Goal: Task Accomplishment & Management: Manage account settings

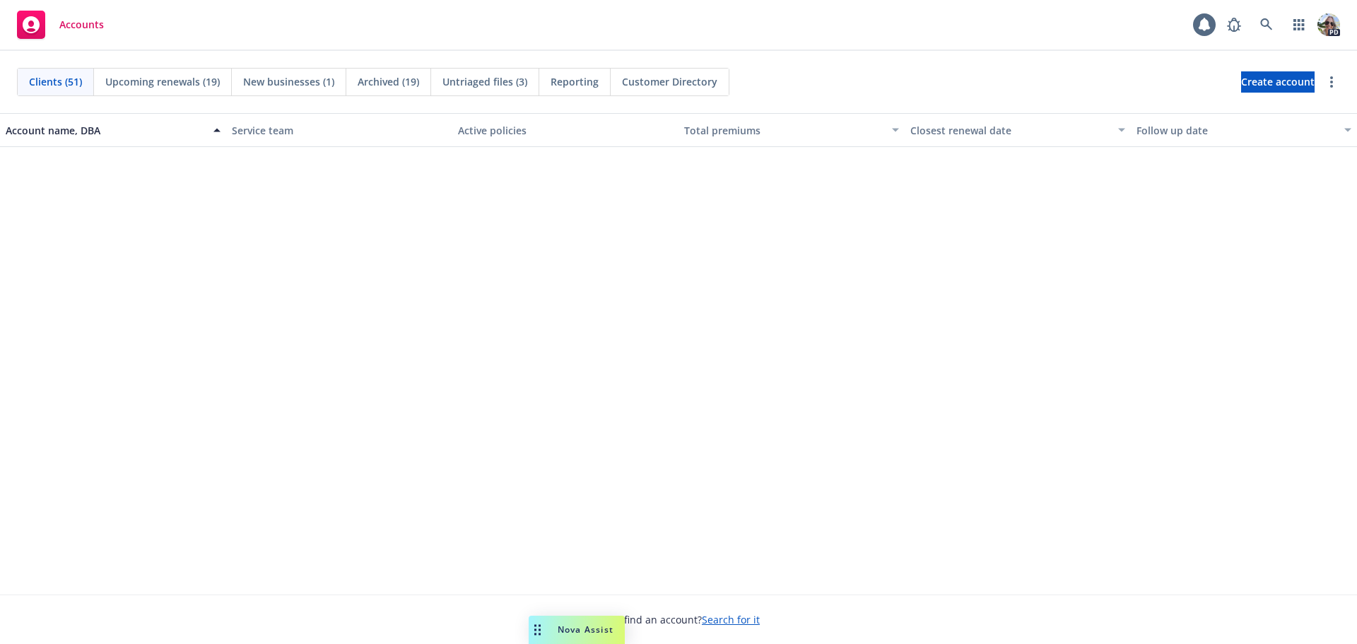
scroll to position [2485, 0]
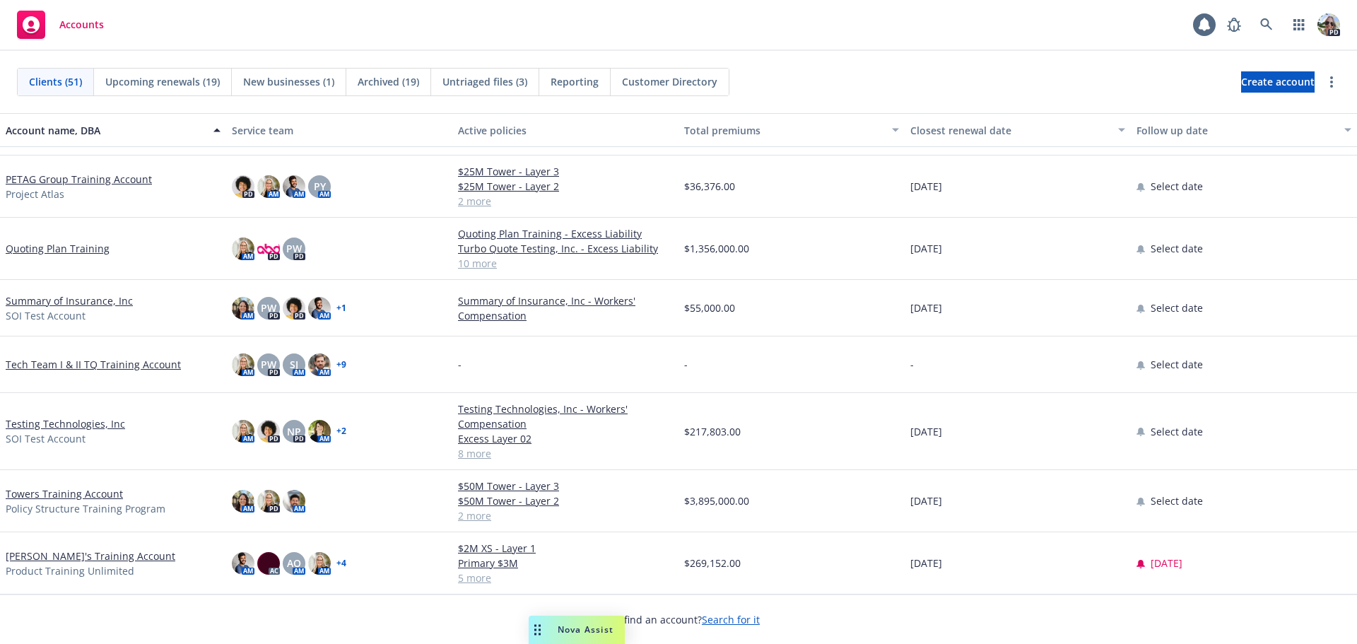
click at [24, 560] on link "[PERSON_NAME]'s Training Account" at bounding box center [91, 555] width 170 height 15
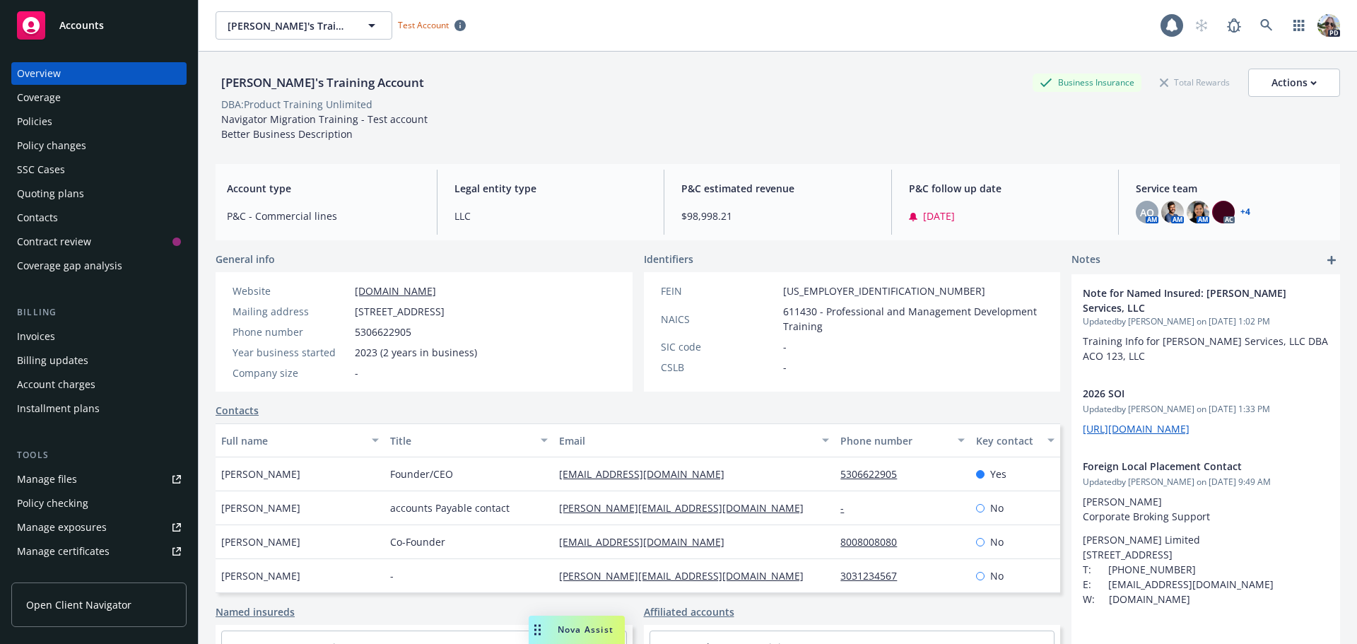
click at [45, 126] on div "Policies" at bounding box center [34, 121] width 35 height 23
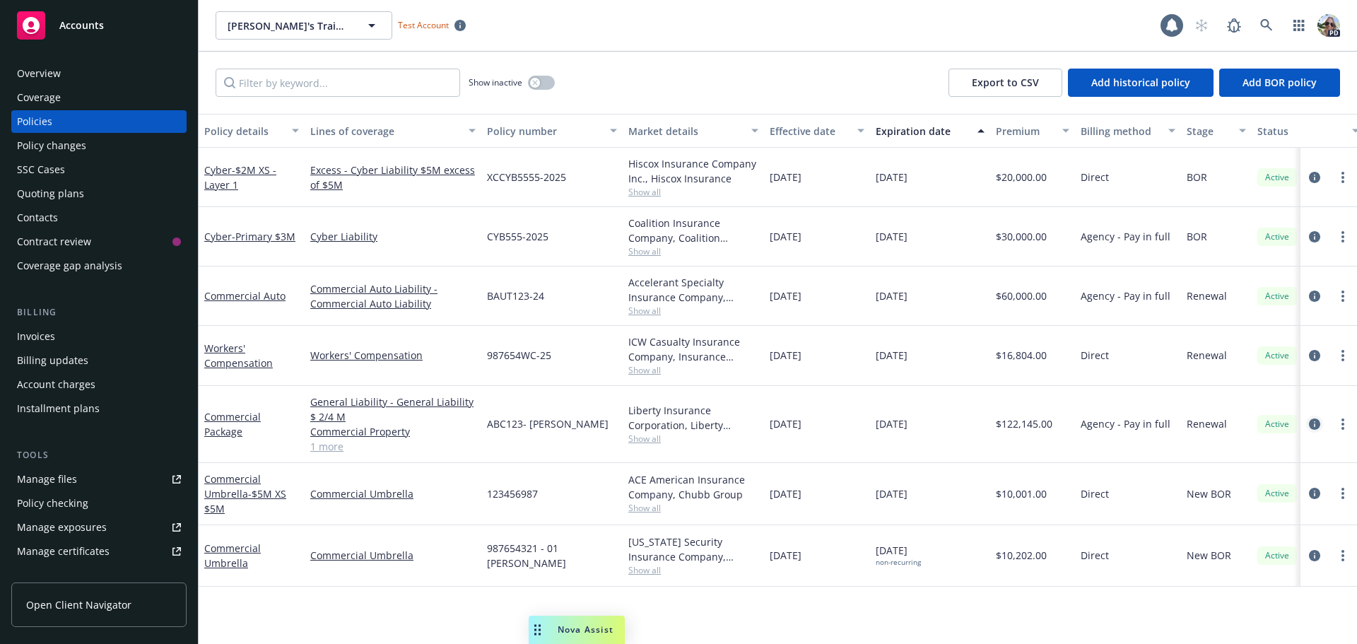
click at [1312, 423] on icon "circleInformation" at bounding box center [1314, 423] width 11 height 11
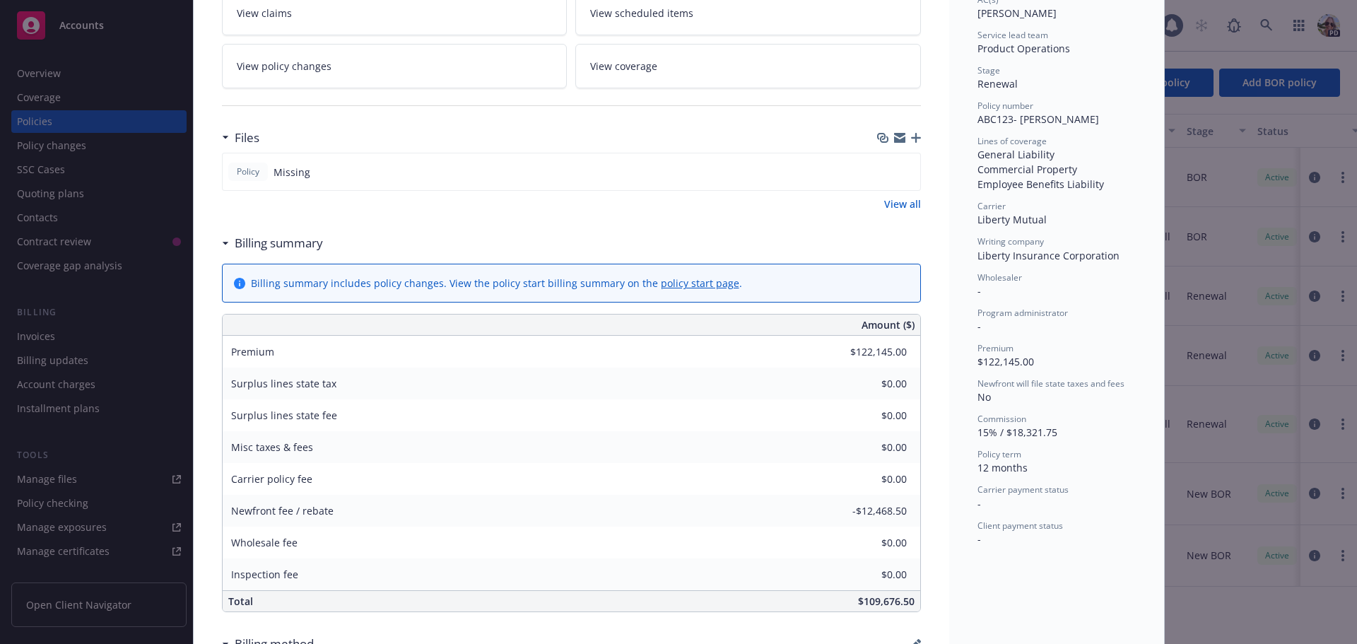
scroll to position [531, 0]
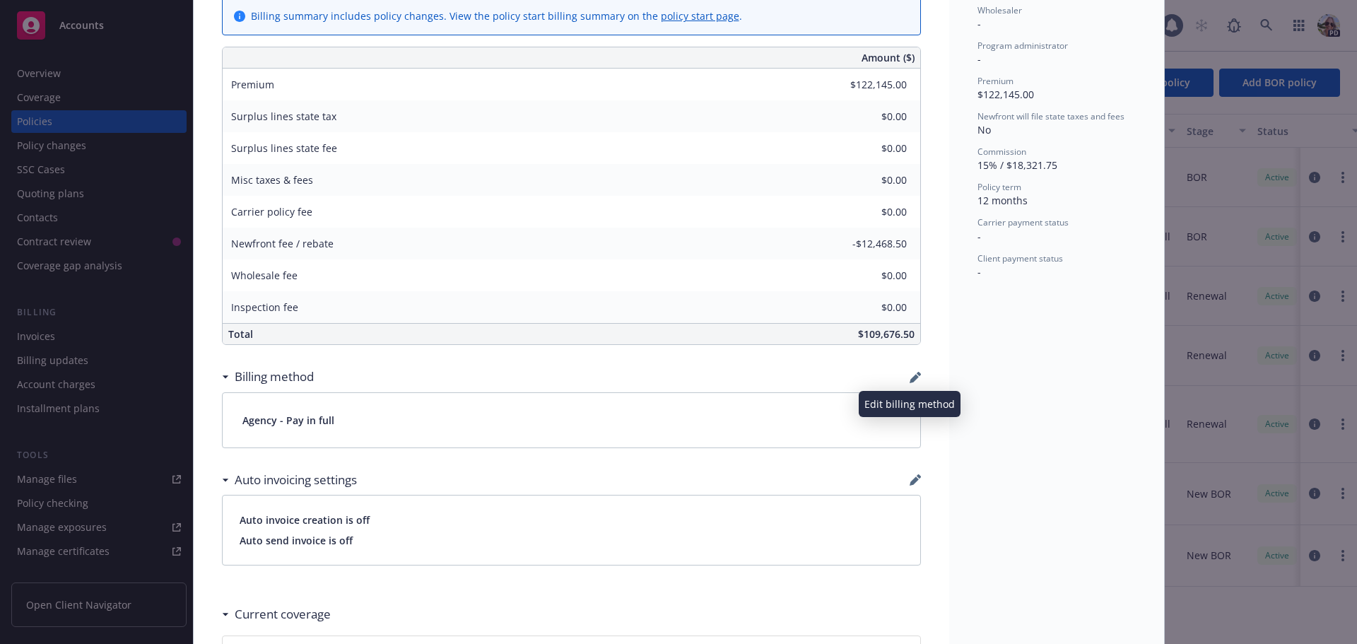
click at [909, 380] on icon "button" at bounding box center [913, 378] width 9 height 9
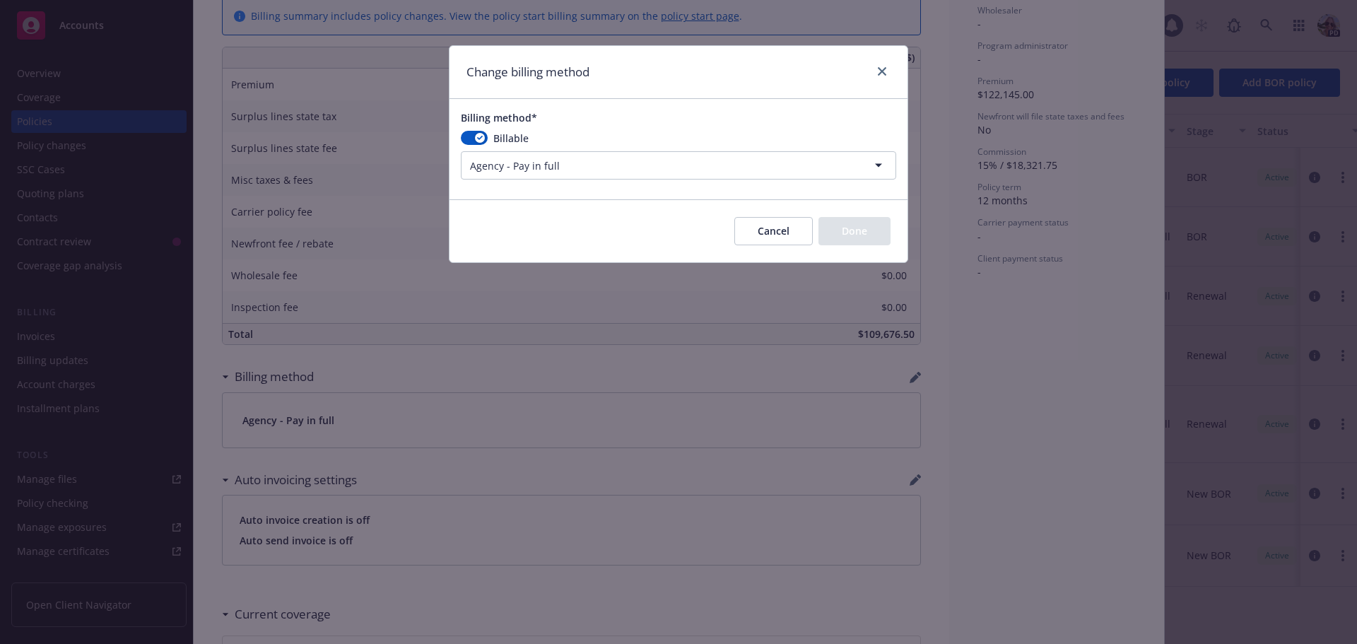
click at [500, 166] on html "Accounts Overview Coverage Policies Policy changes SSC Cases Quoting plans Cont…" at bounding box center [678, 322] width 1357 height 644
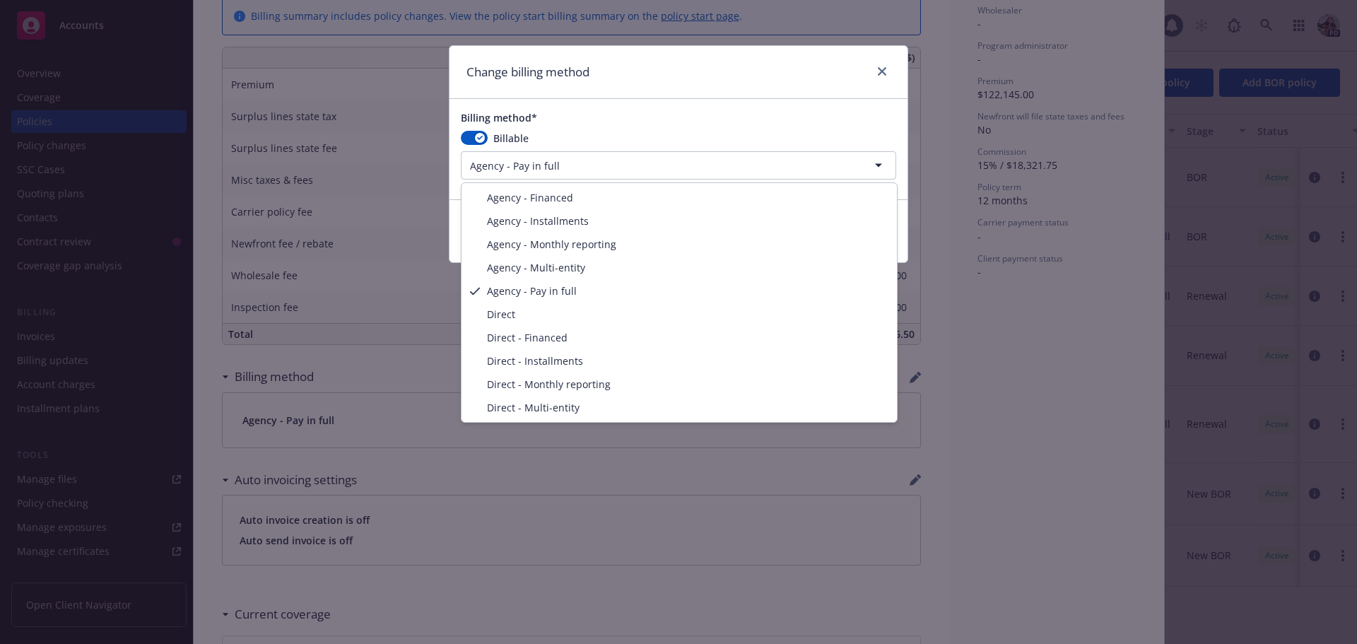
select select "AGENCY_INSTALLMENTS"
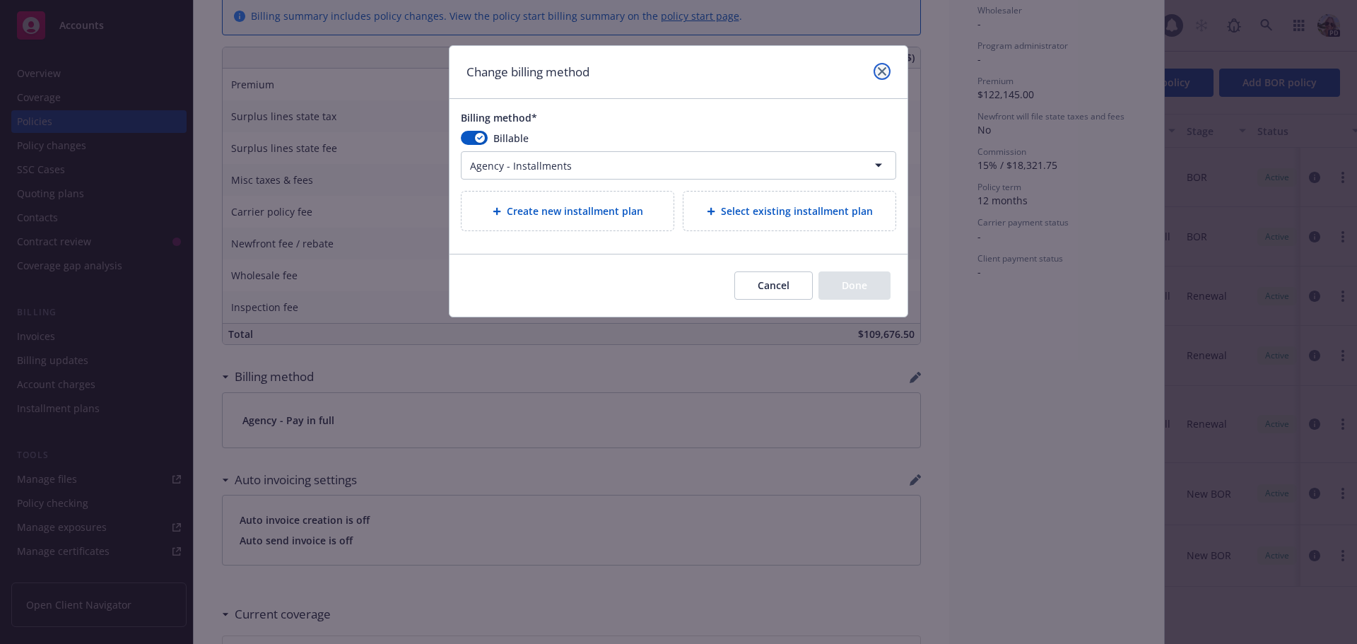
click at [878, 71] on icon "close" at bounding box center [882, 71] width 8 height 8
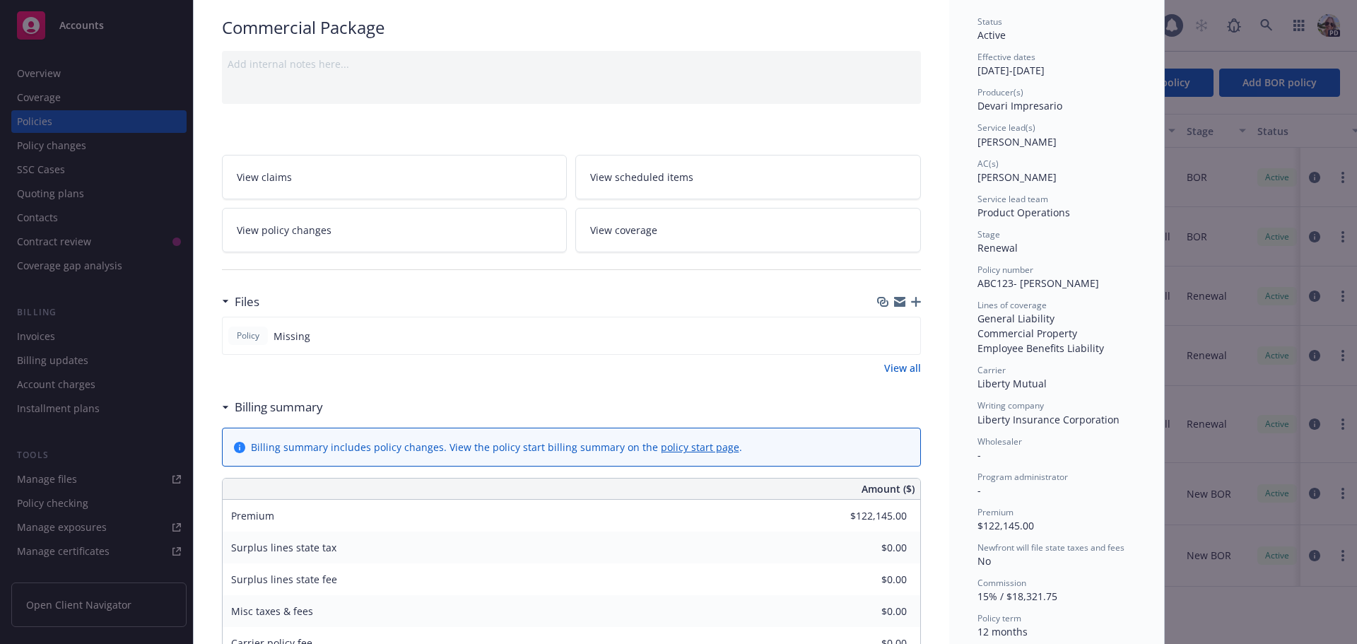
scroll to position [37, 0]
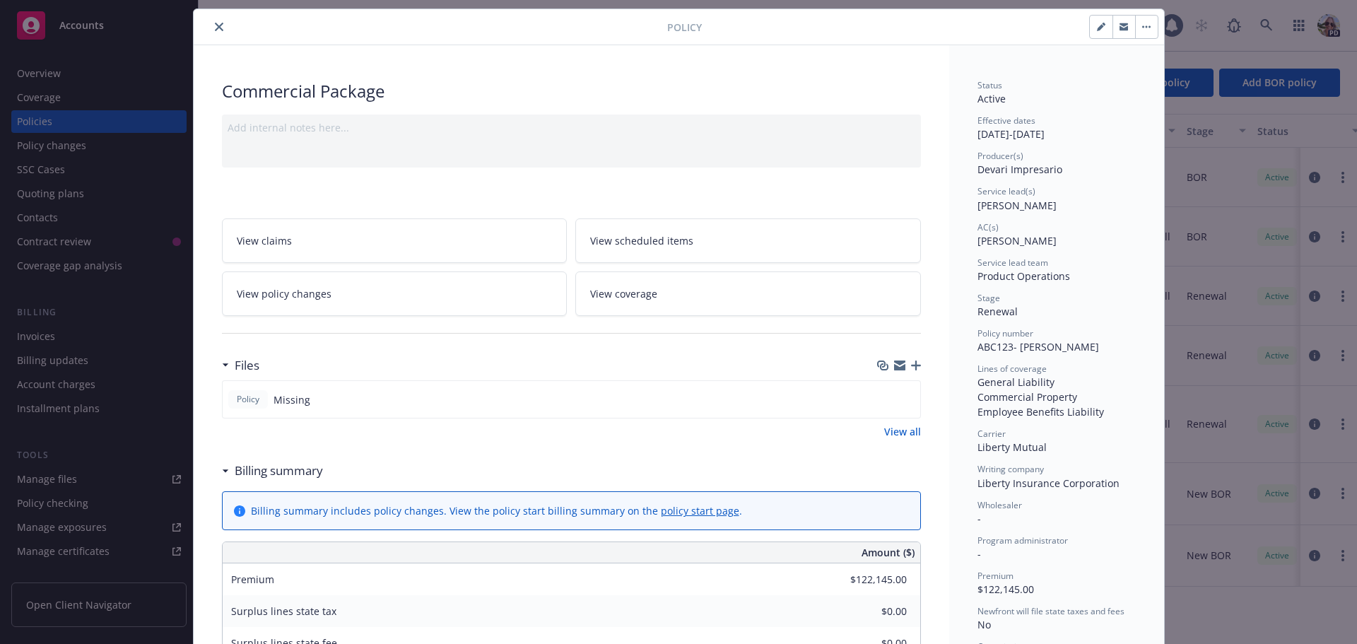
click at [1097, 25] on icon "button" at bounding box center [1101, 27] width 8 height 8
select select "RENEWAL"
select select "12"
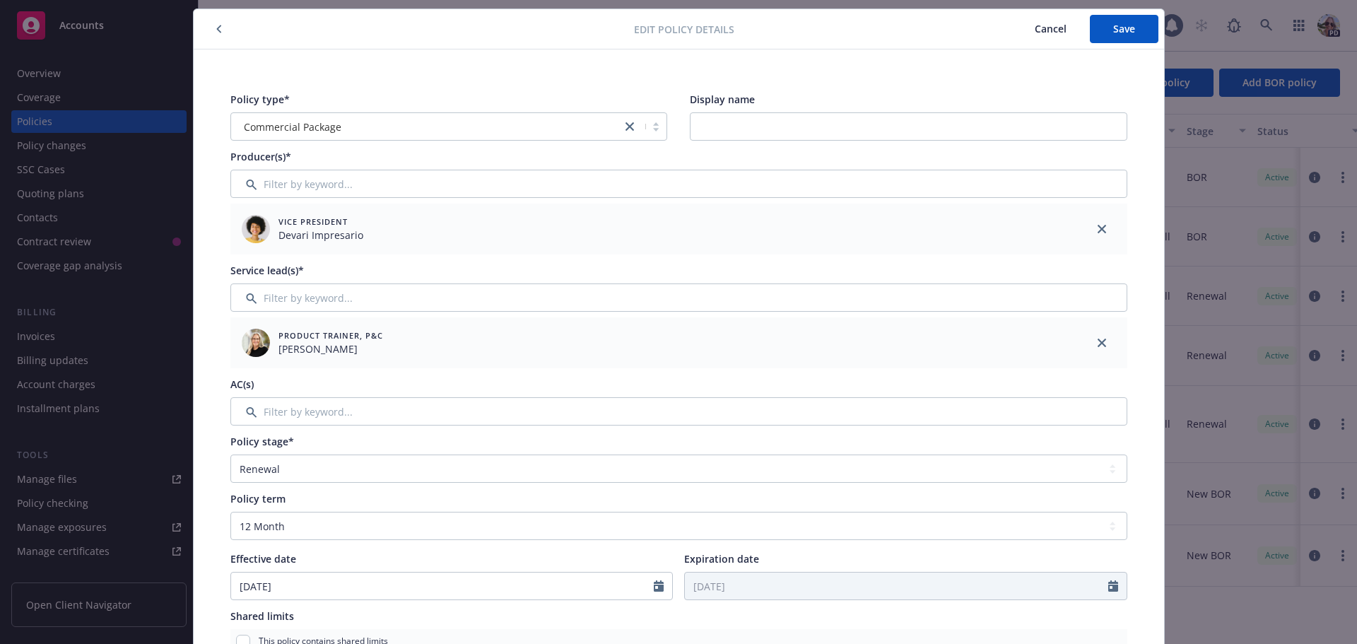
click at [1048, 27] on span "Cancel" at bounding box center [1051, 28] width 32 height 13
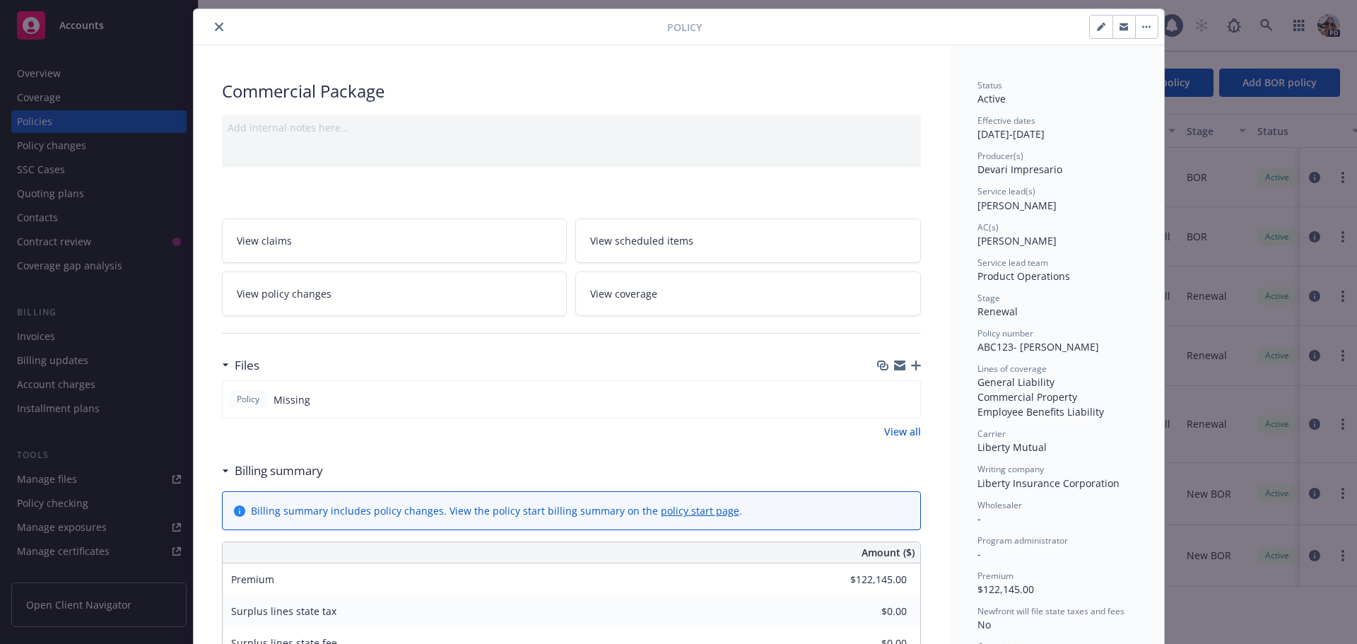
click at [375, 292] on link "View policy changes" at bounding box center [395, 293] width 346 height 45
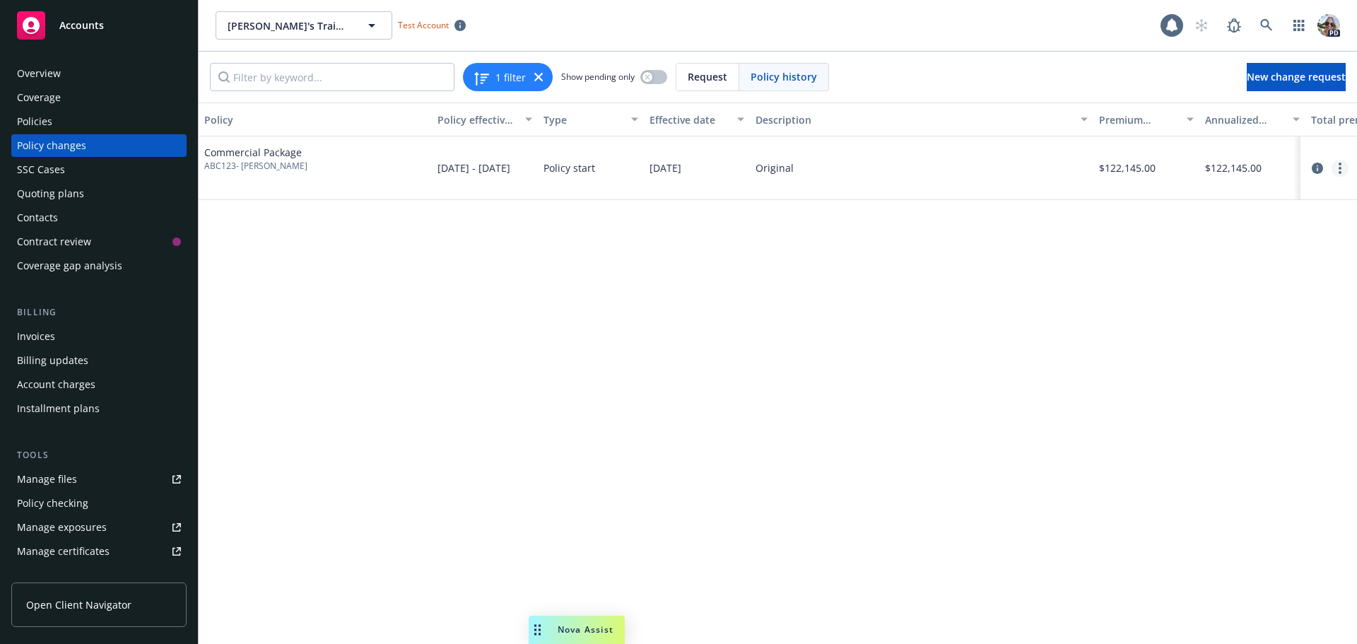
click at [1338, 167] on link "more" at bounding box center [1339, 168] width 17 height 17
click at [1227, 278] on link "Edit billing info" at bounding box center [1226, 282] width 242 height 28
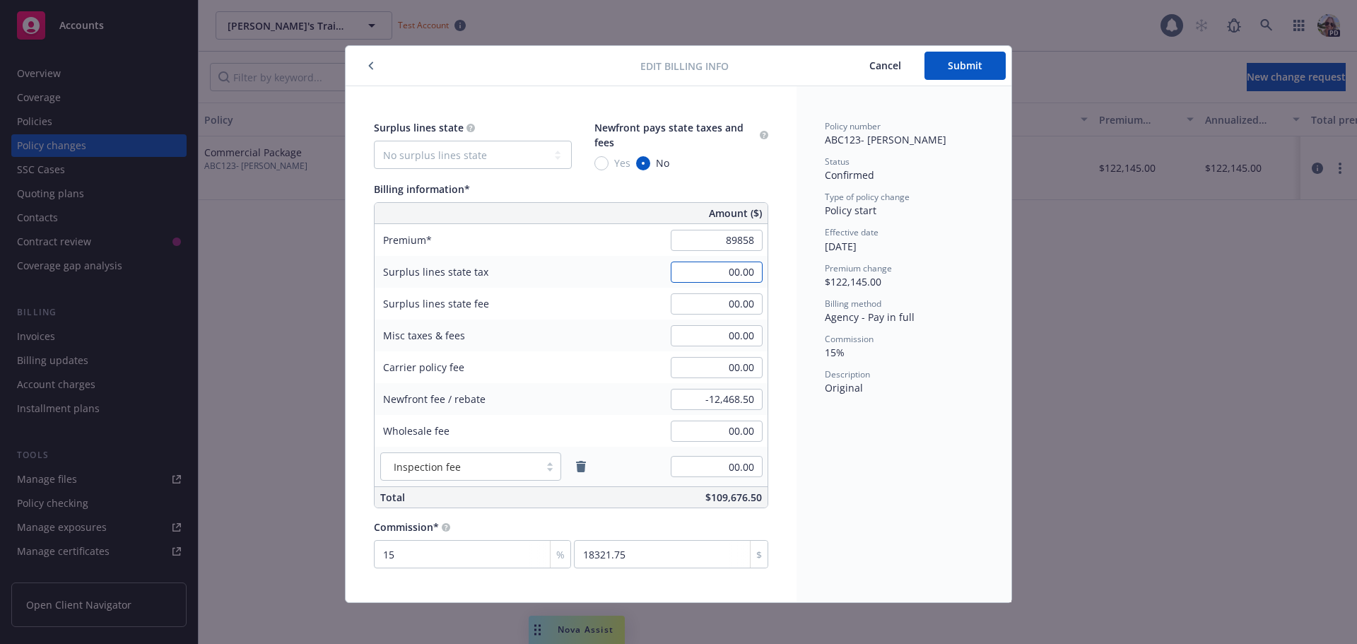
type input "89,858.00"
type input "13478.7"
click at [697, 336] on input "00.00" at bounding box center [717, 335] width 92 height 21
type input "0.13"
click at [688, 401] on input "-12,468.50" at bounding box center [717, 399] width 92 height 21
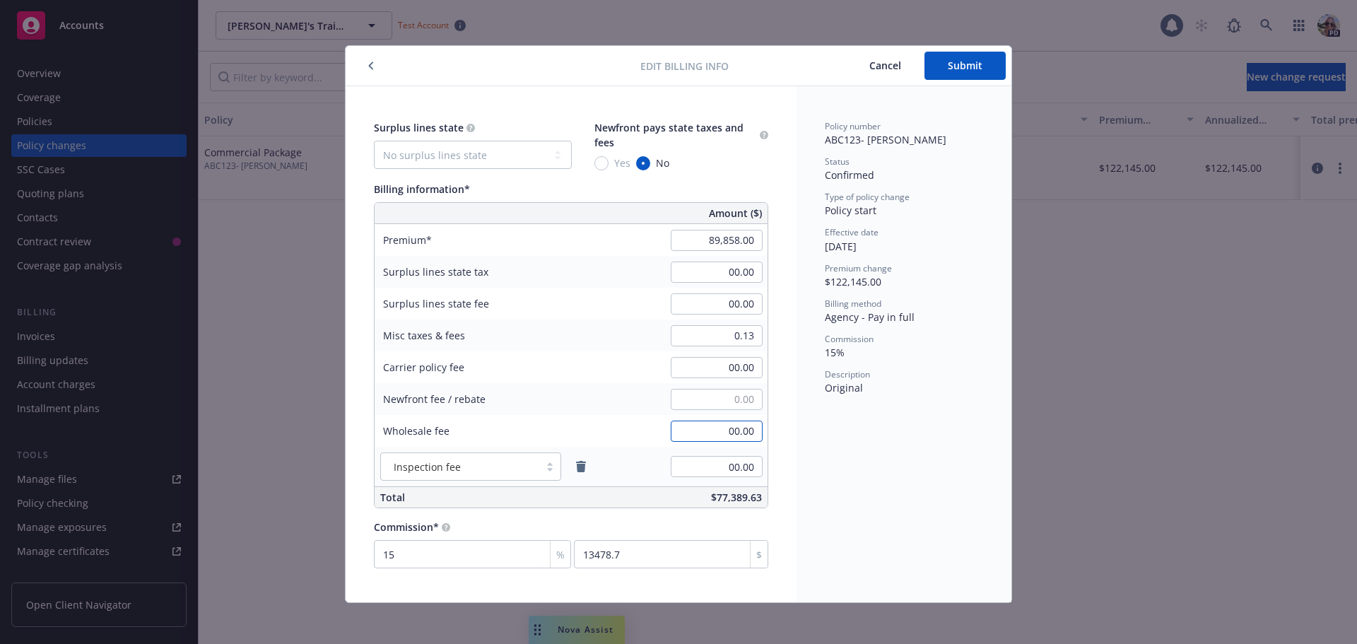
type input "00.00"
click at [948, 66] on span "Submit" at bounding box center [965, 65] width 35 height 13
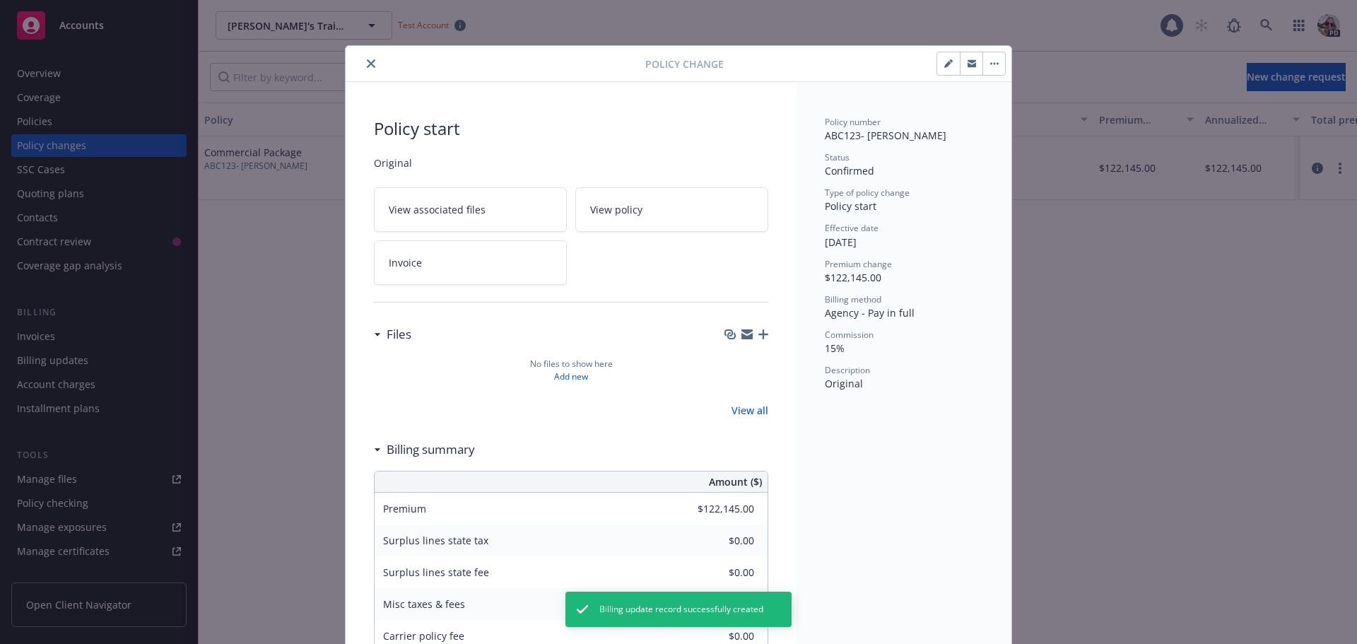
type input "$89,858.00"
type input "$0.13"
type input "$0.00"
click at [365, 59] on button "close" at bounding box center [371, 63] width 17 height 17
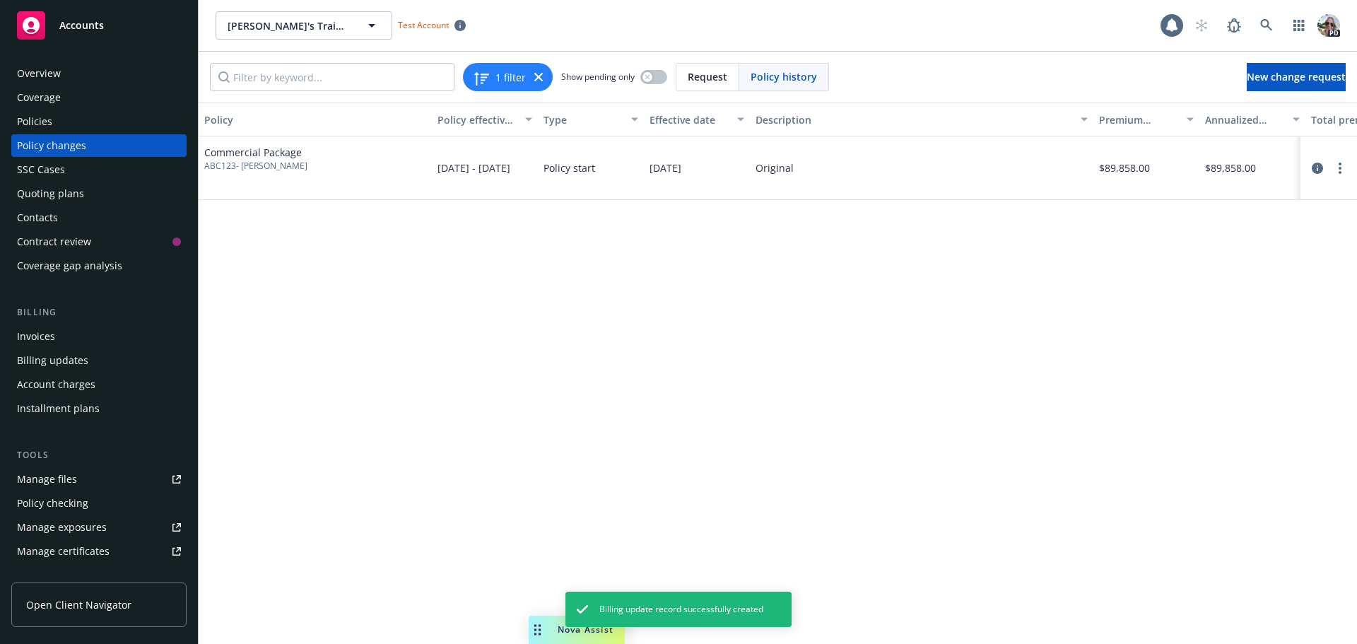
click at [32, 124] on div "Policies" at bounding box center [34, 121] width 35 height 23
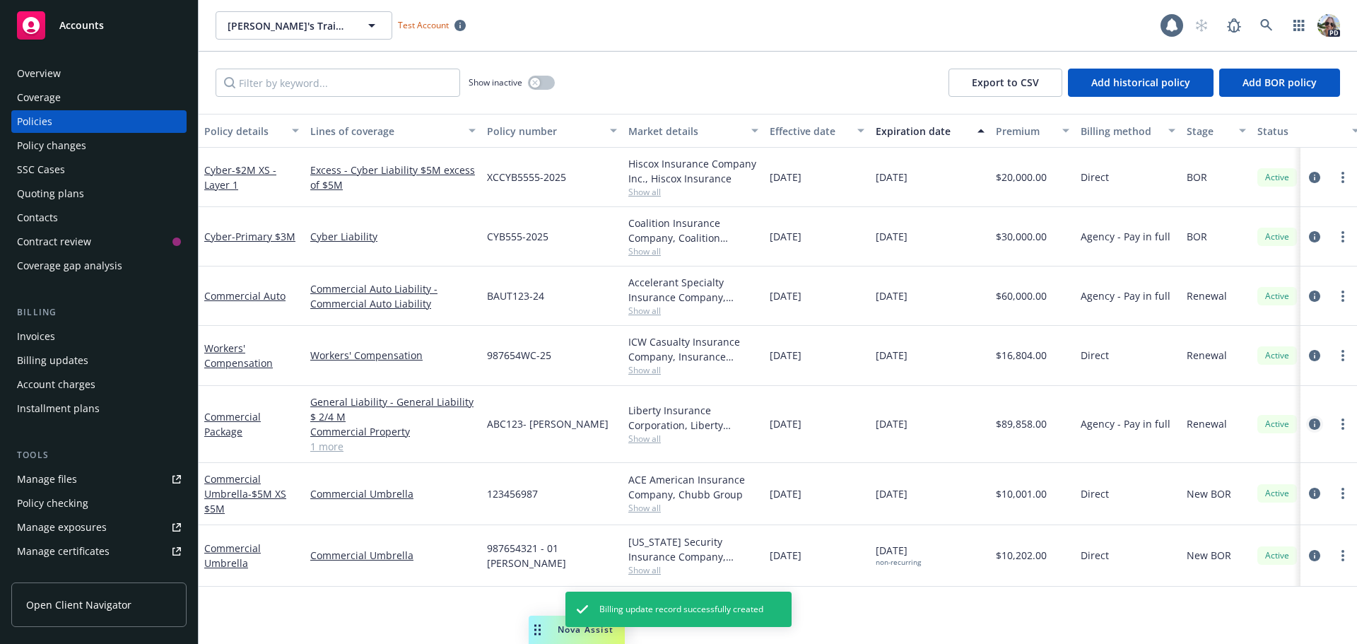
click at [1319, 422] on icon "circleInformation" at bounding box center [1314, 423] width 11 height 11
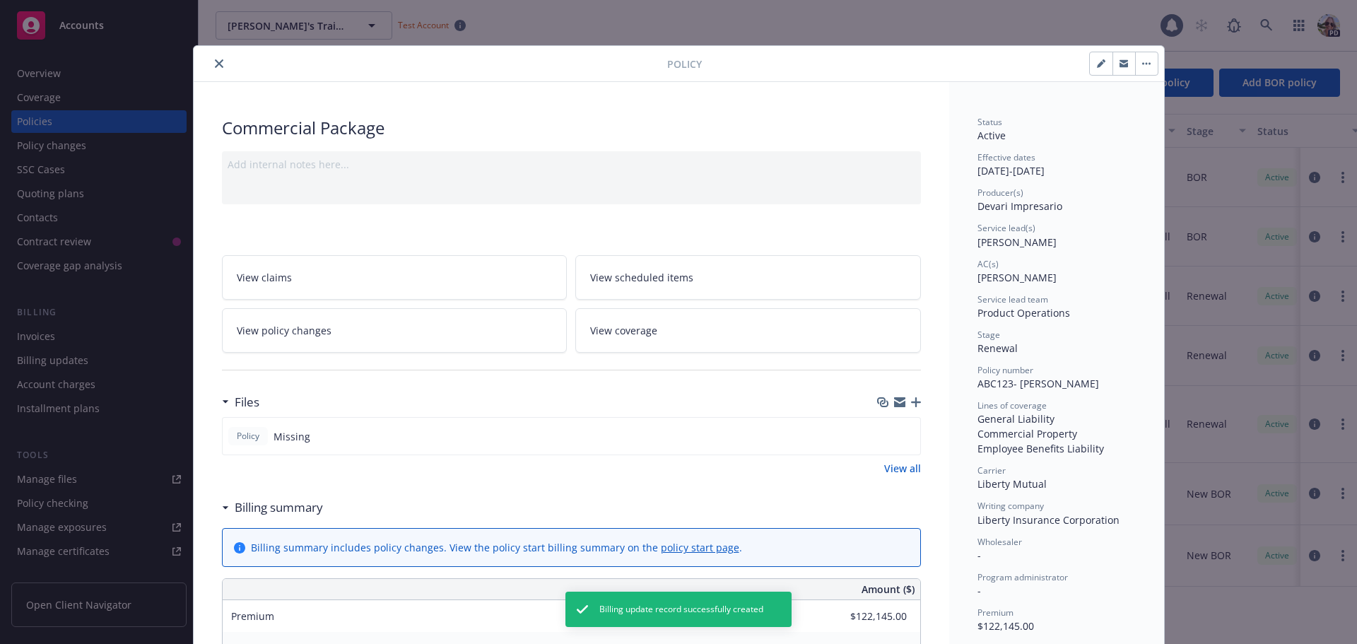
scroll to position [42, 0]
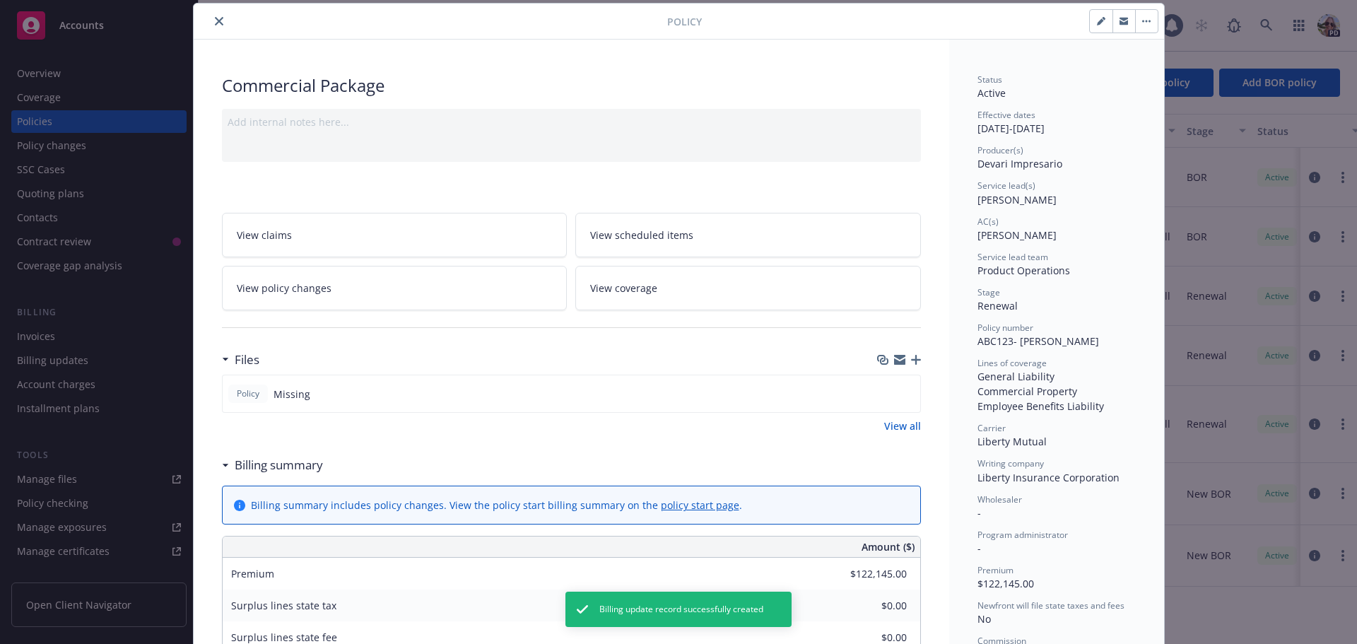
type input "$89,858.00"
type input "$0.13"
type input "$0.00"
click at [1097, 22] on icon "button" at bounding box center [1101, 21] width 8 height 8
select select "RENEWAL"
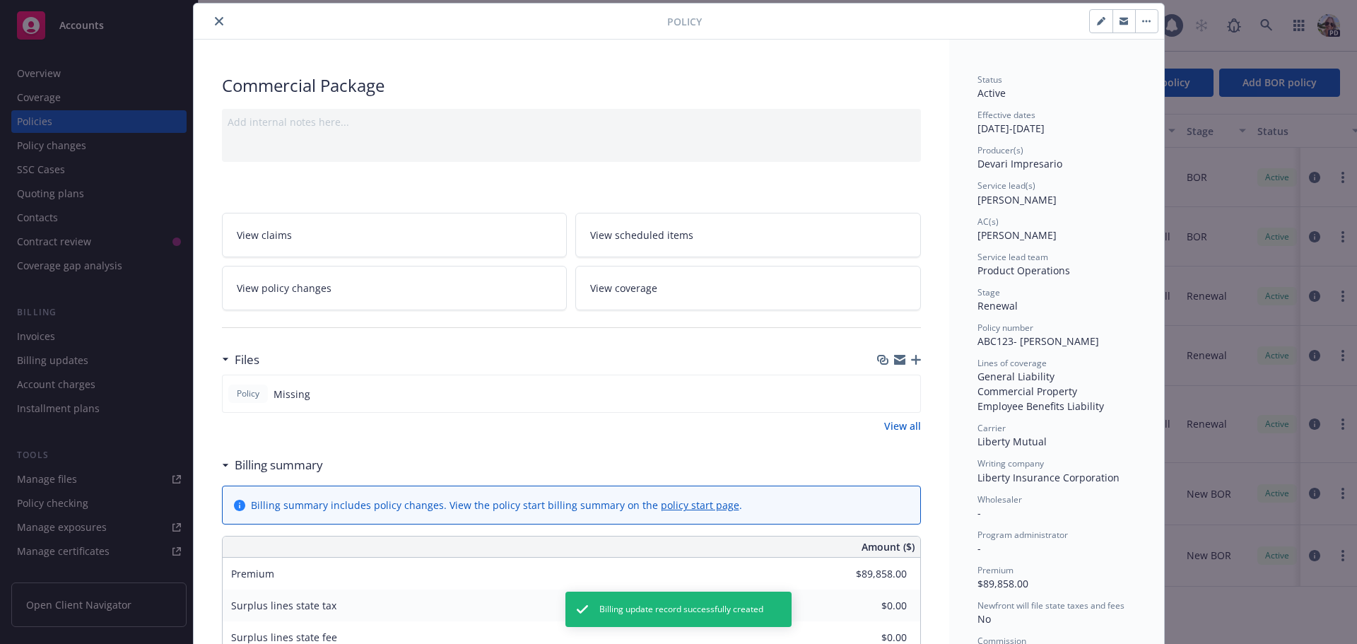
select select "12"
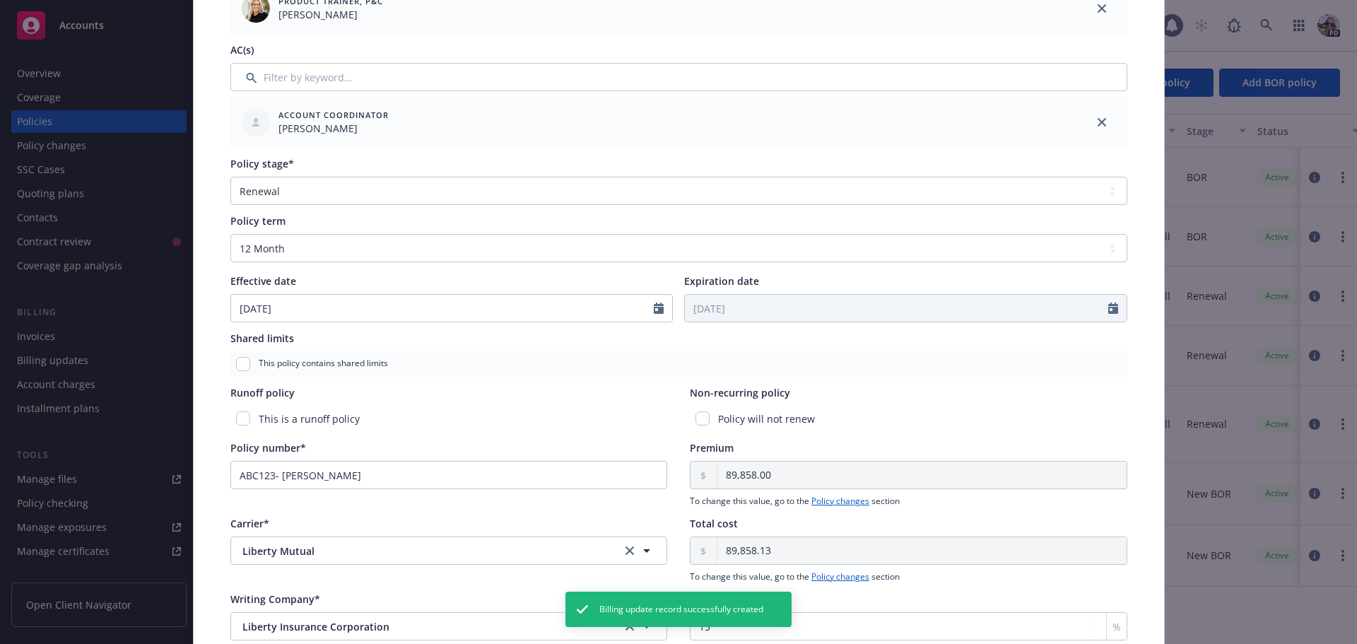
scroll to position [396, 0]
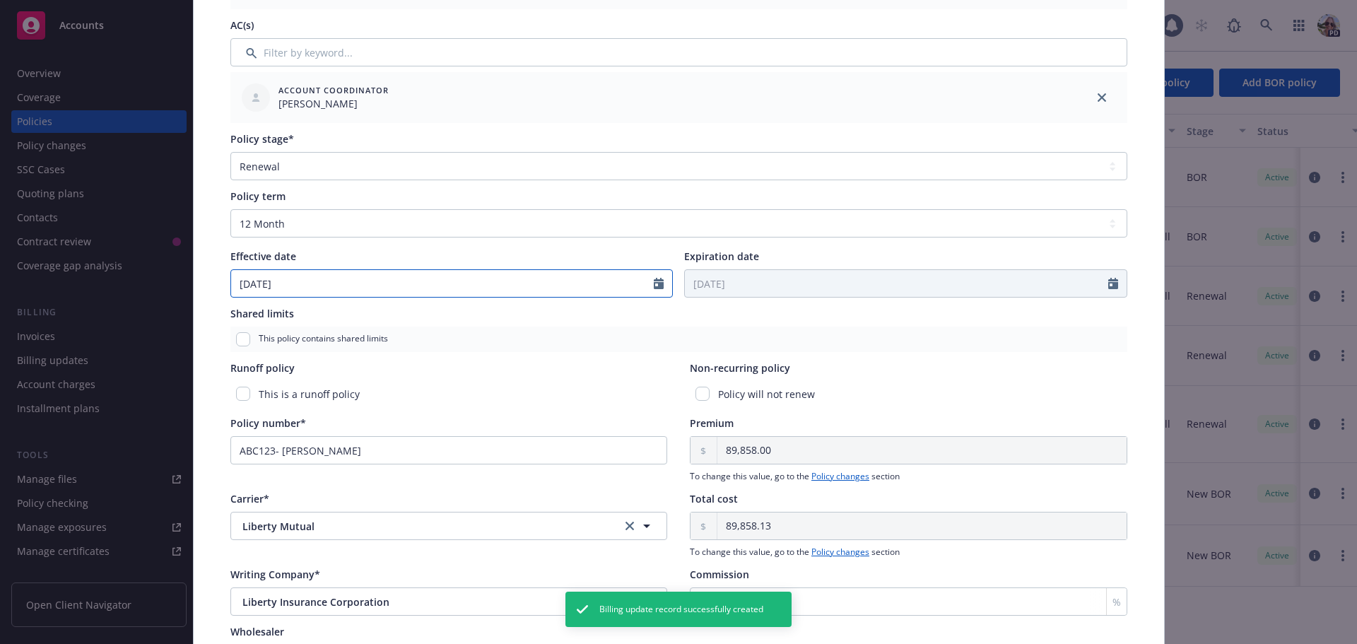
select select "5"
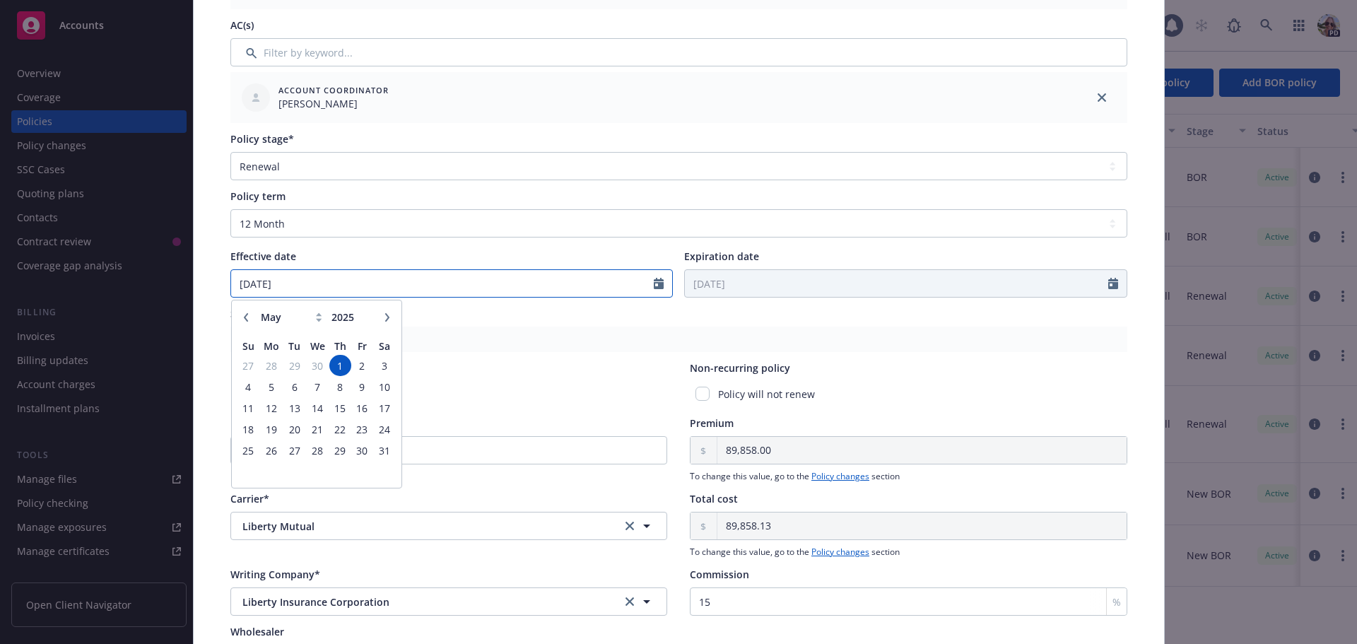
drag, startPoint x: 302, startPoint y: 285, endPoint x: 178, endPoint y: 288, distance: 123.7
click at [178, 288] on div "Edit policy details Cancel Save Policy type* Commercial Package Display name Pr…" at bounding box center [678, 322] width 1357 height 644
type input "08/01/2025"
type input "08/01/2026"
click at [489, 238] on div "Policy term Select policy term 12 Month 6 Month 4 Month 3 Month 2 Month 1 Month…" at bounding box center [678, 243] width 897 height 109
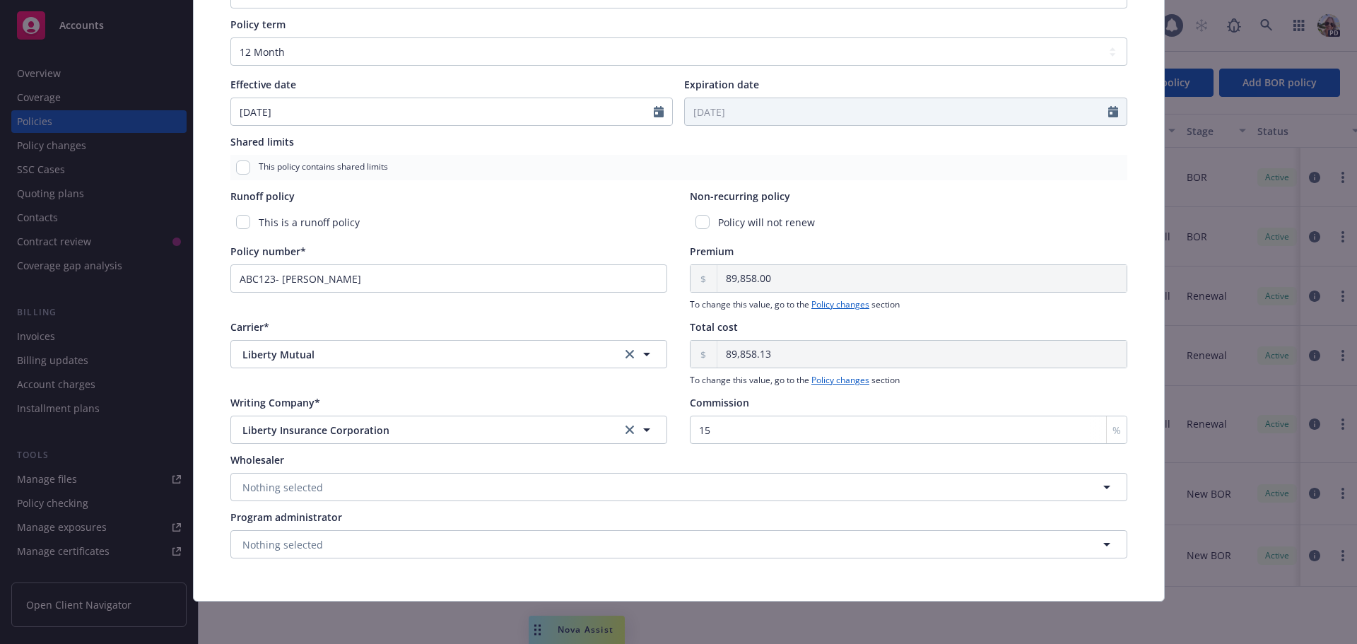
scroll to position [570, 0]
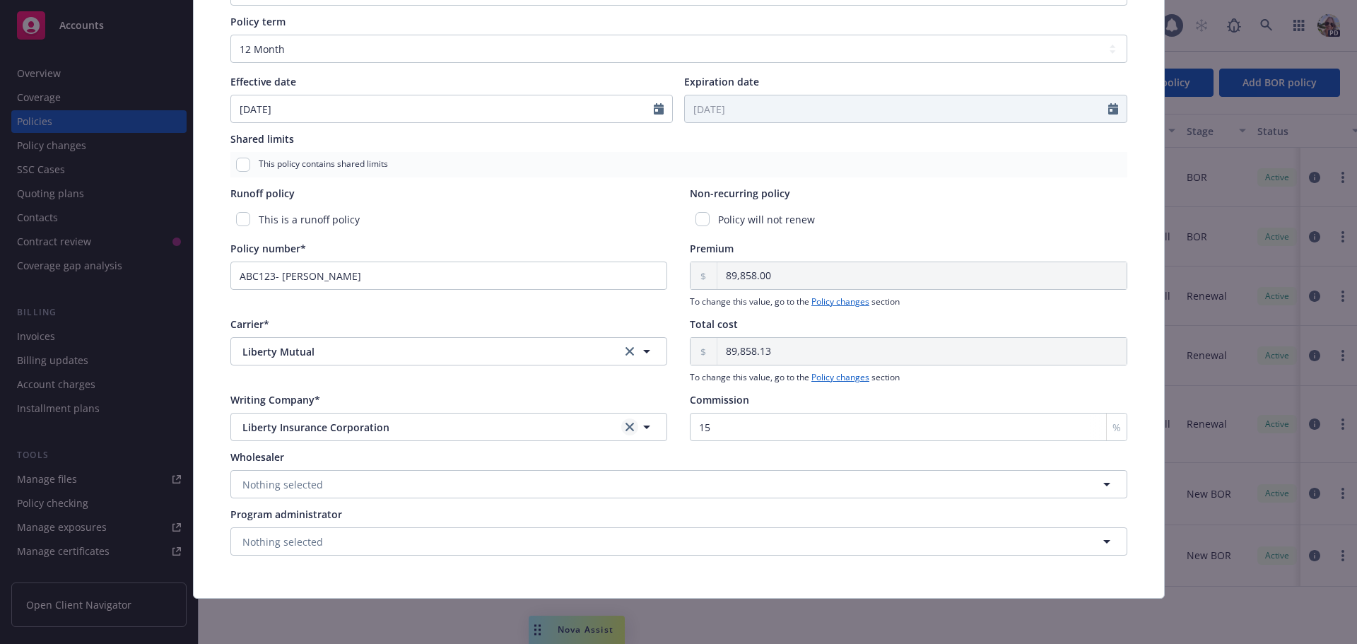
click at [625, 425] on icon "clear selection" at bounding box center [629, 427] width 8 height 8
click at [625, 350] on icon "clear selection" at bounding box center [629, 351] width 8 height 8
click at [305, 348] on button "button" at bounding box center [448, 351] width 437 height 28
type input "zuri"
click at [264, 429] on strong "Zurich Insurance Group" at bounding box center [303, 425] width 114 height 13
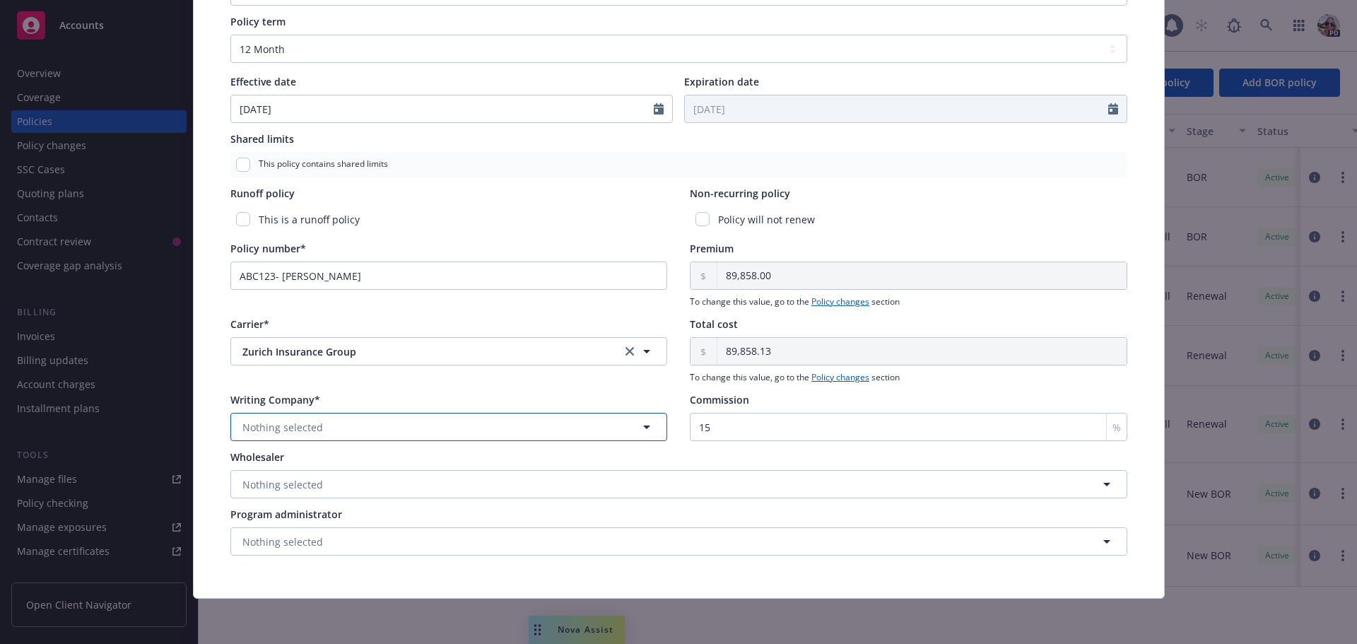
click at [638, 423] on icon "button" at bounding box center [646, 426] width 17 height 17
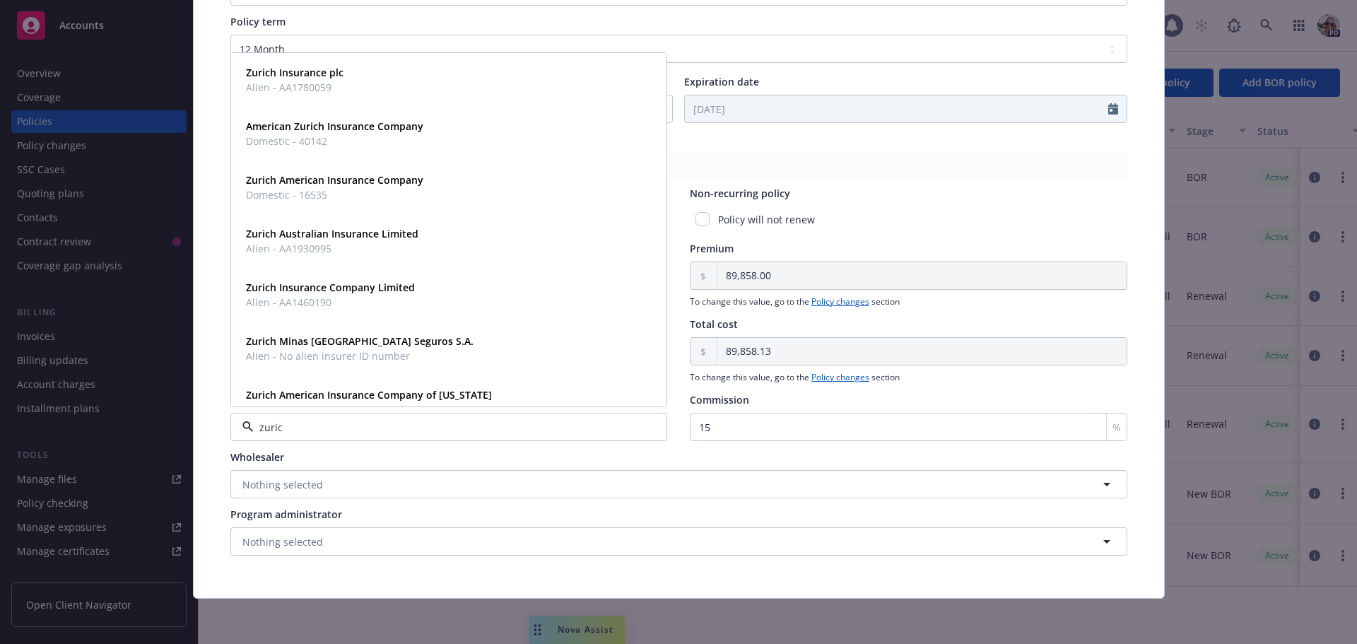
type input "zurich"
click at [286, 187] on span "Domestic - 16535" at bounding box center [334, 194] width 177 height 15
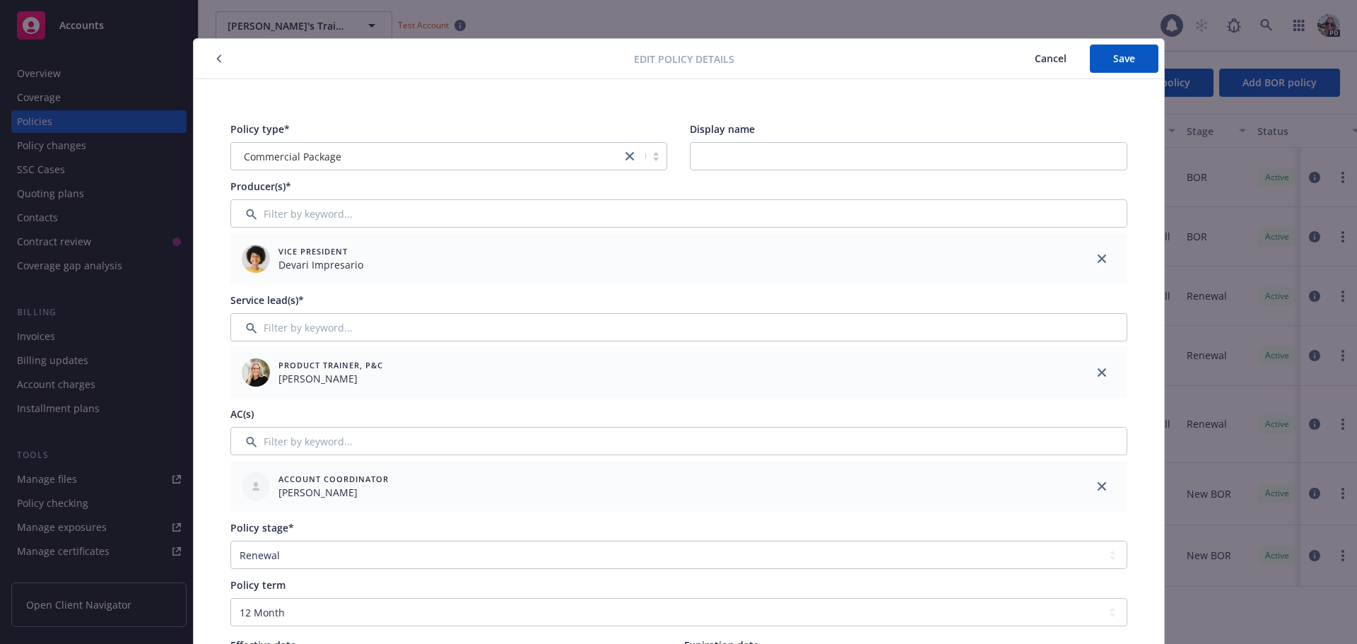
scroll to position [0, 0]
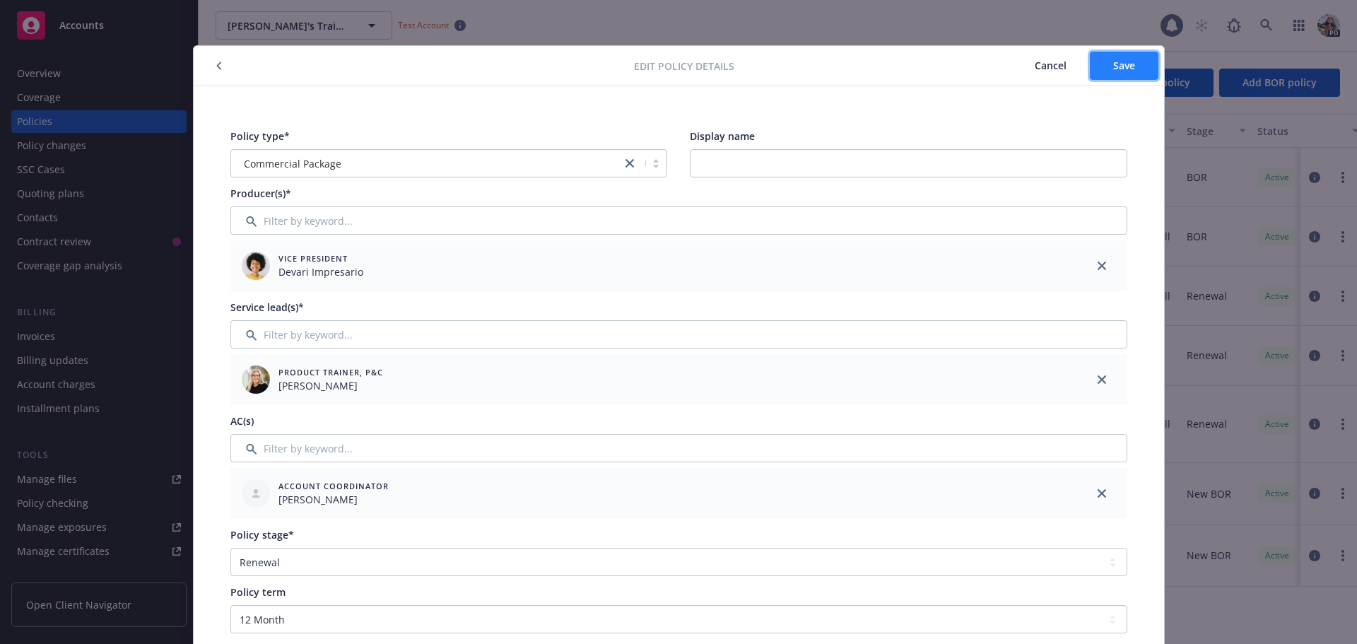
click at [1117, 62] on span "Save" at bounding box center [1124, 65] width 22 height 13
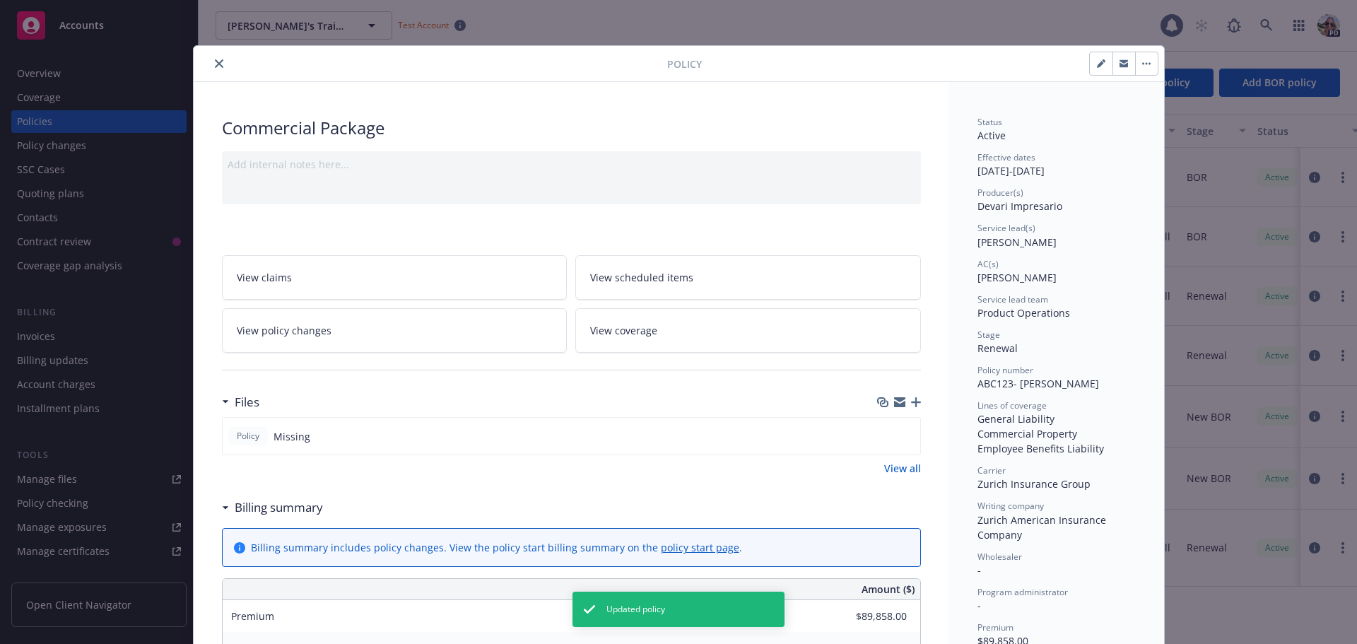
click at [215, 61] on icon "close" at bounding box center [219, 63] width 8 height 8
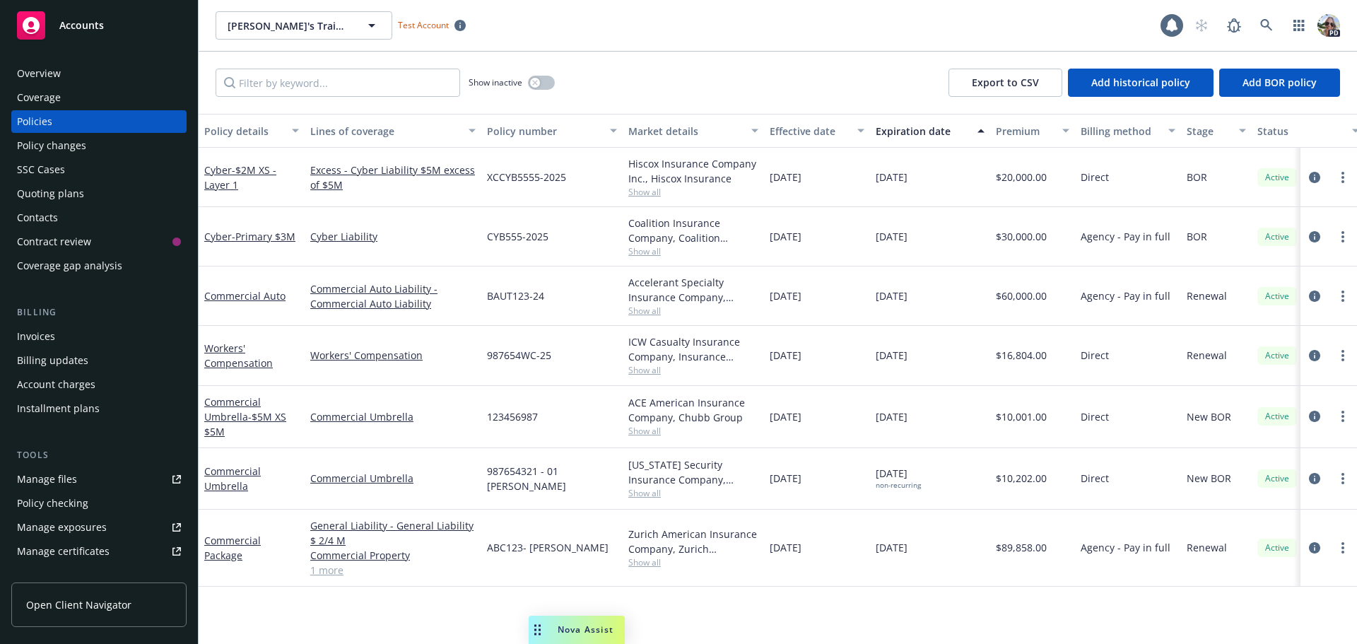
click at [220, 474] on link "Commercial Umbrella" at bounding box center [232, 478] width 57 height 28
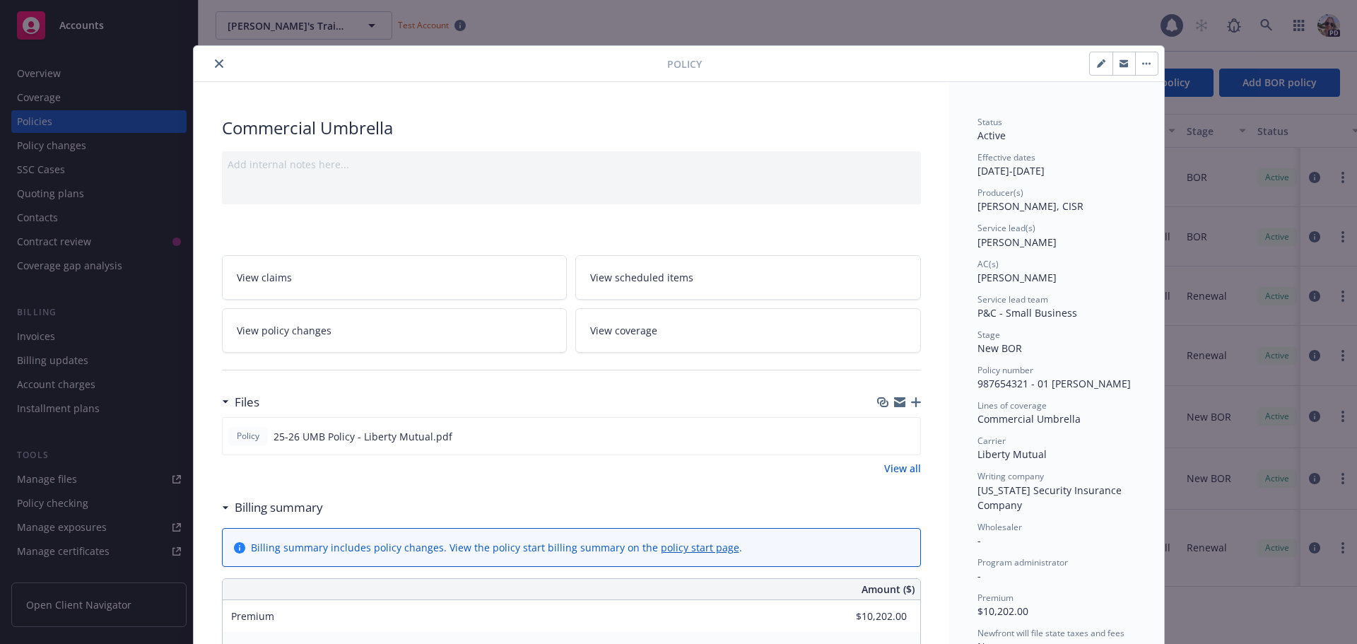
click at [1100, 64] on button "button" at bounding box center [1101, 63] width 23 height 23
select select "NEW_BOR"
select select "12"
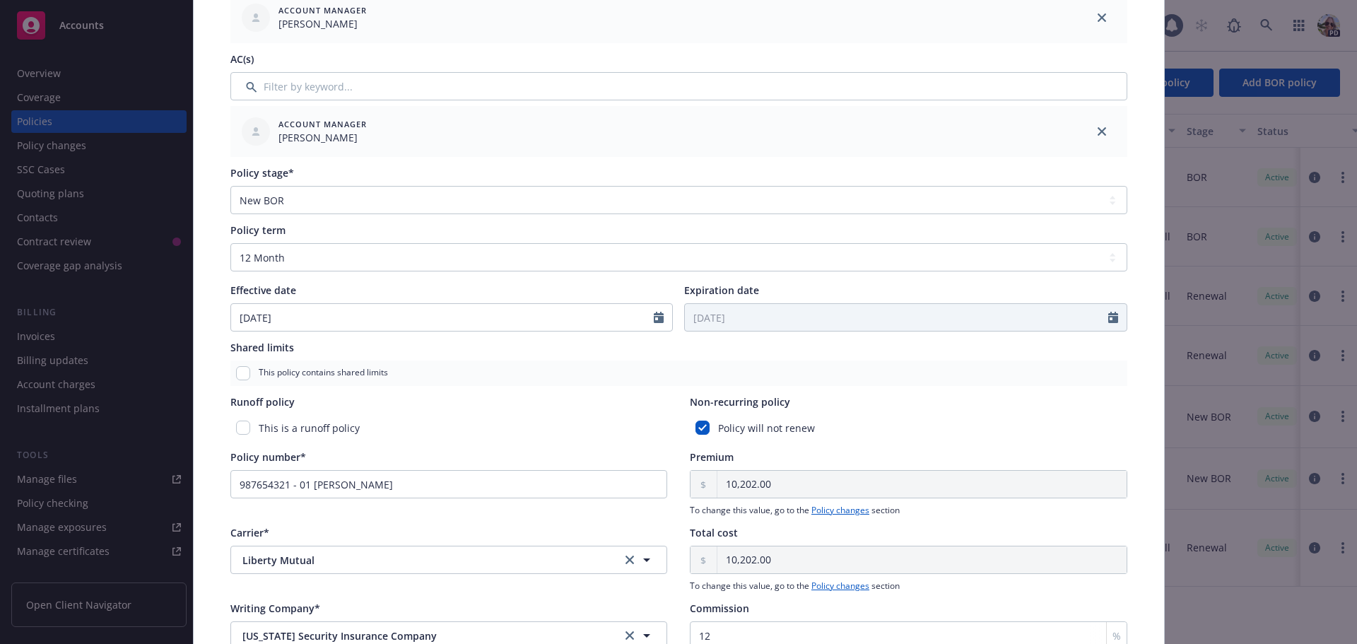
scroll to position [424, 0]
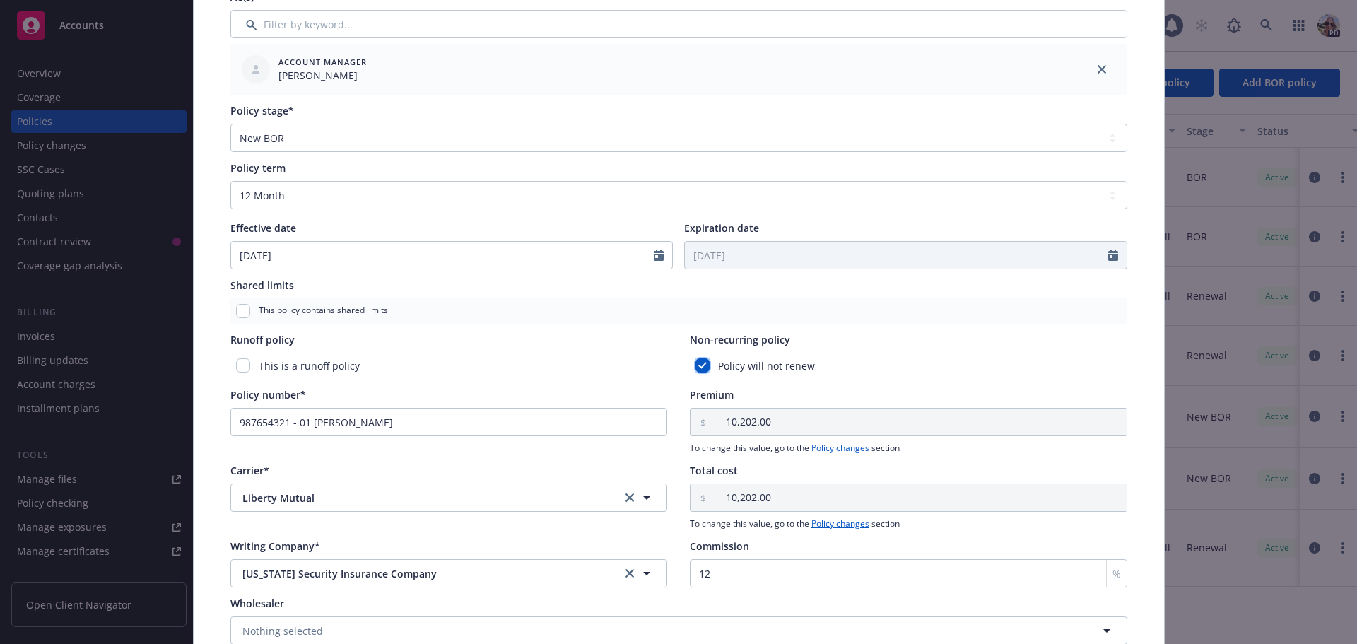
click at [697, 365] on input "checkbox" at bounding box center [702, 365] width 14 height 14
checkbox input "false"
select select "5"
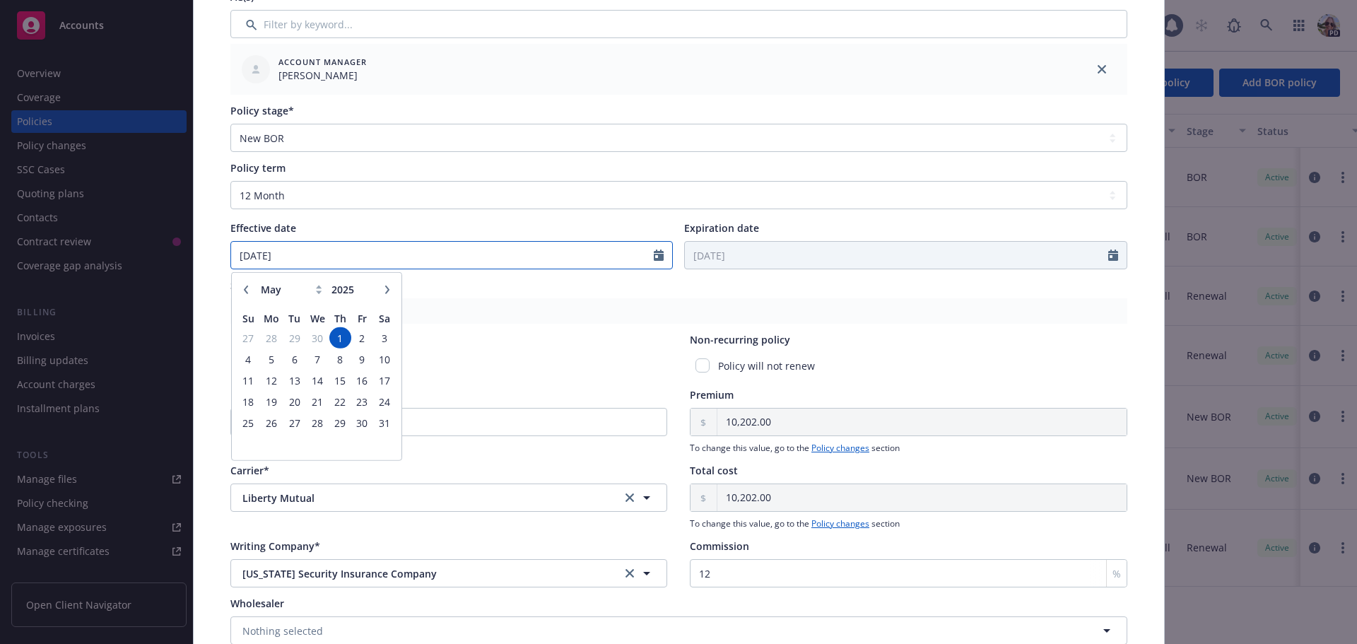
drag, startPoint x: 307, startPoint y: 253, endPoint x: 4, endPoint y: 255, distance: 303.2
click at [5, 255] on div "Edit policy details Cancel Save Policy type* Commercial Umbrella Display name P…" at bounding box center [678, 322] width 1357 height 644
type input "08/01/2025"
type input "08/01/2026"
click at [574, 283] on div "Shared limits" at bounding box center [678, 285] width 897 height 15
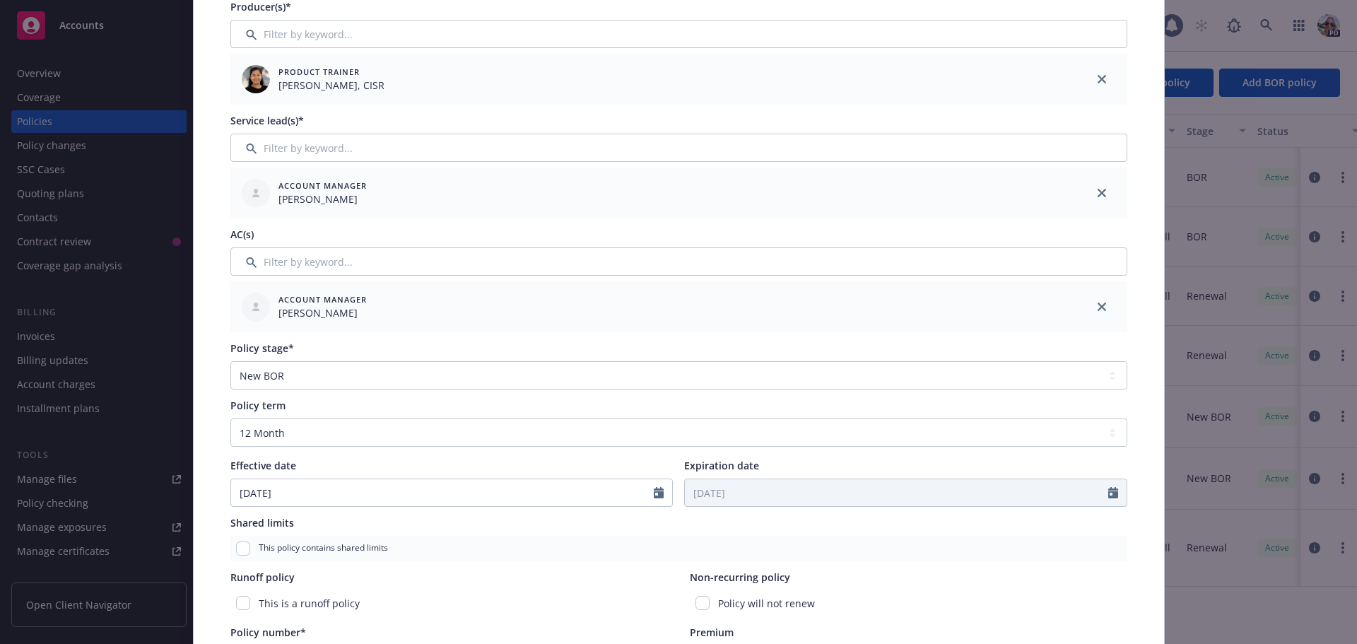
scroll to position [212, 0]
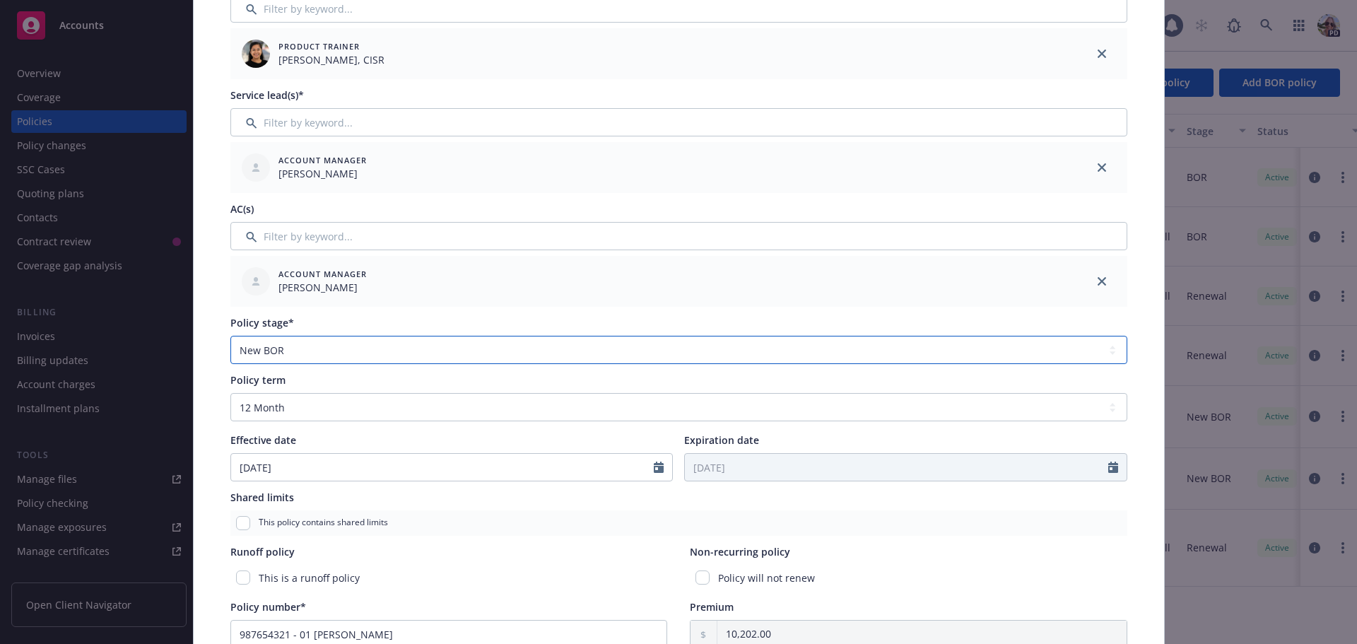
click at [327, 350] on select "Select policy stage Historical New New BOR BOR Renewal Non payment" at bounding box center [678, 350] width 897 height 28
select select "RENEWAL"
click at [230, 336] on select "Select policy stage Historical New New BOR BOR Renewal Non payment" at bounding box center [678, 350] width 897 height 28
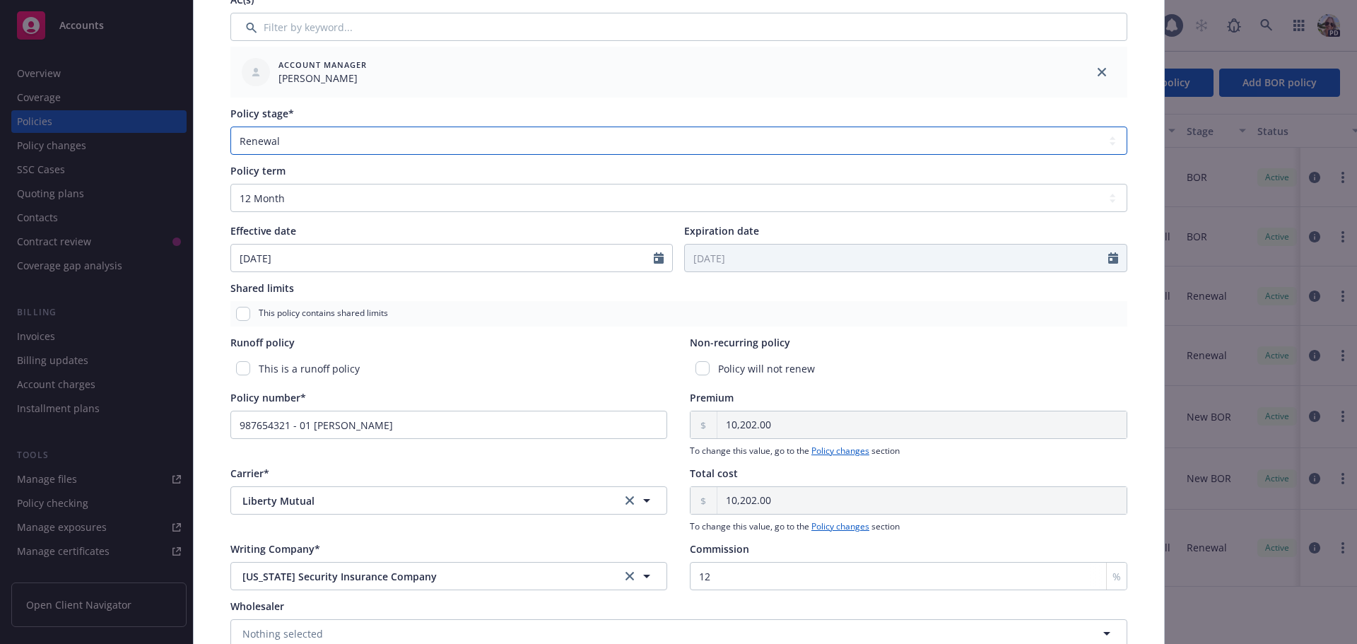
scroll to position [495, 0]
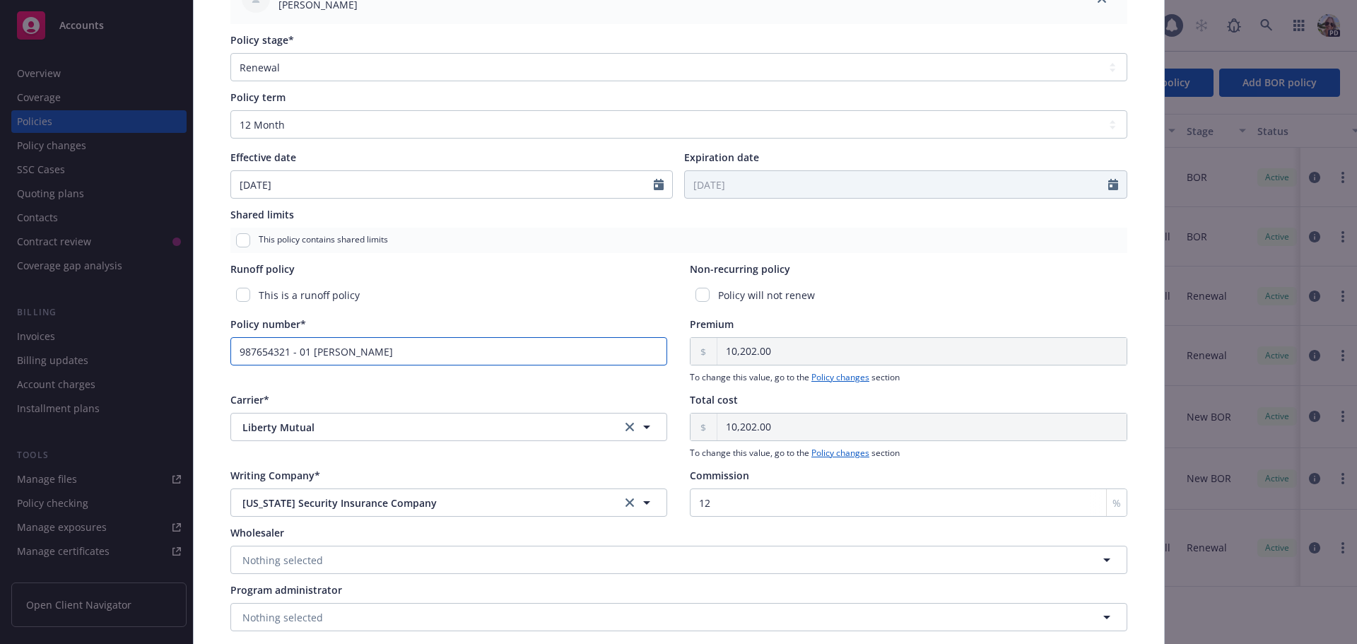
drag, startPoint x: 346, startPoint y: 353, endPoint x: 293, endPoint y: 353, distance: 52.3
click at [293, 353] on input "987654321 - 01 Adessa" at bounding box center [448, 351] width 437 height 28
type input "987654321 -"
click at [627, 500] on icon "clear selection" at bounding box center [629, 502] width 8 height 8
click at [378, 423] on span "Liberty Mutual" at bounding box center [420, 427] width 356 height 15
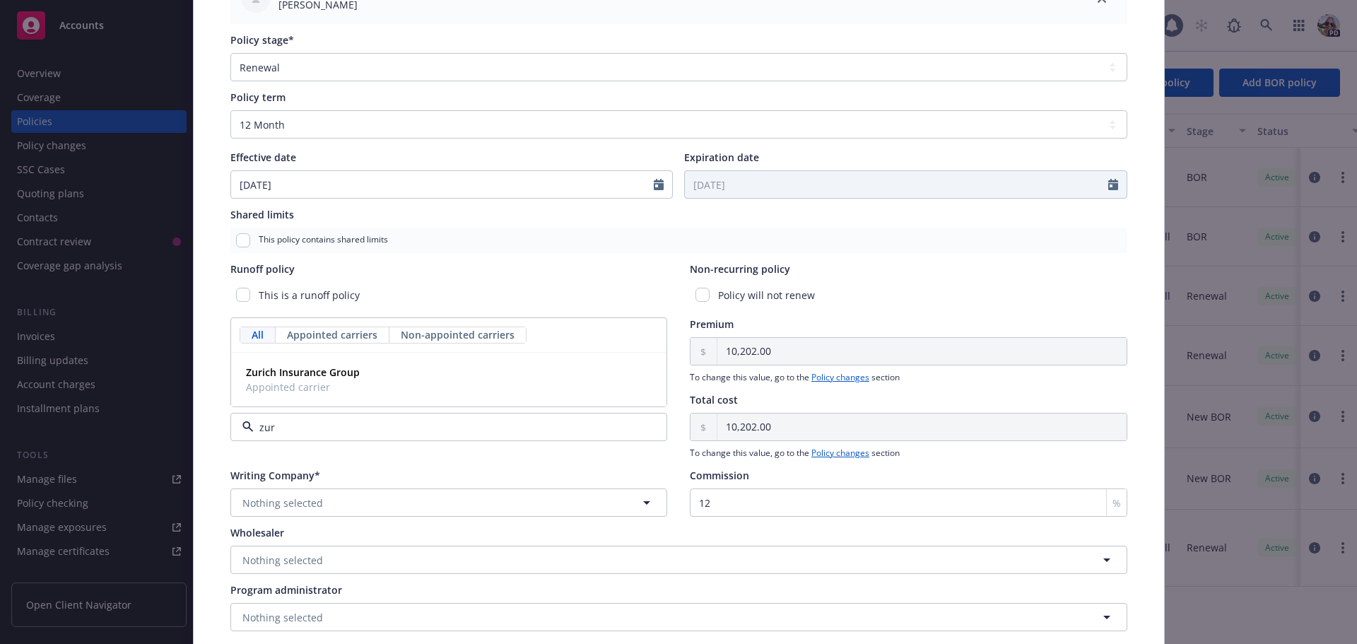
type input "zuri"
click at [305, 370] on strong "Zurich Insurance Group" at bounding box center [303, 371] width 114 height 13
click at [638, 502] on icon "button" at bounding box center [646, 502] width 17 height 17
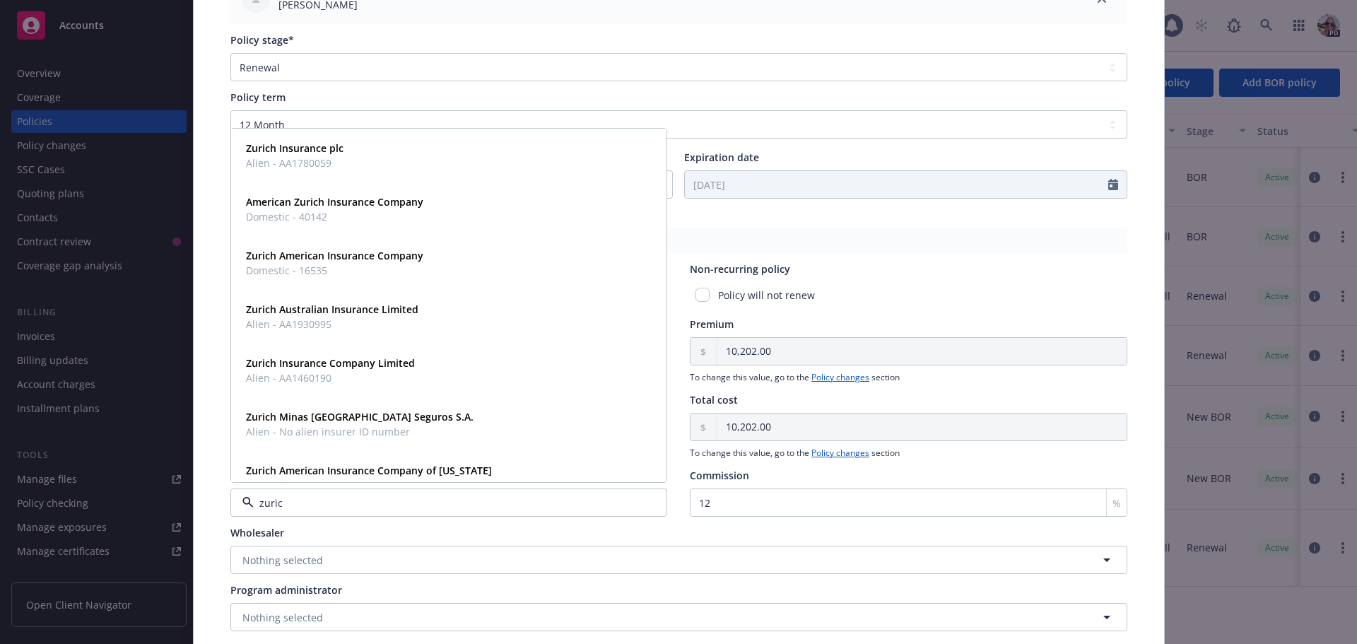
type input "zurich"
click at [355, 207] on strong "American Zurich Insurance Company" at bounding box center [334, 201] width 177 height 13
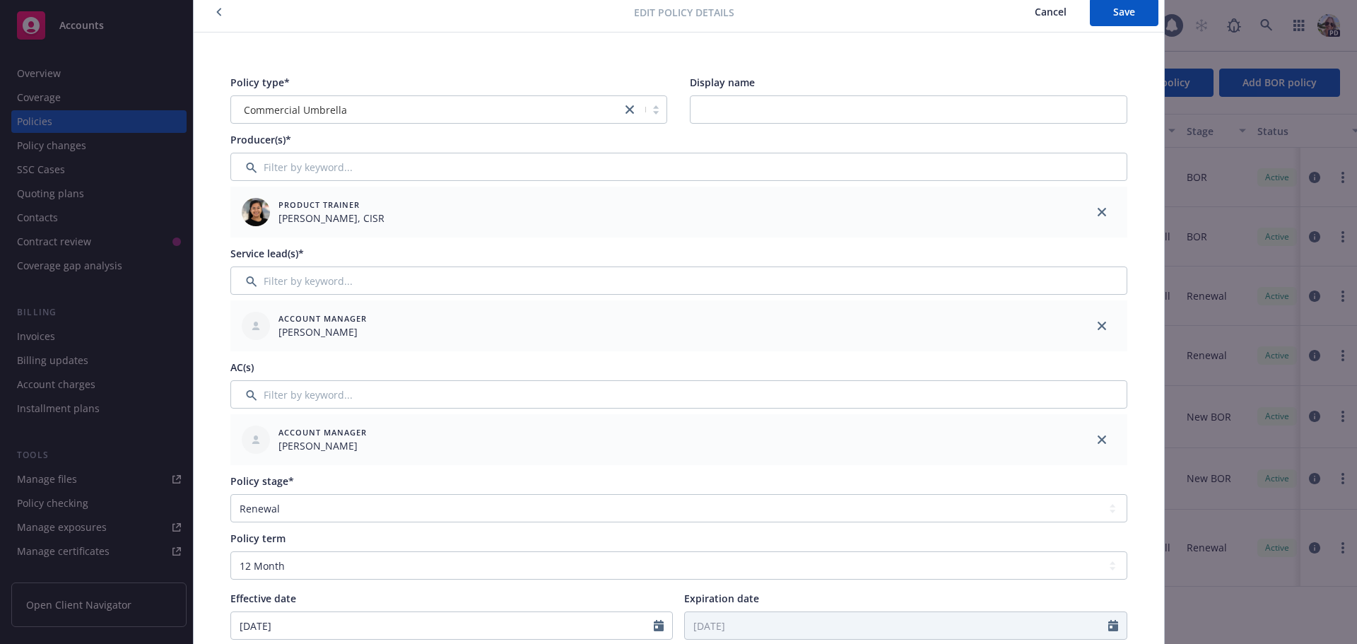
scroll to position [0, 0]
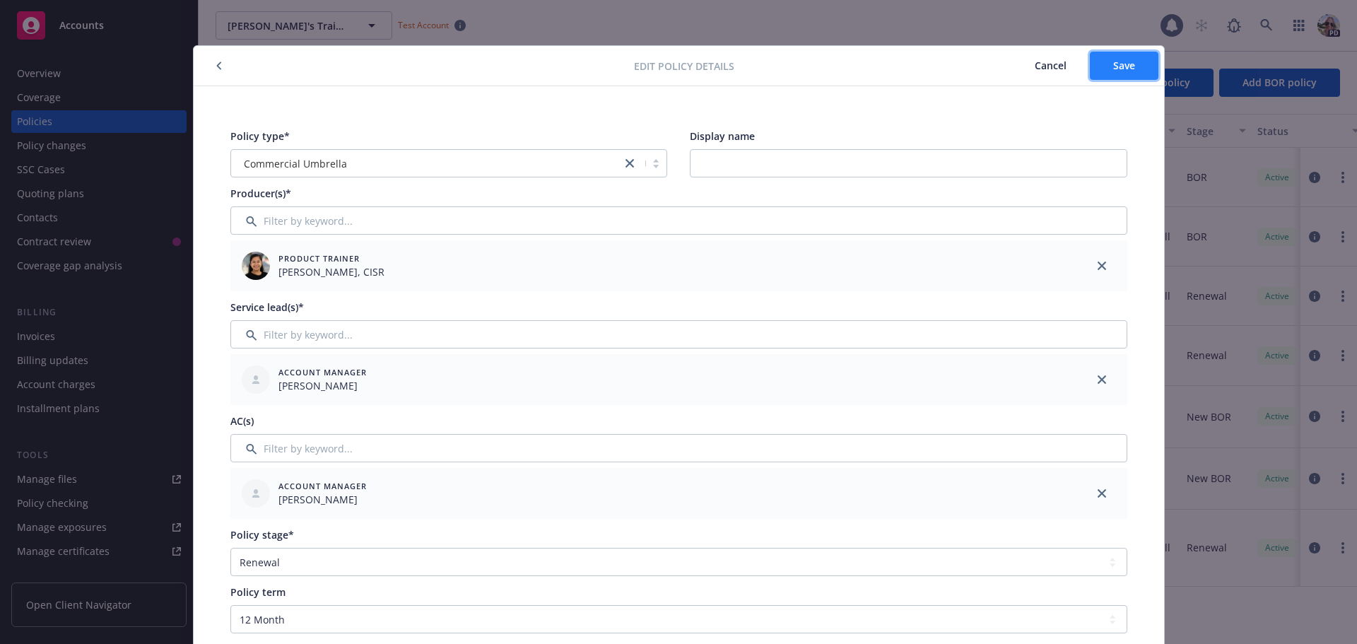
click at [1132, 63] on button "Save" at bounding box center [1124, 66] width 69 height 28
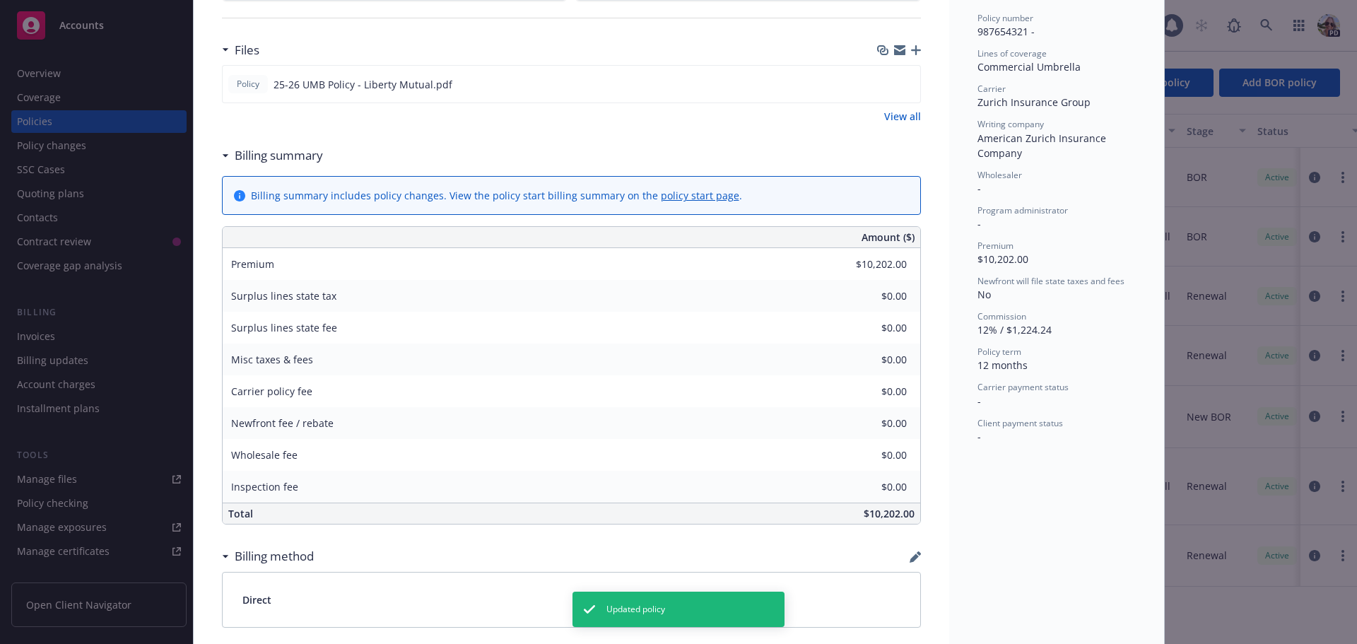
scroll to position [283, 0]
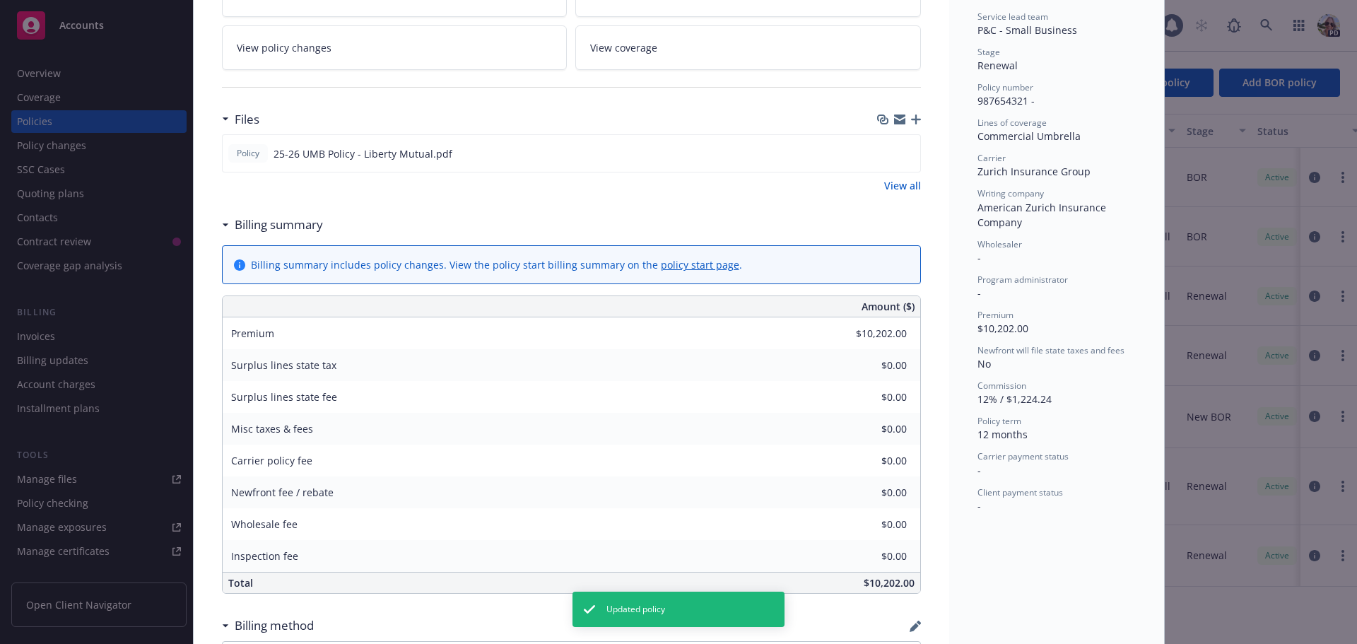
click at [310, 47] on span "View policy changes" at bounding box center [284, 47] width 95 height 15
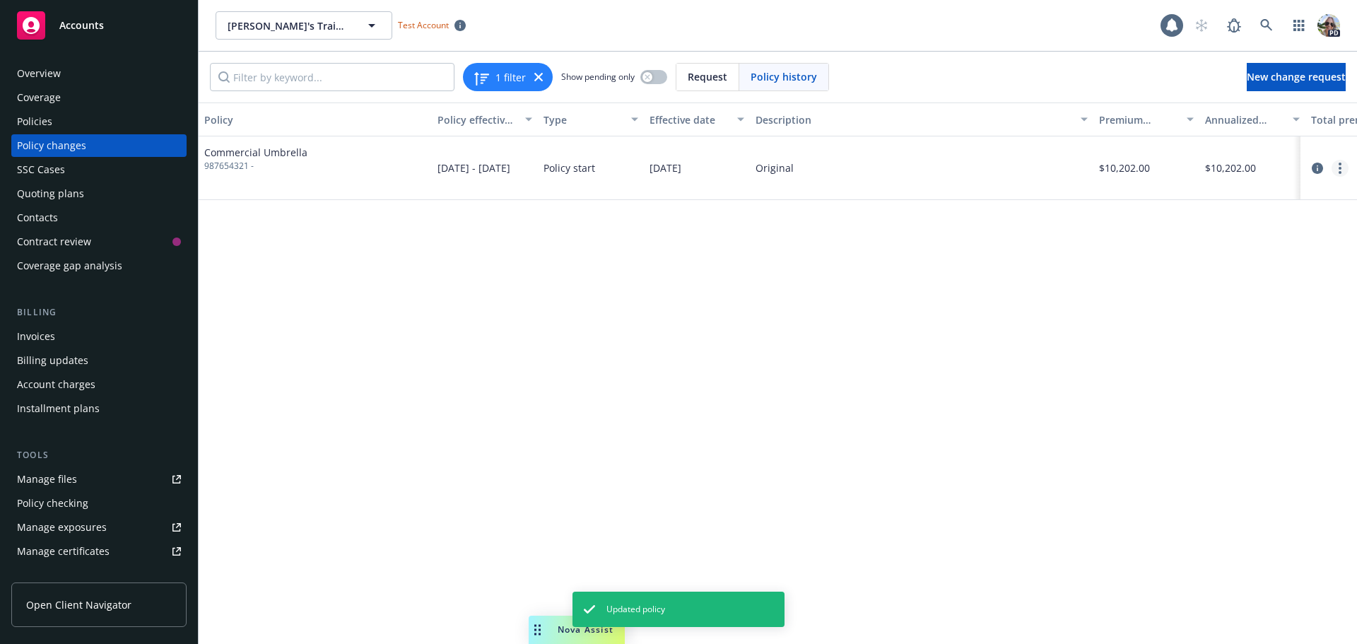
click at [1338, 167] on icon "more" at bounding box center [1339, 168] width 3 height 11
click at [1160, 281] on link "Edit billing info" at bounding box center [1226, 282] width 242 height 28
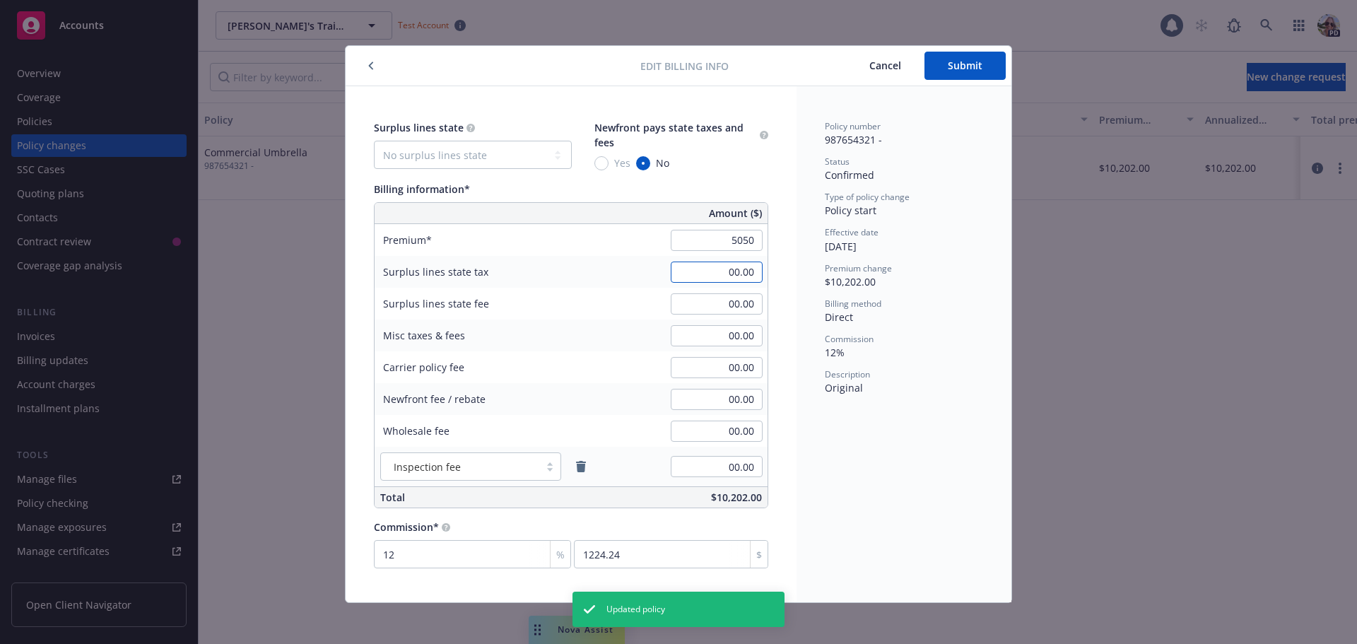
type input "5,050.00"
type input "606"
type input "1"
type input "50.5"
type input "15"
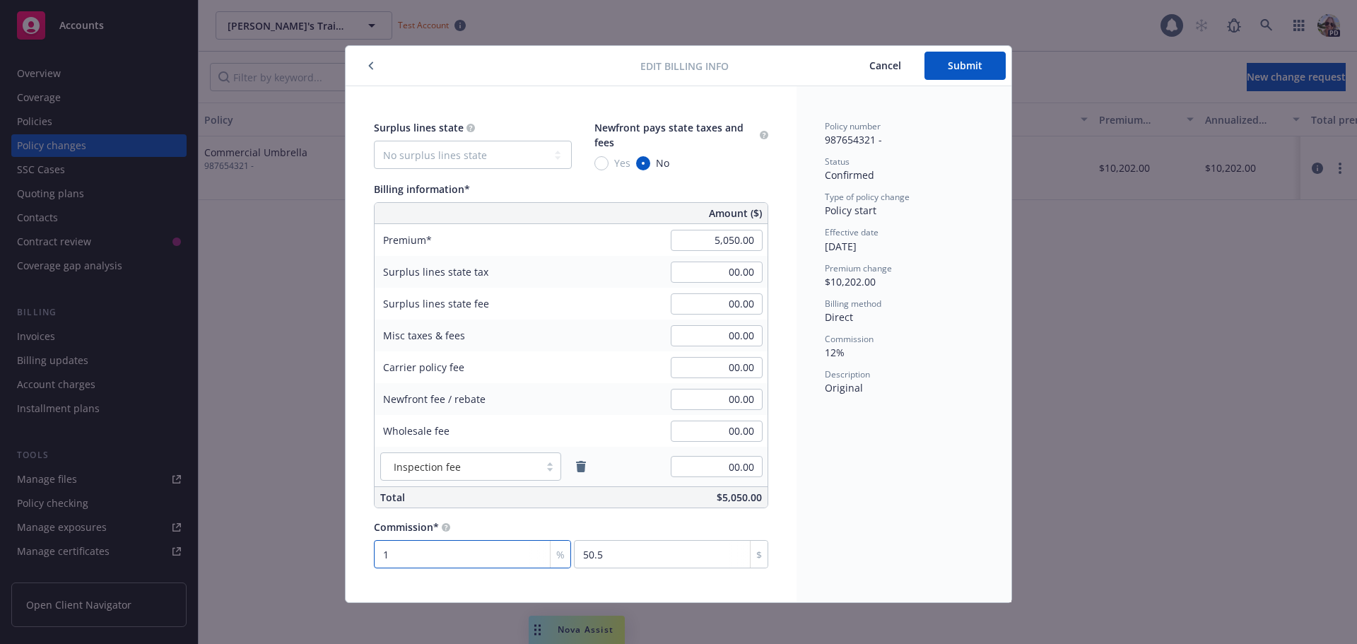
type input "757.5"
type input "15"
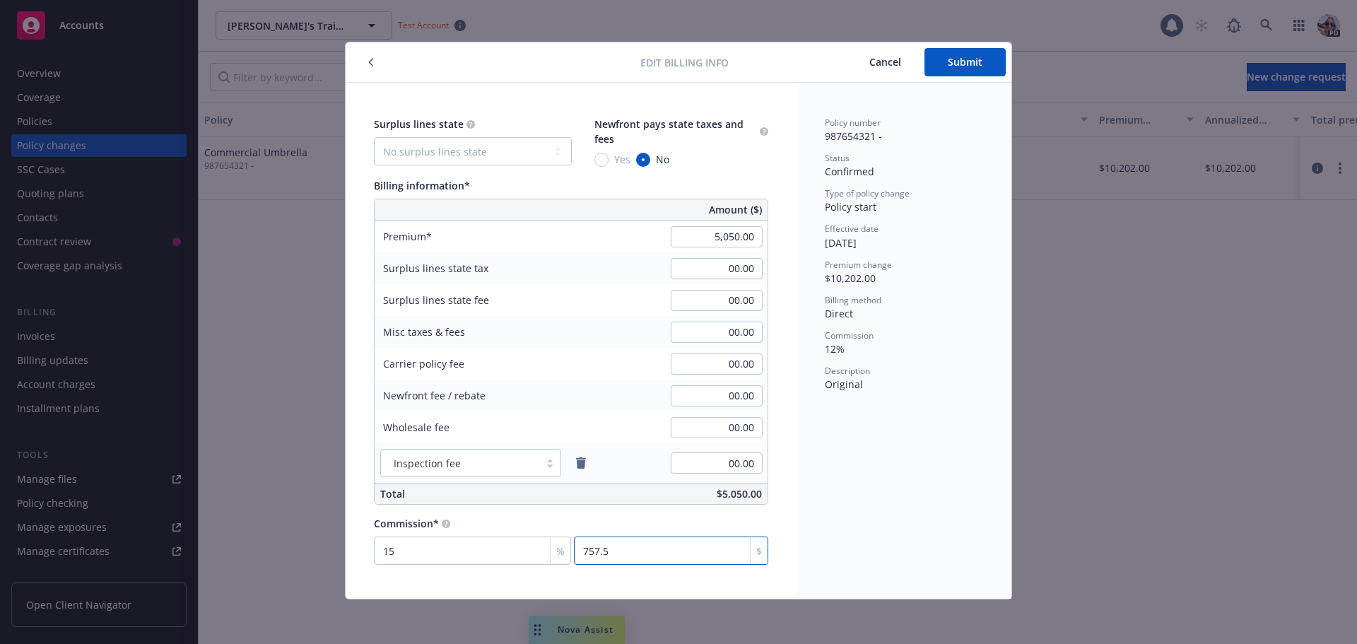
scroll to position [4, 0]
click at [964, 43] on div "Edit billing info Cancel Submit" at bounding box center [679, 62] width 666 height 40
click at [960, 57] on span "Submit" at bounding box center [965, 60] width 35 height 13
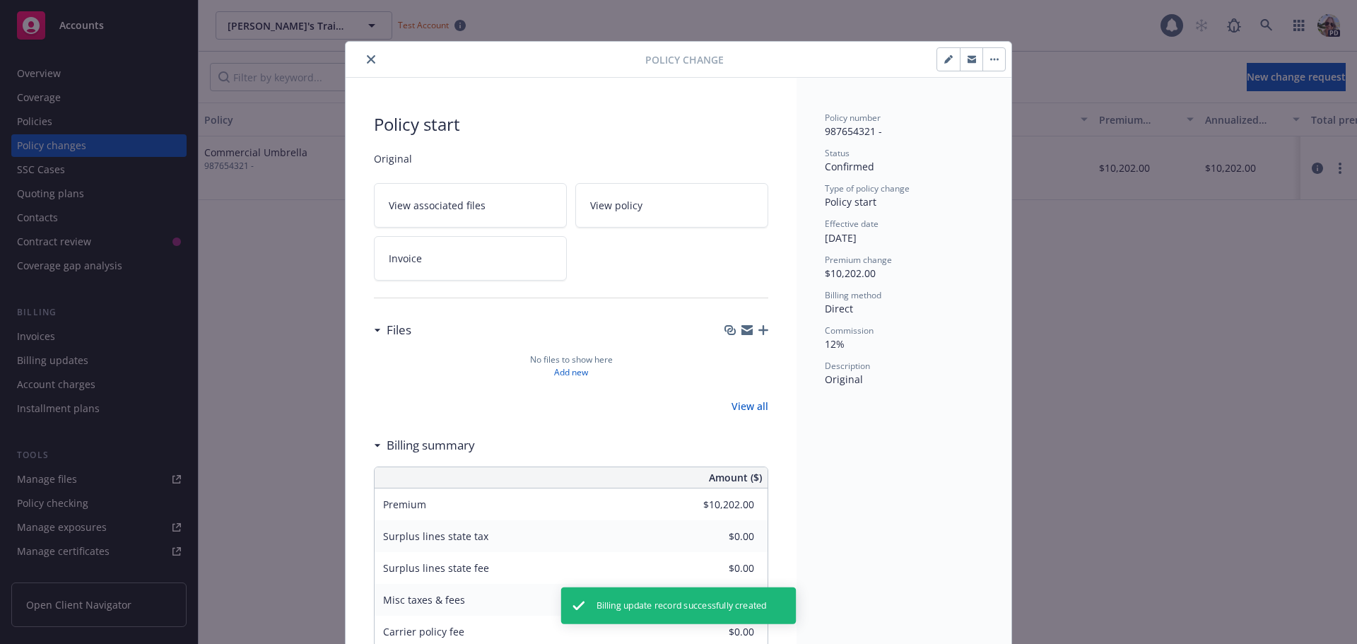
type input "$5,050.00"
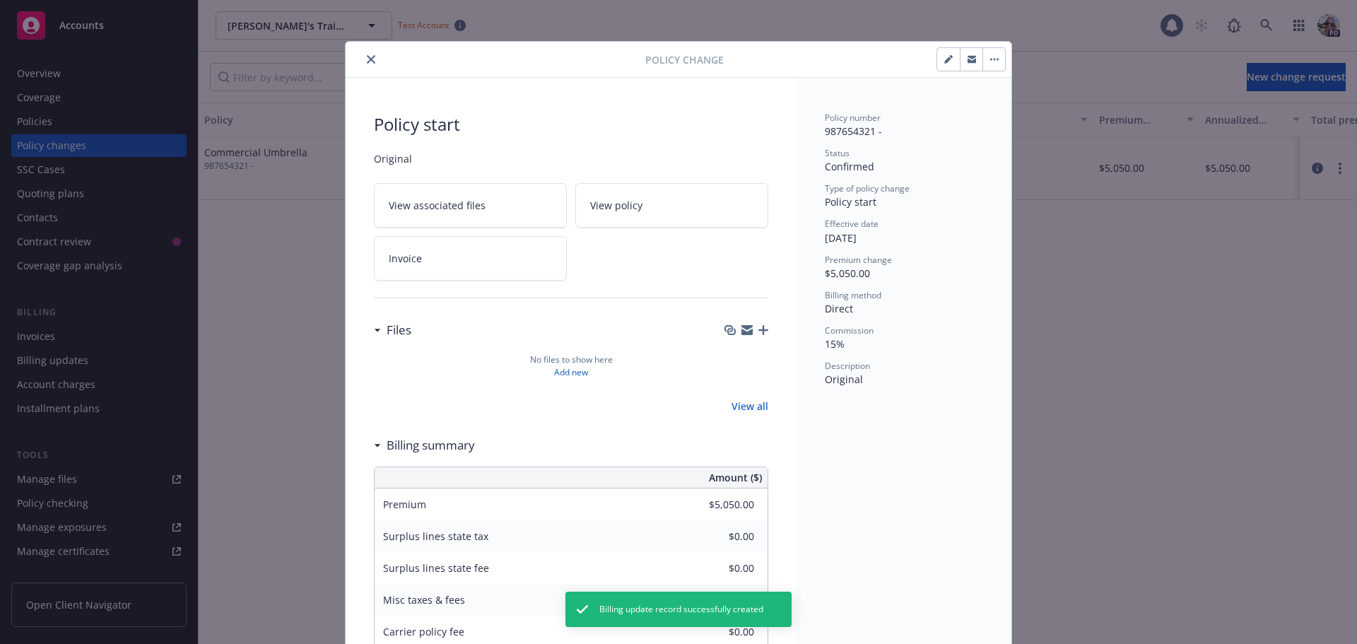
click at [367, 59] on icon "close" at bounding box center [371, 59] width 8 height 8
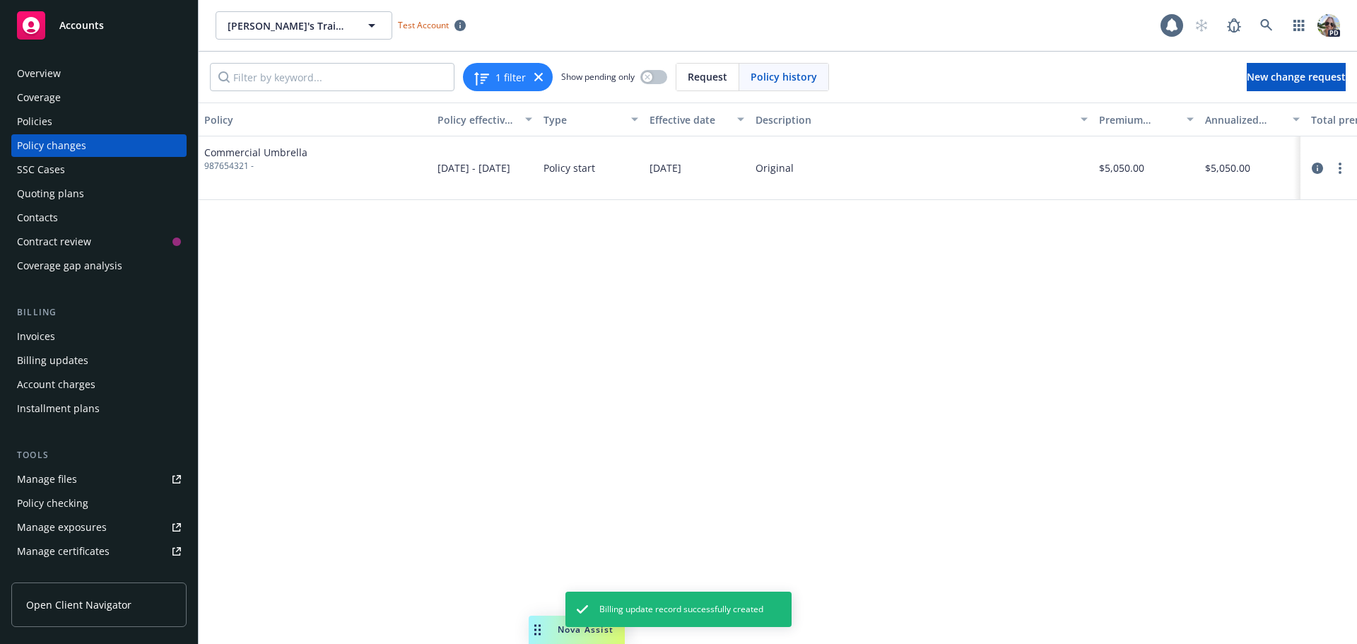
click at [66, 116] on div "Policies" at bounding box center [99, 121] width 164 height 23
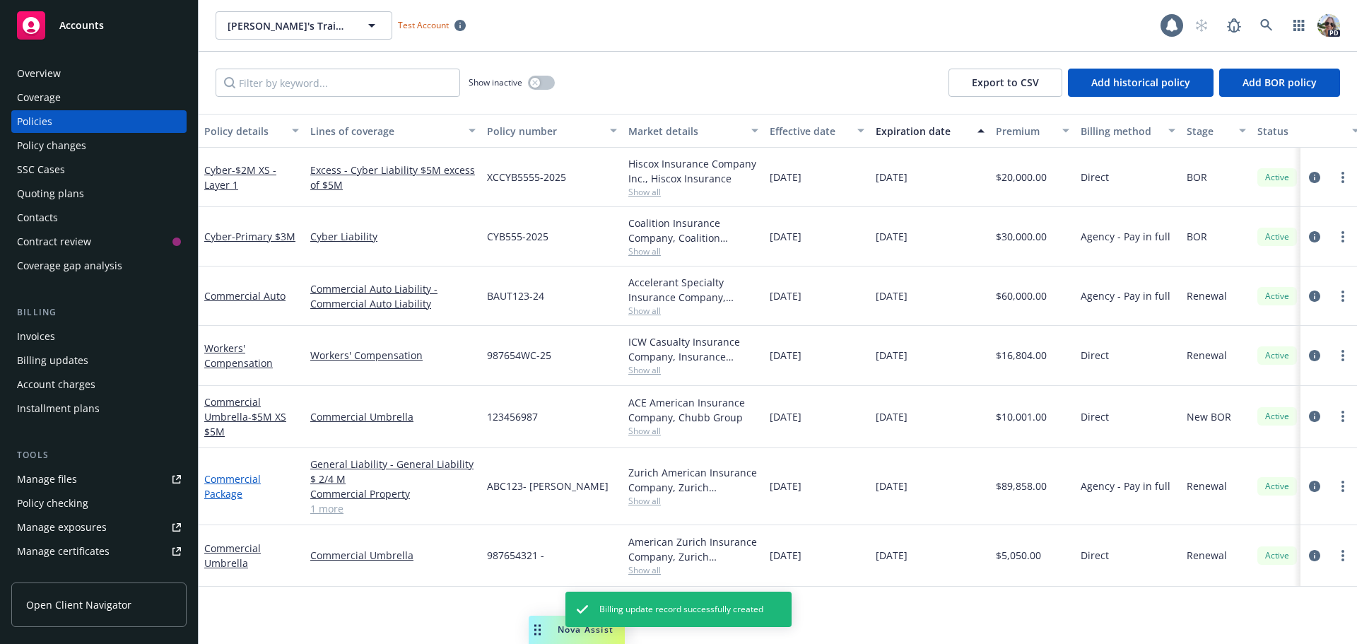
click at [208, 479] on link "Commercial Package" at bounding box center [232, 486] width 57 height 28
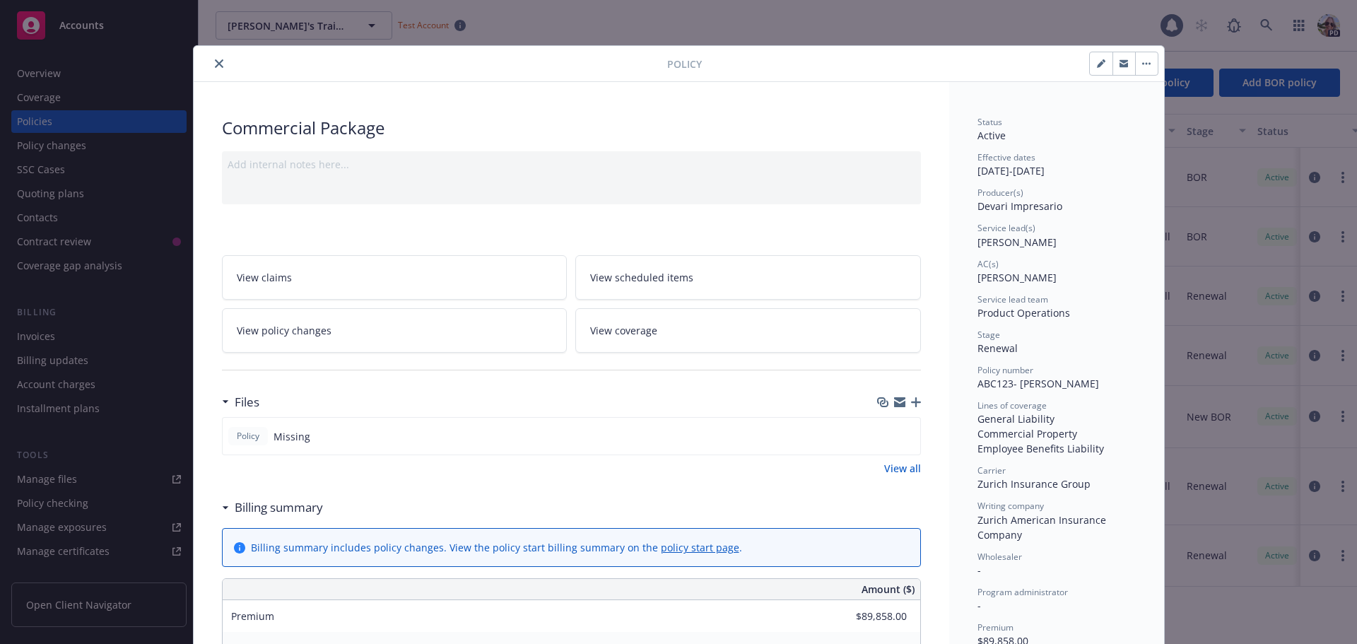
click at [216, 60] on icon "close" at bounding box center [219, 63] width 8 height 8
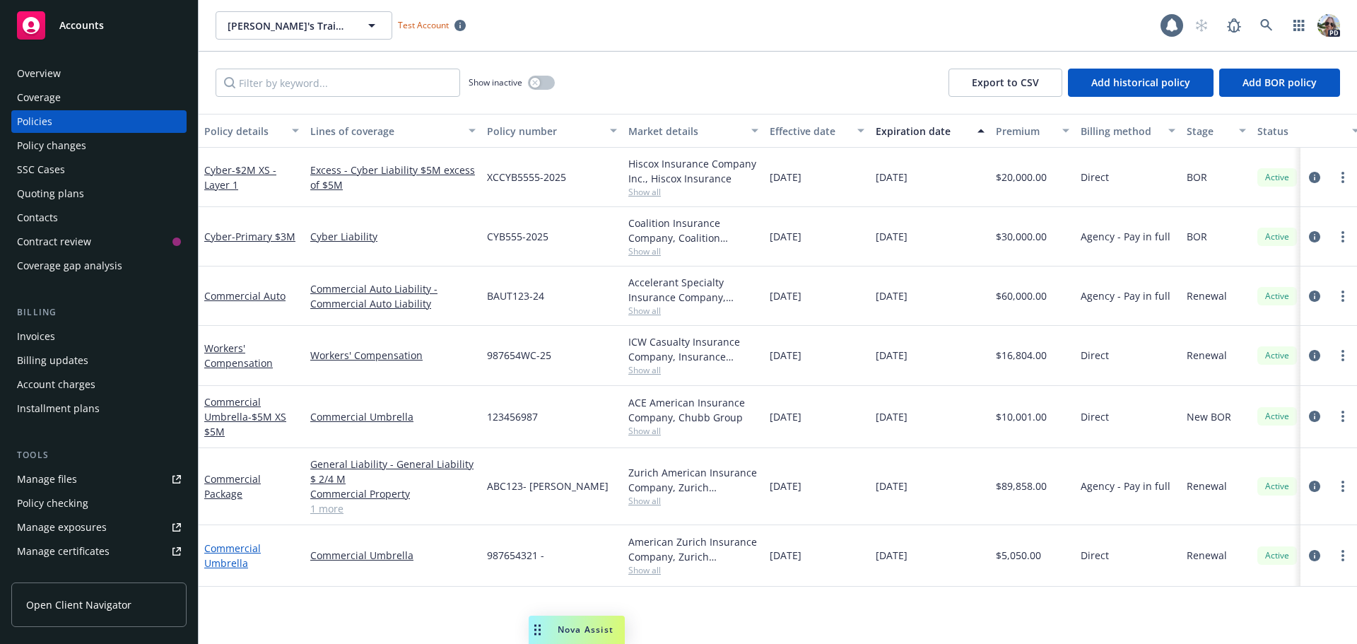
click at [233, 551] on link "Commercial Umbrella" at bounding box center [232, 555] width 57 height 28
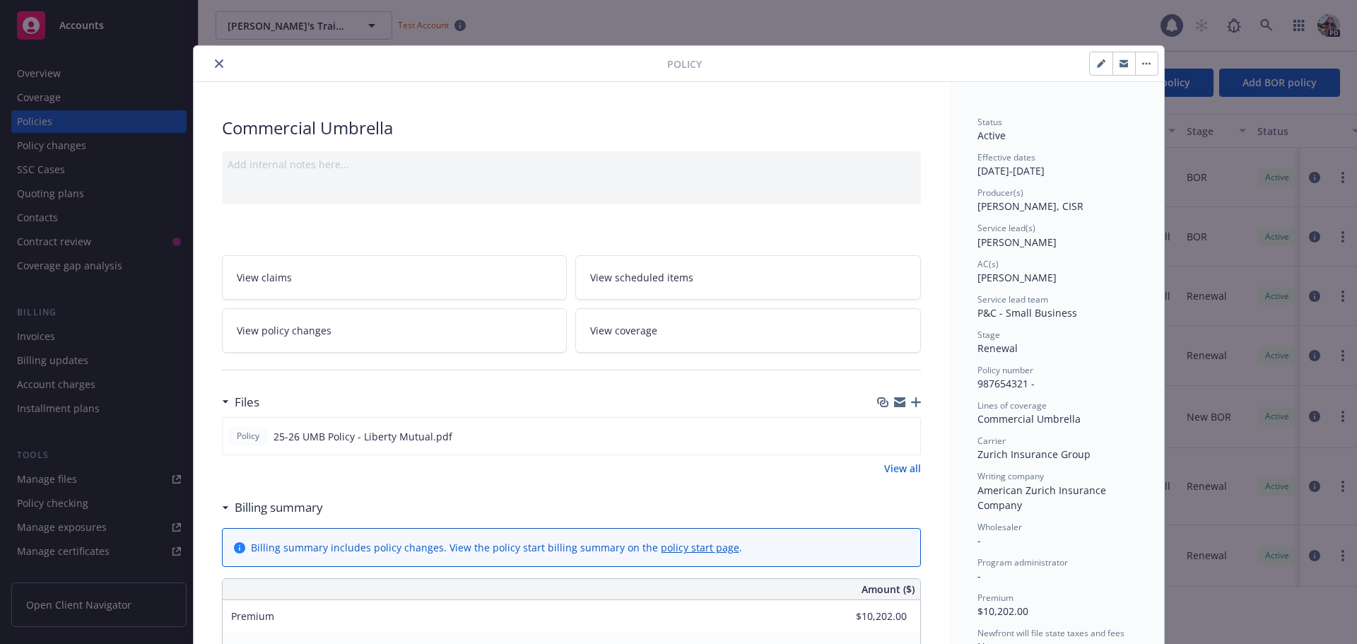
scroll to position [42, 0]
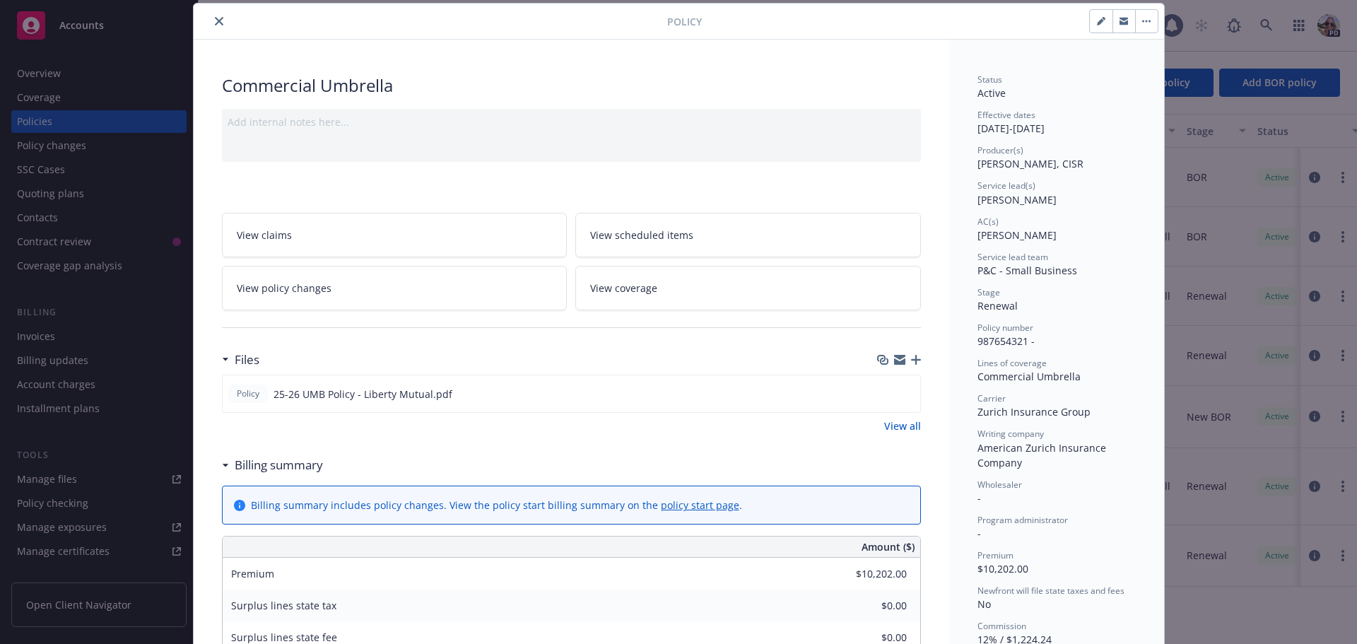
type input "$5,050.00"
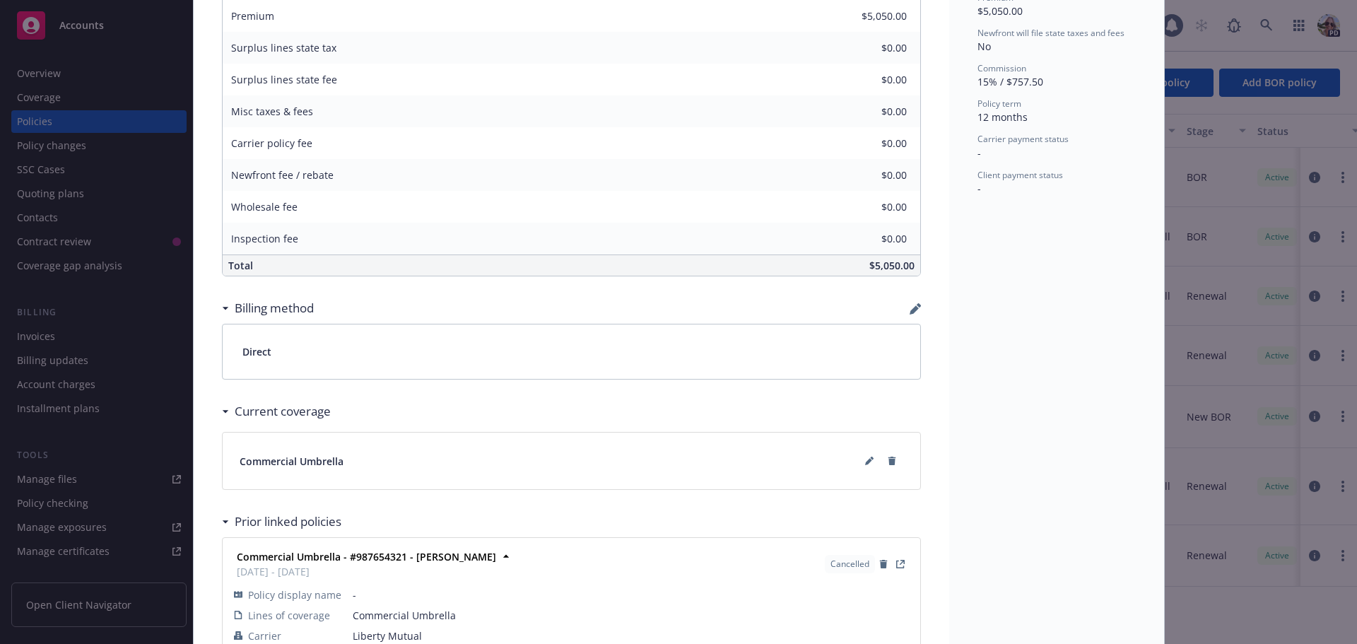
scroll to position [608, 0]
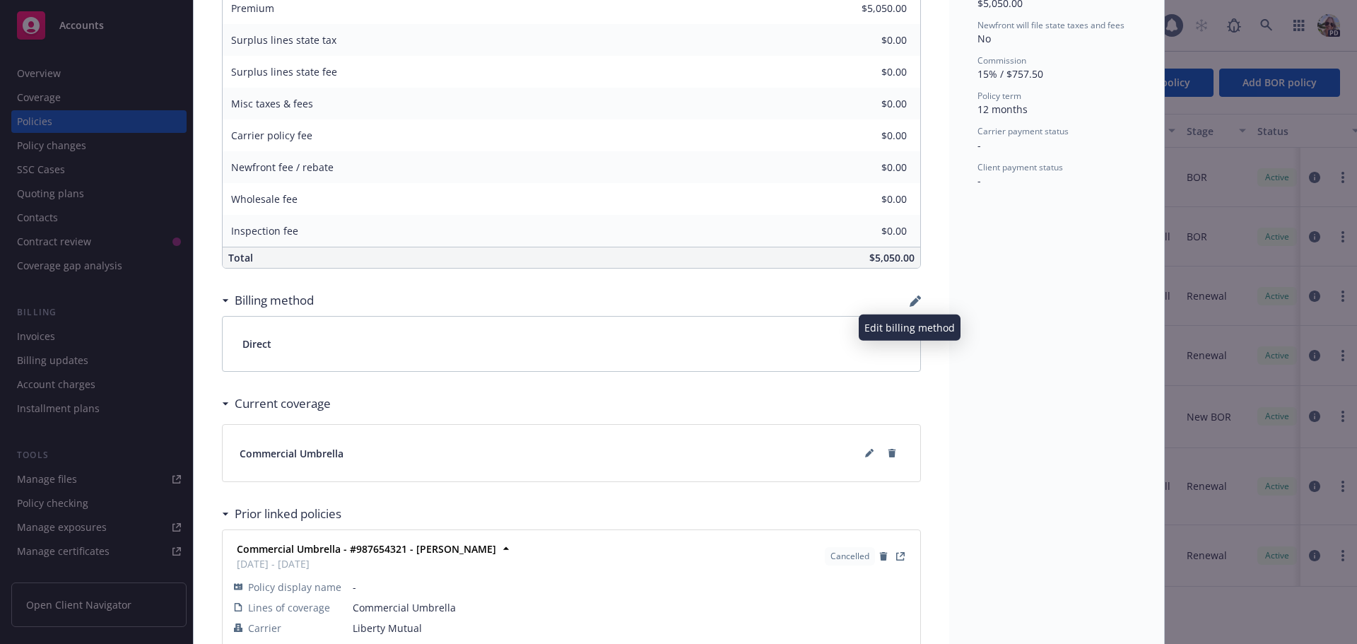
click at [909, 297] on icon "button" at bounding box center [914, 300] width 11 height 11
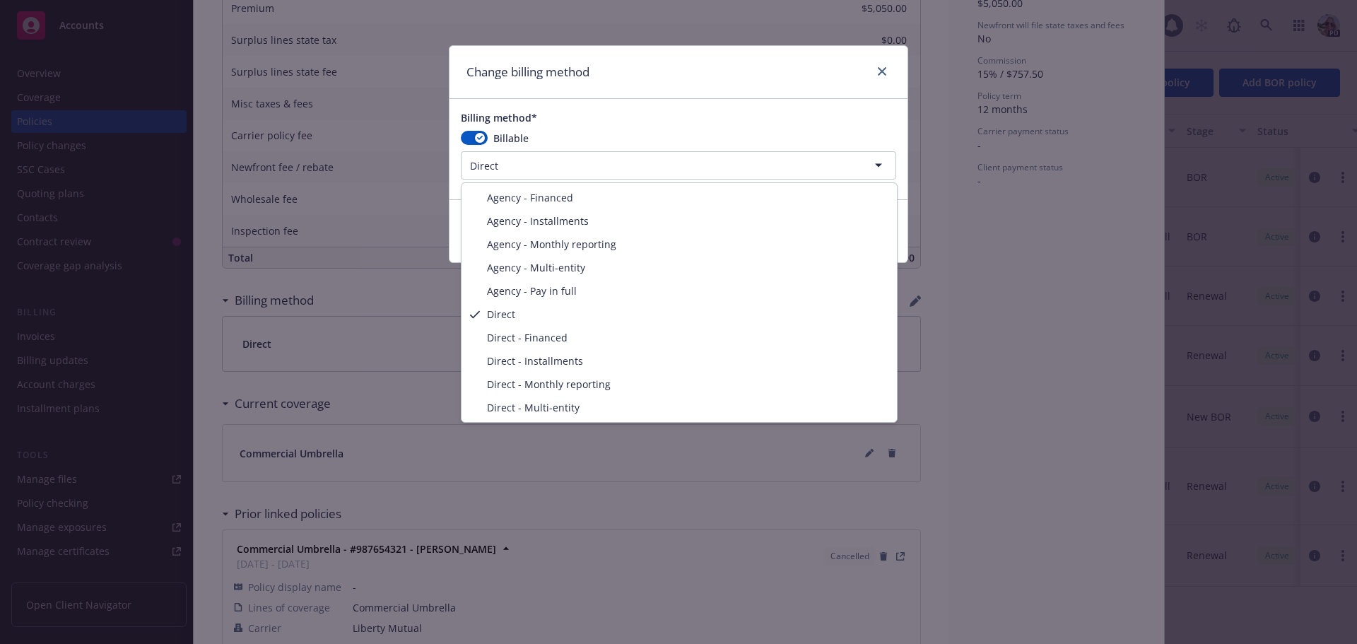
click at [487, 165] on html "Accounts Overview Coverage Policies Policy changes SSC Cases Quoting plans Cont…" at bounding box center [678, 322] width 1357 height 644
select select "AGENCY_PAY_IN_FULL"
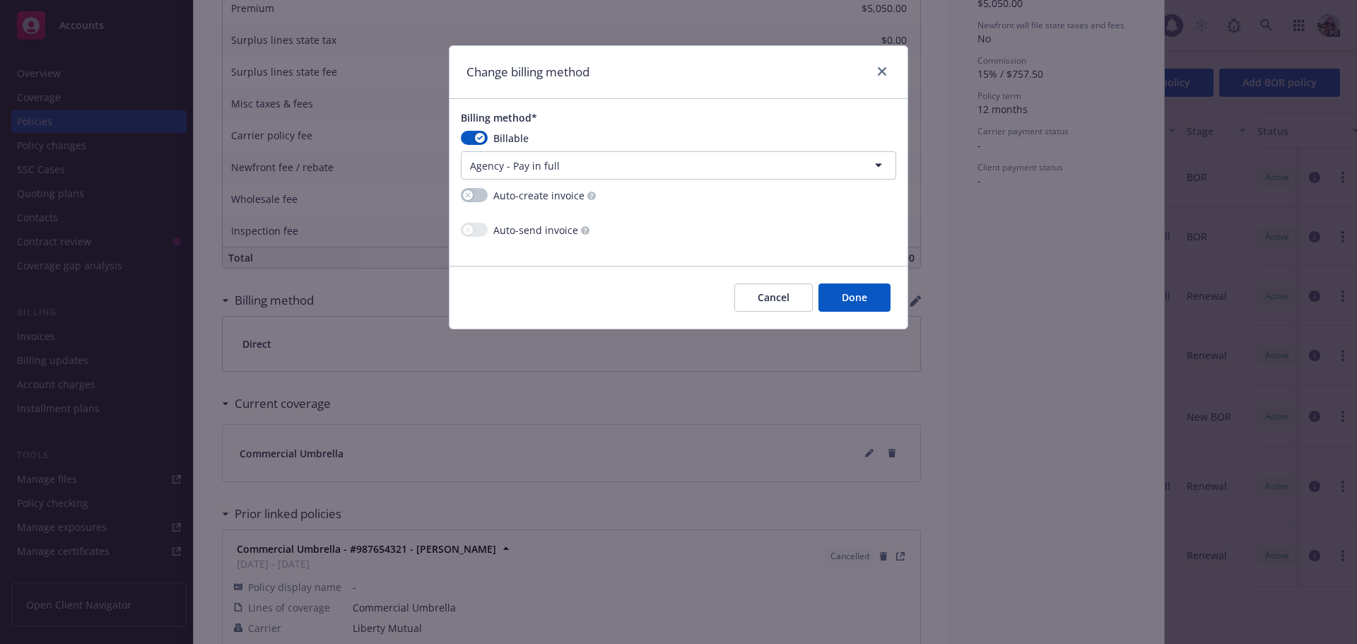
click at [866, 294] on button "Done" at bounding box center [854, 297] width 72 height 28
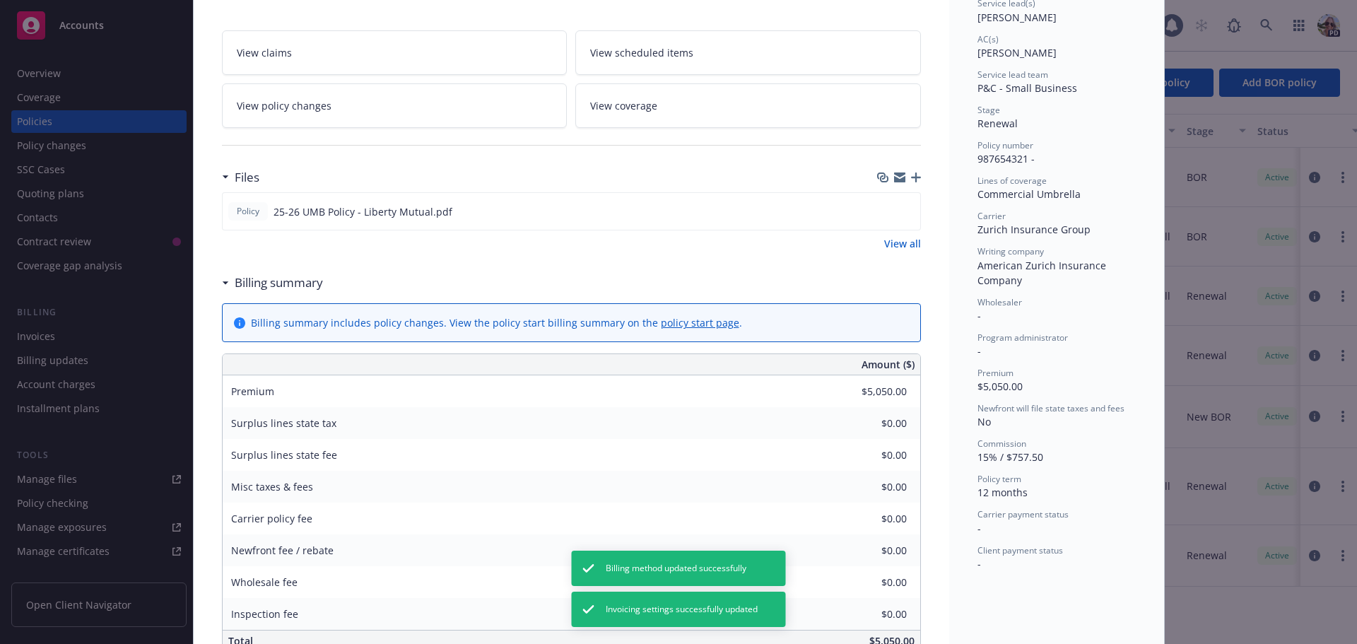
scroll to position [0, 0]
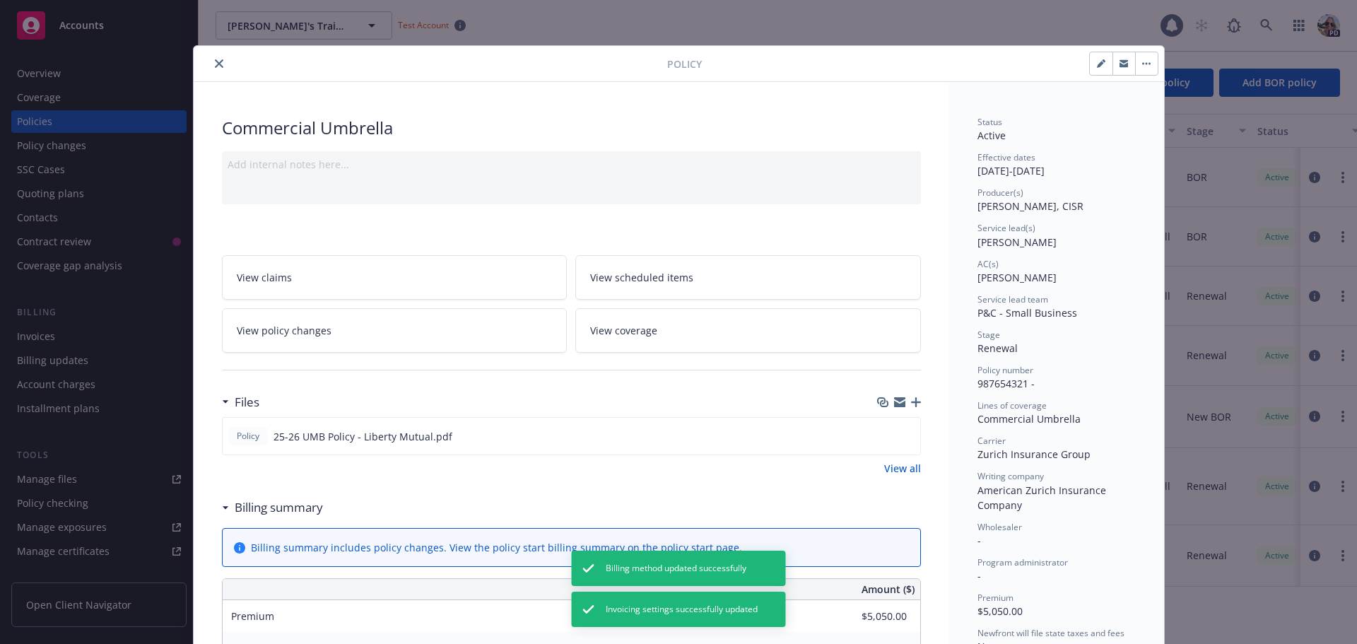
click at [211, 59] on button "close" at bounding box center [219, 63] width 17 height 17
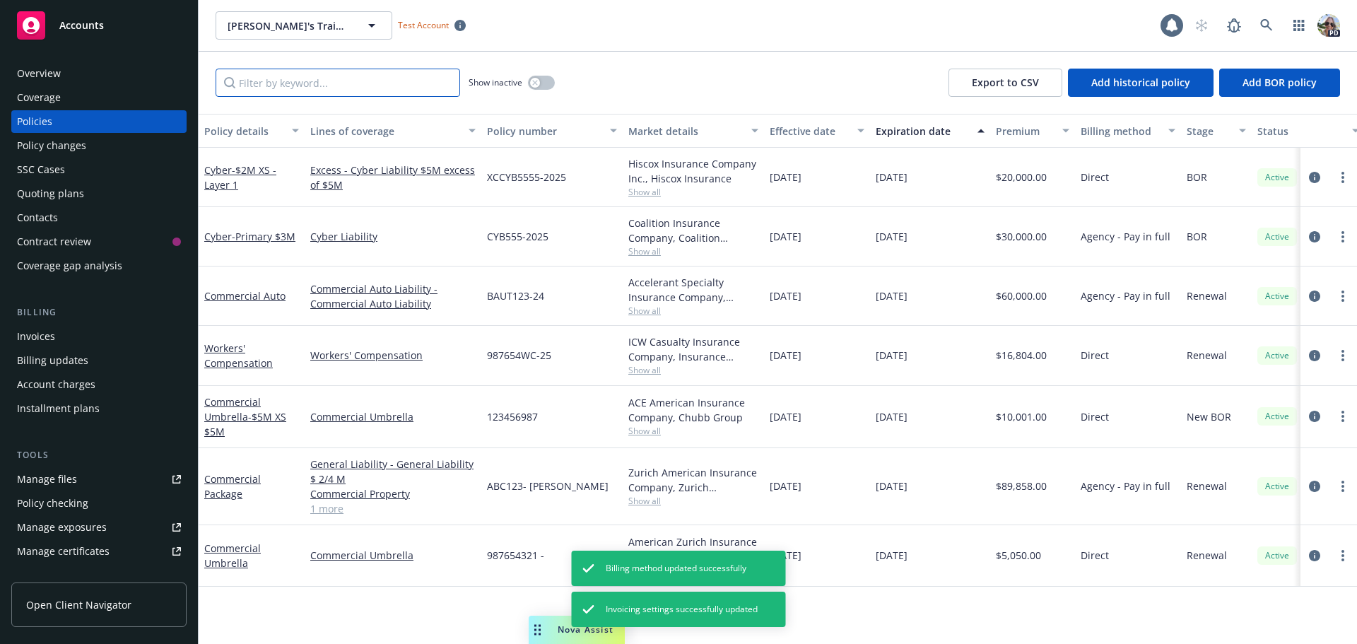
drag, startPoint x: 277, startPoint y: 81, endPoint x: 297, endPoint y: 68, distance: 24.1
click at [283, 76] on input "Filter by keyword..." at bounding box center [338, 83] width 244 height 28
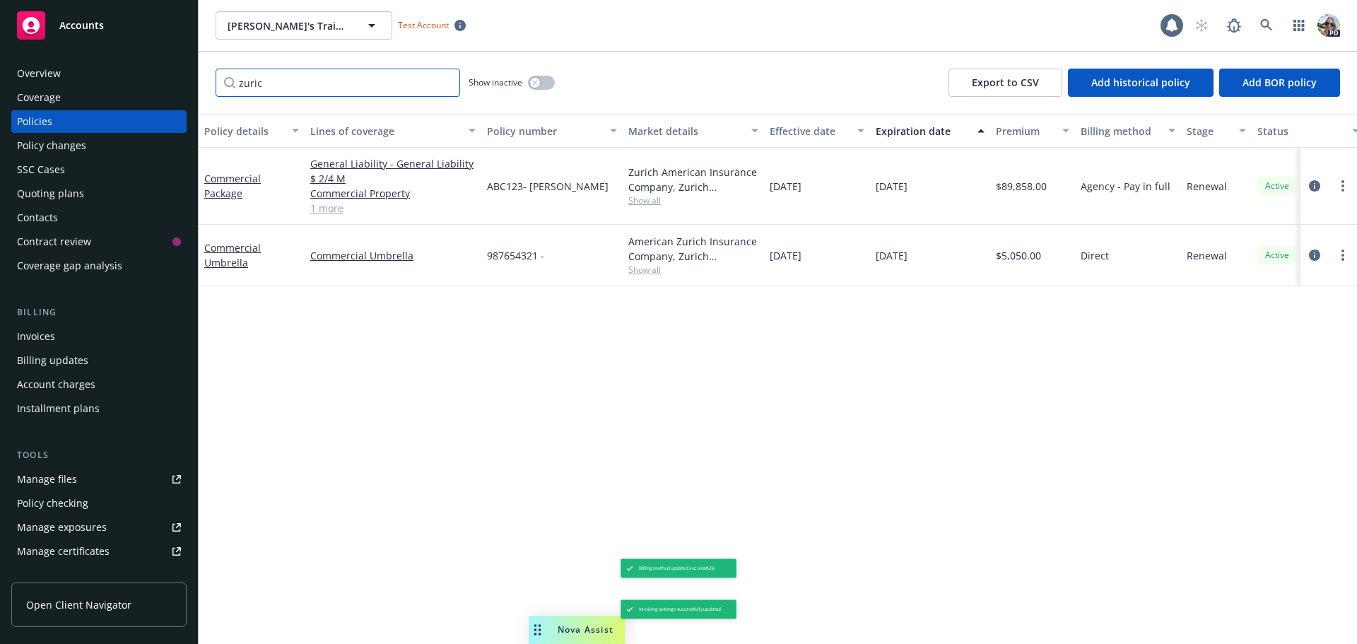
type input "zurich"
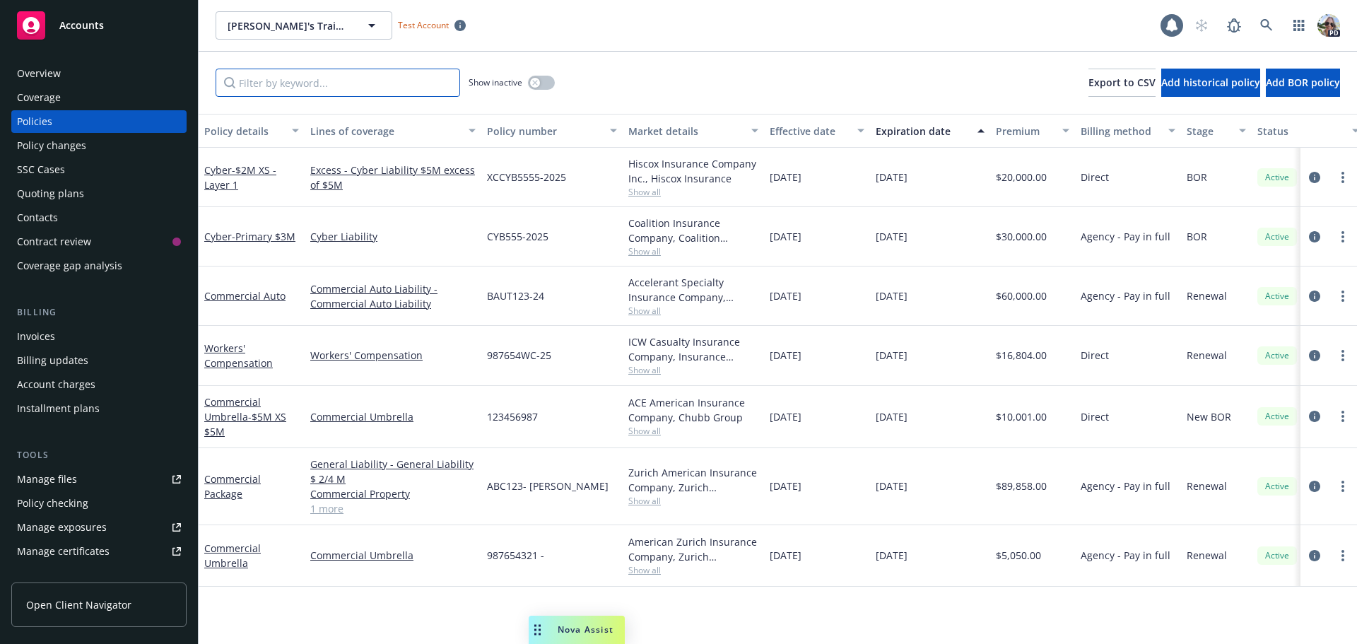
click at [310, 85] on input "Filter by keyword..." at bounding box center [338, 83] width 244 height 28
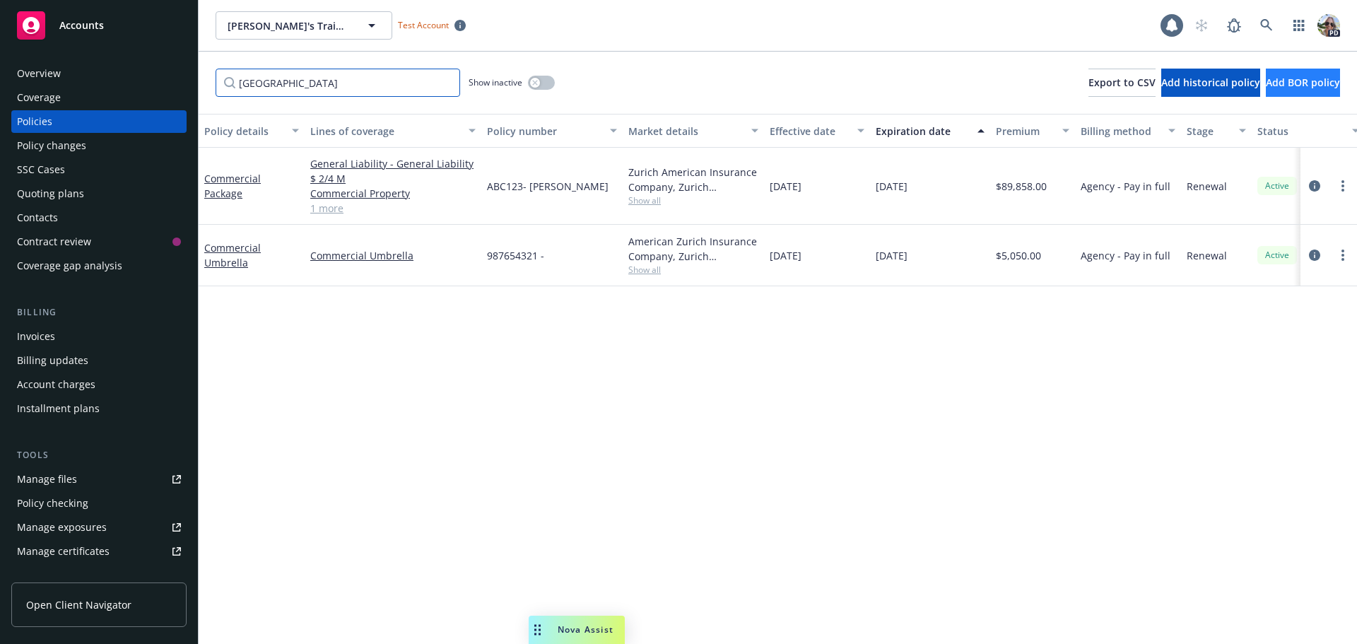
type input "[GEOGRAPHIC_DATA]"
click at [1292, 78] on span "Add BOR policy" at bounding box center [1303, 82] width 74 height 13
select select "other"
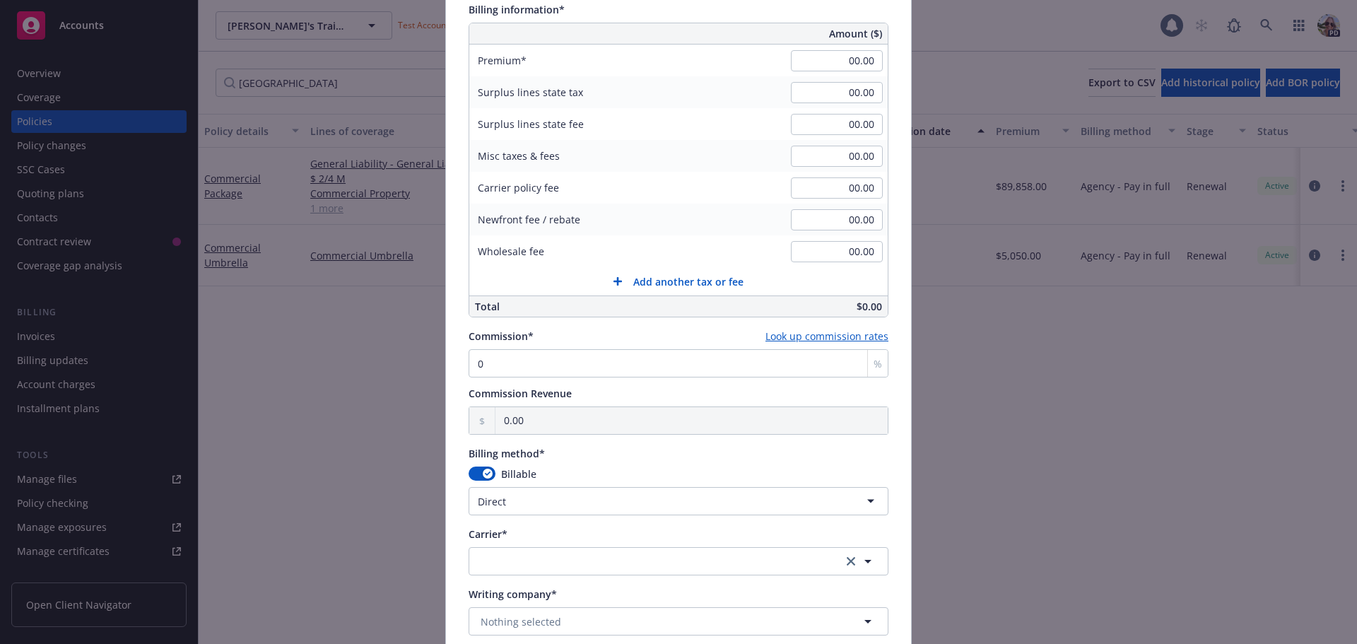
scroll to position [596, 0]
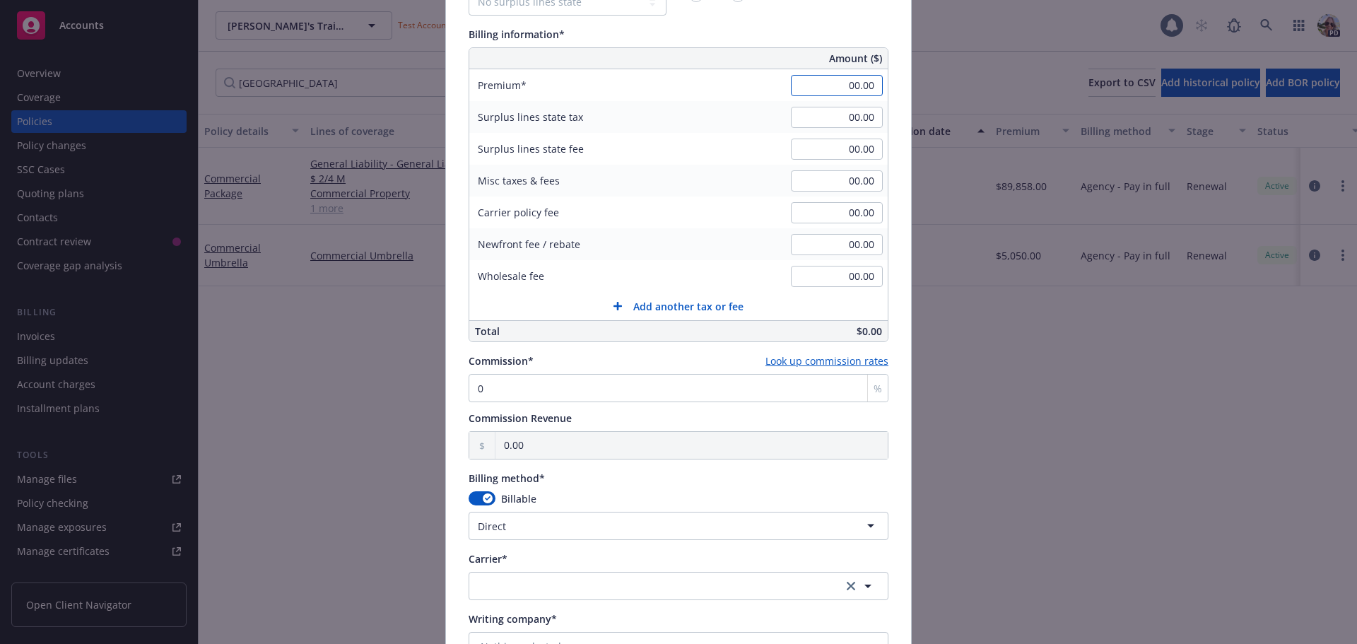
click at [838, 83] on input "00.00" at bounding box center [837, 85] width 92 height 21
type input "89,505.00"
click at [569, 526] on html "Accounts Overview Coverage Policies Policy changes SSC Cases Quoting plans Cont…" at bounding box center [678, 322] width 1357 height 644
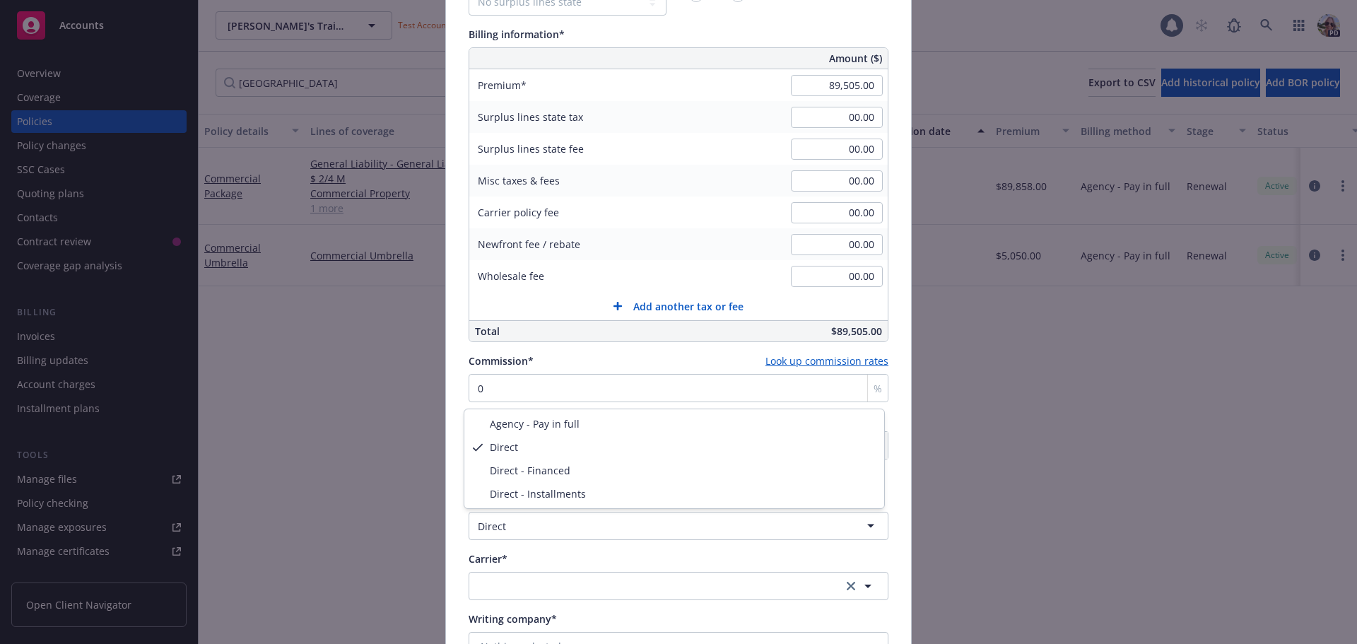
select select "AGENCY_PAY_IN_FULL"
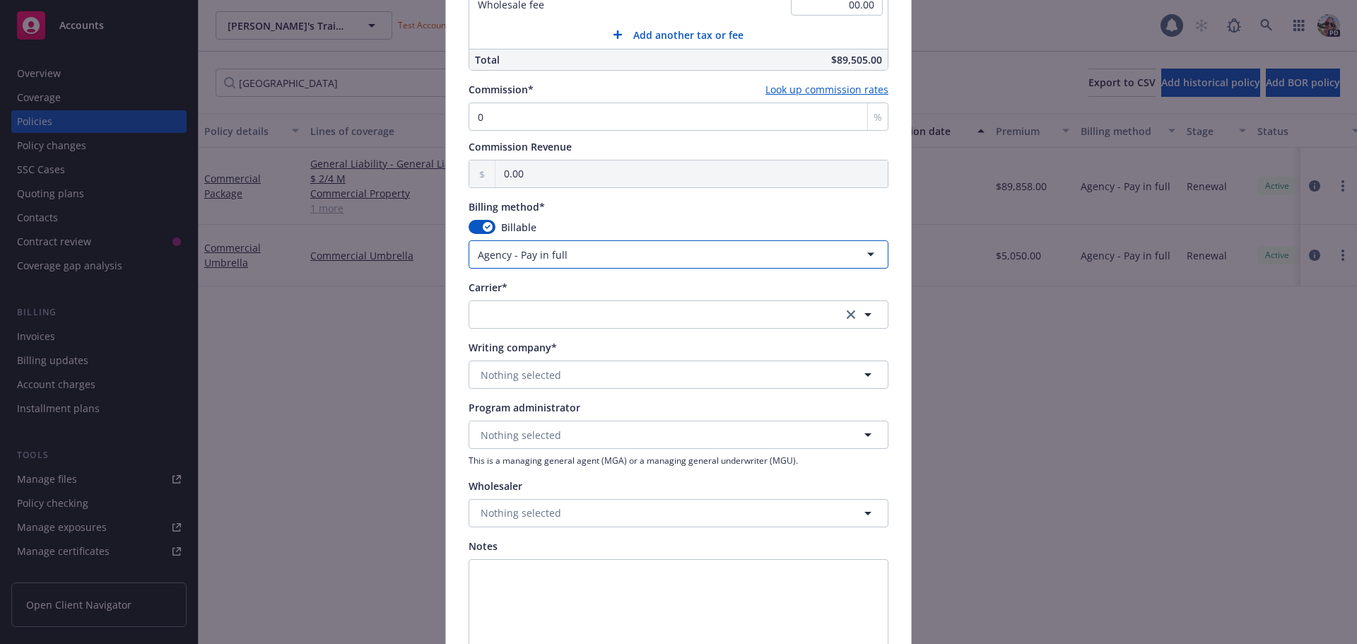
scroll to position [1020, 0]
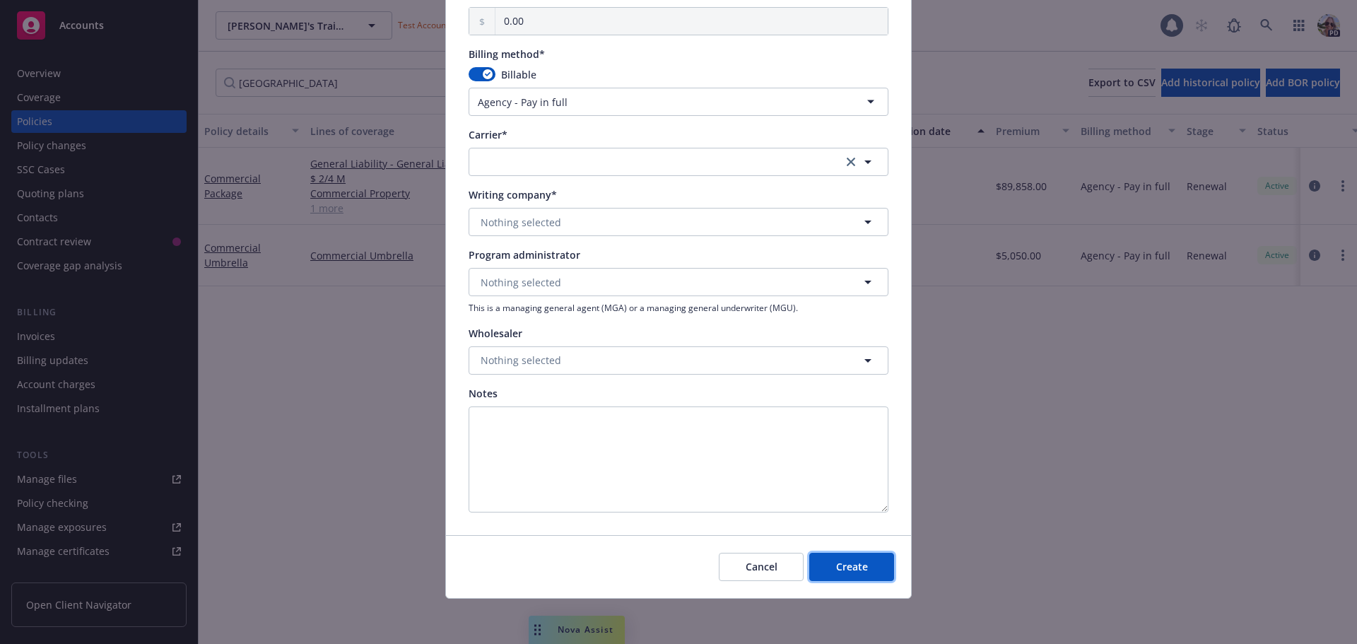
drag, startPoint x: 842, startPoint y: 562, endPoint x: 693, endPoint y: 569, distance: 149.3
click at [693, 571] on div "Cancel Create" at bounding box center [678, 566] width 465 height 63
click at [755, 562] on span "Cancel" at bounding box center [762, 566] width 32 height 13
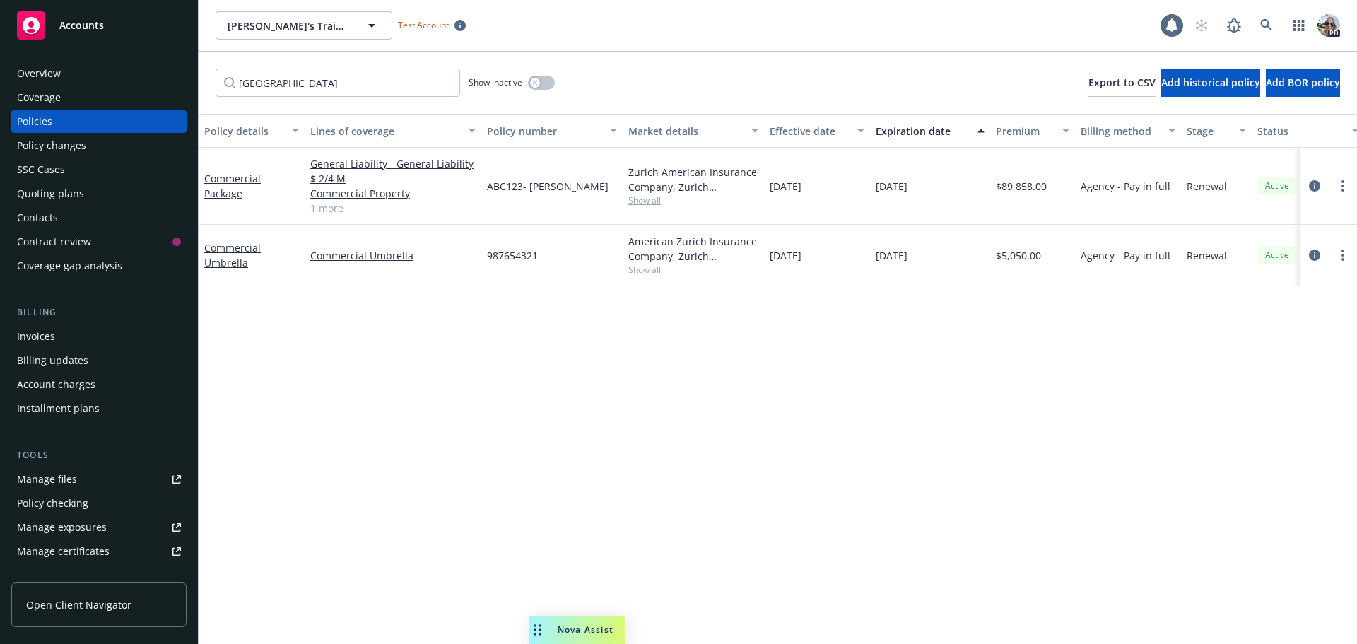
drag, startPoint x: 493, startPoint y: 487, endPoint x: 475, endPoint y: 465, distance: 28.1
click at [475, 465] on div "Policy details Lines of coverage Policy number Market details Effective date Ex…" at bounding box center [778, 379] width 1158 height 530
click at [102, 198] on div "Quoting plans" at bounding box center [99, 193] width 164 height 23
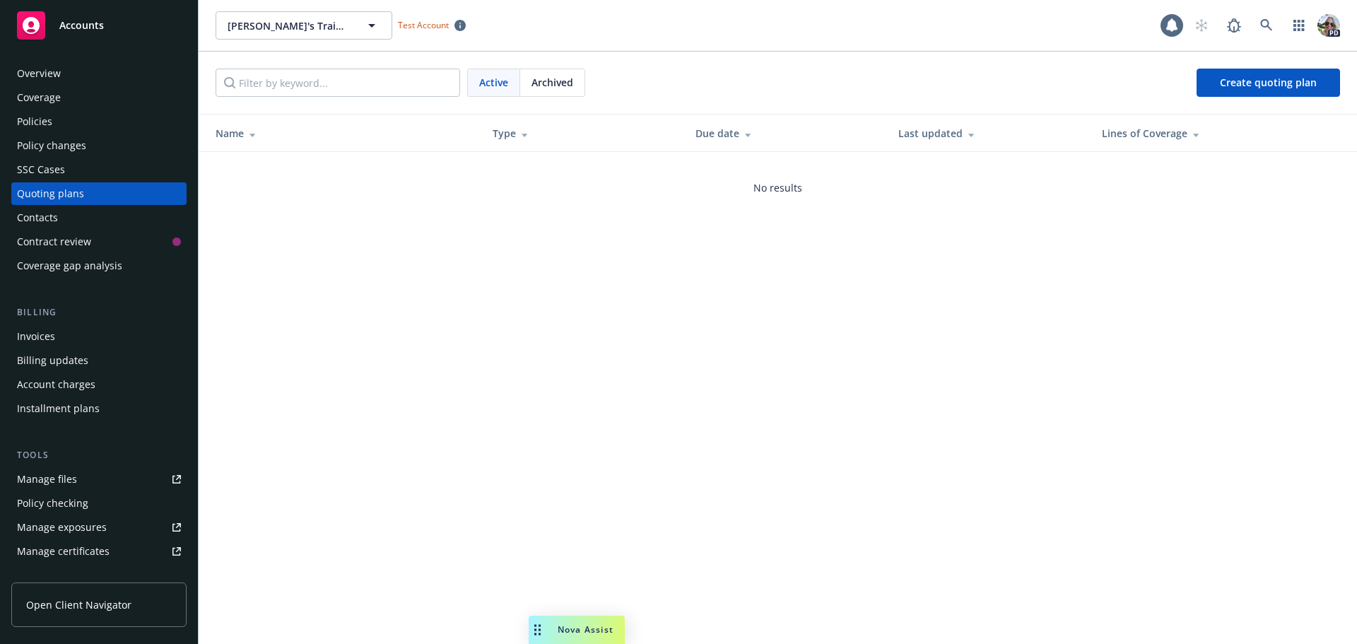
click at [560, 80] on span "Archived" at bounding box center [552, 82] width 42 height 15
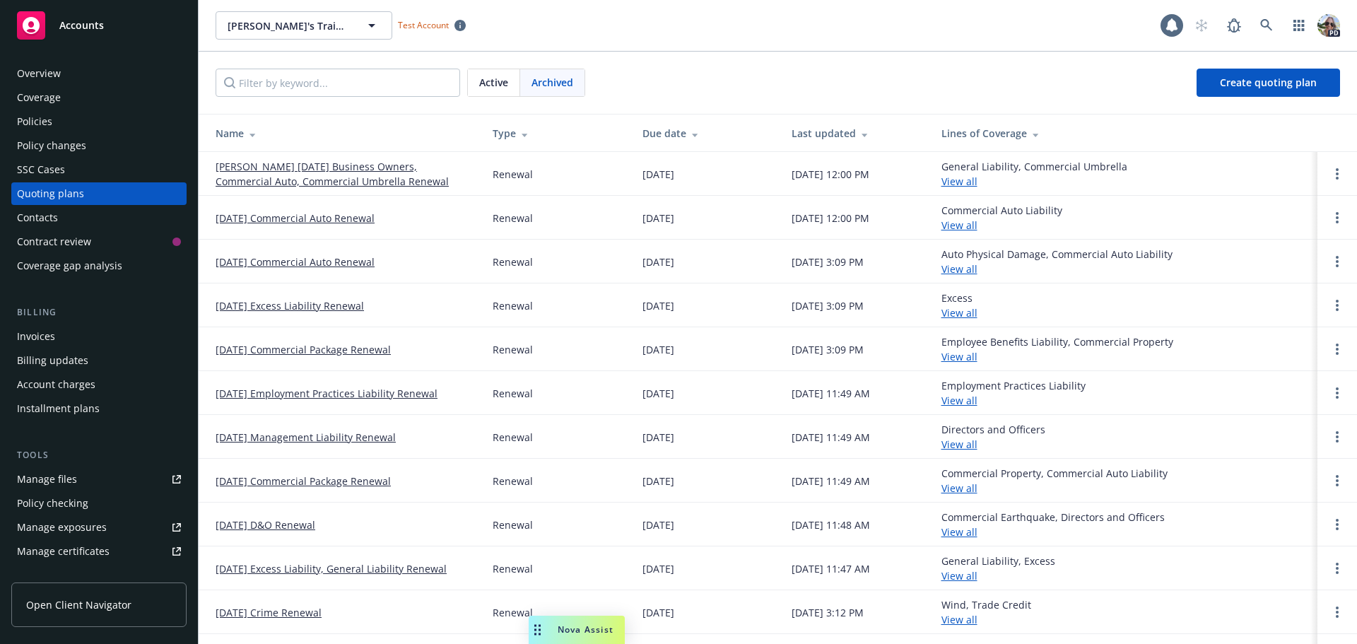
click at [296, 345] on link "01/01/25 Commercial Package Renewal" at bounding box center [303, 349] width 175 height 15
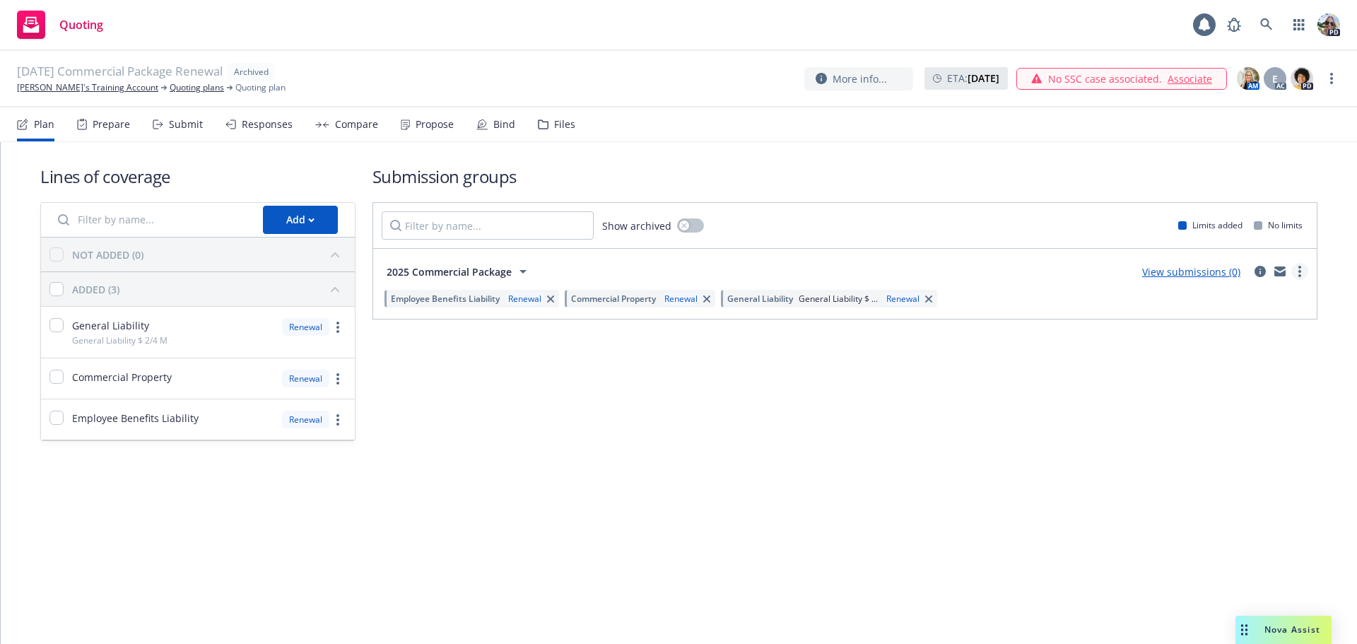
click at [1297, 267] on link "more" at bounding box center [1299, 271] width 17 height 17
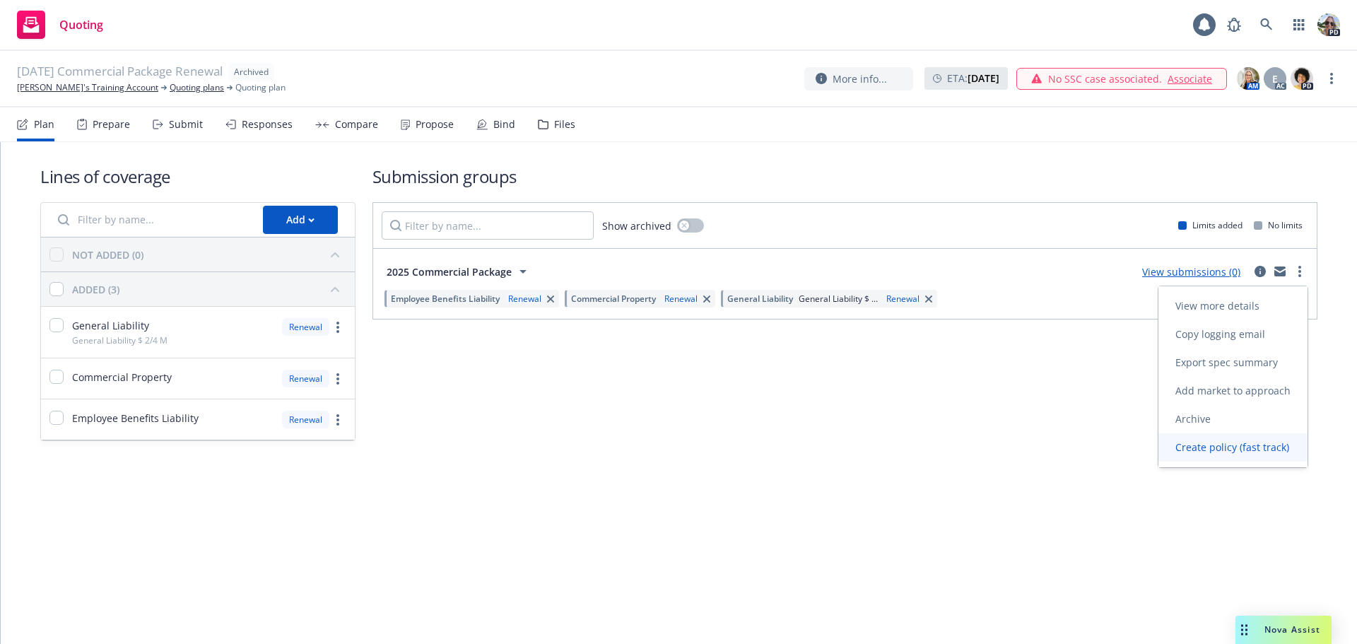
click at [1182, 452] on span "Create policy (fast track)" at bounding box center [1232, 446] width 148 height 13
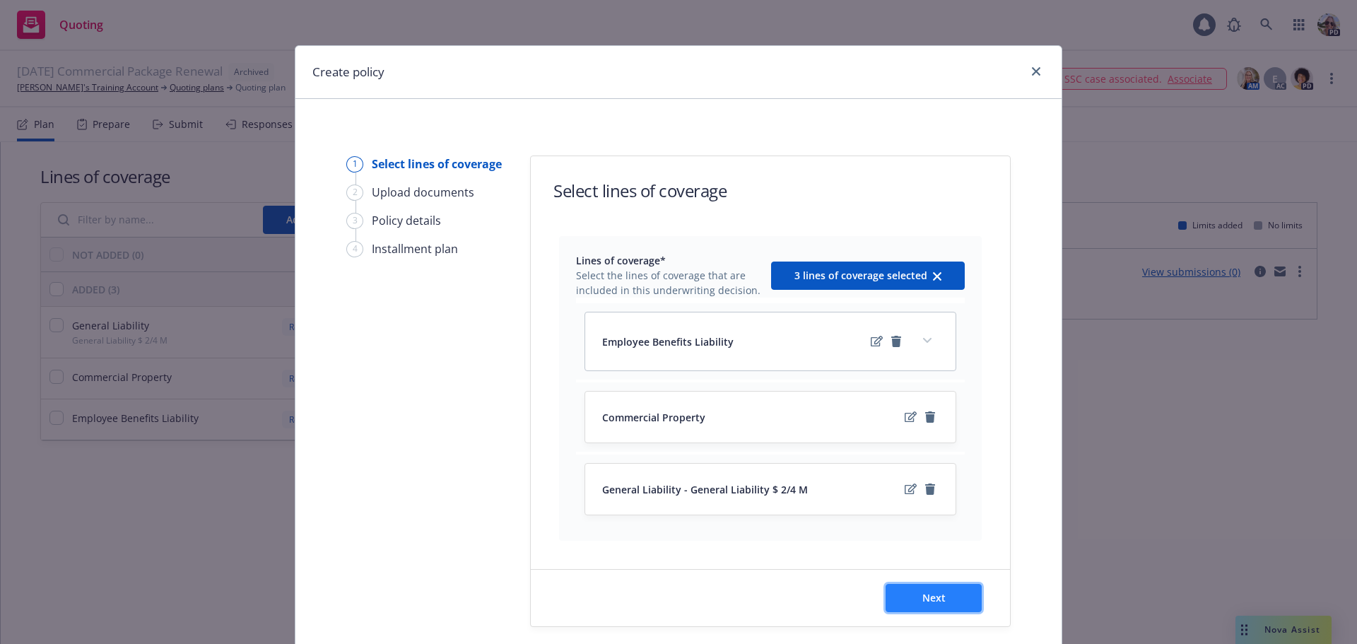
click at [945, 603] on button "Next" at bounding box center [933, 598] width 96 height 28
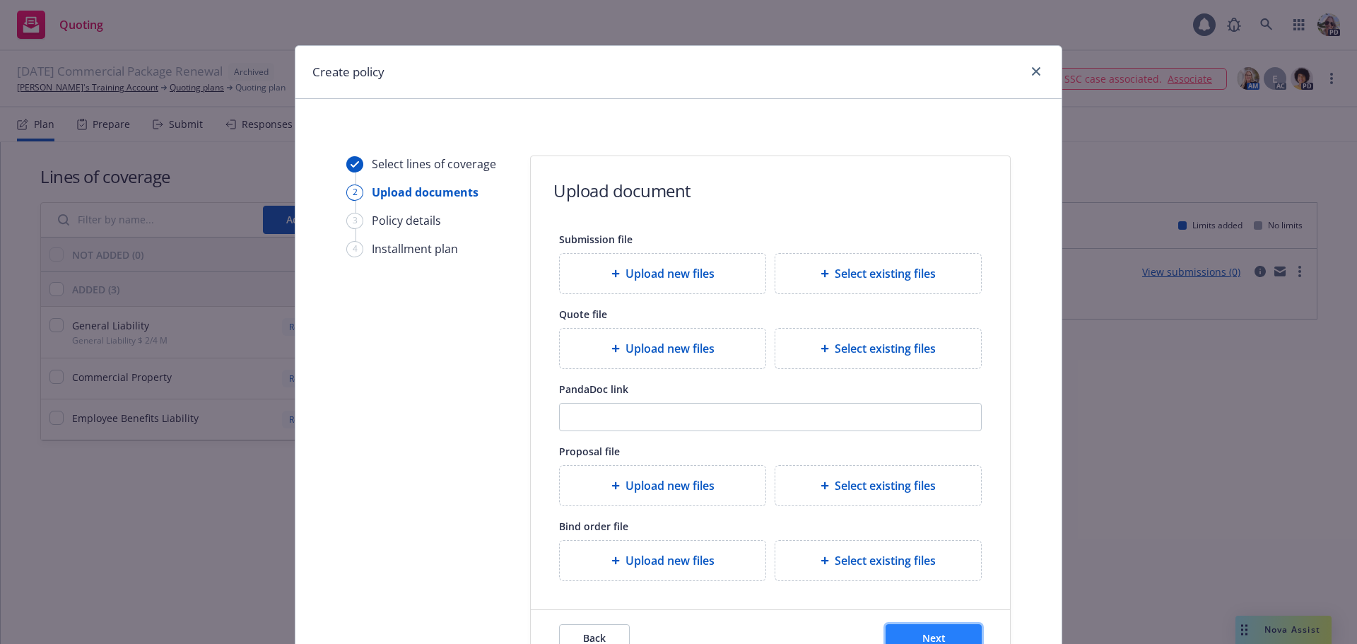
click at [944, 634] on button "Next" at bounding box center [933, 638] width 96 height 28
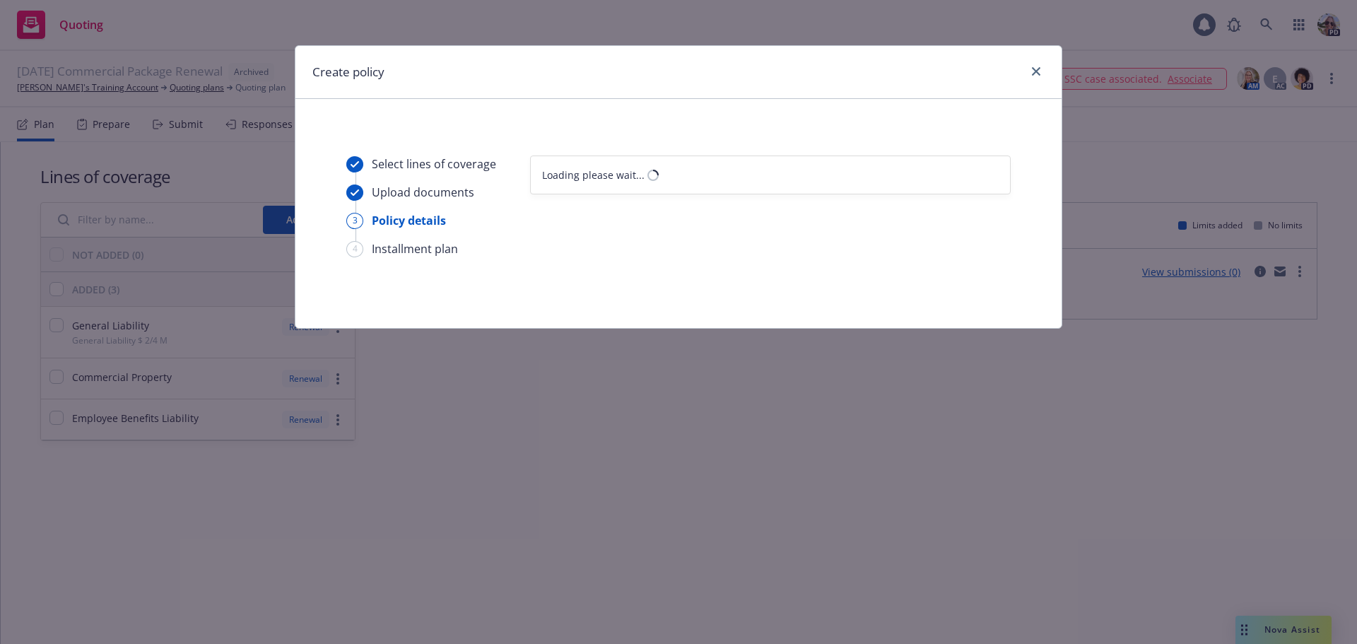
select select "12"
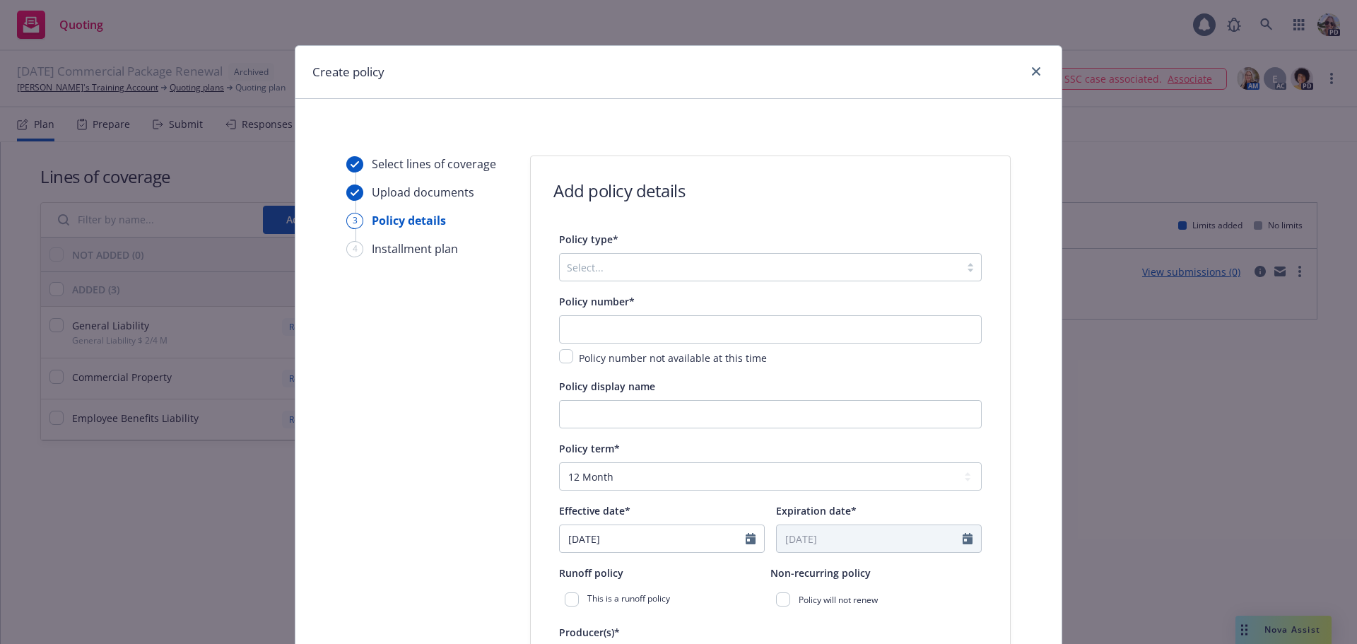
scroll to position [71, 0]
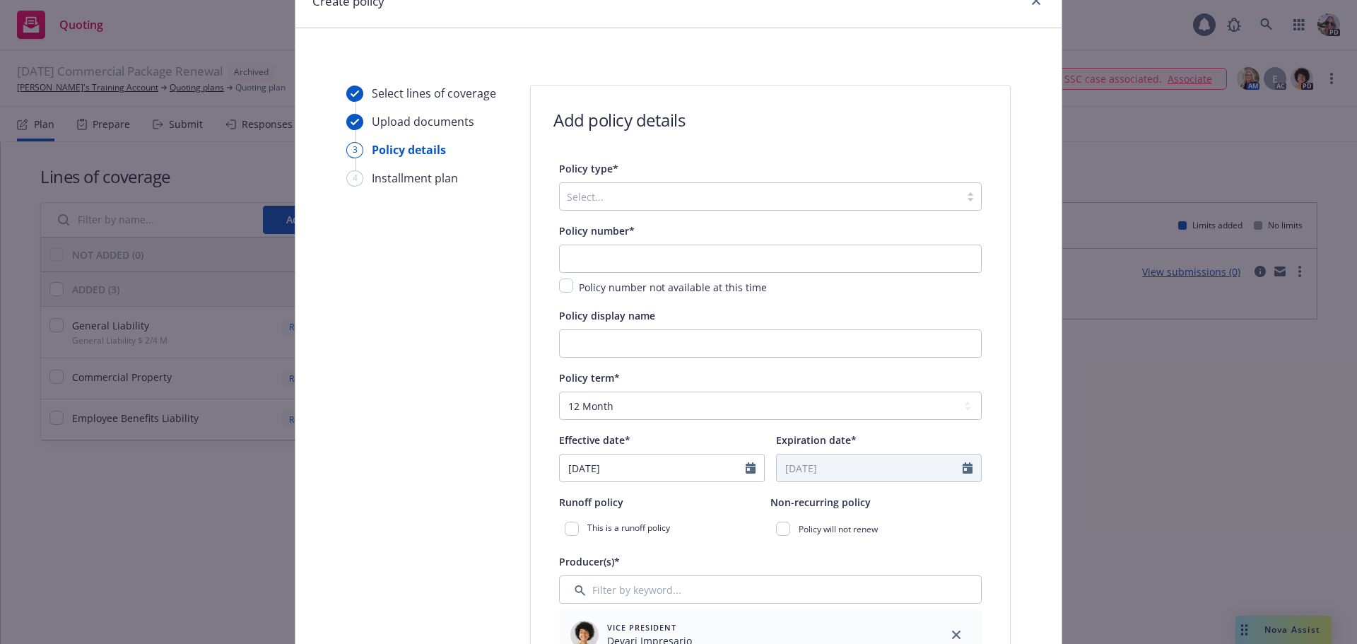
click at [586, 197] on div at bounding box center [760, 196] width 386 height 17
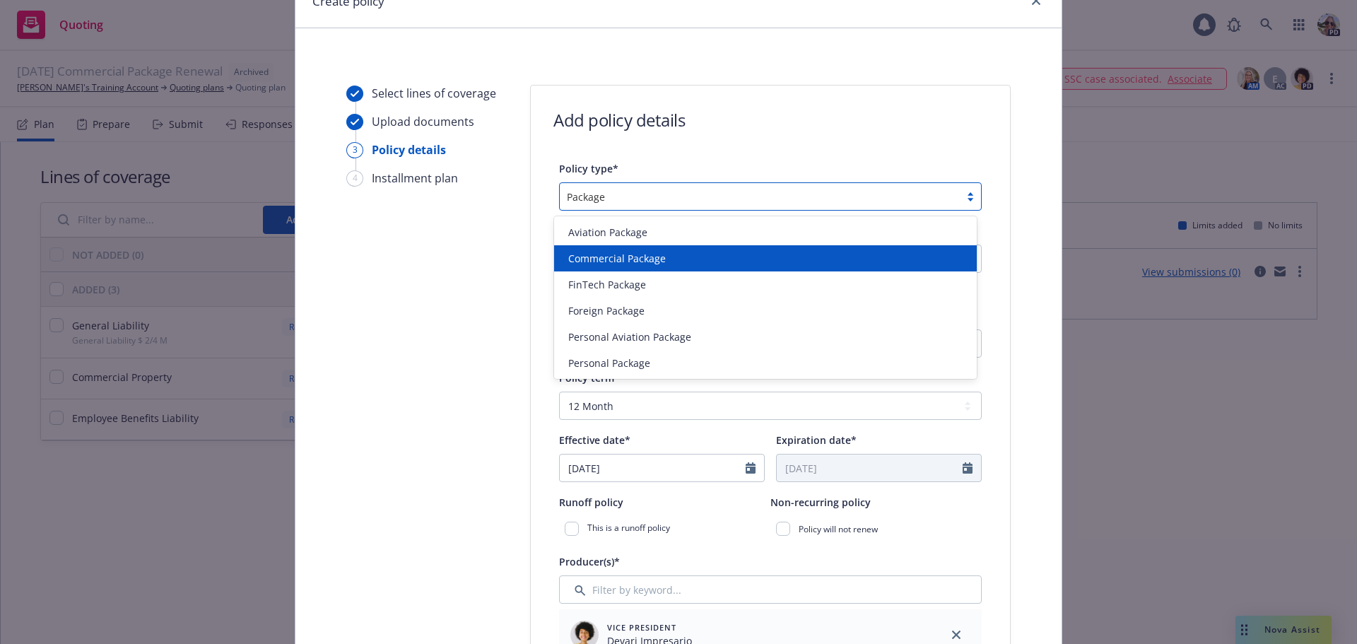
click at [587, 249] on div "Commercial Package" at bounding box center [765, 258] width 423 height 26
type input "Package"
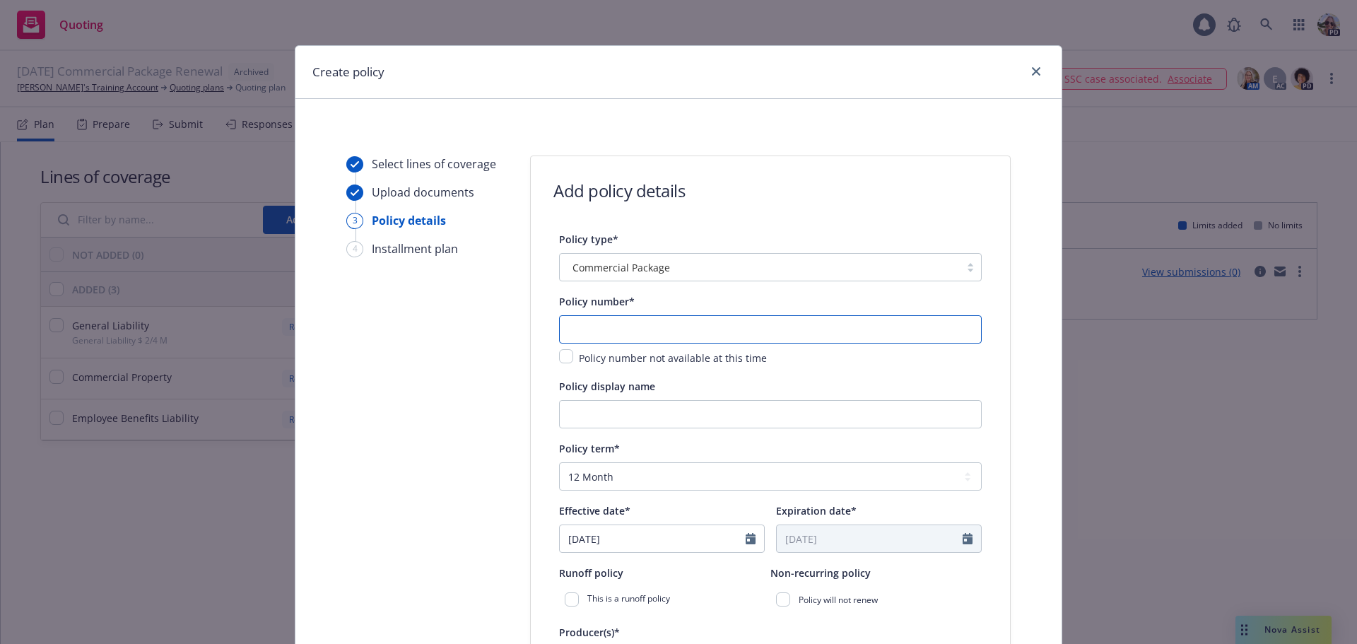
click at [575, 332] on input "text" at bounding box center [770, 329] width 423 height 28
type input "1111111"
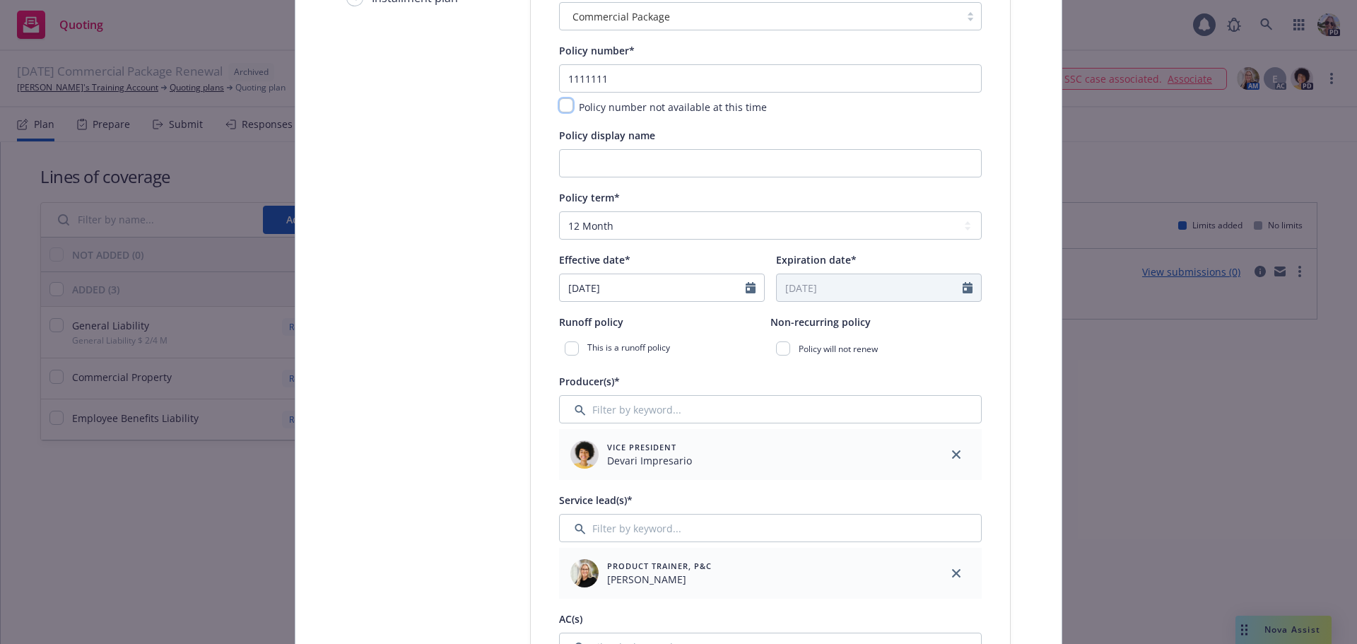
scroll to position [283, 0]
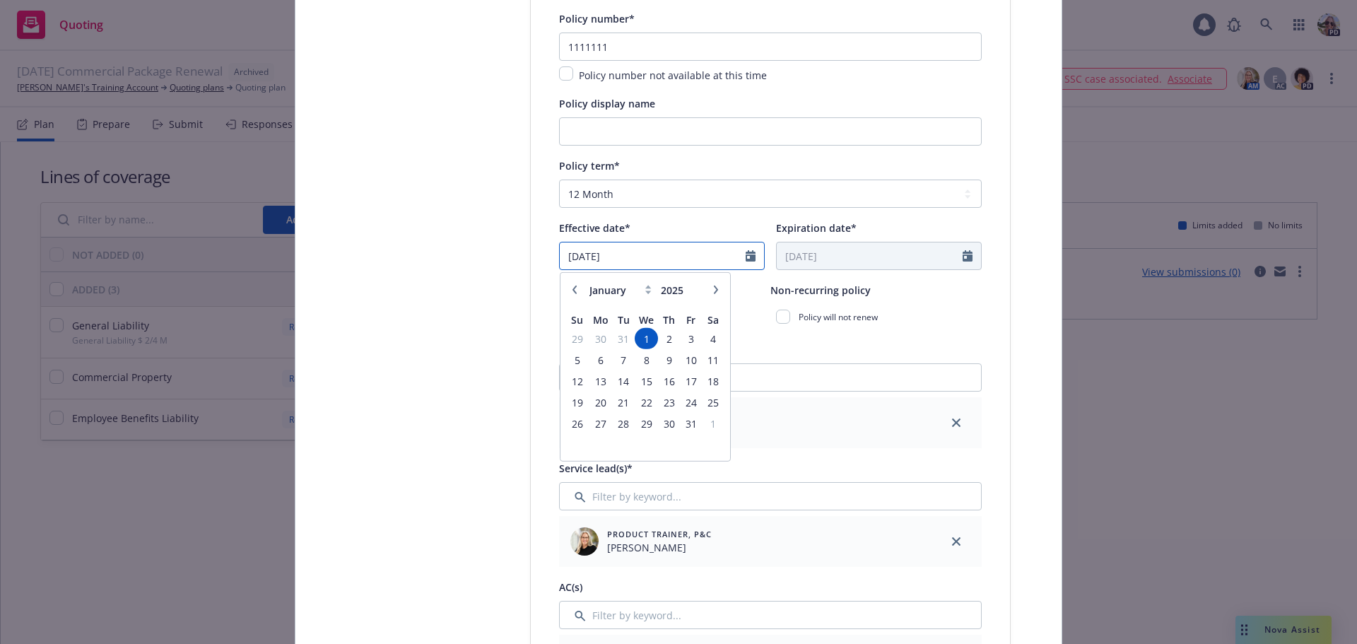
drag, startPoint x: 627, startPoint y: 260, endPoint x: 483, endPoint y: 263, distance: 144.2
type input "[DATE]"
type input "10/01/2026"
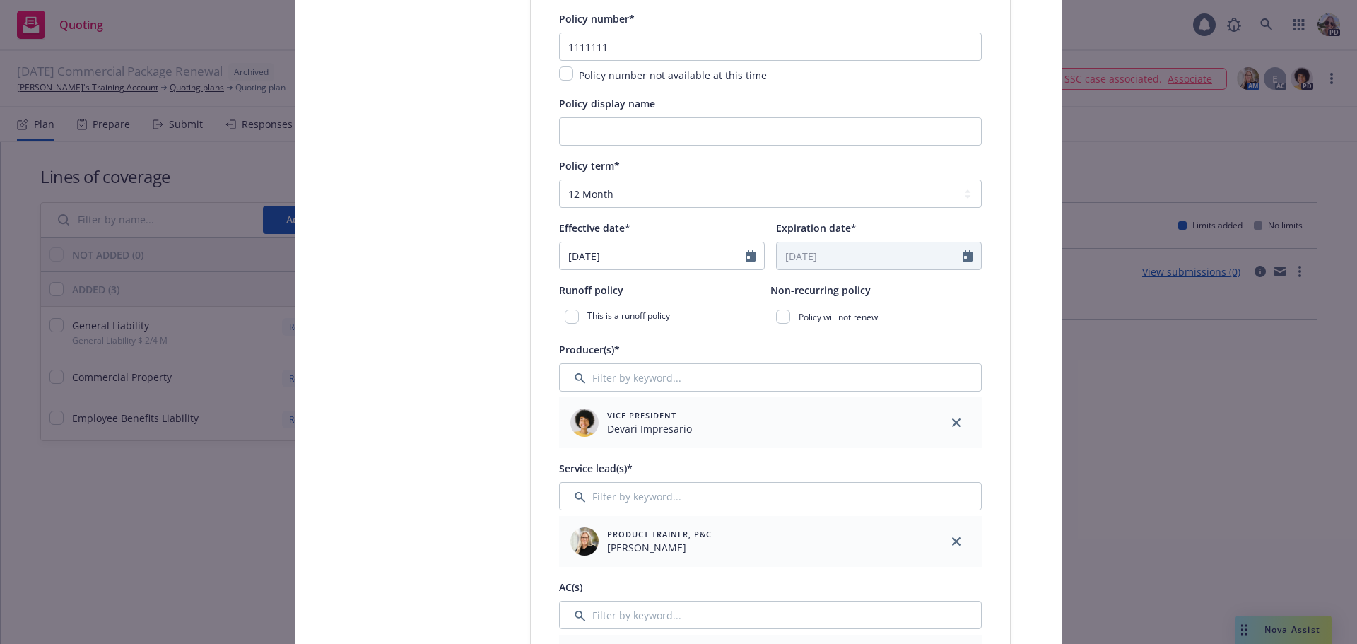
click at [777, 326] on div "Policy will not renew" at bounding box center [875, 316] width 211 height 25
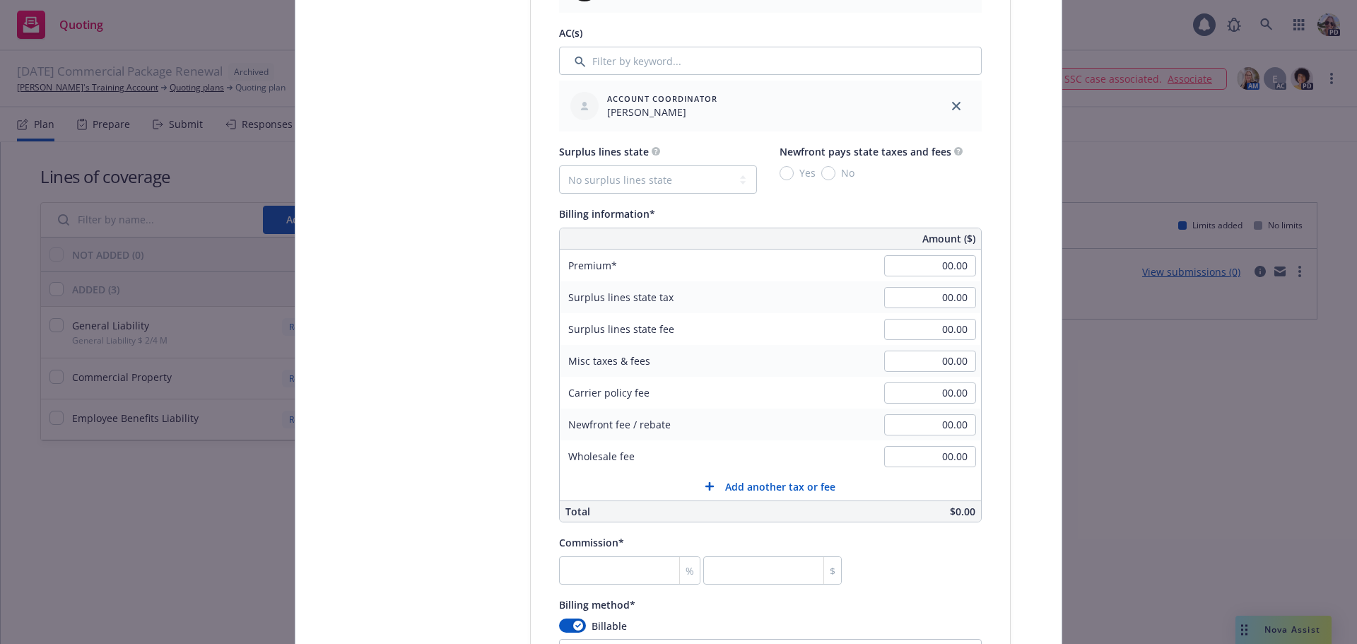
scroll to position [848, 0]
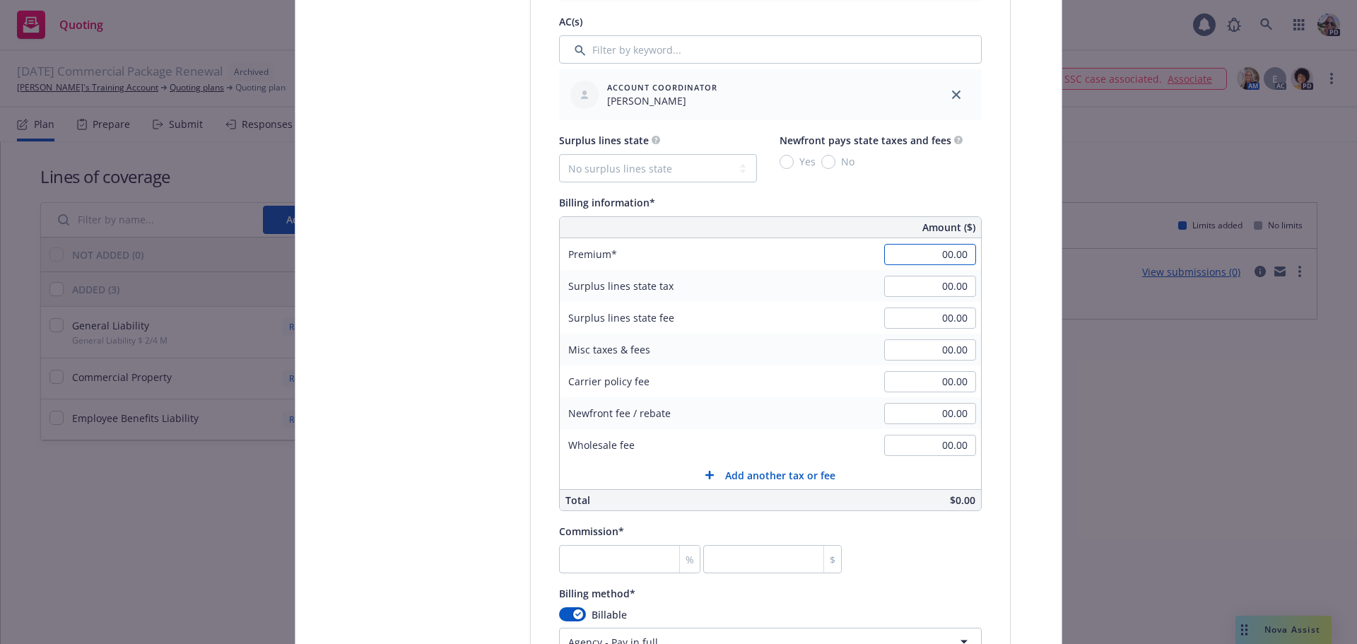
click at [905, 259] on input "00.00" at bounding box center [930, 254] width 92 height 21
type input "89,858.00"
click at [924, 351] on input "00.00" at bounding box center [930, 349] width 92 height 21
type input "13.00"
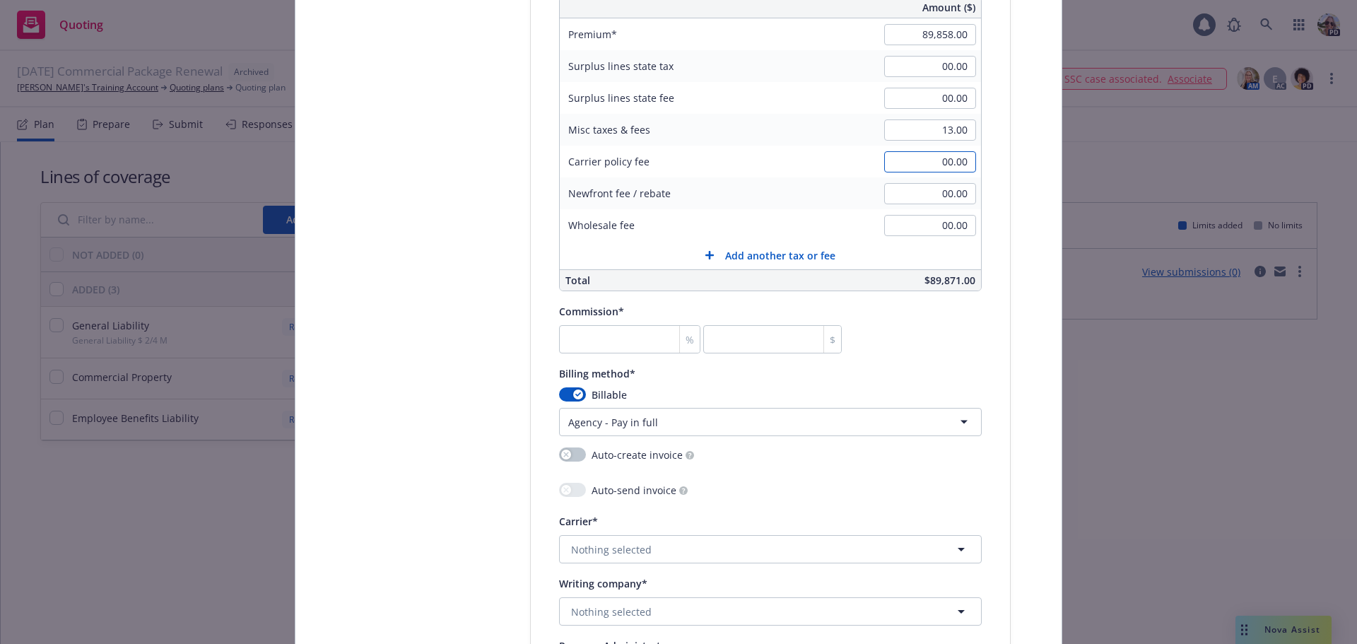
scroll to position [1131, 0]
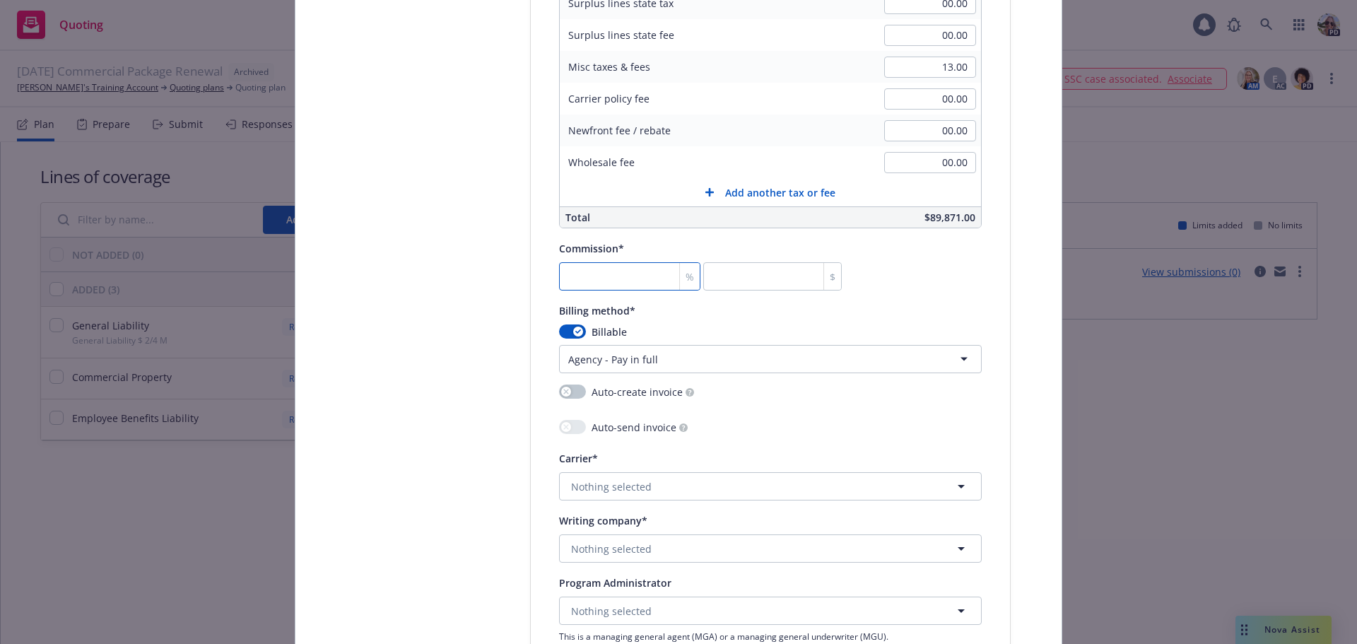
click at [613, 272] on input "number" at bounding box center [629, 276] width 141 height 28
type input "1"
type input "898.58"
type input "15"
type input "13478.7"
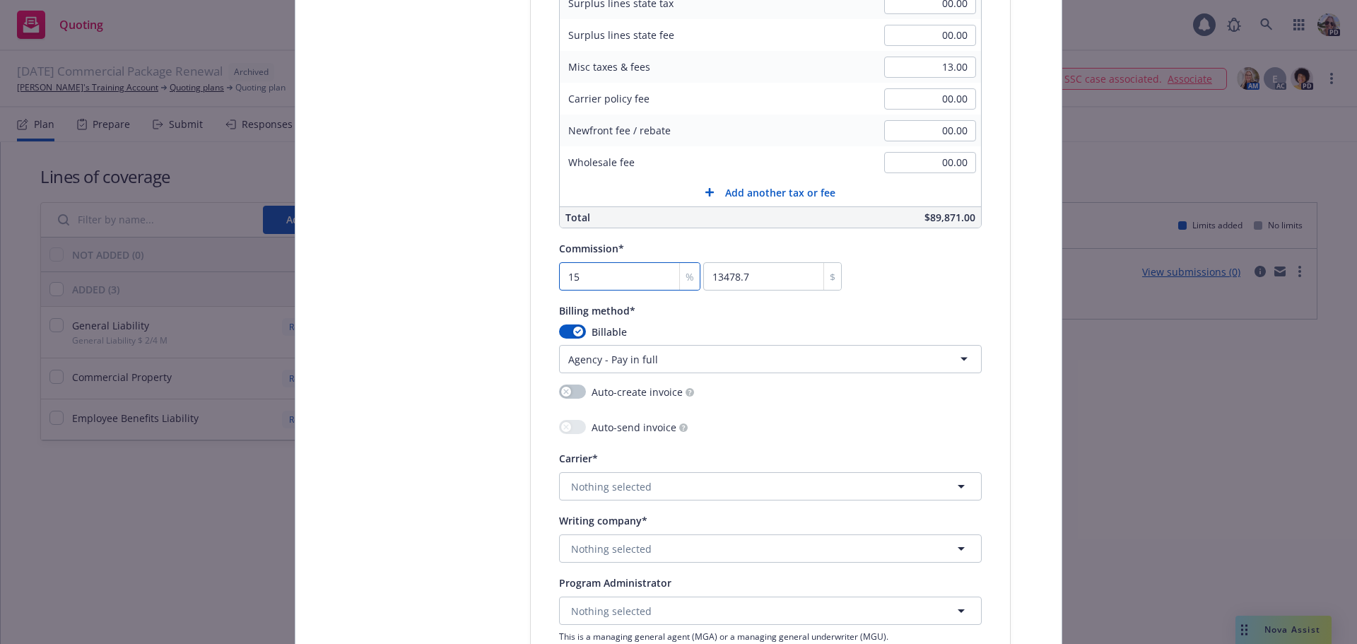
type input "15"
click at [587, 482] on span "Nothing selected" at bounding box center [611, 486] width 81 height 15
type input "zurich"
click at [606, 440] on span "Appointed carrier" at bounding box center [631, 446] width 114 height 15
click at [578, 550] on span "Nothing selected" at bounding box center [611, 548] width 81 height 15
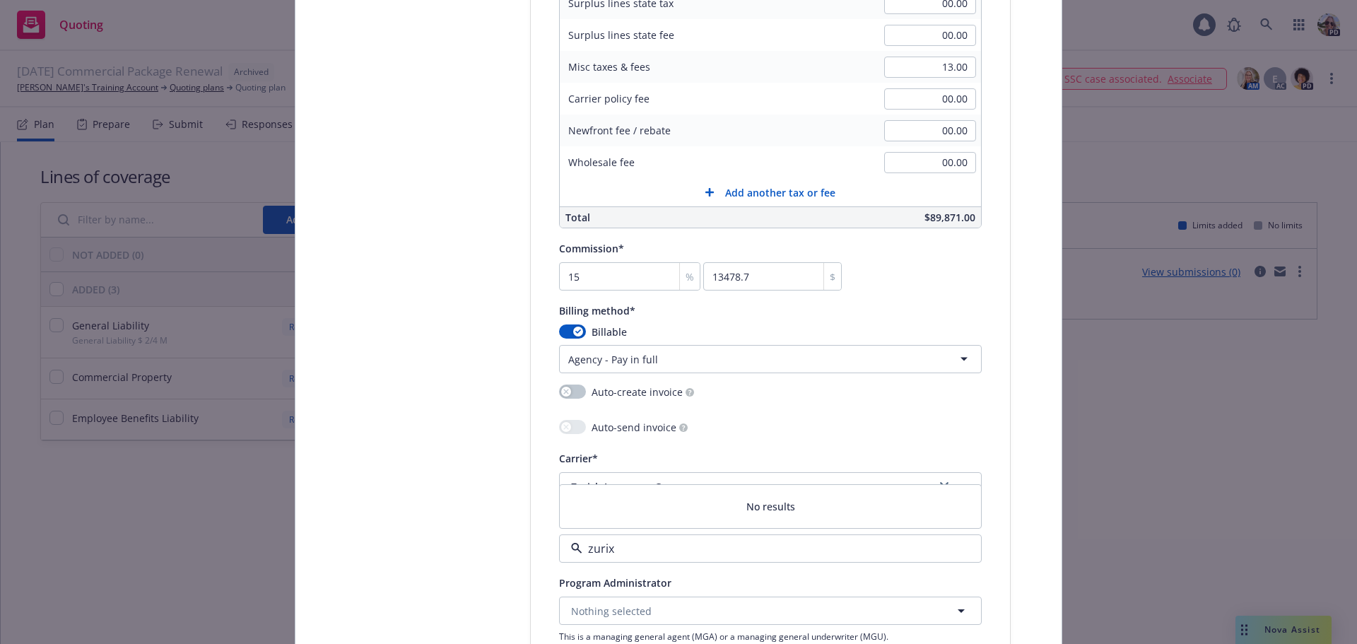
type input "zuri"
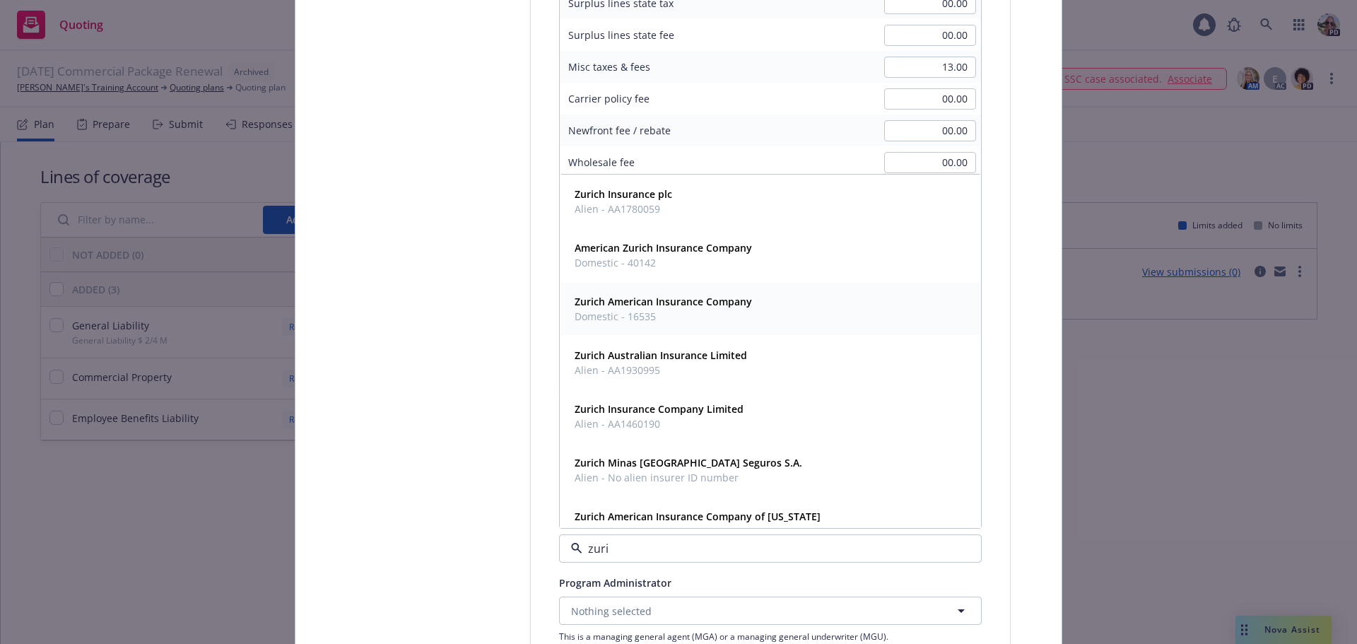
click at [599, 317] on span "Domestic - 16535" at bounding box center [662, 316] width 177 height 15
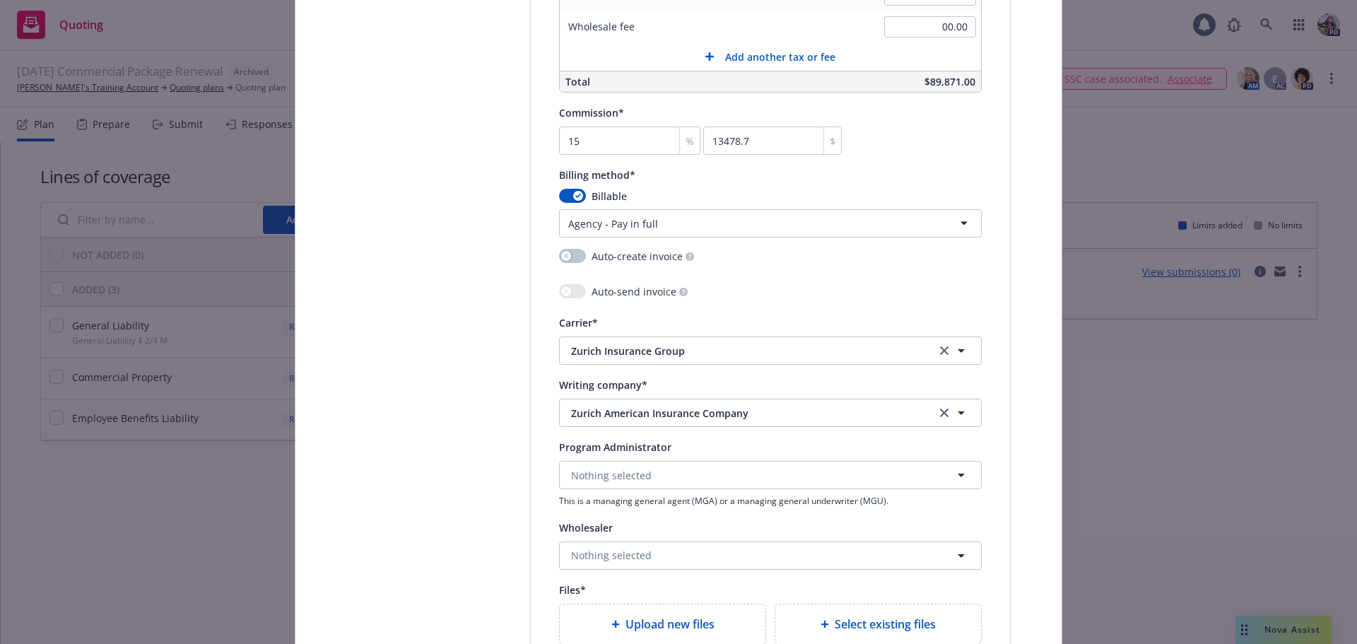
scroll to position [1343, 0]
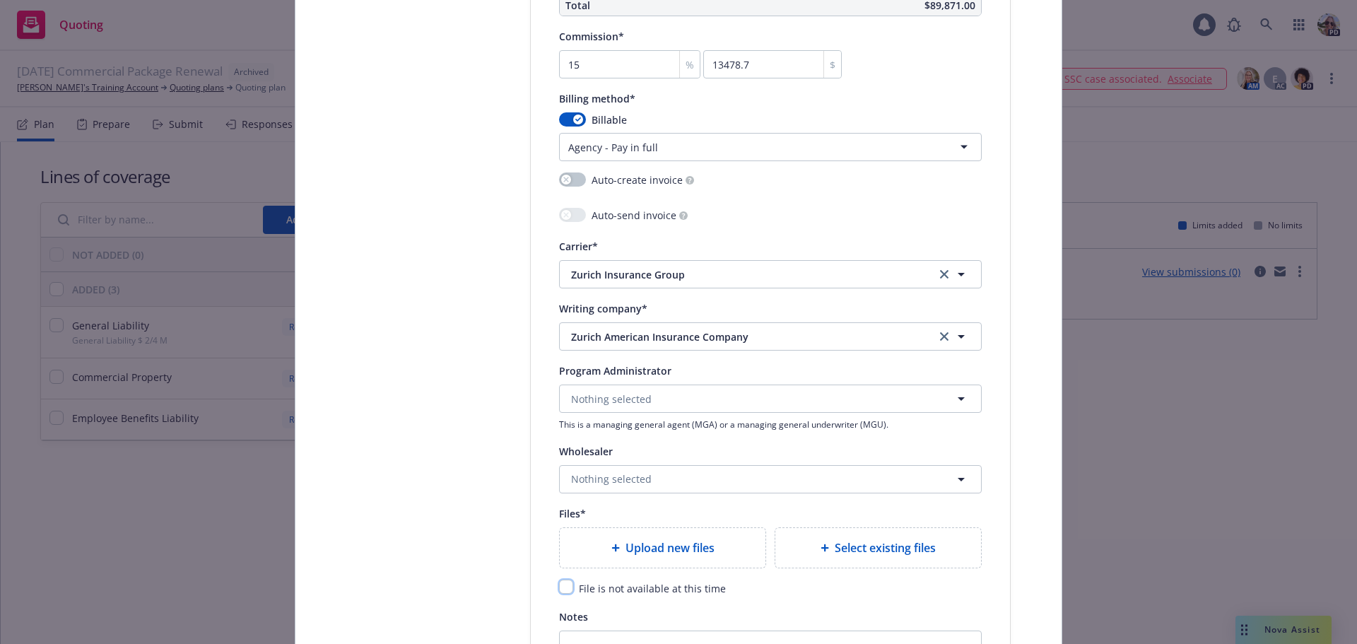
click at [559, 583] on input "checkbox" at bounding box center [566, 586] width 14 height 14
checkbox input "true"
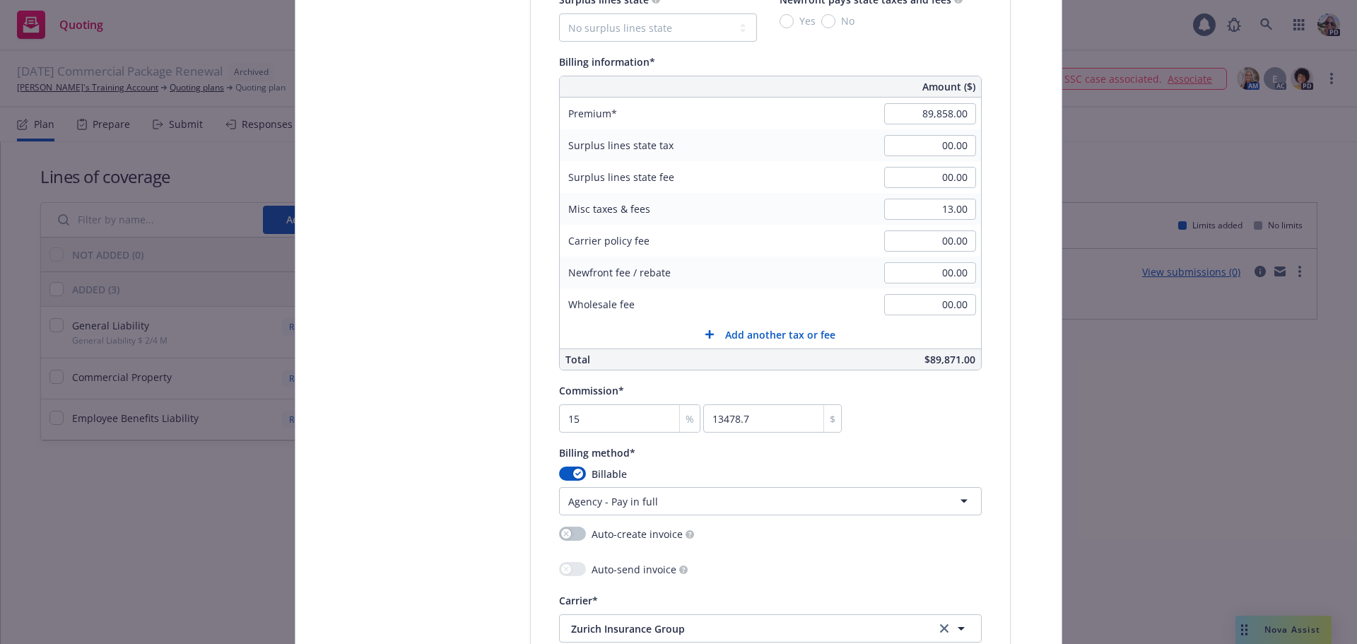
scroll to position [989, 0]
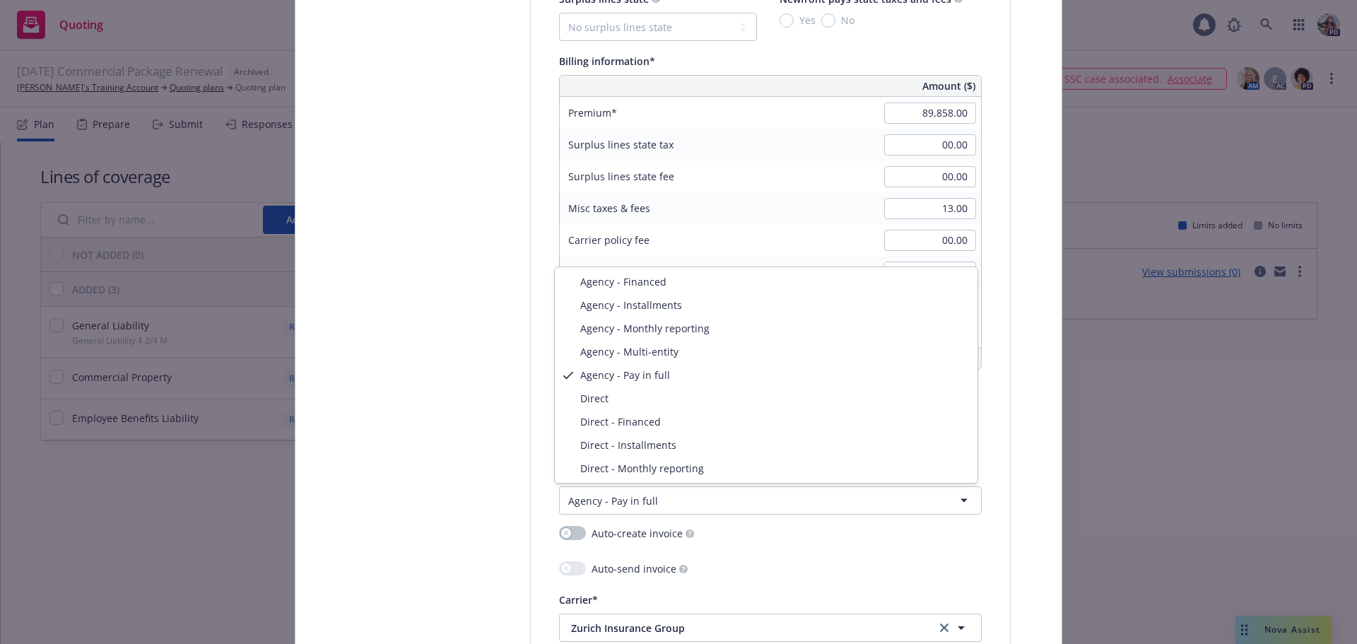
click at [627, 505] on html "Quoting 1 PD 01/01/25 Commercial Package Renewal Archived Wendy's Training Acco…" at bounding box center [678, 322] width 1357 height 644
click at [578, 501] on html "Quoting 1 PD 01/01/25 Commercial Package Renewal Archived Wendy's Training Acco…" at bounding box center [678, 322] width 1357 height 644
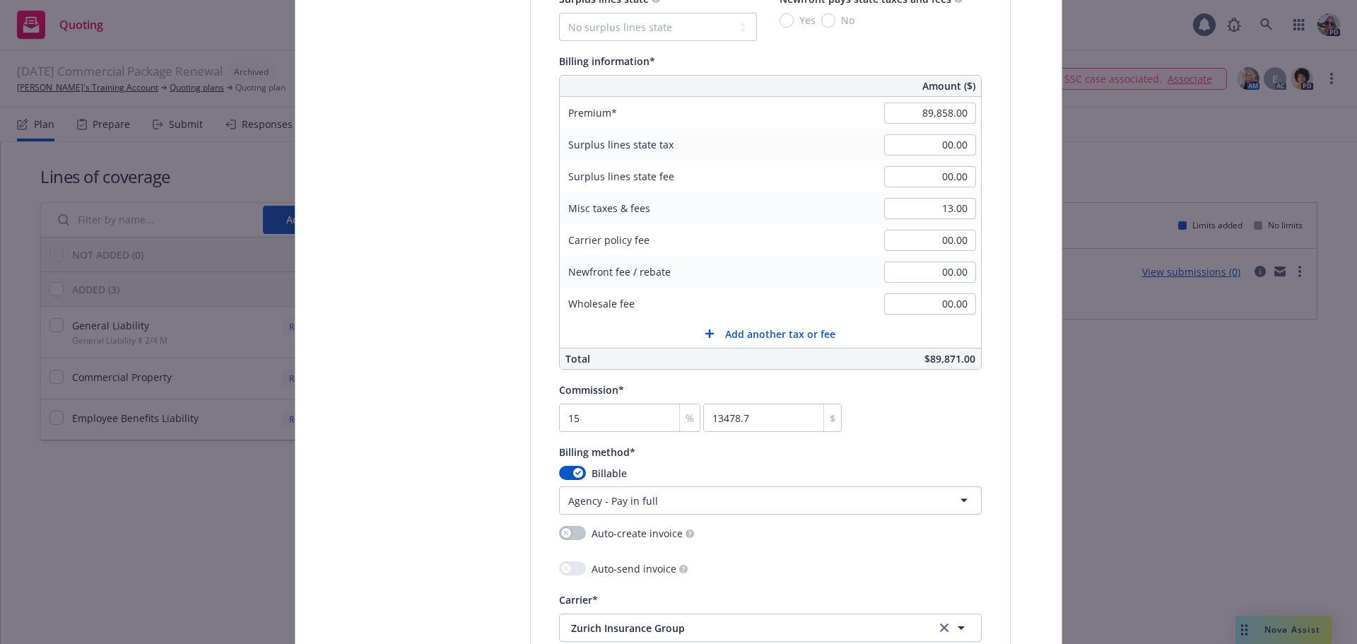
click at [625, 494] on html "Quoting 1 PD 01/01/25 Commercial Package Renewal Archived Wendy's Training Acco…" at bounding box center [678, 322] width 1357 height 644
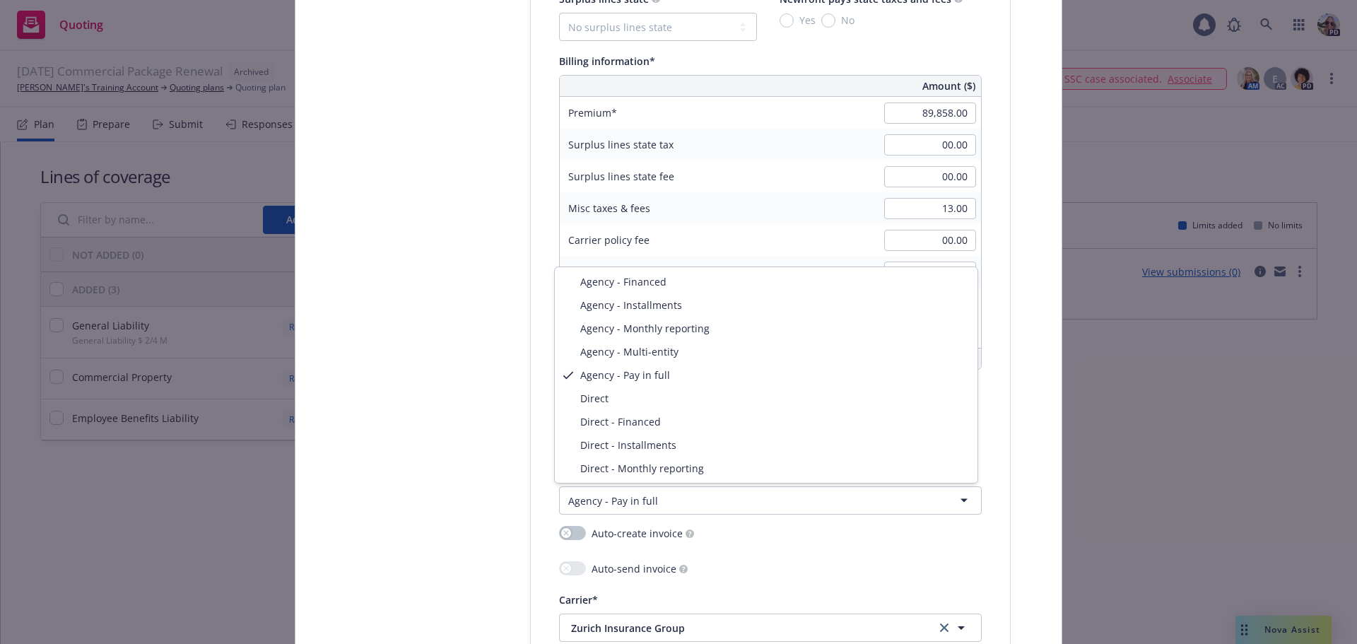
select select "AGENCY_INSTALLMENTS"
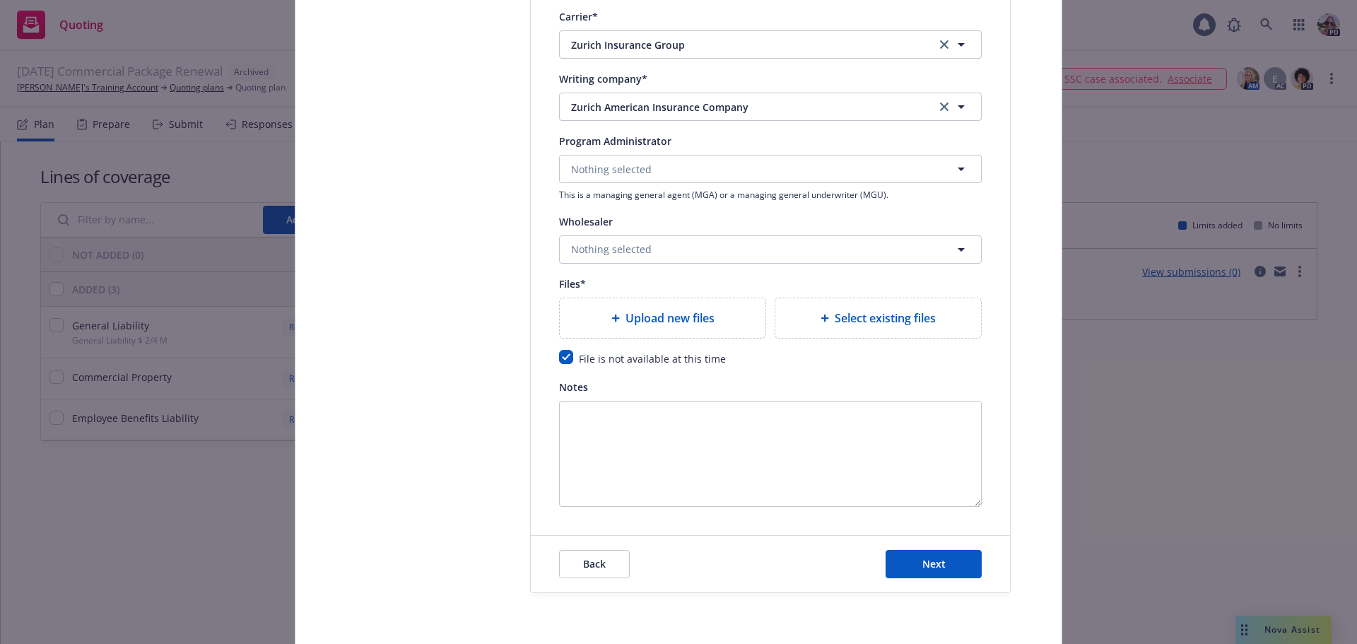
scroll to position [1562, 0]
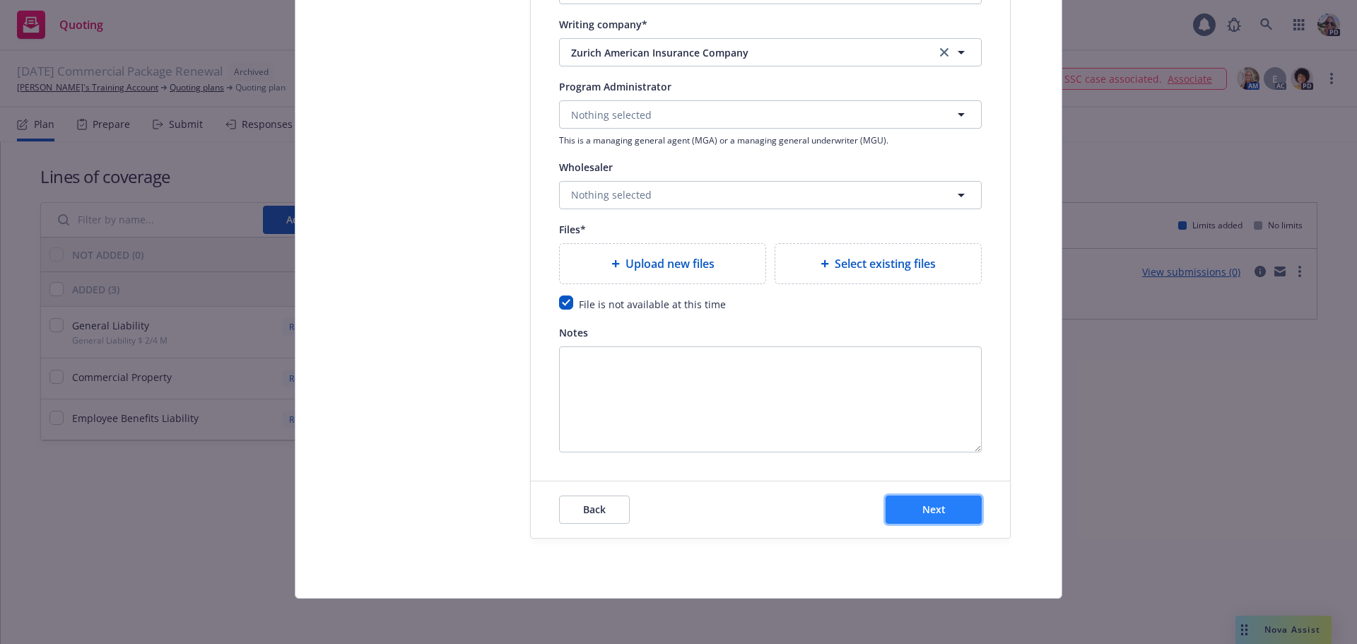
click at [916, 514] on button "Next" at bounding box center [933, 509] width 96 height 28
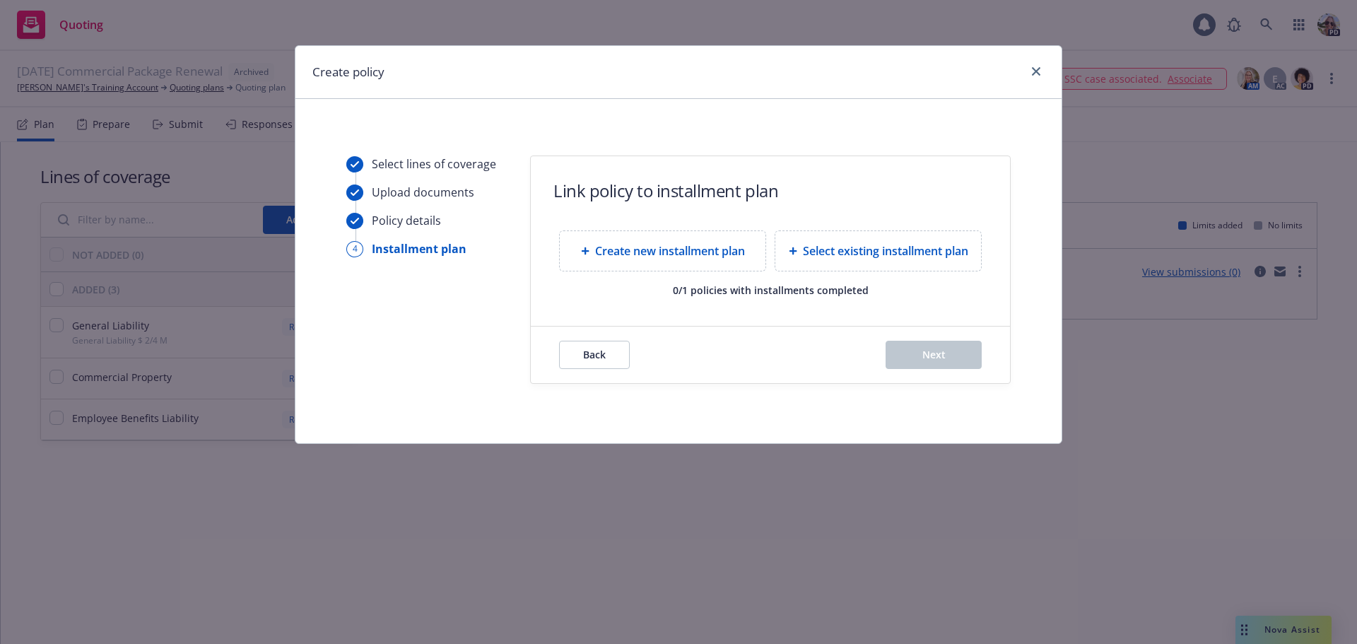
scroll to position [0, 0]
click at [613, 247] on span "Create new installment plan" at bounding box center [670, 250] width 150 height 17
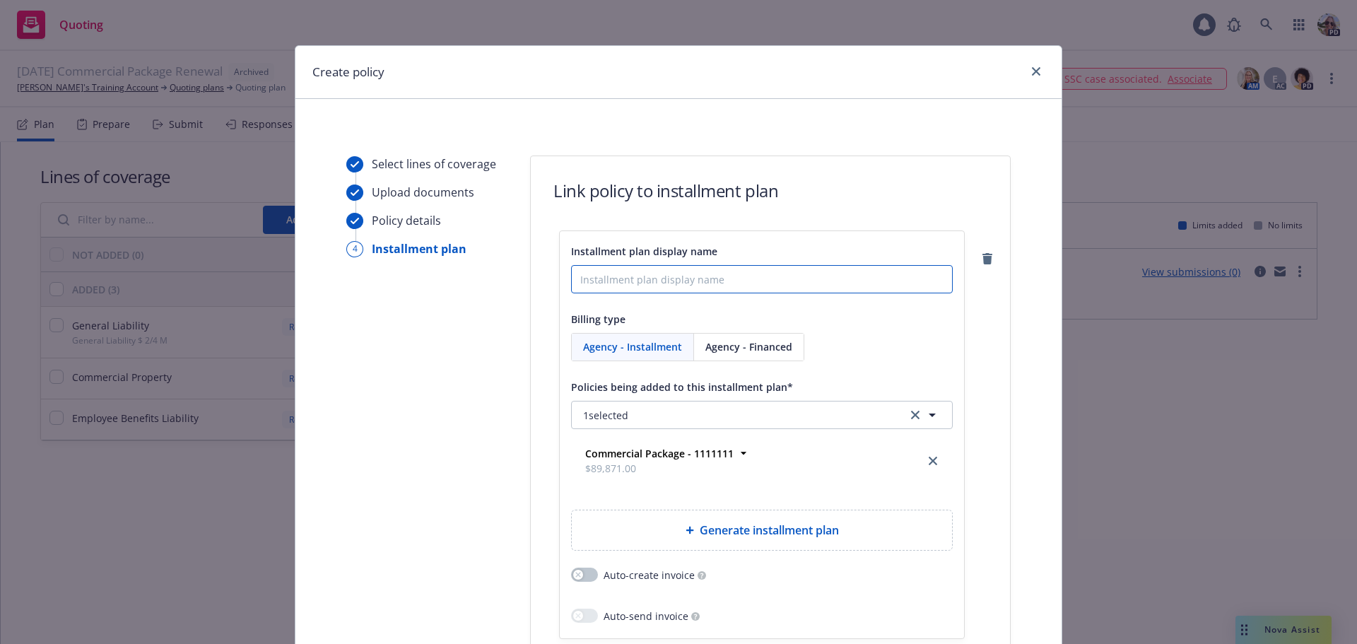
click at [587, 273] on input "Installment plan display name" at bounding box center [762, 279] width 382 height 28
click at [574, 284] on input "Installment plan display name" at bounding box center [762, 279] width 382 height 28
click at [880, 358] on div "Agency - Installment Agency - Financed" at bounding box center [762, 347] width 382 height 28
click at [602, 281] on input "Installment plan display name" at bounding box center [762, 279] width 382 height 28
paste input "25-26 Renewal - Zurich Installment Schedule"
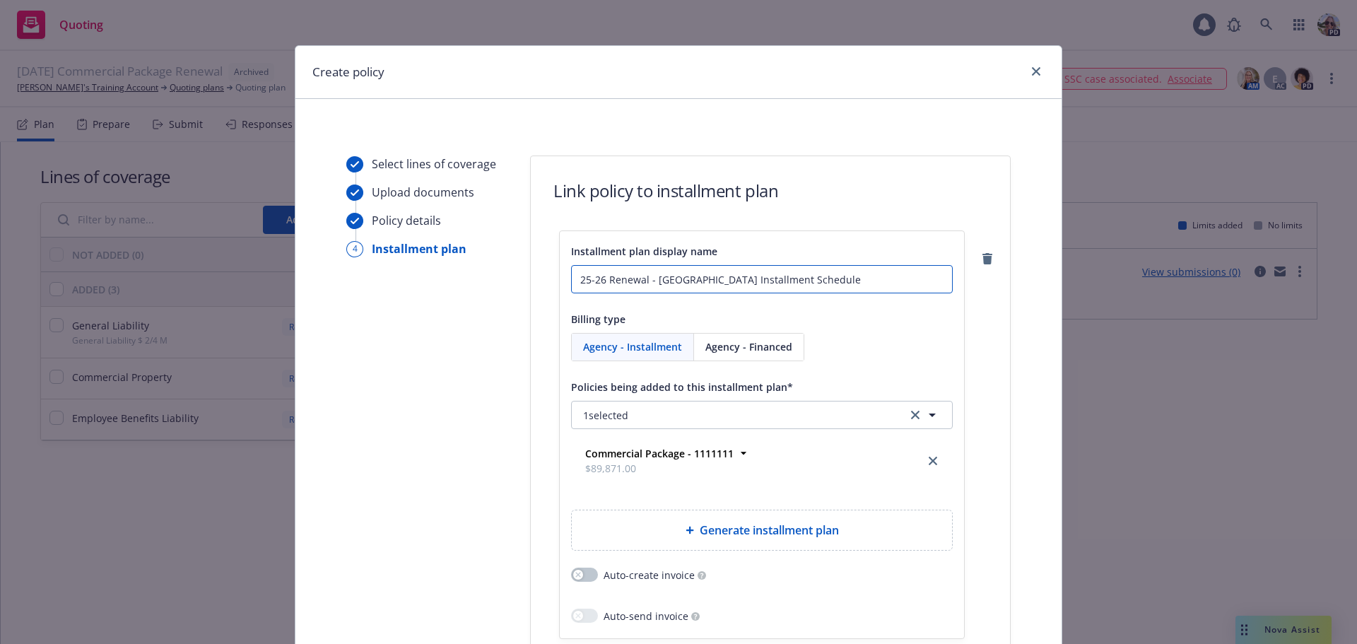
click at [644, 280] on input "25-26 Renewal - Zurich Installment Schedule" at bounding box center [762, 279] width 382 height 28
type input "25-26 Renewal - Package Policy - Zurich Installment Schedule"
drag, startPoint x: 860, startPoint y: 279, endPoint x: 534, endPoint y: 285, distance: 325.8
click at [534, 285] on div "Installment plan display name 25-26 Renewal - Package Policy - Zurich Installme…" at bounding box center [770, 472] width 479 height 485
click at [871, 317] on div "Billing type" at bounding box center [762, 318] width 382 height 17
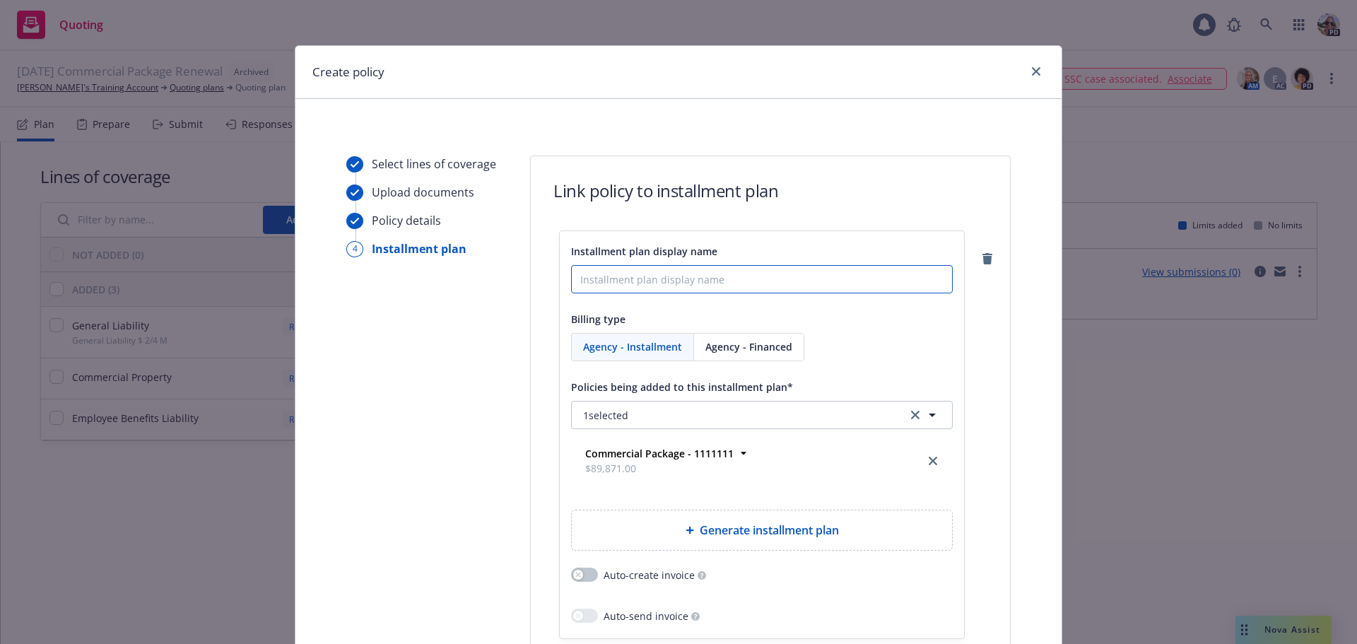
click at [621, 280] on input "Installment plan display name" at bounding box center [762, 279] width 382 height 28
paste input "25-26 Renewal - Package Policy - Zurich Installment Schedule"
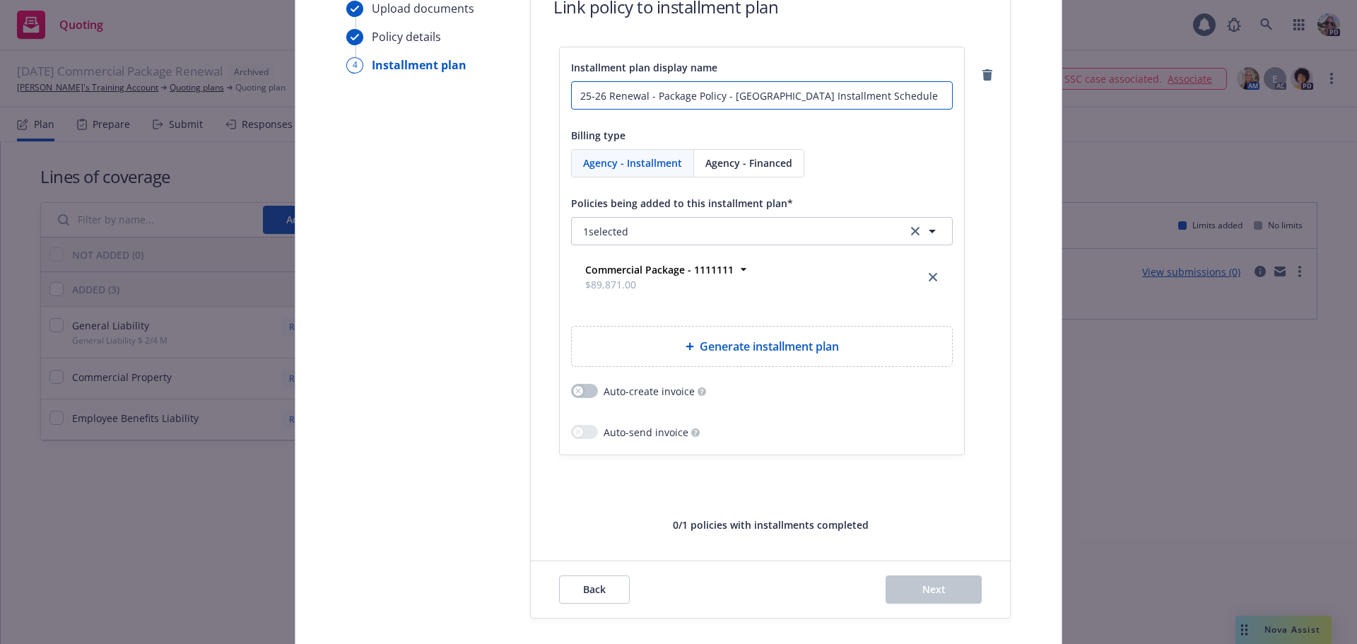
scroll to position [212, 0]
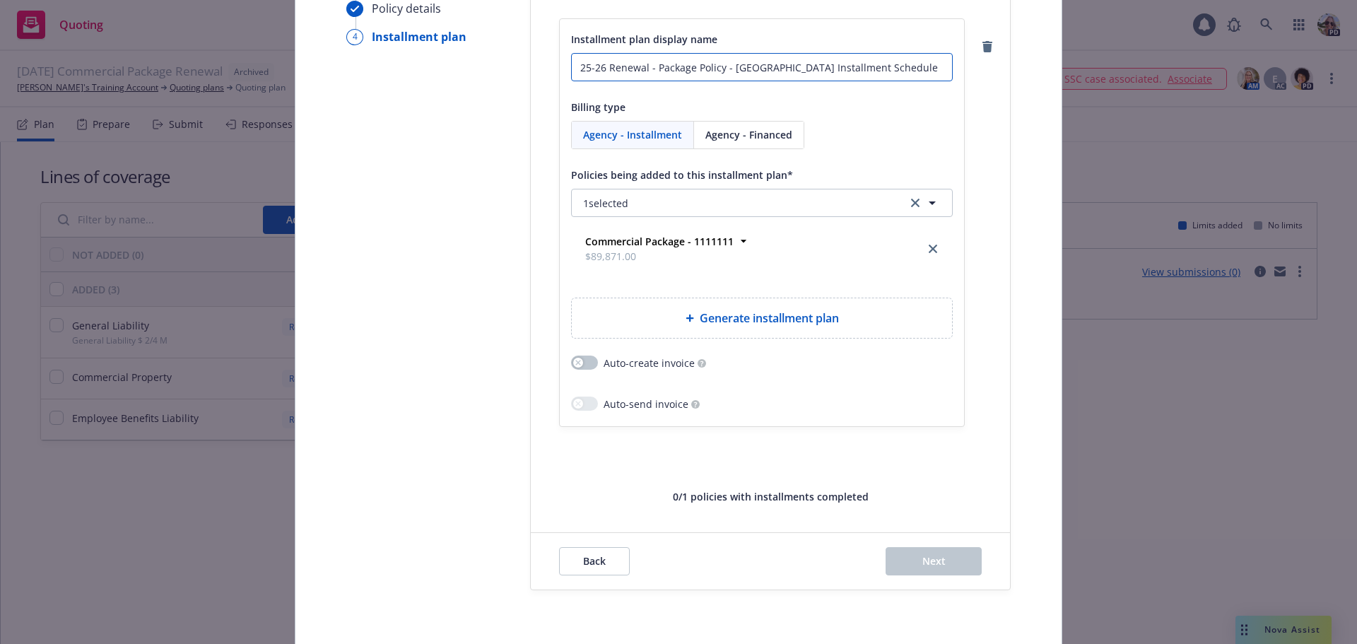
type input "25-26 Renewal - Package Policy - Zurich Installment Schedule"
click at [753, 316] on span "Generate installment plan" at bounding box center [769, 318] width 139 height 17
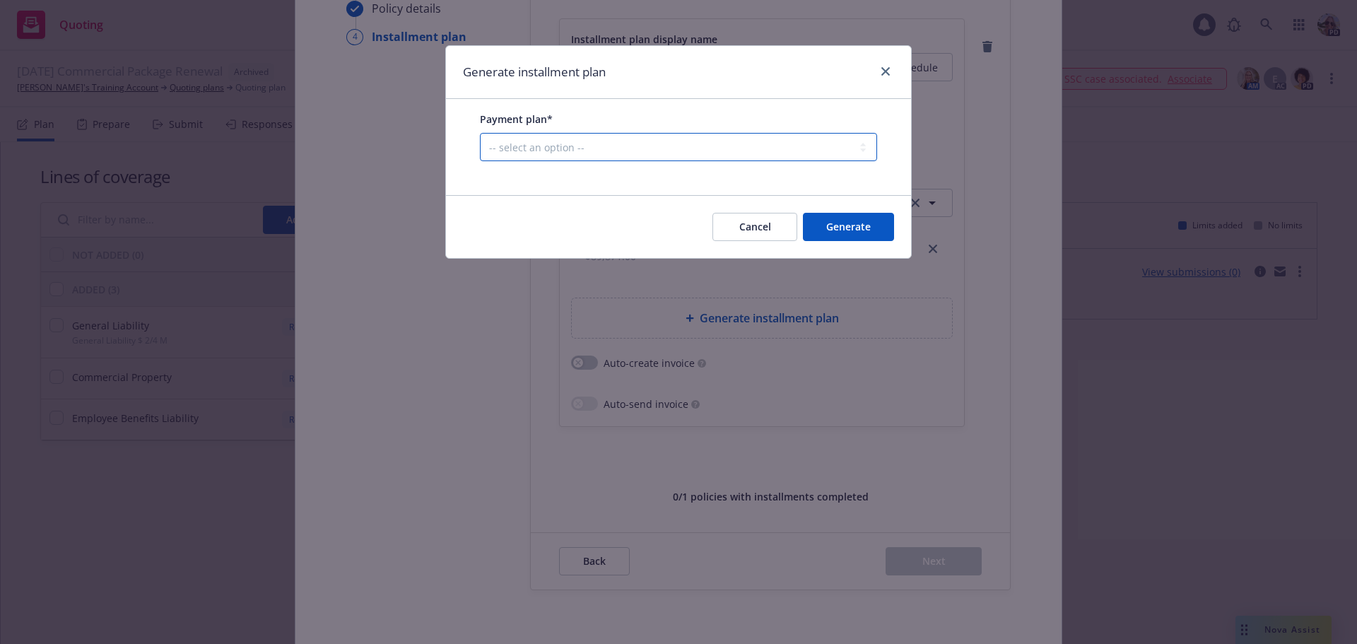
click at [512, 147] on select "-- select an option -- Only down payment 0% down payment + 12 monthly installme…" at bounding box center [678, 147] width 397 height 28
select select "25% down payment + 9 monthly installments"
click at [480, 161] on select "-- select an option -- Only down payment 0% down payment + 12 monthly installme…" at bounding box center [678, 147] width 397 height 28
select select "MONTHLY"
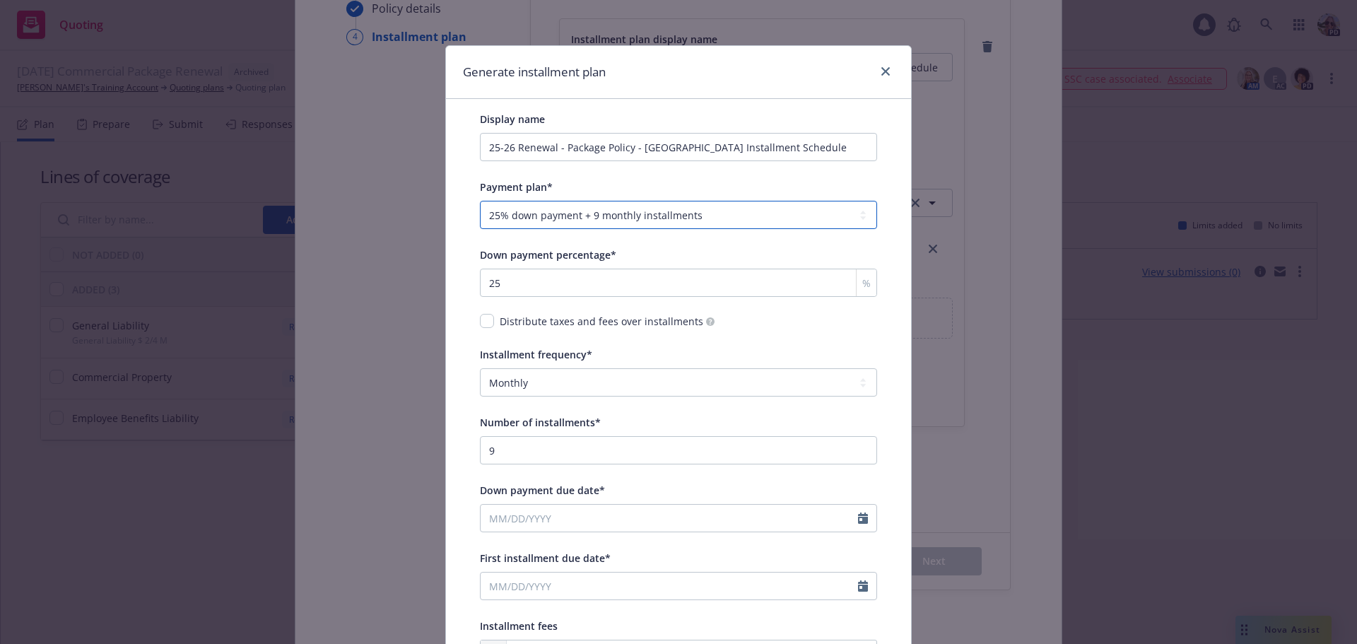
click at [541, 225] on select "-- select an option -- Only down payment 0% down payment + 12 monthly installme…" at bounding box center [678, 215] width 397 height 28
click at [480, 201] on select "-- select an option -- Only down payment 0% down payment + 12 monthly installme…" at bounding box center [678, 215] width 397 height 28
drag, startPoint x: 503, startPoint y: 454, endPoint x: 464, endPoint y: 454, distance: 39.6
click at [469, 454] on div "Display name 25-26 Renewal - Package Policy - Zurich Installment Schedule Payme…" at bounding box center [679, 389] width 420 height 580
type input "11"
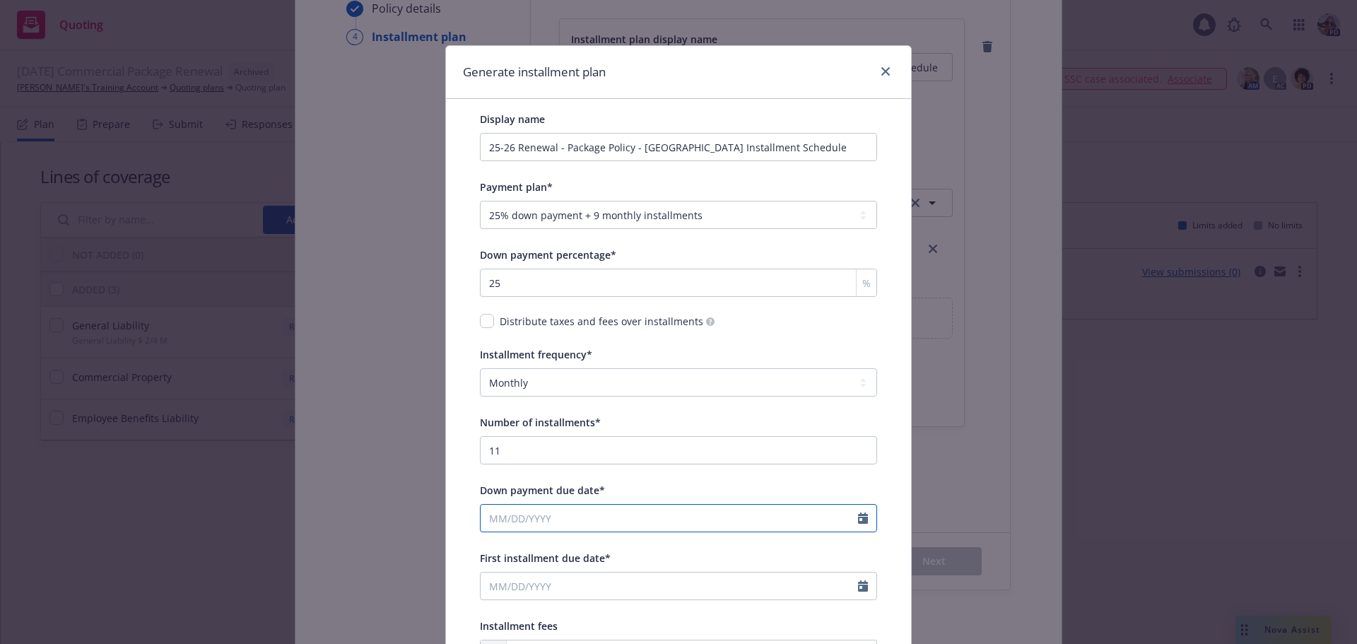
select select "9"
click at [685, 483] on div "Down payment due date*" at bounding box center [678, 489] width 397 height 17
drag, startPoint x: 522, startPoint y: 287, endPoint x: 431, endPoint y: 283, distance: 90.5
click at [431, 283] on div "Generate installment plan Display name 25-26 Renewal - Package Policy - Zurich …" at bounding box center [678, 322] width 1357 height 644
click at [534, 213] on select "-- select an option -- Only down payment 0% down payment + 12 monthly installme…" at bounding box center [678, 215] width 397 height 28
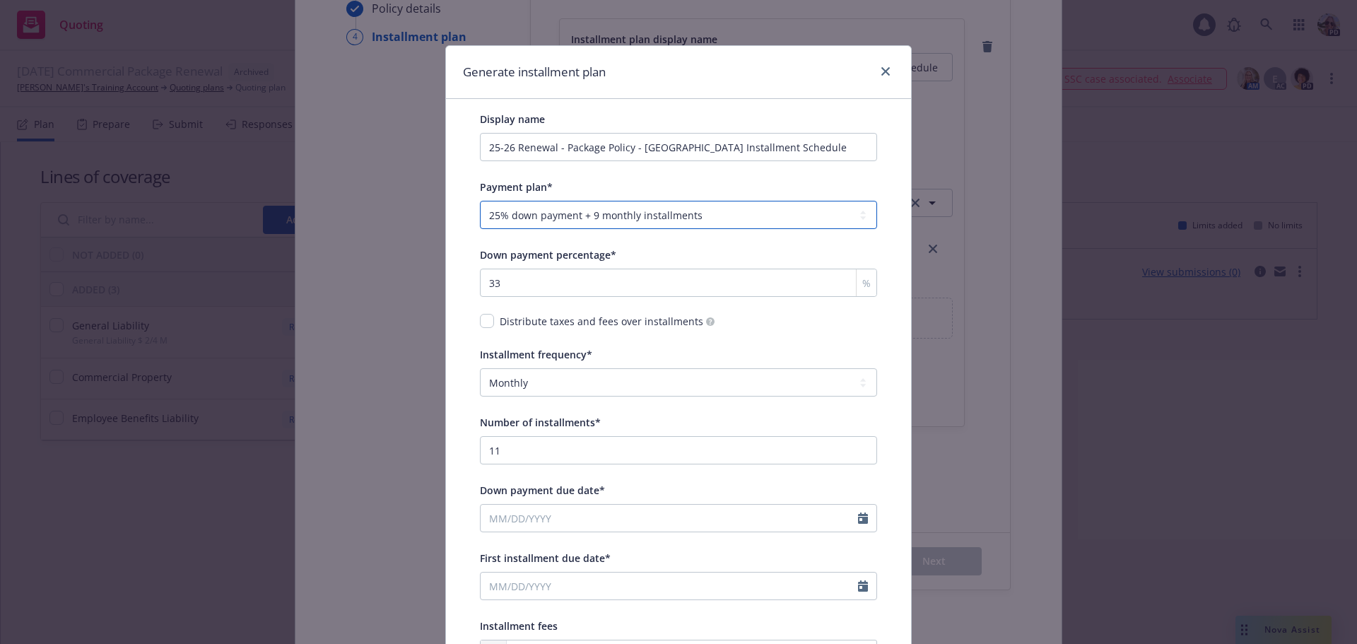
click at [480, 201] on select "-- select an option -- Only down payment 0% down payment + 12 monthly installme…" at bounding box center [678, 215] width 397 height 28
click at [548, 213] on select "-- select an option -- Only down payment 0% down payment + 12 monthly installme…" at bounding box center [678, 215] width 397 height 28
click at [480, 201] on select "-- select an option -- Only down payment 0% down payment + 12 monthly installme…" at bounding box center [678, 215] width 397 height 28
drag, startPoint x: 515, startPoint y: 285, endPoint x: 456, endPoint y: 287, distance: 58.7
click at [456, 287] on div "Display name 25-26 Renewal - Package Policy - Zurich Installment Schedule Payme…" at bounding box center [678, 400] width 465 height 603
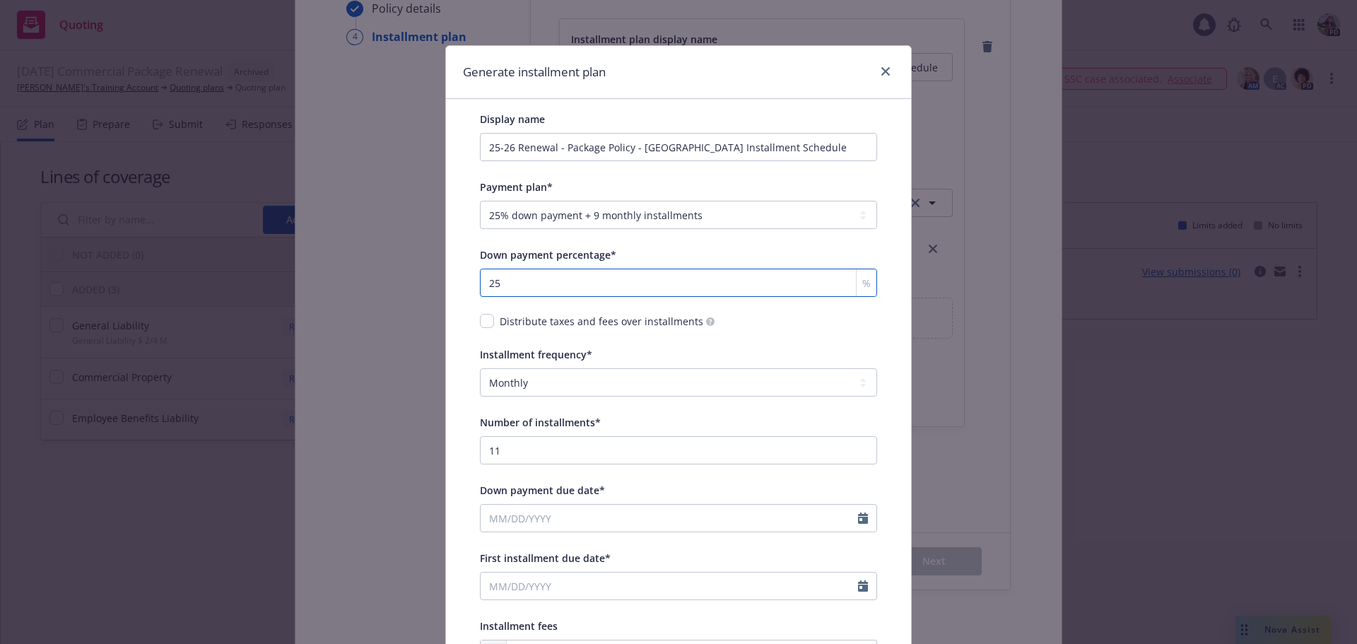
type input "25"
drag, startPoint x: 506, startPoint y: 453, endPoint x: 416, endPoint y: 444, distance: 90.9
click at [424, 454] on div "Generate installment plan Display name 25-26 Renewal - Package Policy - Zurich …" at bounding box center [678, 322] width 1357 height 644
type input "9"
select select "9"
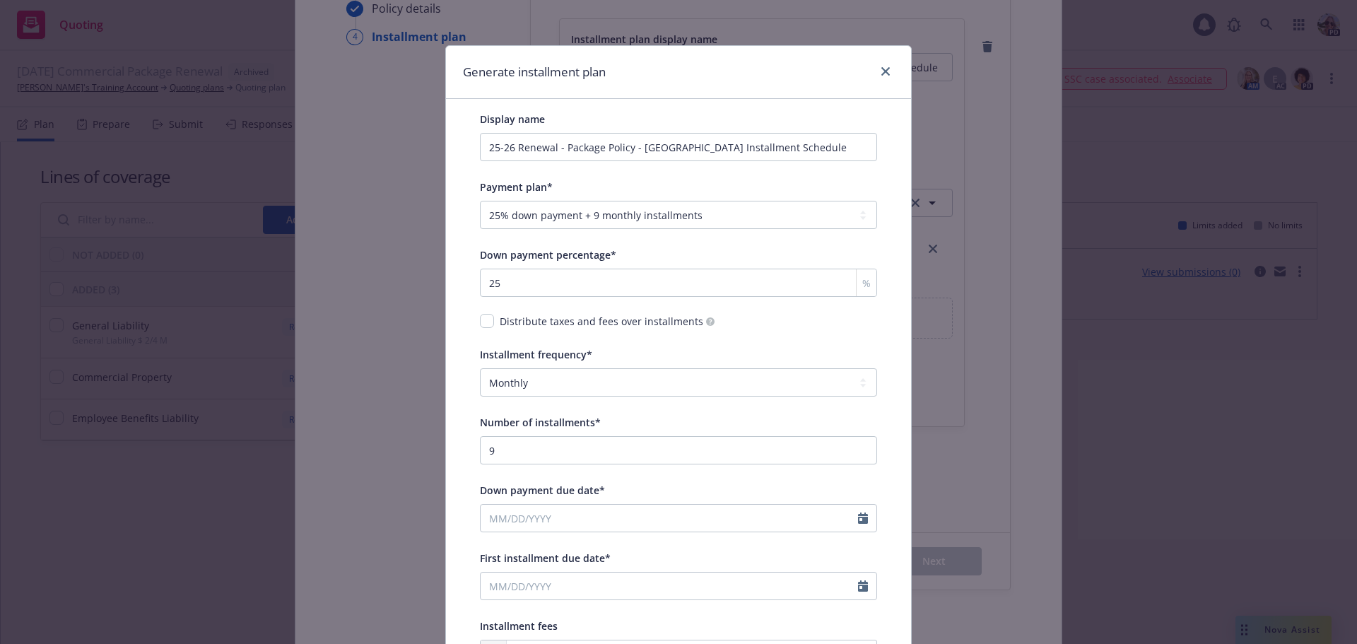
click at [649, 253] on div "Down payment percentage*" at bounding box center [678, 254] width 397 height 17
drag, startPoint x: 532, startPoint y: 456, endPoint x: 426, endPoint y: 459, distance: 106.0
click at [426, 459] on div "Generate installment plan Display name 25-26 Renewal - Package Policy - Zurich …" at bounding box center [678, 322] width 1357 height 644
click at [514, 459] on input "Number of installments*" at bounding box center [678, 450] width 397 height 28
type input "9"
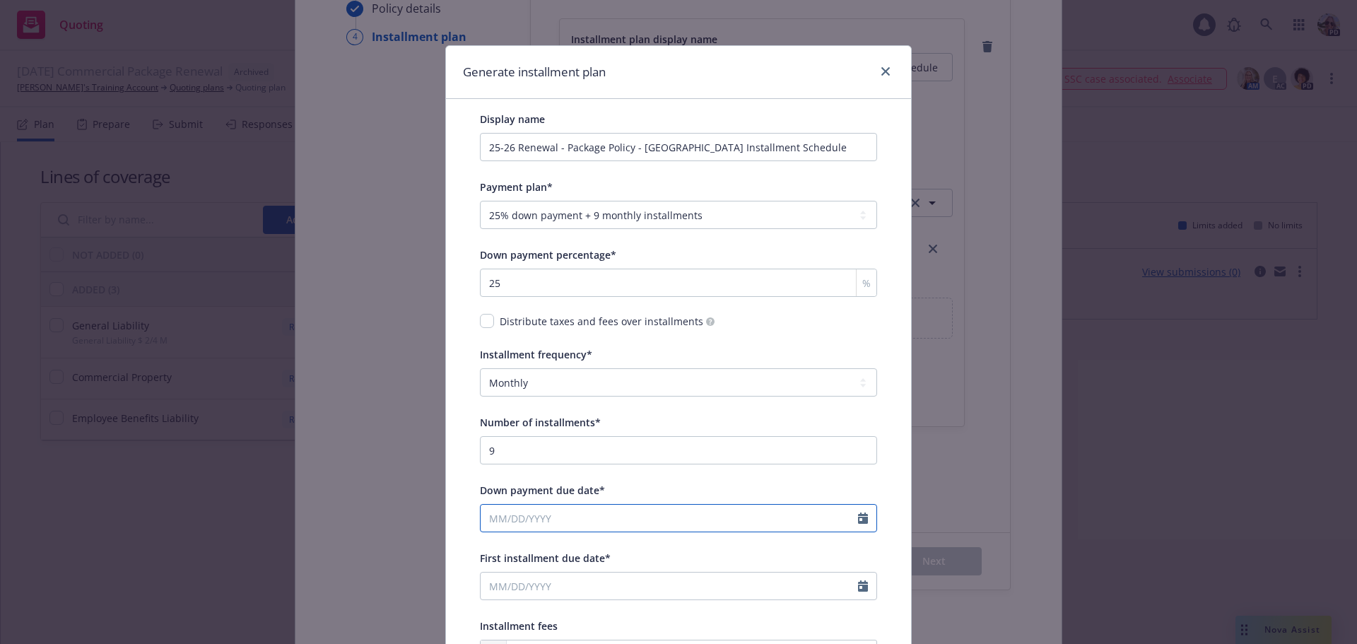
select select "9"
click at [844, 471] on div "Display name 25-26 Renewal - Package Policy - Zurich Installment Schedule Payme…" at bounding box center [678, 389] width 397 height 558
drag, startPoint x: 500, startPoint y: 283, endPoint x: 433, endPoint y: 271, distance: 67.5
click at [433, 272] on div "Generate installment plan Display name 25-26 Renewal - Package Policy - Zurich …" at bounding box center [678, 322] width 1357 height 644
type input "33"
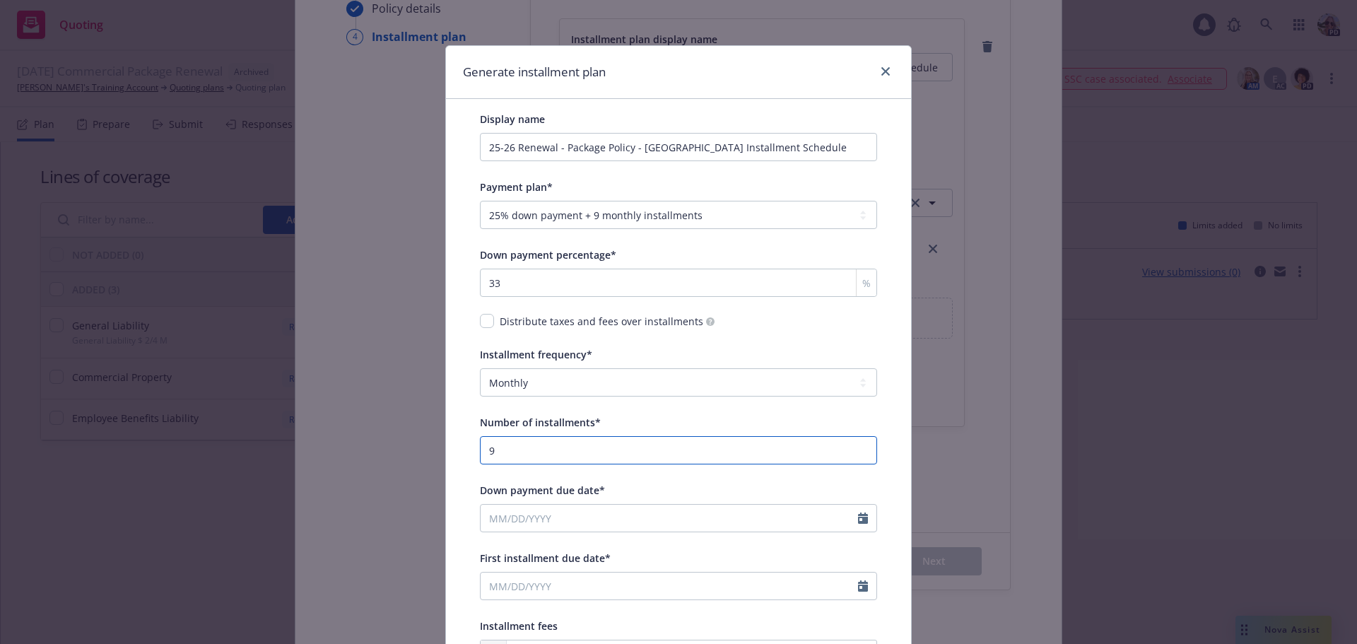
drag, startPoint x: 502, startPoint y: 447, endPoint x: 432, endPoint y: 444, distance: 70.0
click at [432, 444] on div "Generate installment plan Display name 25-26 Renewal - Package Policy - Zurich …" at bounding box center [678, 322] width 1357 height 644
type input "1"
select select "9"
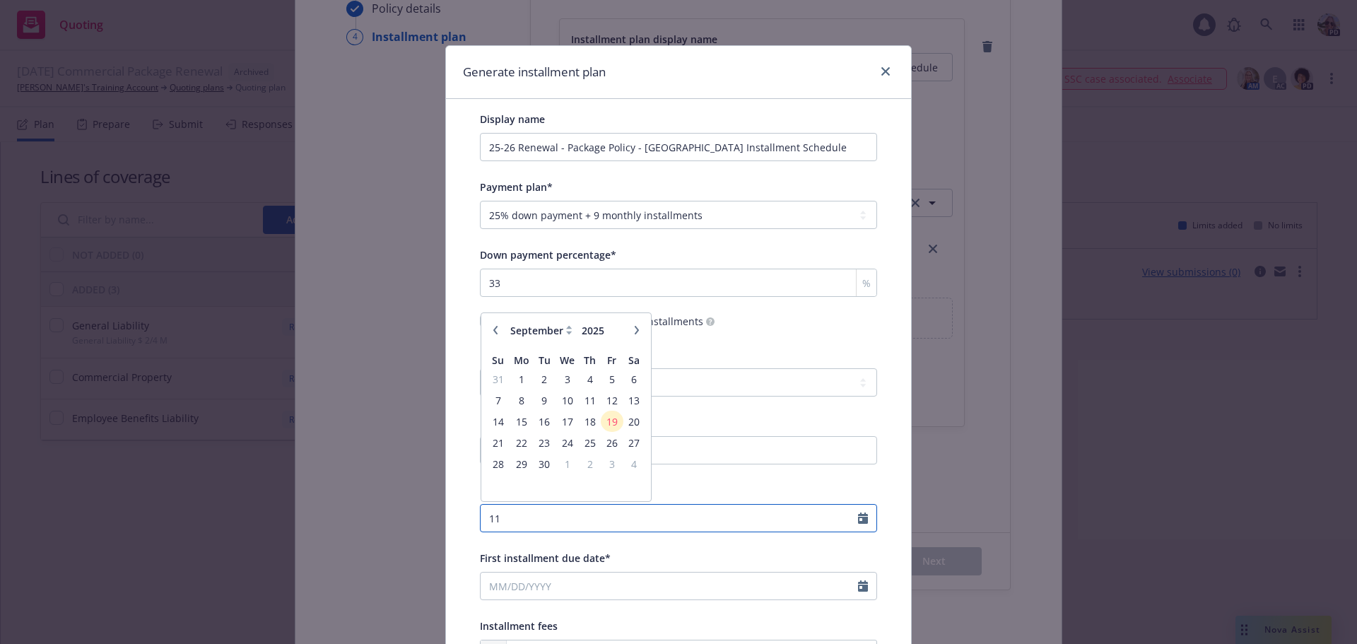
type input "11"
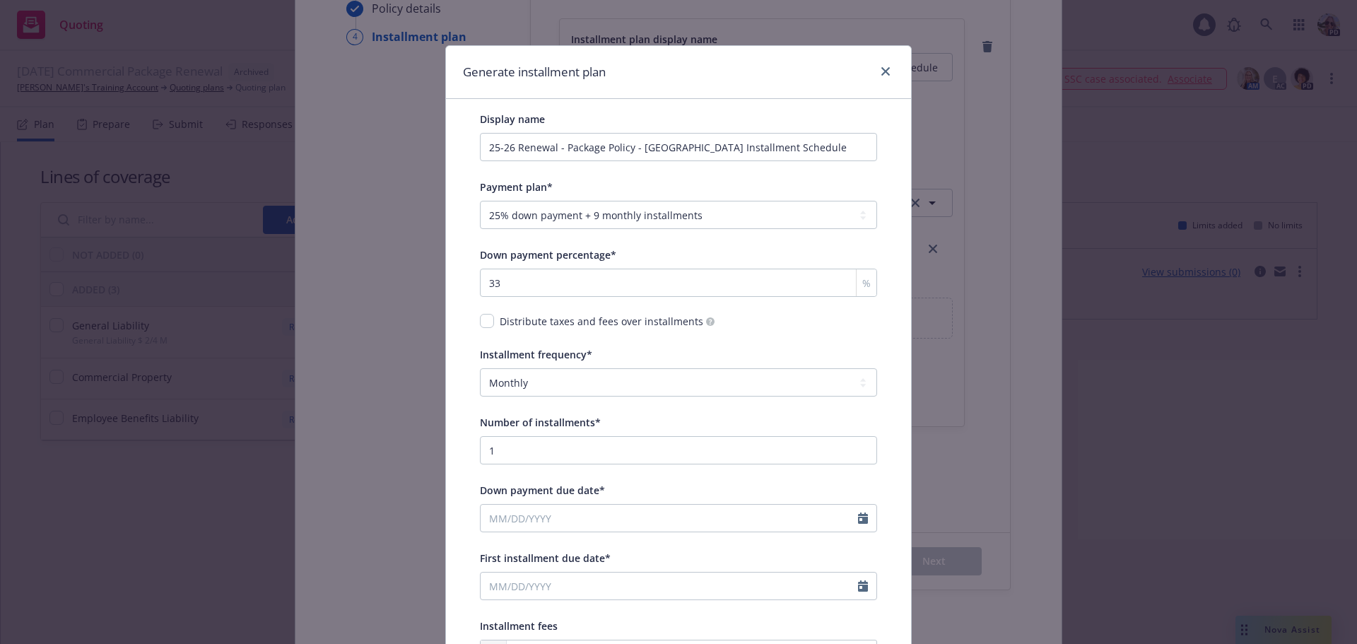
click at [613, 247] on div "Down payment percentage*" at bounding box center [678, 254] width 397 height 17
click at [505, 283] on input "33" at bounding box center [678, 283] width 397 height 28
drag, startPoint x: 520, startPoint y: 286, endPoint x: 429, endPoint y: 287, distance: 91.2
click at [430, 288] on div "Generate installment plan Display name 25-26 Renewal - Package Policy - Zurich …" at bounding box center [678, 322] width 1357 height 644
type input "25"
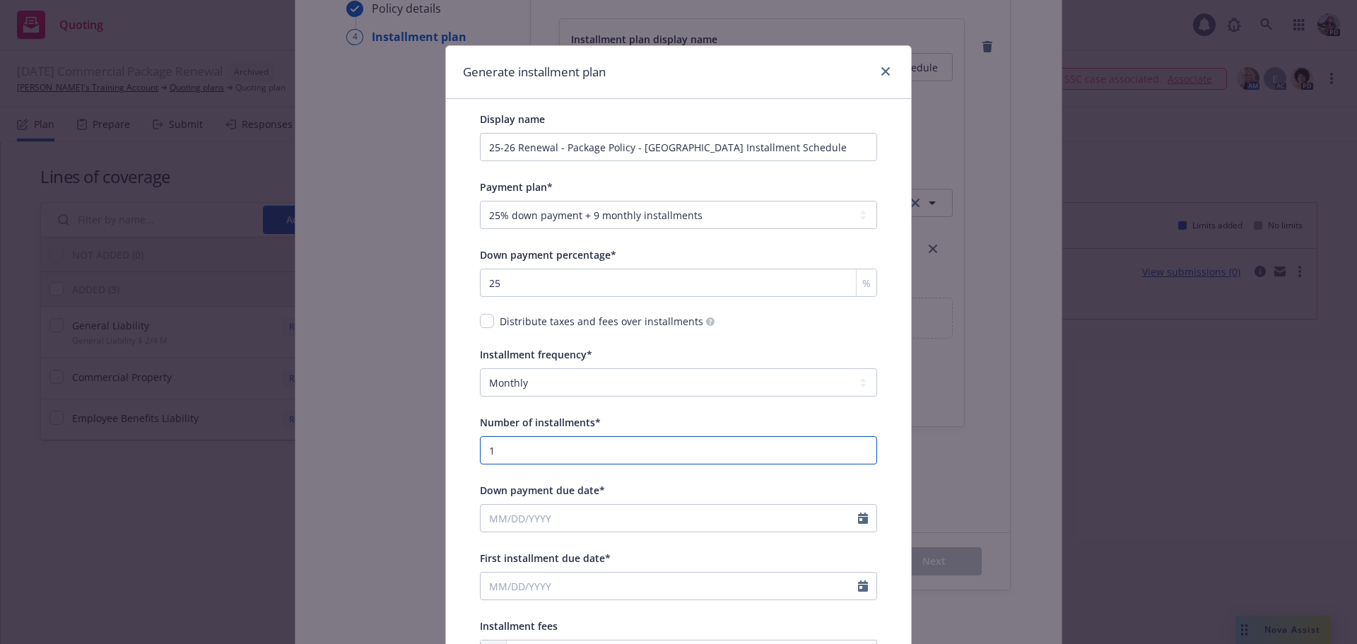
click at [469, 456] on div "Display name 25-26 Renewal - Package Policy - Zurich Installment Schedule Payme…" at bounding box center [679, 389] width 420 height 580
type input "9"
select select "9"
click at [675, 410] on div "Display name 25-26 Renewal - Package Policy - Zurich Installment Schedule Payme…" at bounding box center [678, 389] width 397 height 558
click at [513, 382] on select "-- select an option -- Monthly Quarterly Bimonthly Semiannually Annually" at bounding box center [678, 382] width 397 height 28
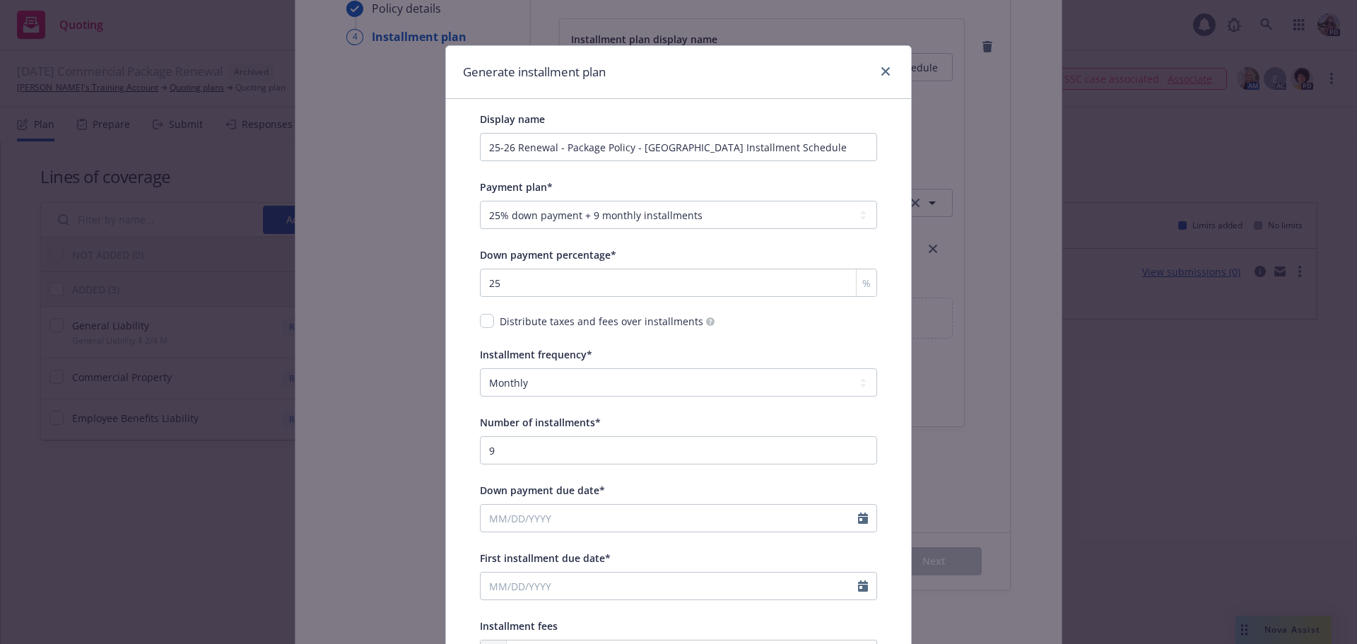
click at [509, 354] on span "Installment frequency*" at bounding box center [536, 354] width 112 height 13
click at [503, 381] on select "-- select an option -- Monthly Quarterly Bimonthly Semiannually Annually" at bounding box center [678, 382] width 397 height 28
click at [596, 347] on div "Installment frequency*" at bounding box center [678, 354] width 397 height 17
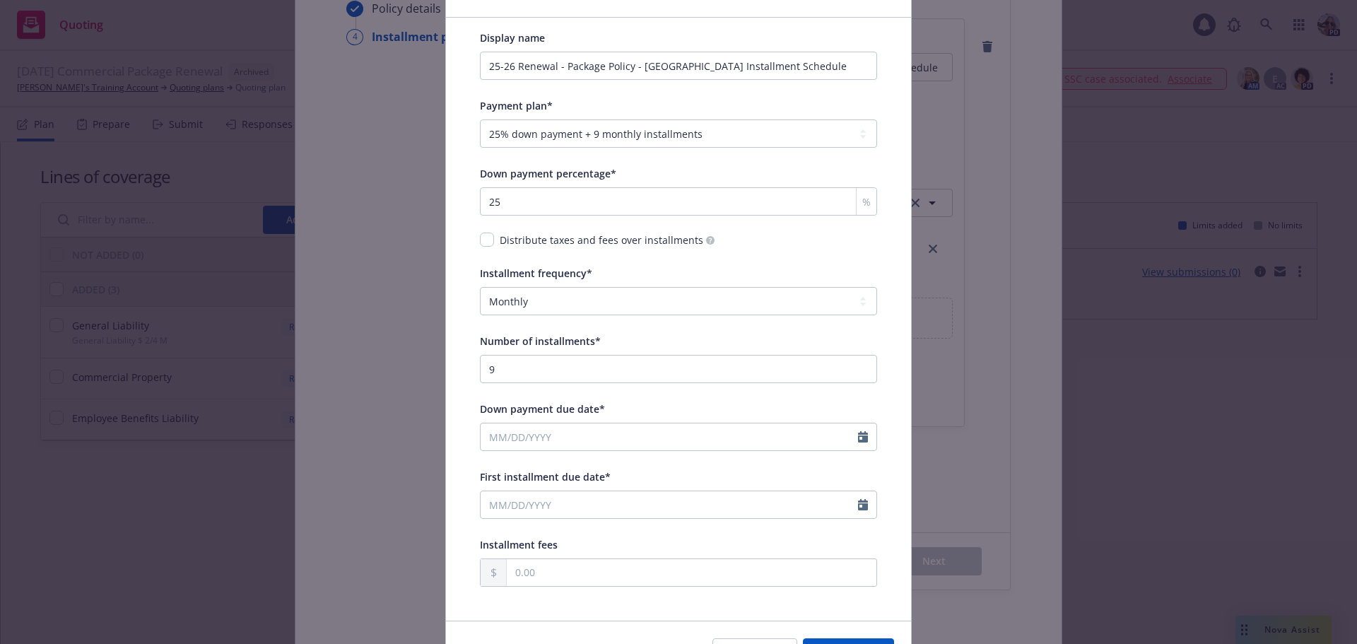
scroll to position [141, 0]
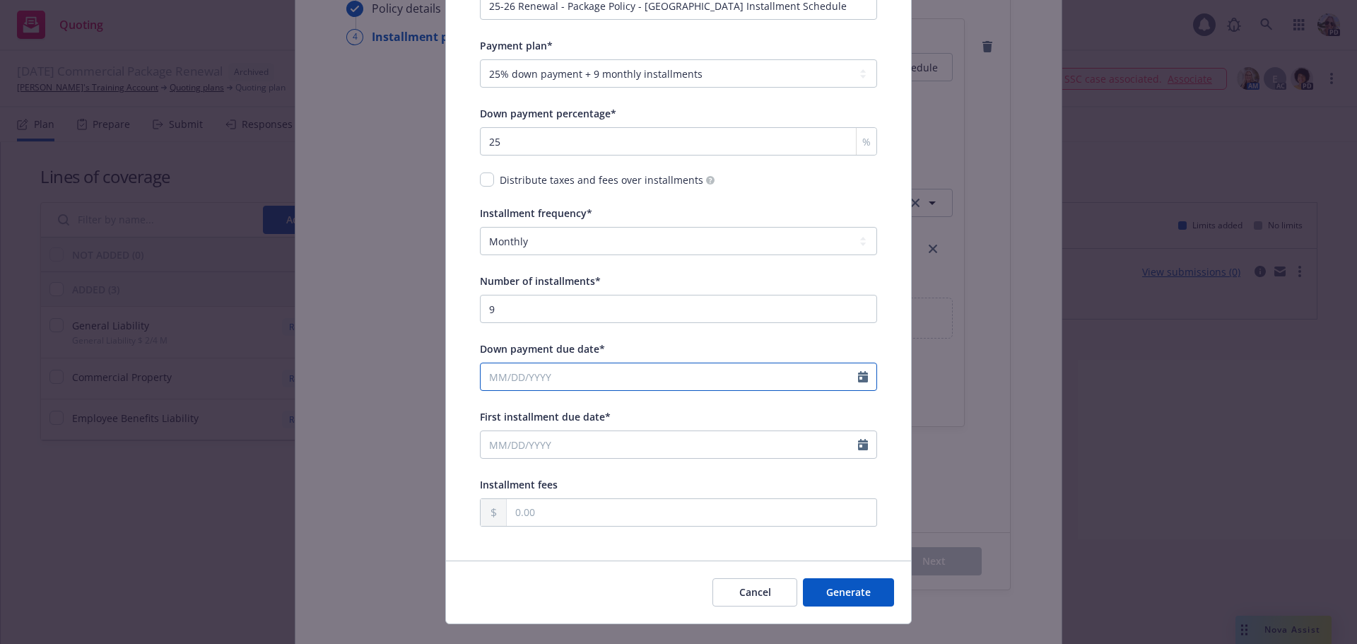
click at [488, 383] on input "Down payment due date*" at bounding box center [669, 376] width 377 height 27
select select "9"
type input "08/01/2025"
drag, startPoint x: 585, startPoint y: 324, endPoint x: 586, endPoint y: 335, distance: 10.6
click at [585, 326] on div "Display name 25-26 Renewal - Package Policy - Zurich Installment Schedule Payme…" at bounding box center [678, 248] width 397 height 558
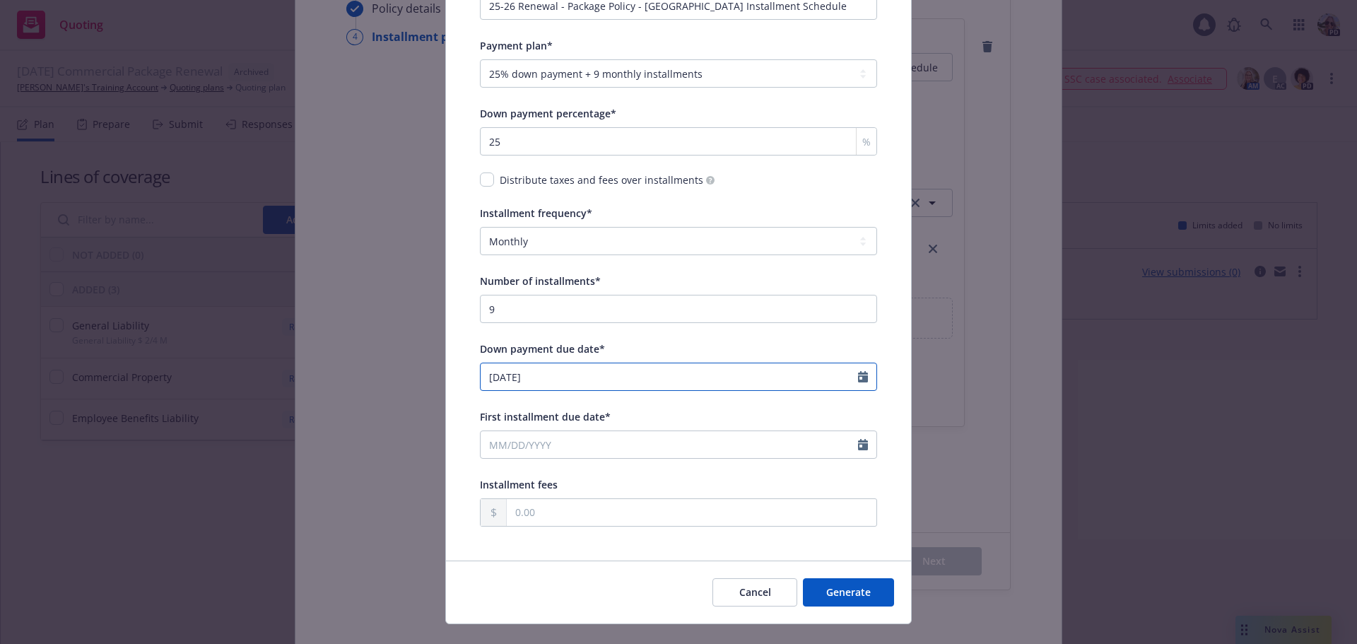
select select "8"
drag, startPoint x: 562, startPoint y: 380, endPoint x: 304, endPoint y: 384, distance: 258.7
click at [304, 384] on div "Generate installment plan Display name 25-26 Renewal - Package Policy - Zurich …" at bounding box center [678, 322] width 1357 height 644
click at [508, 352] on span "Down payment due date*" at bounding box center [542, 348] width 125 height 13
click at [508, 363] on input "Down payment due date*" at bounding box center [669, 376] width 377 height 27
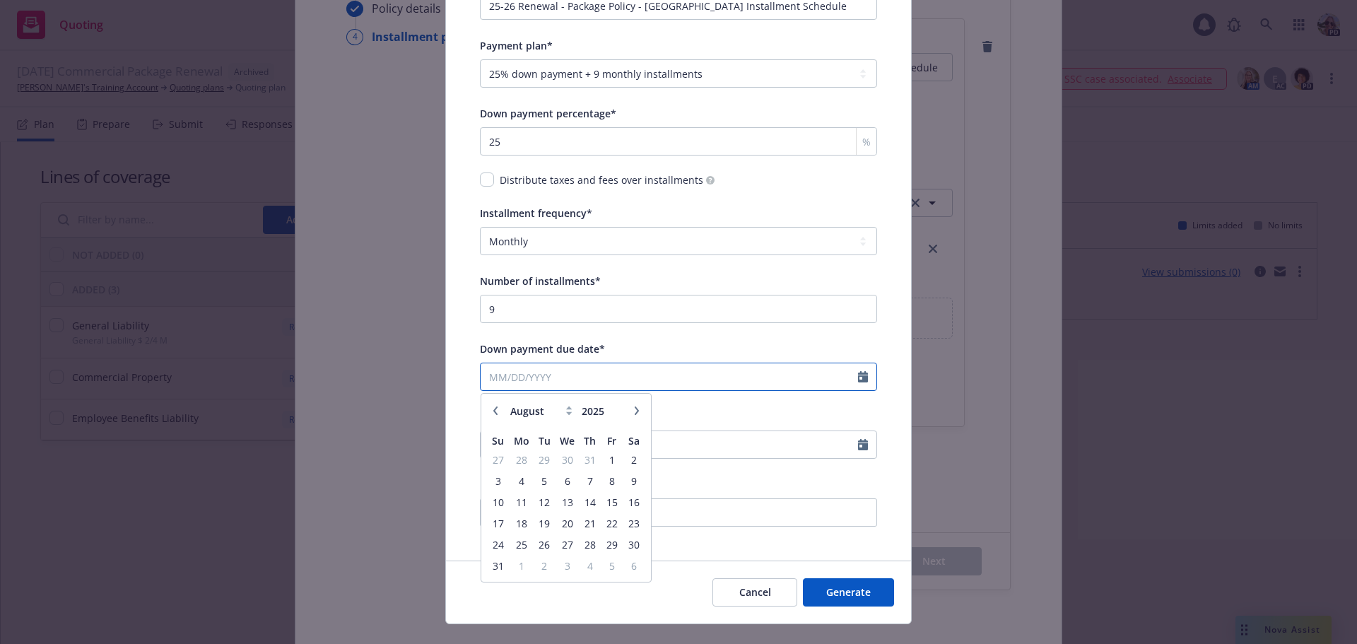
click at [496, 372] on input "Down payment due date*" at bounding box center [669, 376] width 377 height 27
type input "[DATE]"
click at [530, 341] on div "Down payment due date*" at bounding box center [542, 348] width 125 height 17
click at [530, 363] on input "[DATE]" at bounding box center [669, 376] width 377 height 27
select select "9"
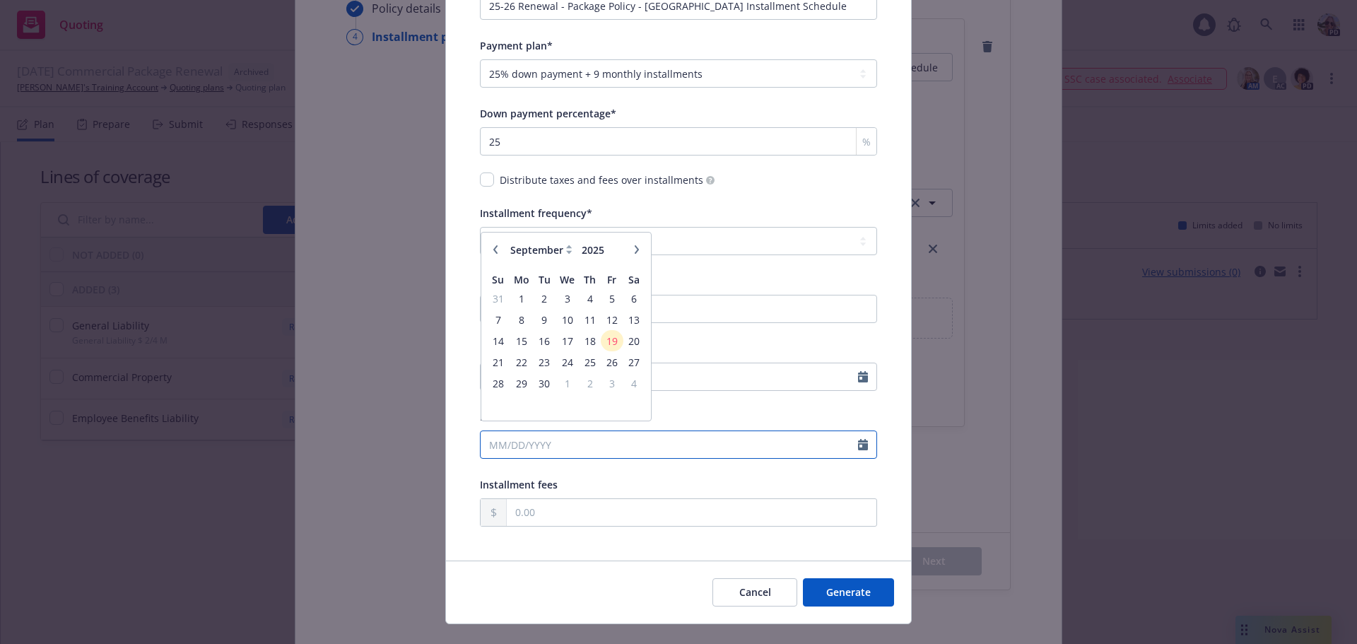
click at [800, 440] on input "First installment due date*" at bounding box center [669, 444] width 377 height 27
type input "[DATE]"
click at [646, 483] on div "Installment fees" at bounding box center [678, 484] width 397 height 17
click at [847, 595] on button "Generate" at bounding box center [848, 592] width 91 height 28
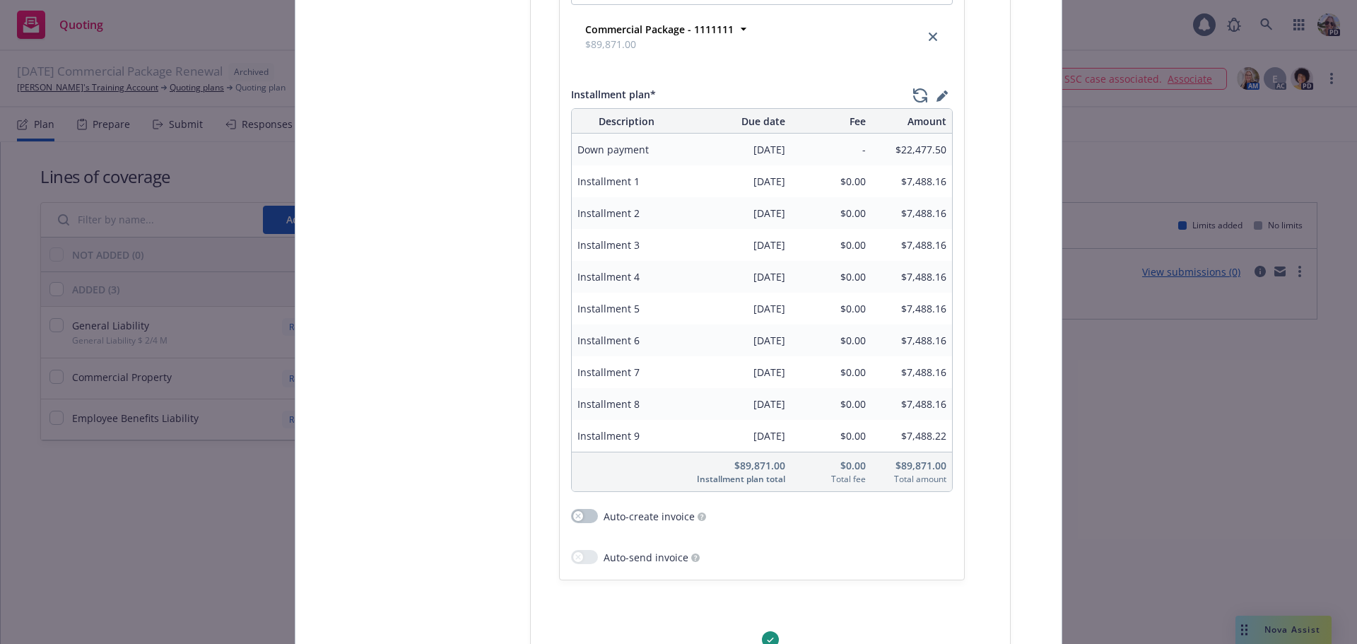
scroll to position [353, 0]
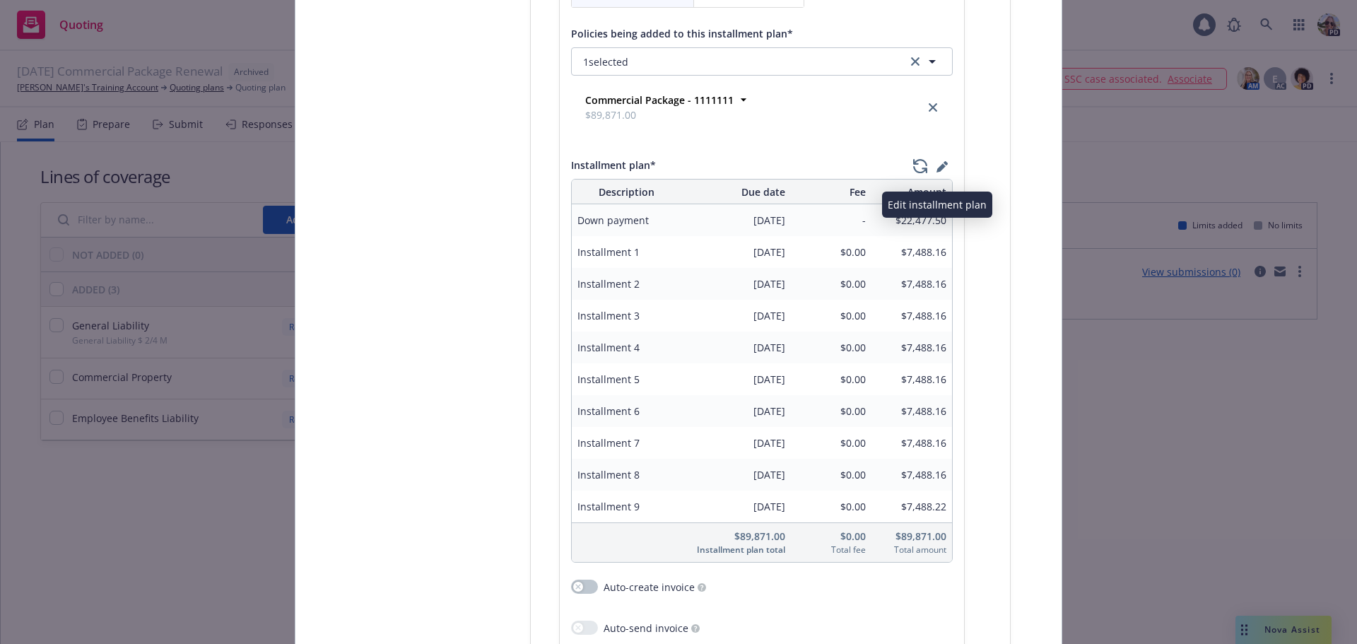
click at [936, 165] on icon "button" at bounding box center [941, 166] width 11 height 11
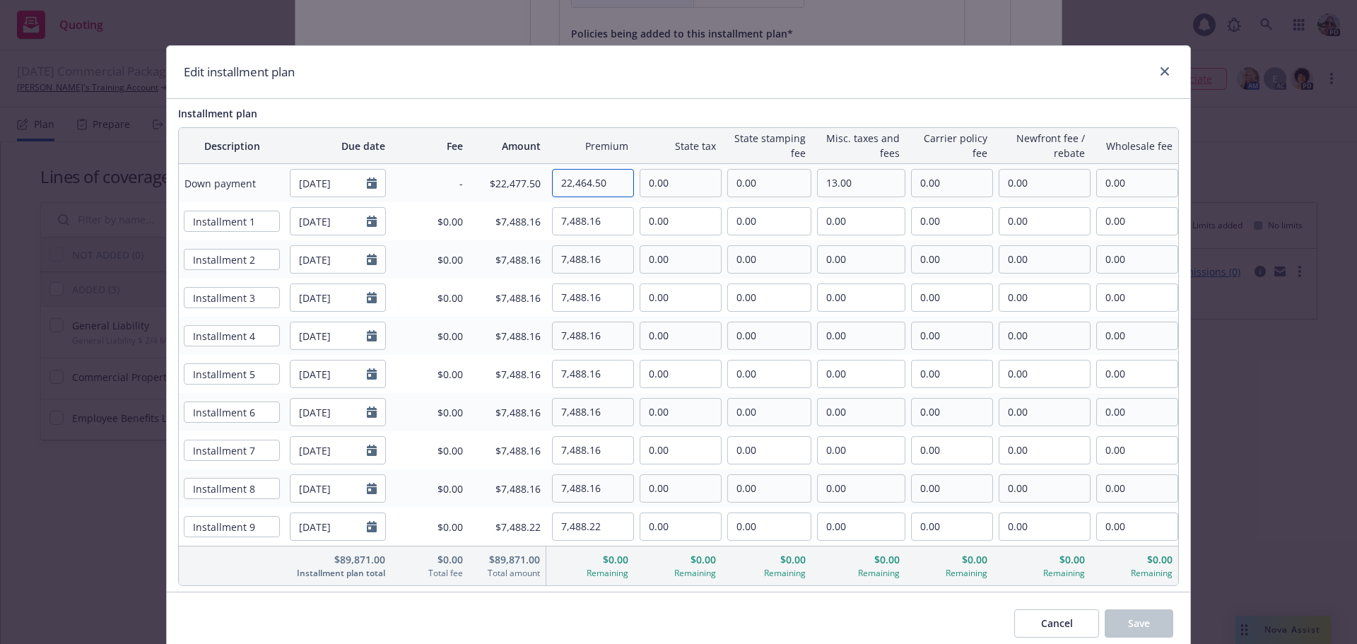
click at [596, 182] on input "22,464.50" at bounding box center [593, 183] width 81 height 27
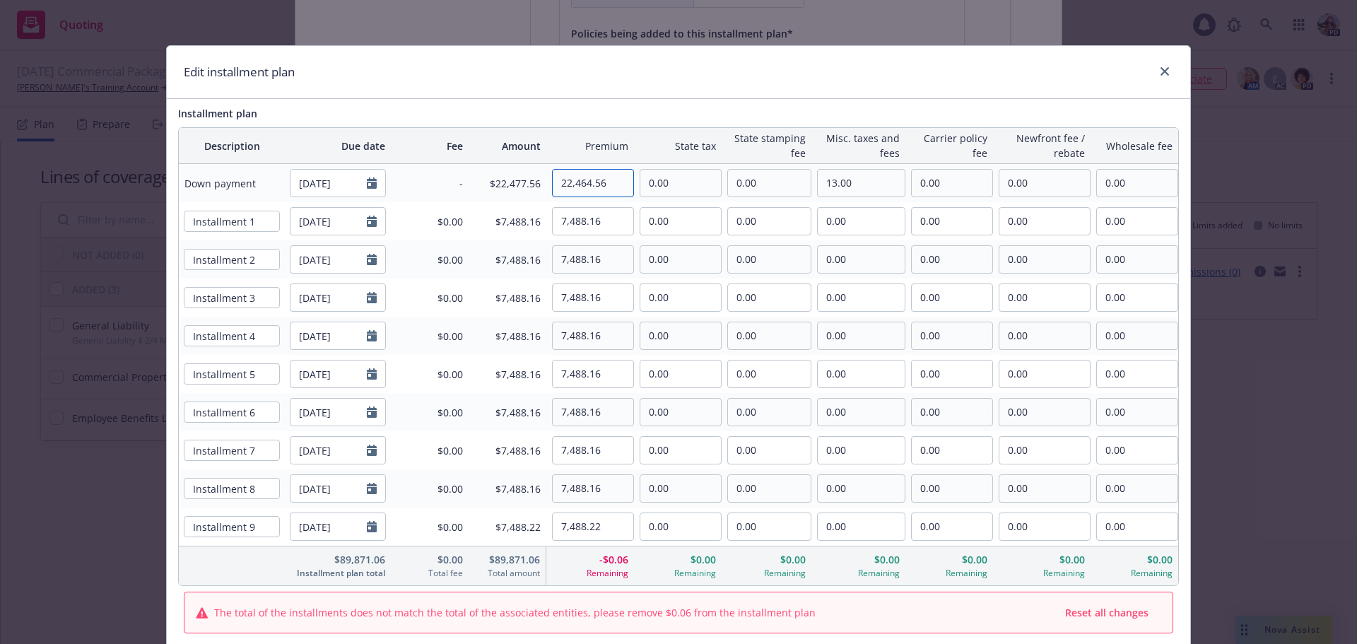
click at [610, 184] on input "22,464.56" at bounding box center [593, 183] width 81 height 27
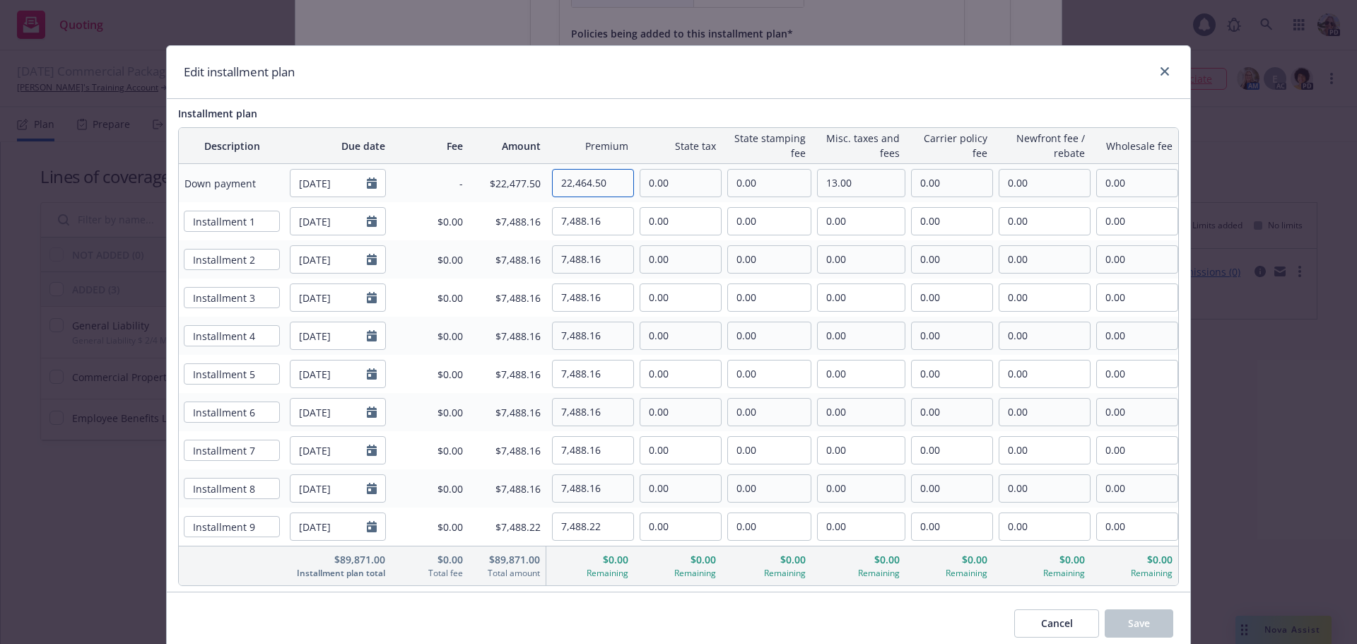
type input "22,464.56"
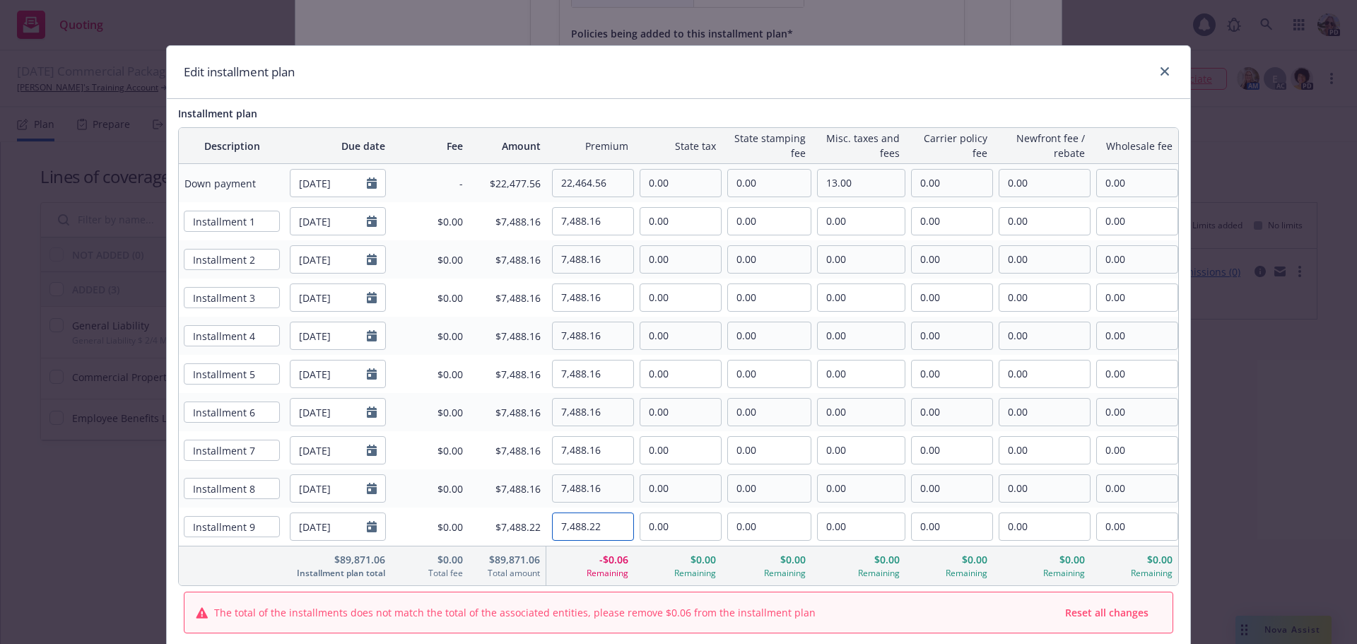
drag, startPoint x: 598, startPoint y: 524, endPoint x: 586, endPoint y: 522, distance: 12.2
click at [586, 522] on input "7,488.22" at bounding box center [593, 526] width 81 height 27
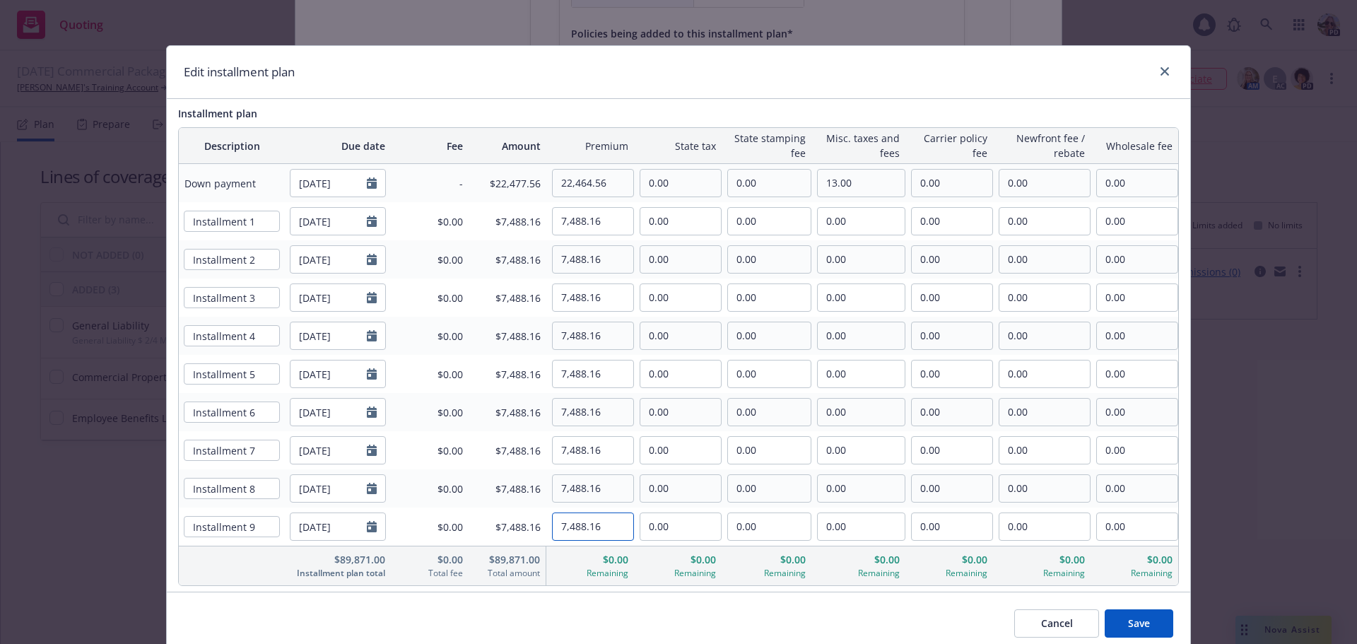
type input "7,488.16"
click at [1145, 624] on button "Save" at bounding box center [1138, 623] width 69 height 28
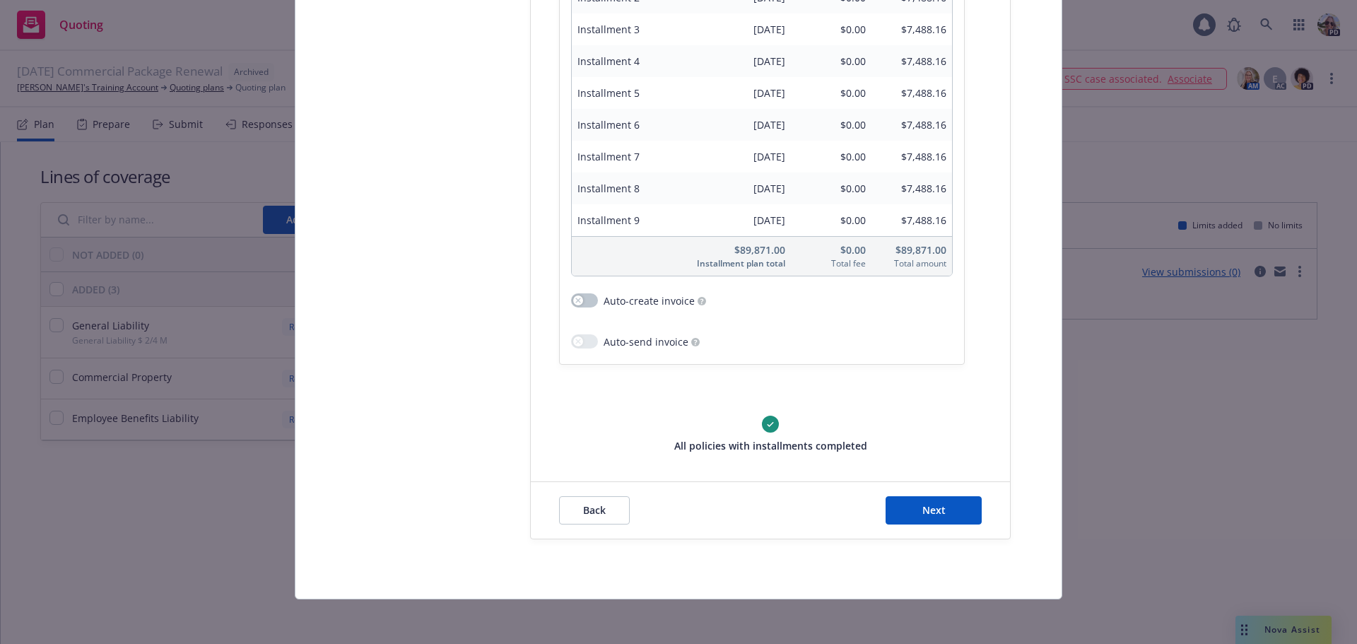
scroll to position [640, 0]
click at [931, 509] on span "Next" at bounding box center [933, 508] width 23 height 13
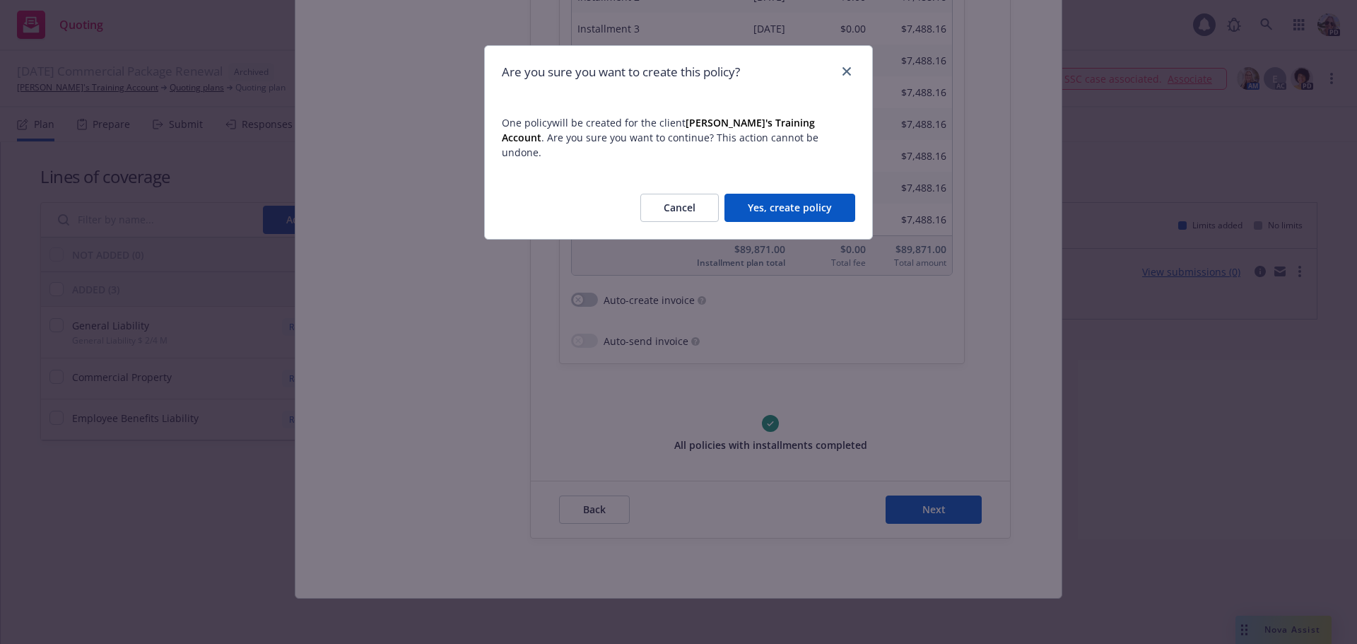
click at [767, 200] on button "Yes, create policy" at bounding box center [789, 208] width 131 height 28
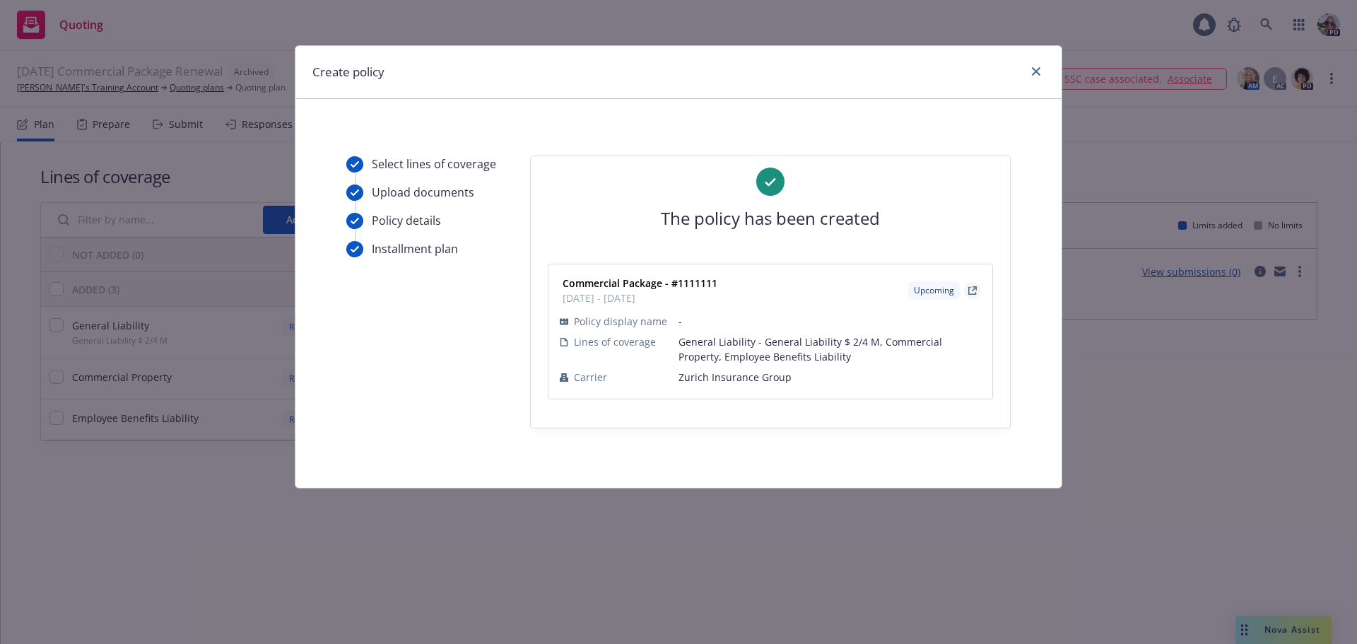
click at [968, 292] on icon "external" at bounding box center [972, 291] width 8 height 8
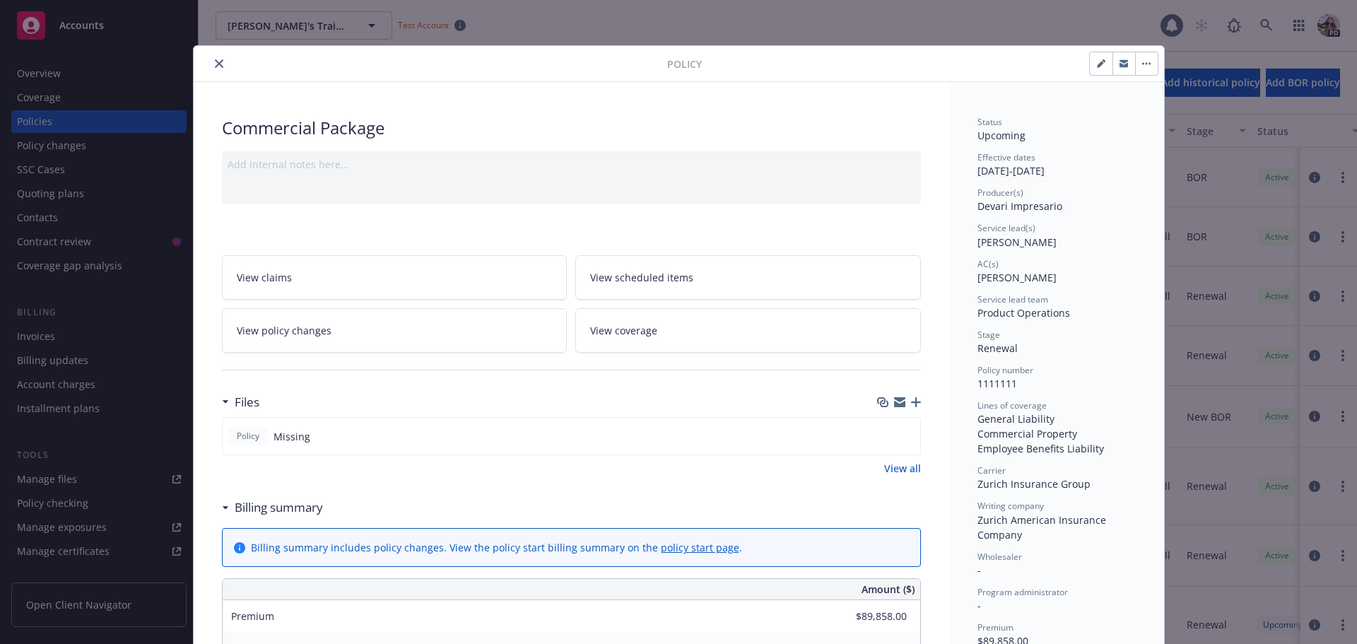
click at [215, 63] on icon "close" at bounding box center [219, 63] width 8 height 8
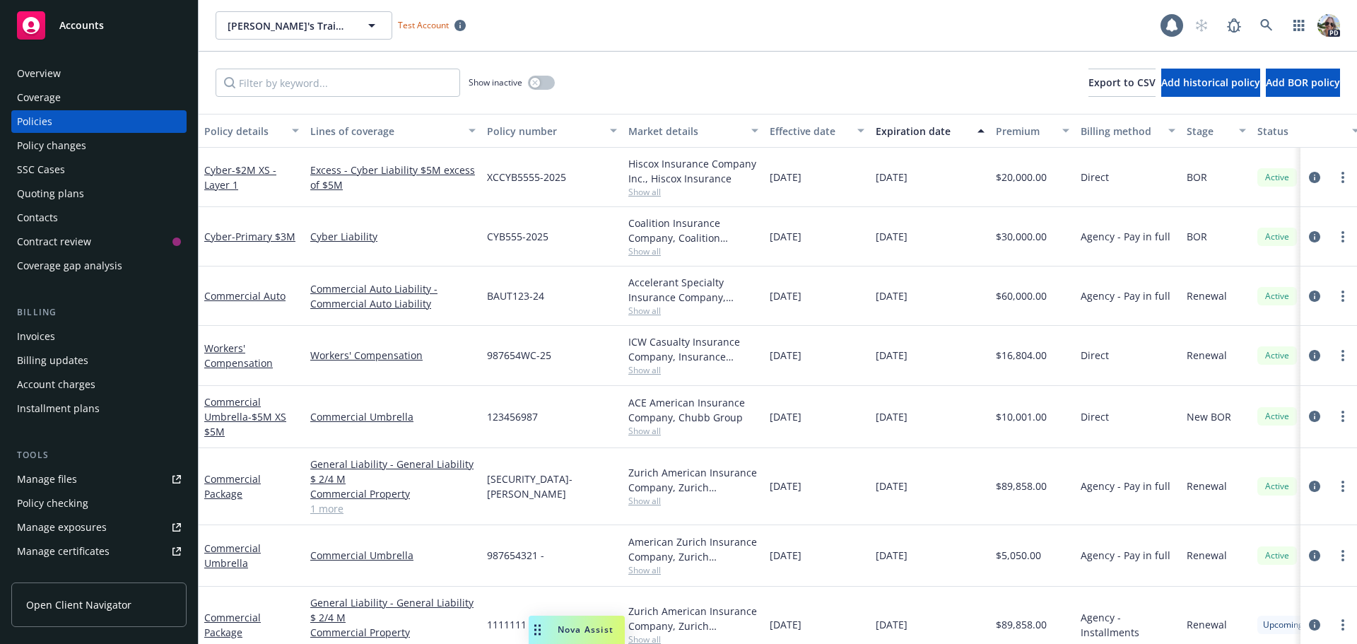
click at [83, 408] on div "Installment plans" at bounding box center [58, 408] width 83 height 23
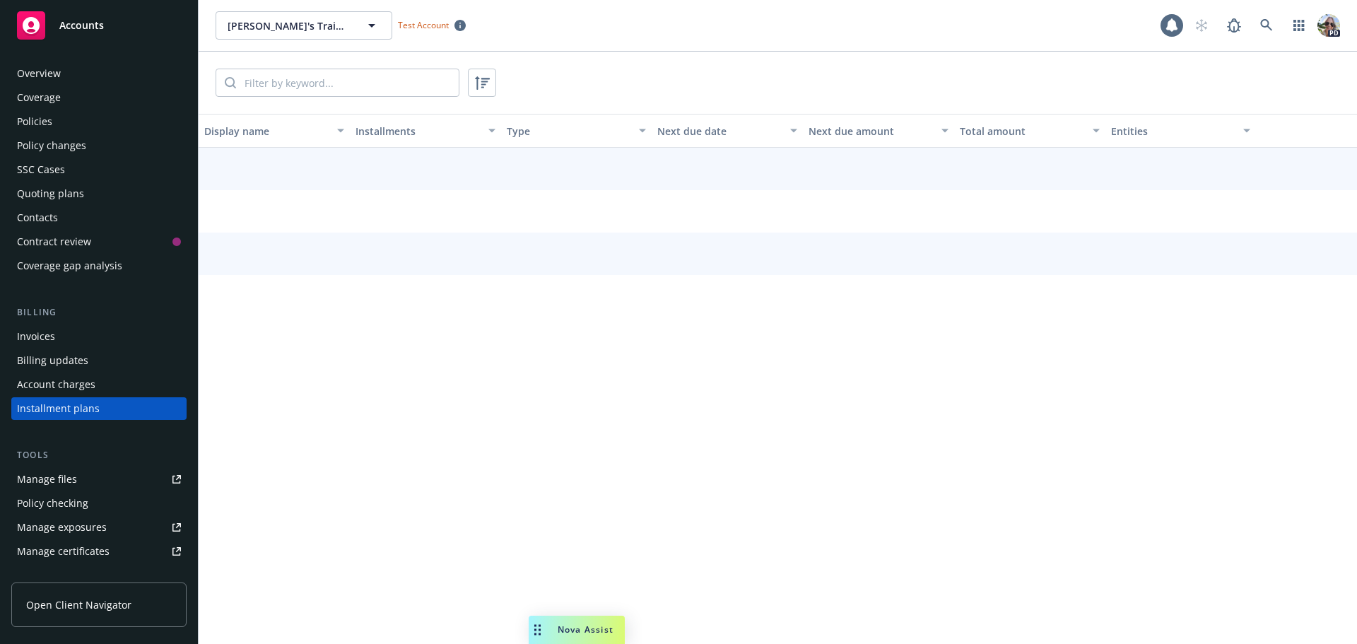
scroll to position [64, 0]
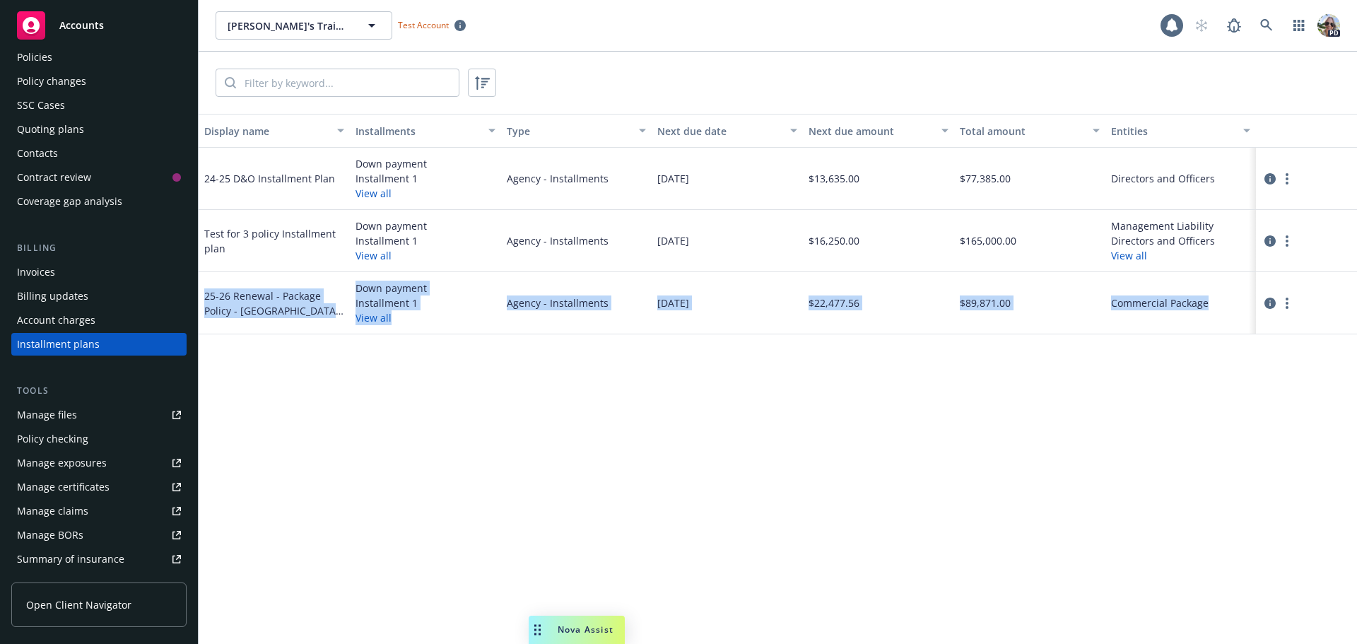
drag, startPoint x: 206, startPoint y: 296, endPoint x: 1235, endPoint y: 285, distance: 1028.9
click at [1235, 285] on div "25-26 Renewal - Package Policy - Zurich Installment Schedule Down payment Insta…" at bounding box center [778, 303] width 1158 height 62
click at [80, 281] on div "Invoices" at bounding box center [99, 272] width 164 height 23
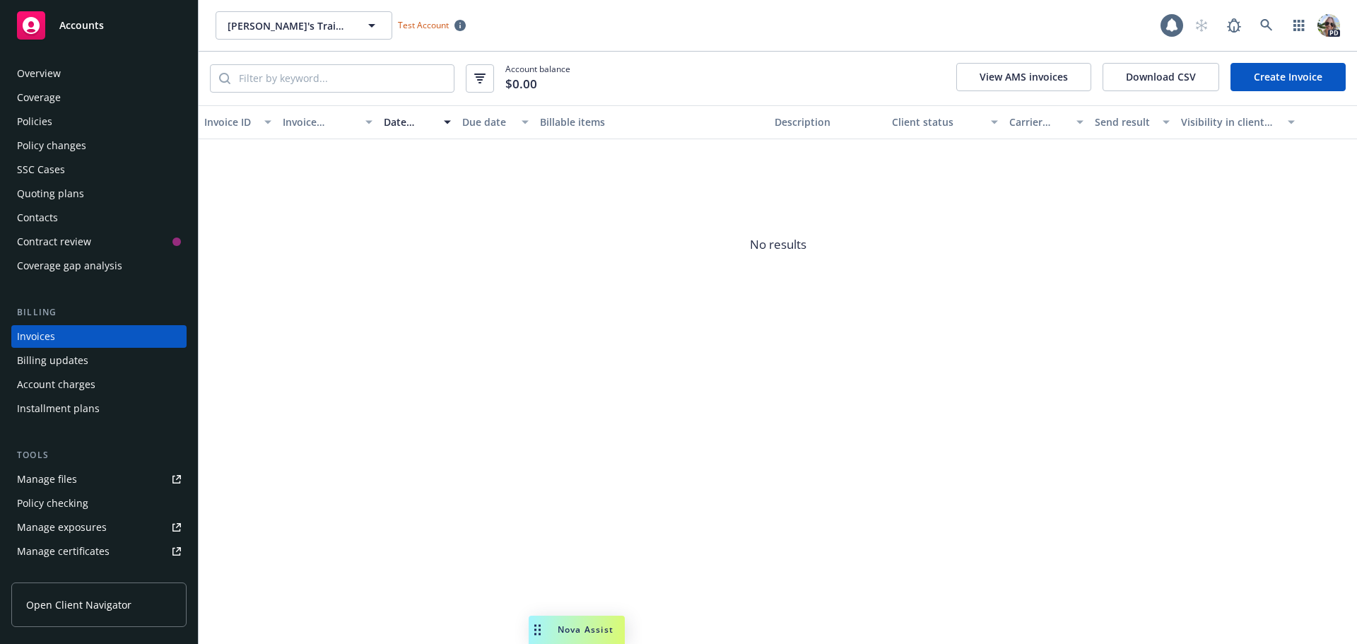
click at [1289, 81] on link "Create Invoice" at bounding box center [1287, 77] width 115 height 28
click at [93, 406] on div "Installment plans" at bounding box center [58, 408] width 83 height 23
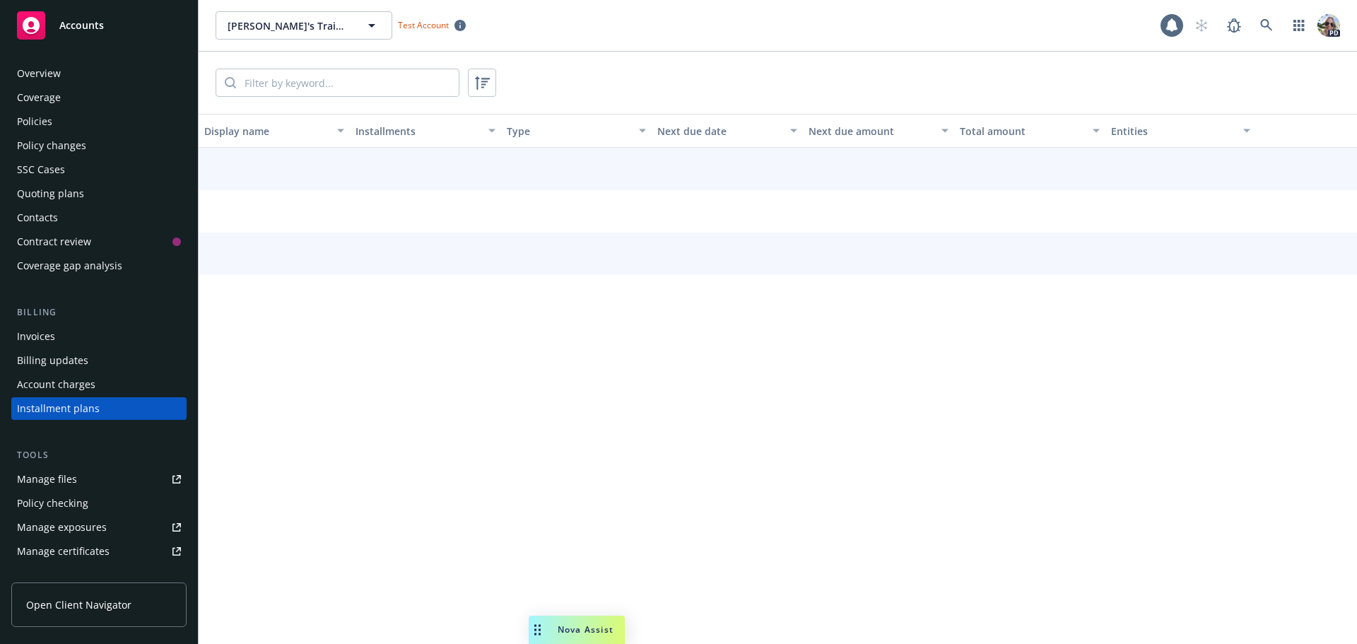
scroll to position [64, 0]
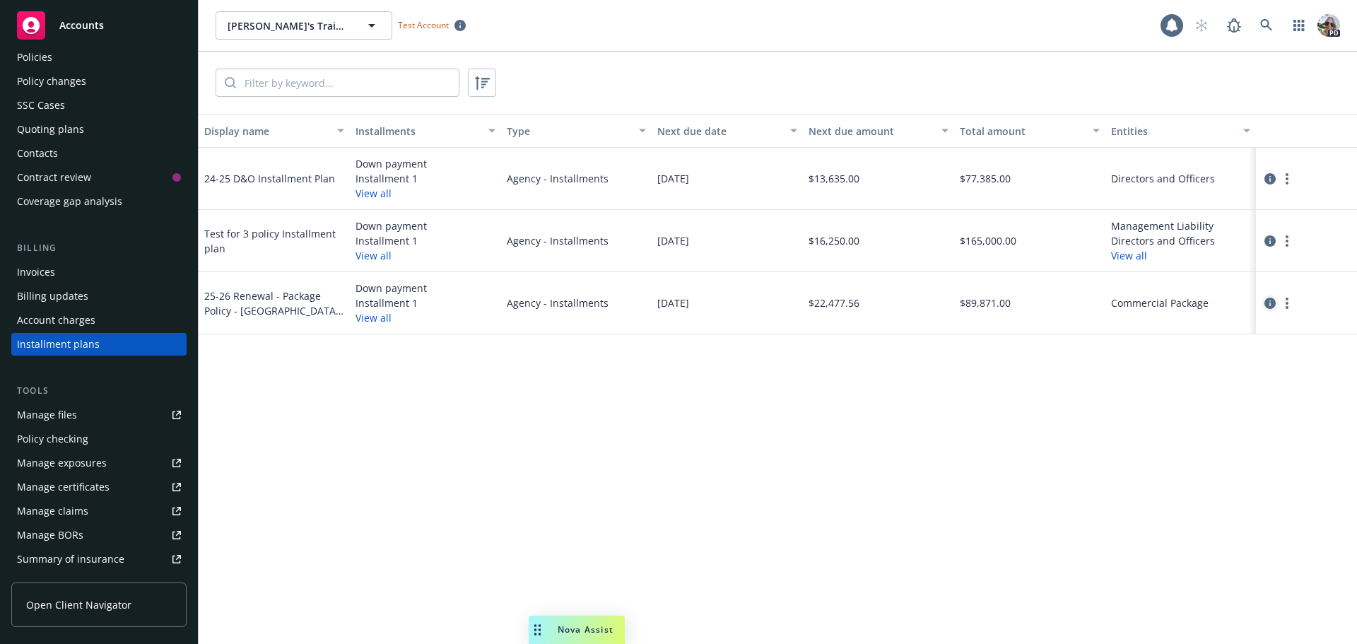
click at [1269, 303] on icon "circleInformation" at bounding box center [1269, 302] width 11 height 11
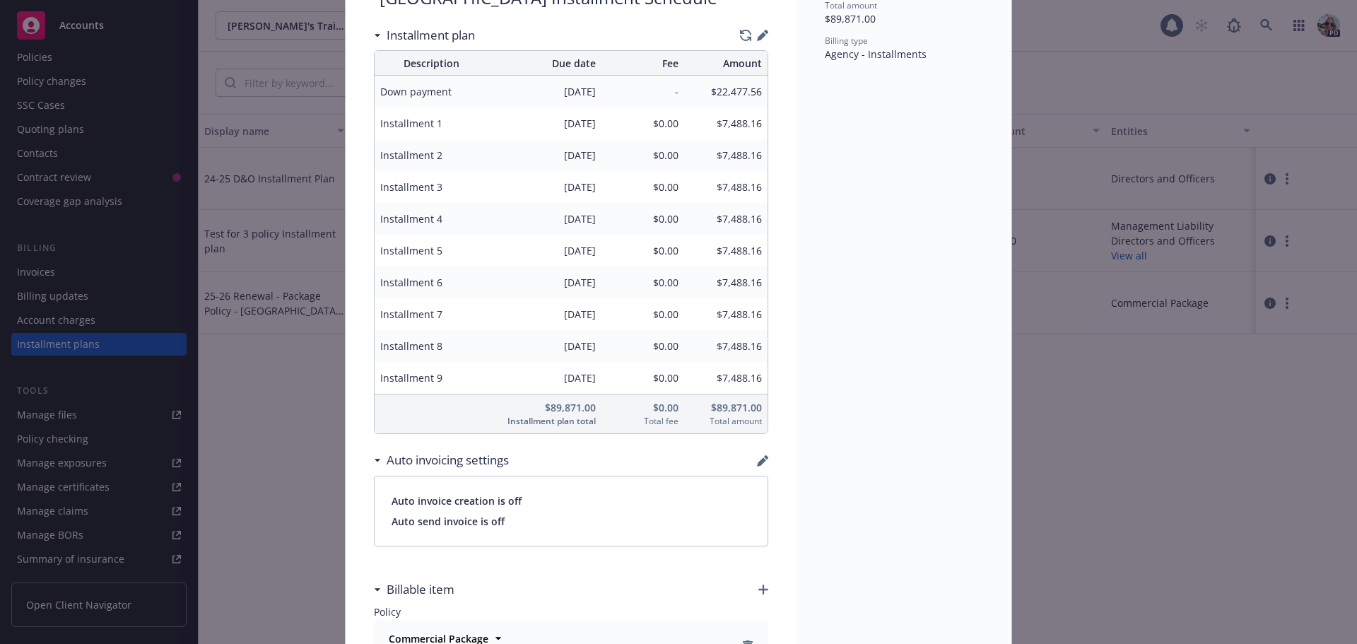
scroll to position [261, 0]
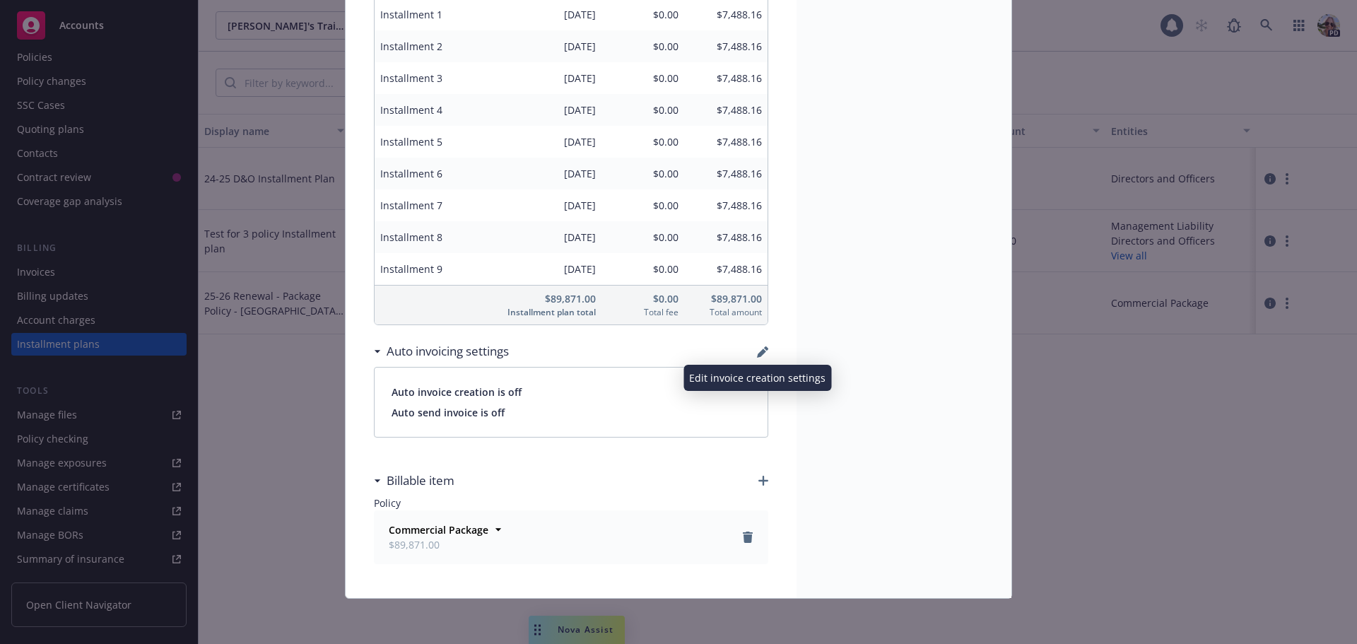
click at [757, 350] on icon "button" at bounding box center [762, 351] width 11 height 11
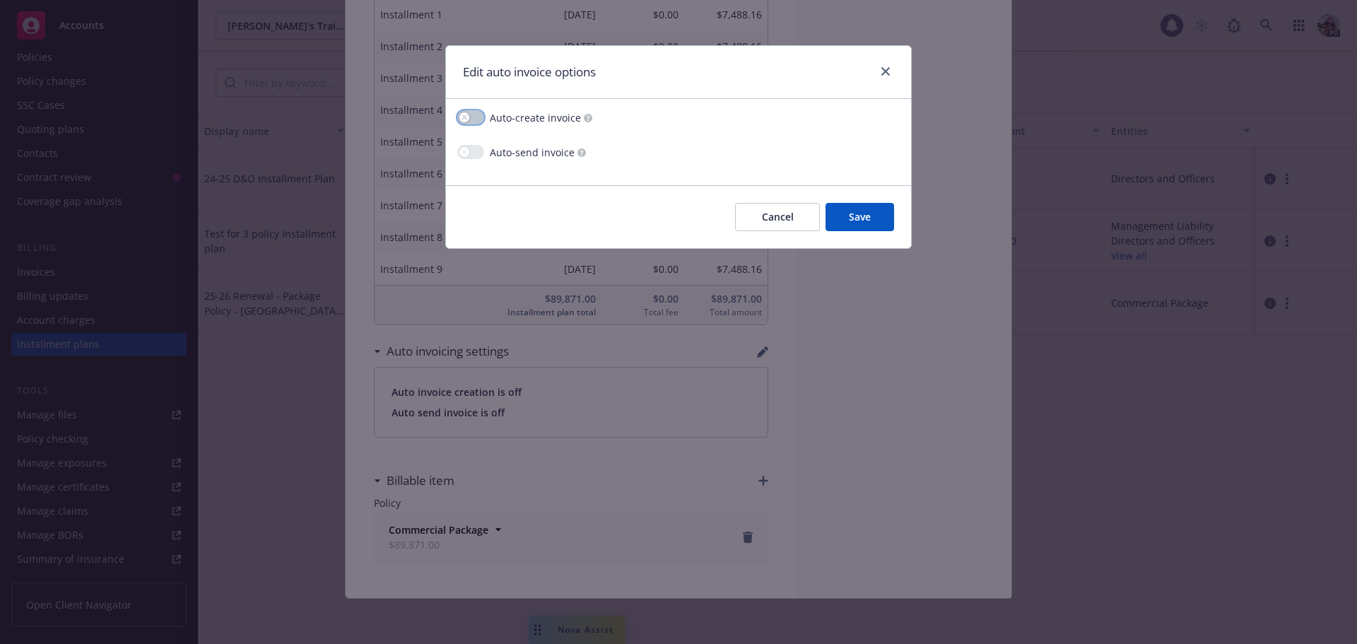
click at [462, 114] on icon "button" at bounding box center [464, 117] width 6 height 6
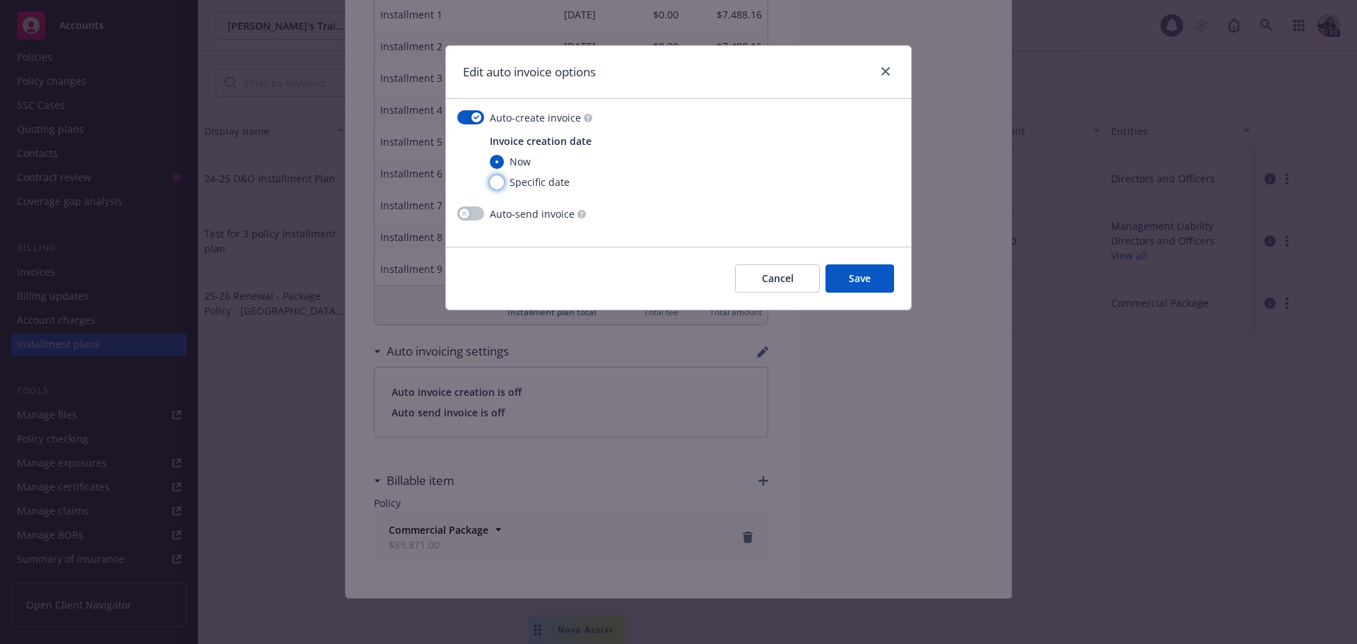
click at [495, 184] on input "Specific date" at bounding box center [497, 182] width 14 height 14
radio input "true"
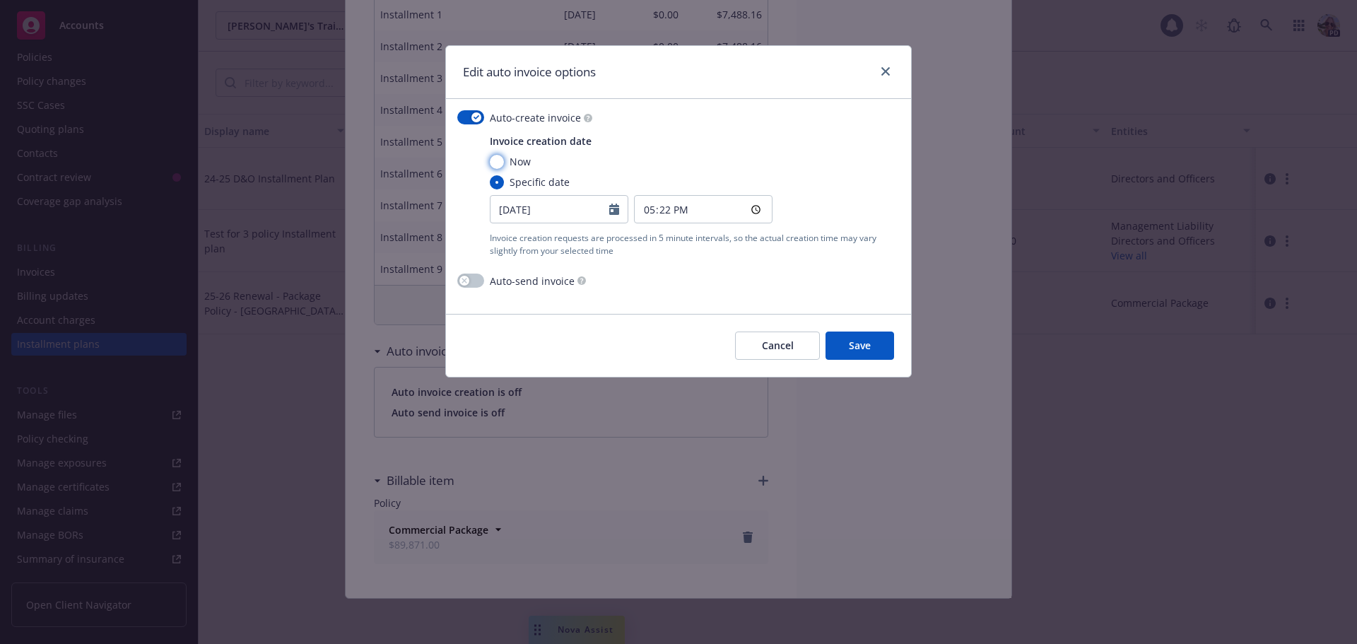
click at [494, 161] on input "Now" at bounding box center [497, 162] width 14 height 14
radio input "true"
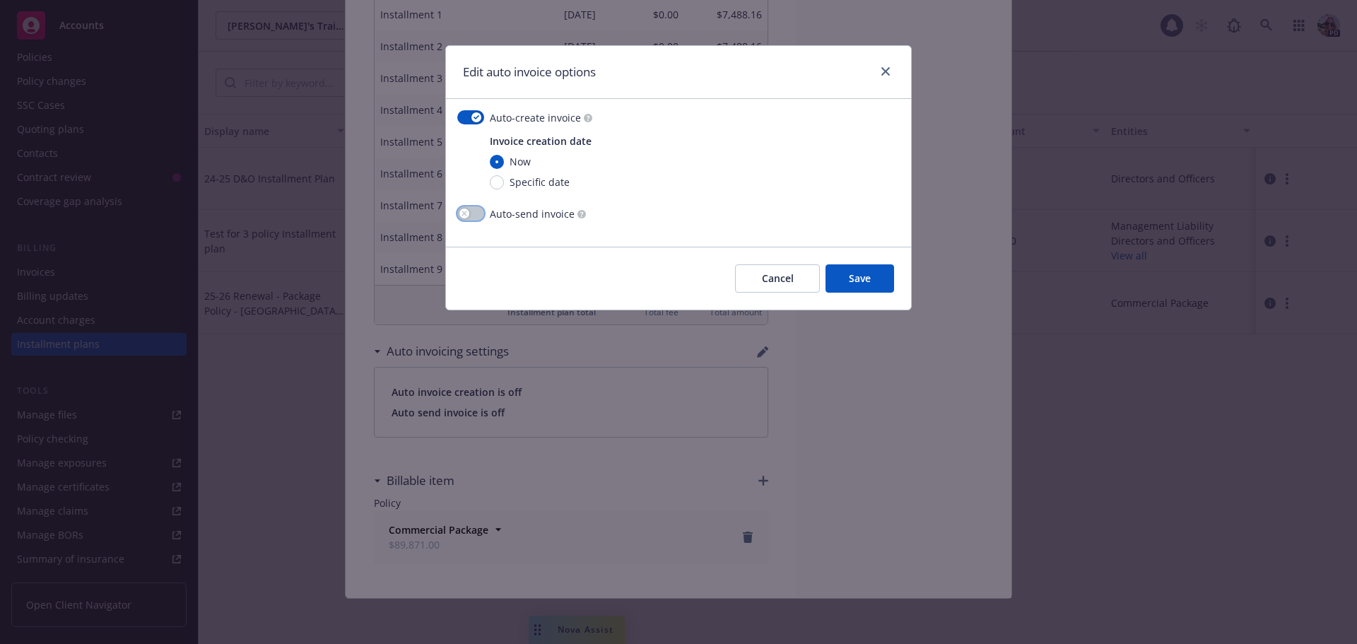
click at [461, 216] on icon "button" at bounding box center [464, 214] width 6 height 6
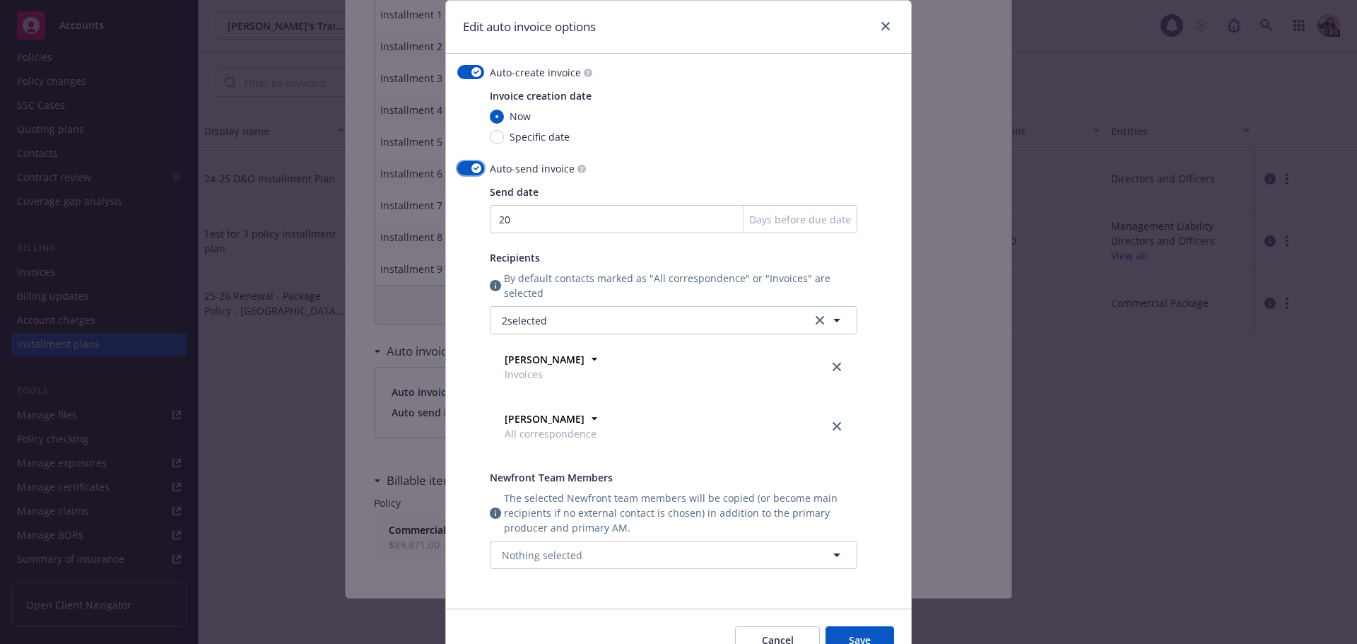
scroll to position [71, 0]
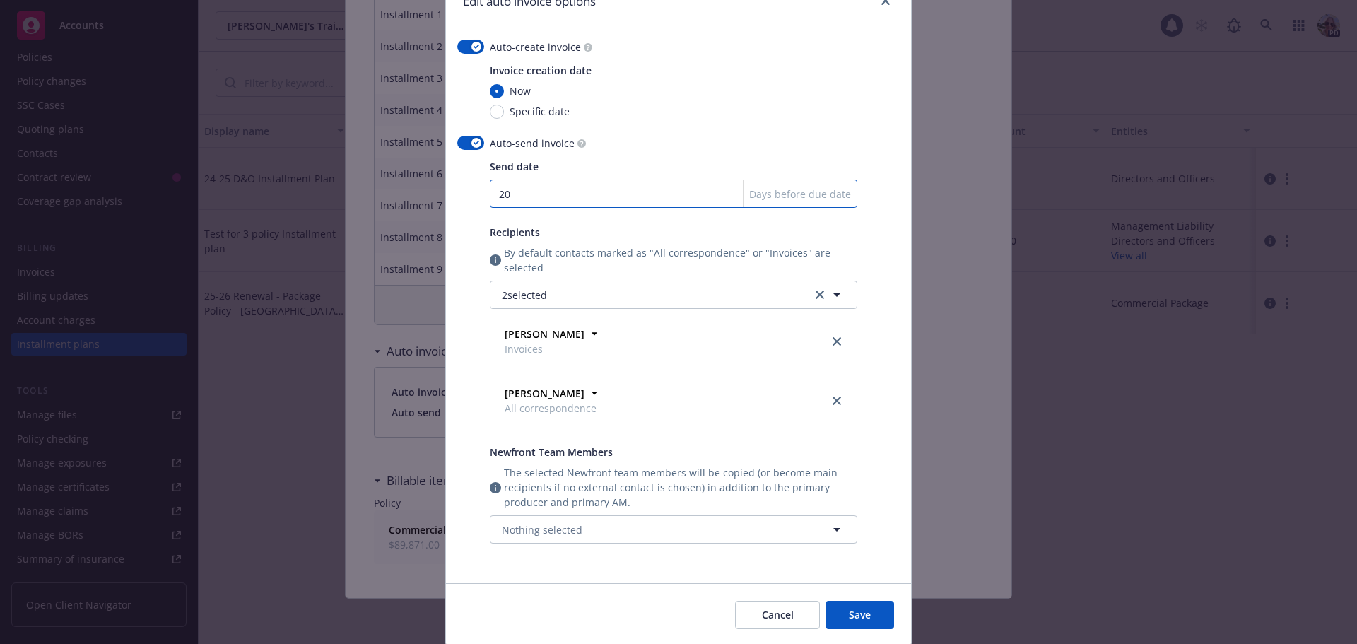
drag, startPoint x: 528, startPoint y: 201, endPoint x: 442, endPoint y: 196, distance: 86.3
click at [446, 204] on div "Auto-create invoice Invoice creation date Now Specific date Auto-send invoice S…" at bounding box center [678, 305] width 465 height 555
type input "30"
drag, startPoint x: 514, startPoint y: 195, endPoint x: 454, endPoint y: 189, distance: 60.3
click at [457, 195] on div "Auto-send invoice Send date 30 Days before due date Recipients By default conta…" at bounding box center [678, 348] width 442 height 425
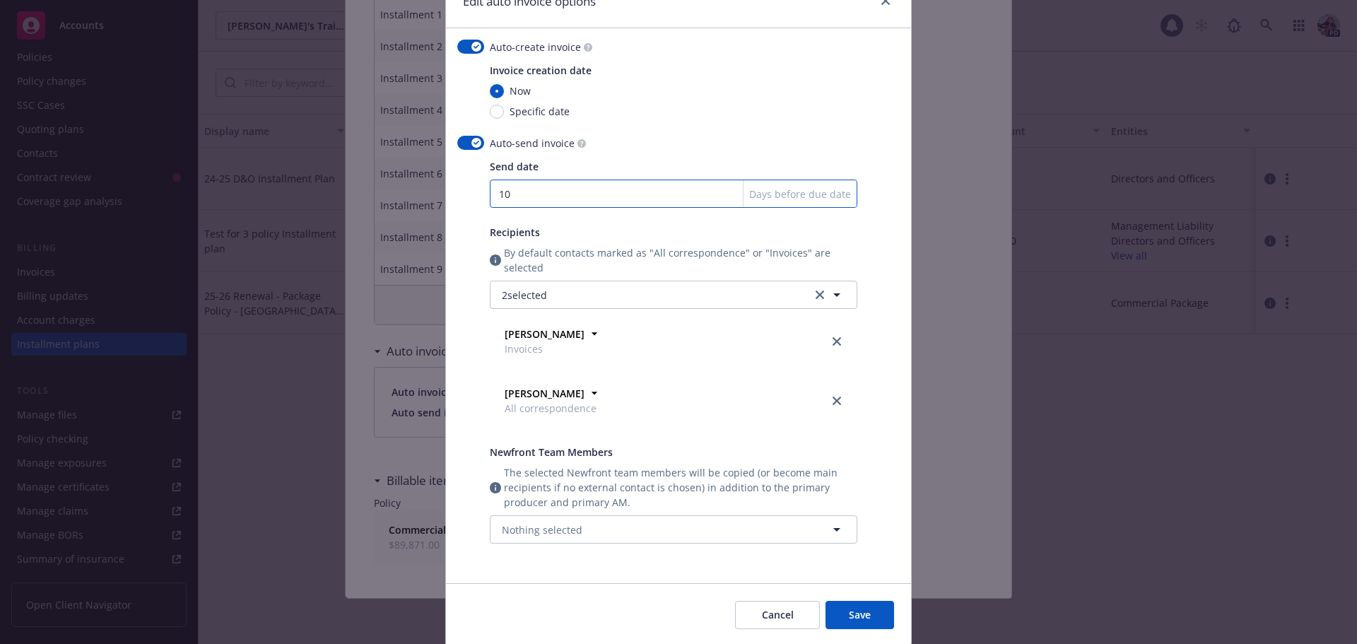
type input "10"
click at [530, 195] on input "10" at bounding box center [673, 193] width 367 height 28
drag, startPoint x: 530, startPoint y: 195, endPoint x: 466, endPoint y: 192, distance: 63.7
click at [466, 192] on div "Auto-send invoice Send date 10 Days before due date Recipients By default conta…" at bounding box center [678, 348] width 442 height 425
click at [550, 201] on input "10" at bounding box center [673, 193] width 367 height 28
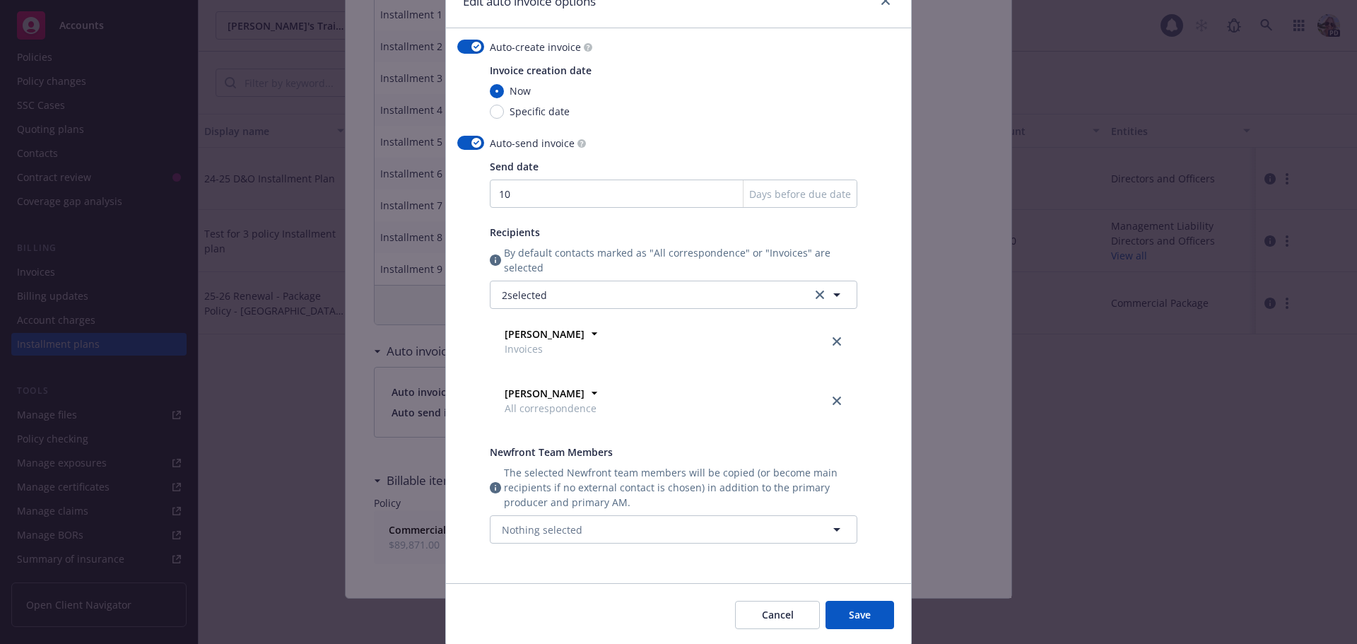
click at [541, 209] on div "Send date 10 Days before due date Recipients By default contacts marked as "All…" at bounding box center [673, 359] width 367 height 401
click at [534, 196] on input "10" at bounding box center [673, 193] width 367 height 28
click at [542, 231] on div "Recipients" at bounding box center [673, 232] width 367 height 15
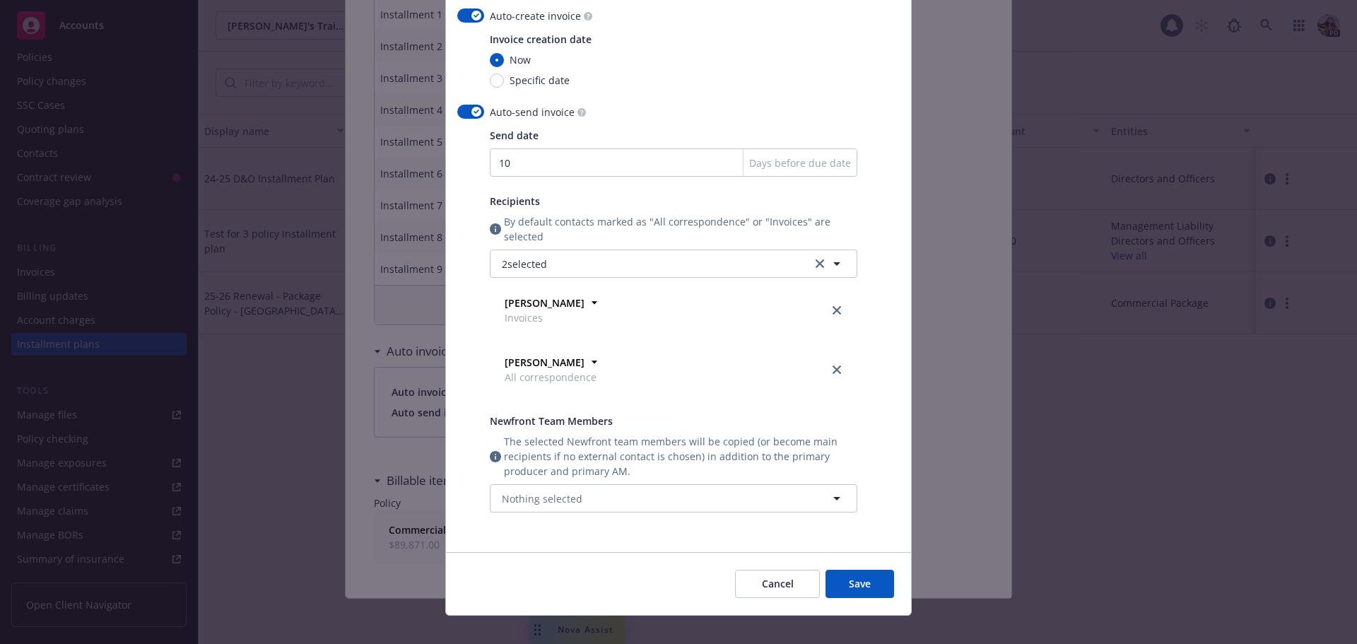
scroll to position [119, 0]
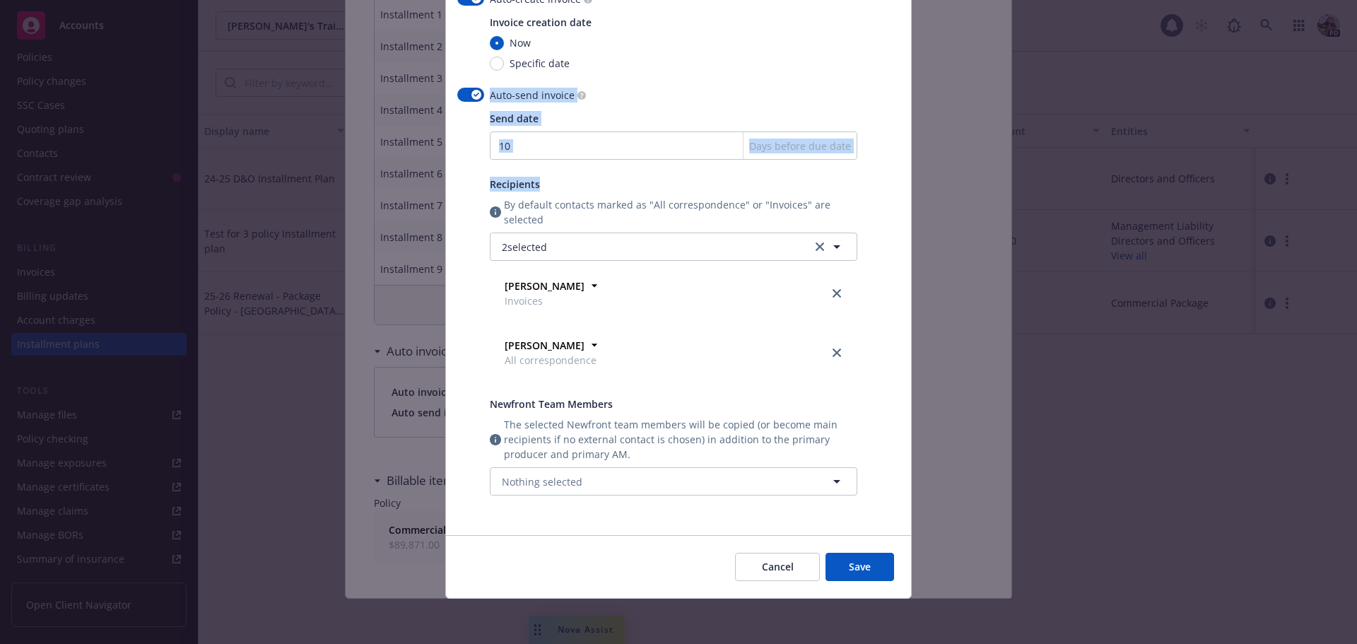
drag, startPoint x: 543, startPoint y: 179, endPoint x: 453, endPoint y: 183, distance: 89.8
click at [457, 183] on div "Auto-send invoice Send date 10 Days before due date Recipients By default conta…" at bounding box center [678, 300] width 442 height 425
click at [507, 179] on span "Recipients" at bounding box center [515, 183] width 50 height 13
click at [577, 476] on button "Nothing selected" at bounding box center [673, 481] width 367 height 28
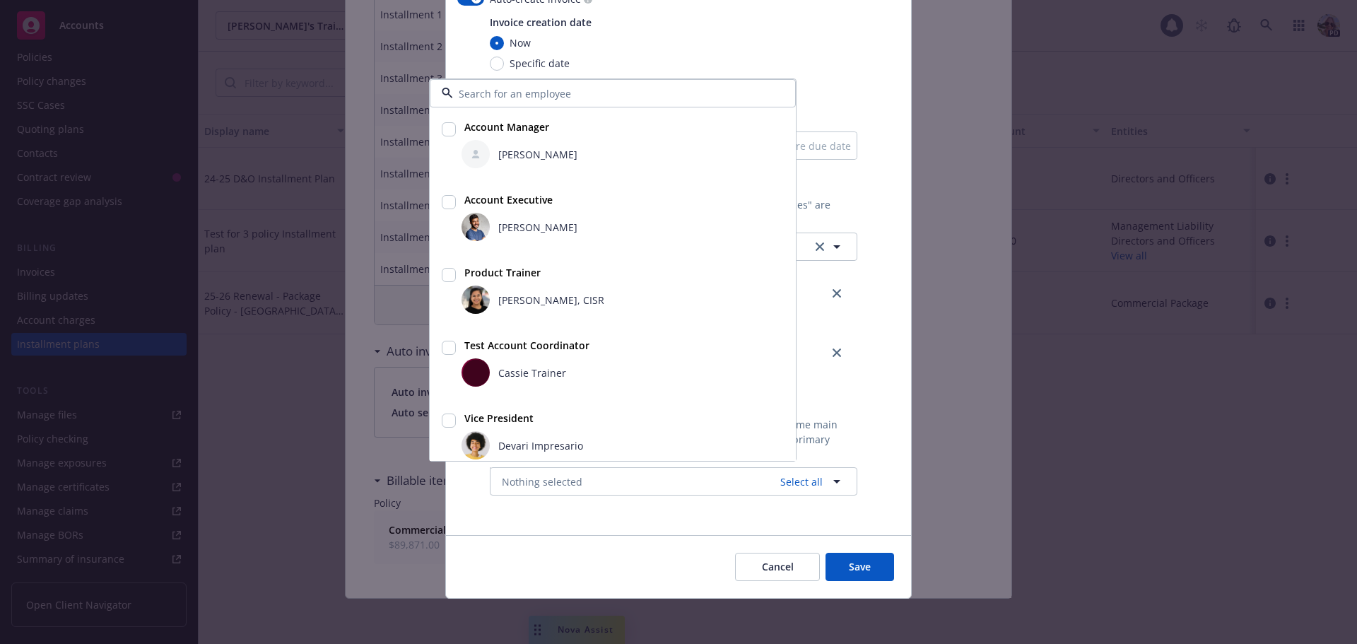
click at [863, 449] on div "Auto-send invoice Send date 10 Days before due date Recipients By default conta…" at bounding box center [678, 300] width 442 height 425
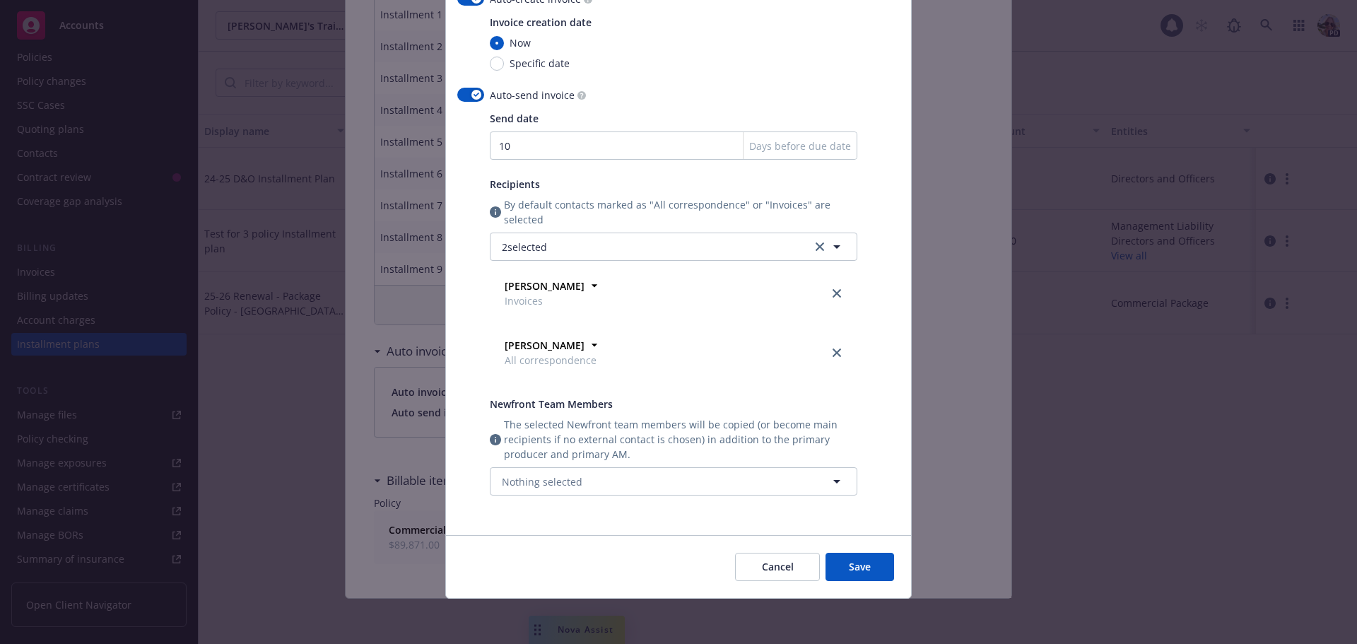
click at [835, 353] on icon "close" at bounding box center [836, 352] width 8 height 8
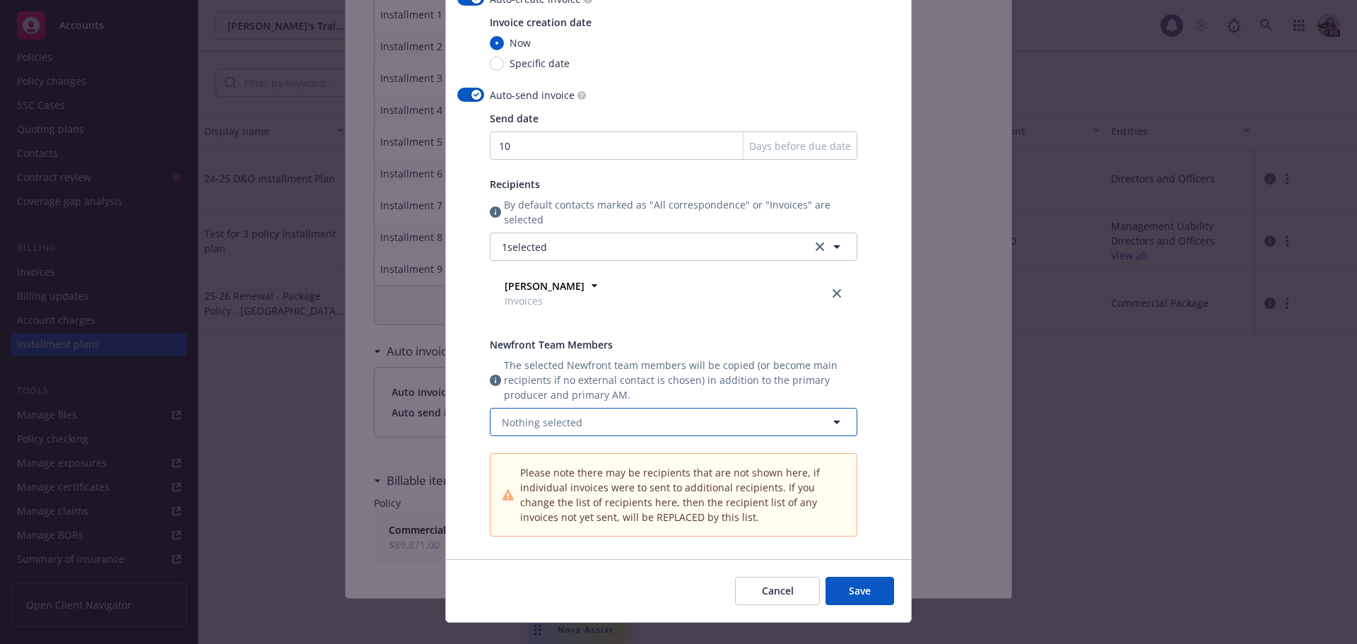
click at [529, 432] on button "Nothing selected" at bounding box center [673, 422] width 367 height 28
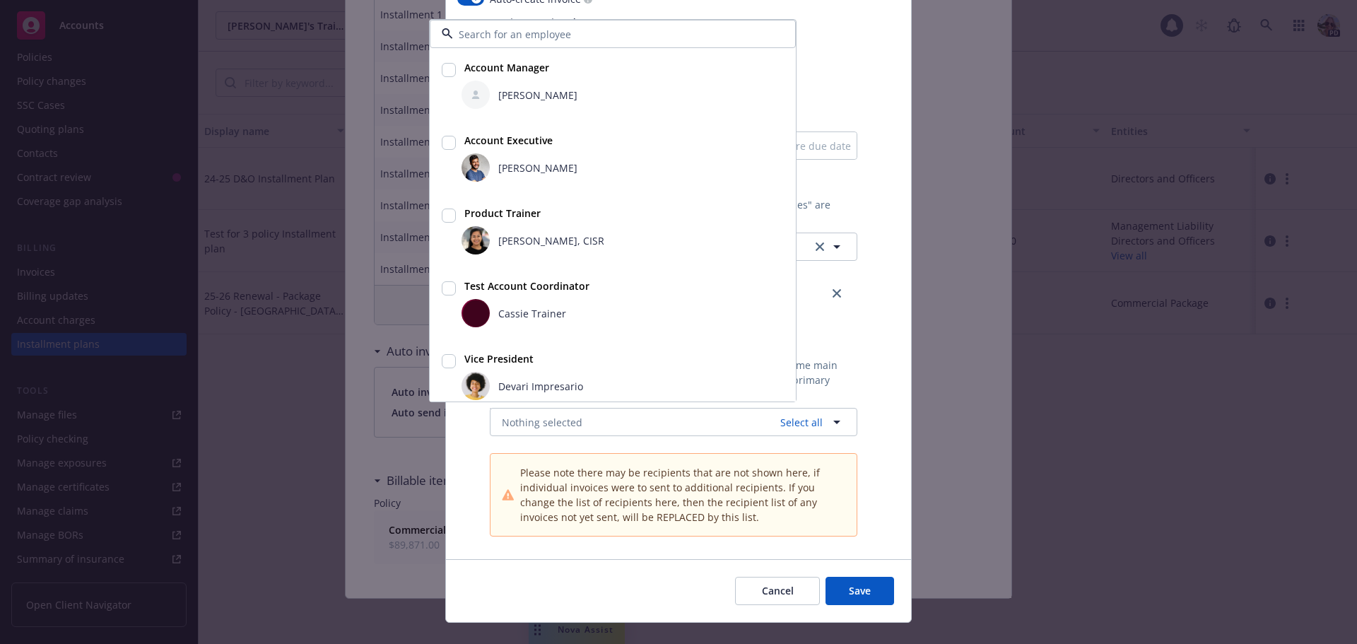
click at [445, 64] on input "checkbox" at bounding box center [449, 70] width 14 height 14
checkbox input "true"
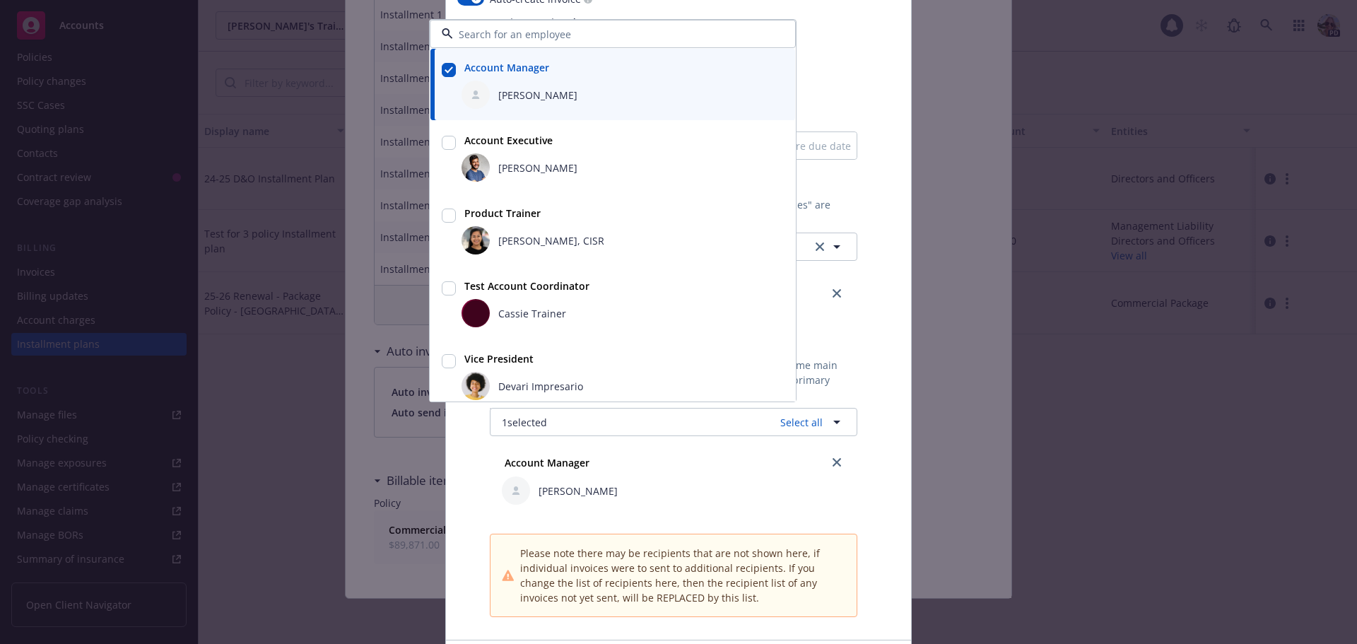
click at [443, 214] on input "checkbox" at bounding box center [449, 215] width 14 height 14
checkbox input "true"
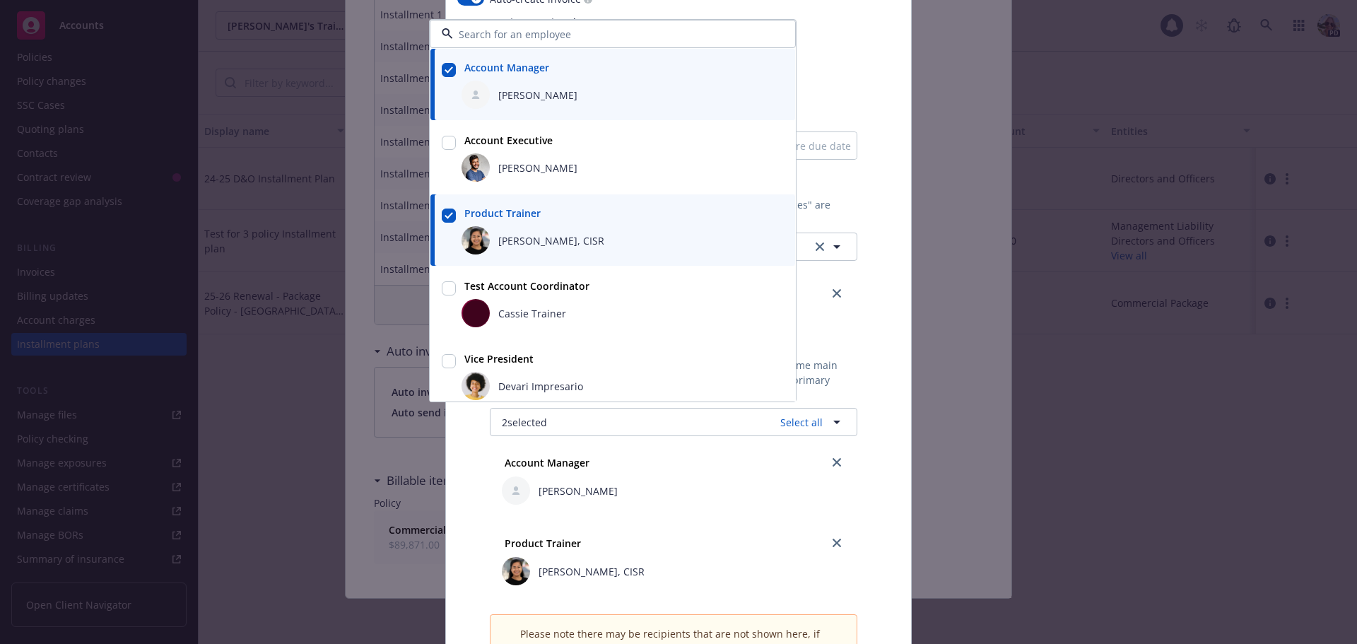
click at [867, 579] on div "Auto-send invoice Send date 10 Days before due date Recipients By default conta…" at bounding box center [678, 393] width 442 height 610
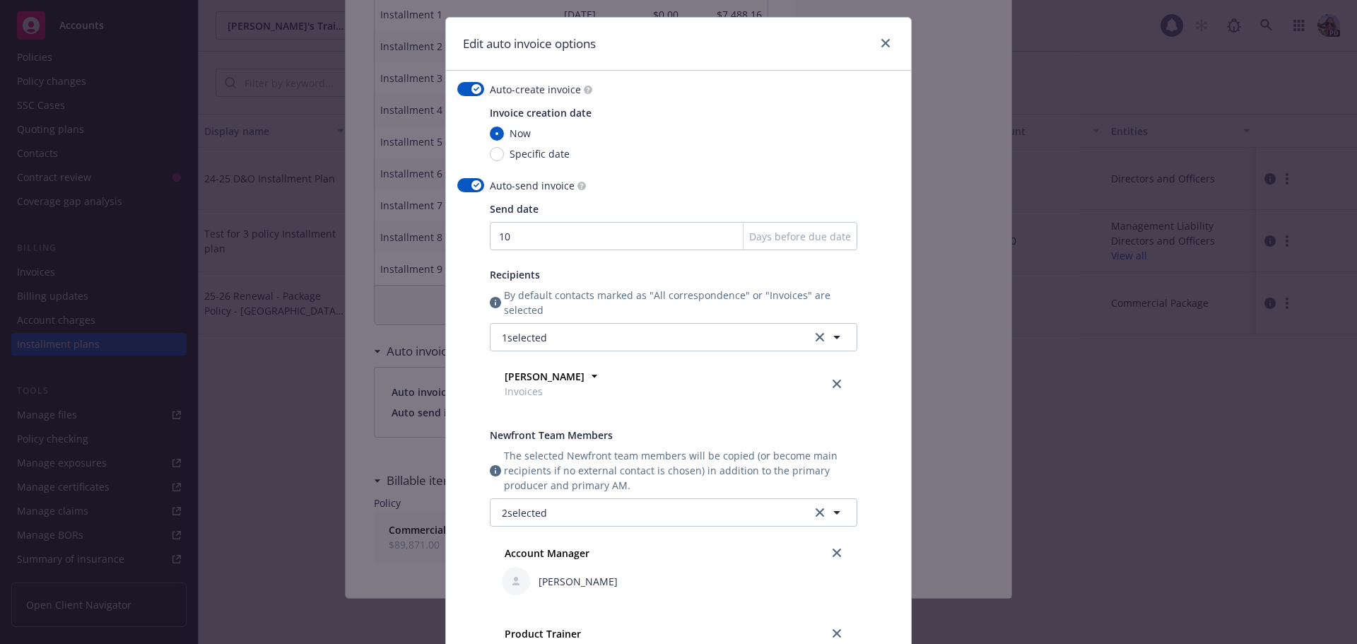
scroll to position [0, 0]
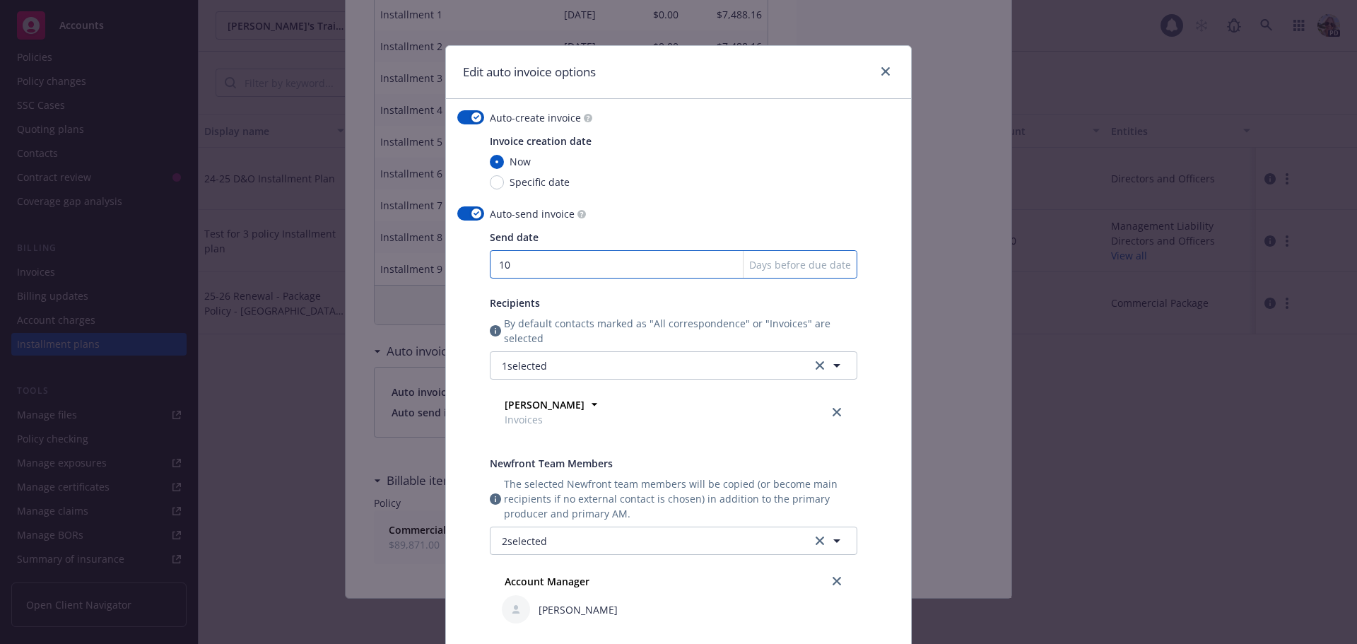
drag, startPoint x: 510, startPoint y: 265, endPoint x: 443, endPoint y: 264, distance: 67.1
click at [446, 264] on div "Auto-create invoice Invoice creation date Now Specific date Auto-send invoice S…" at bounding box center [678, 469] width 465 height 740
click at [881, 72] on icon "close" at bounding box center [885, 71] width 8 height 8
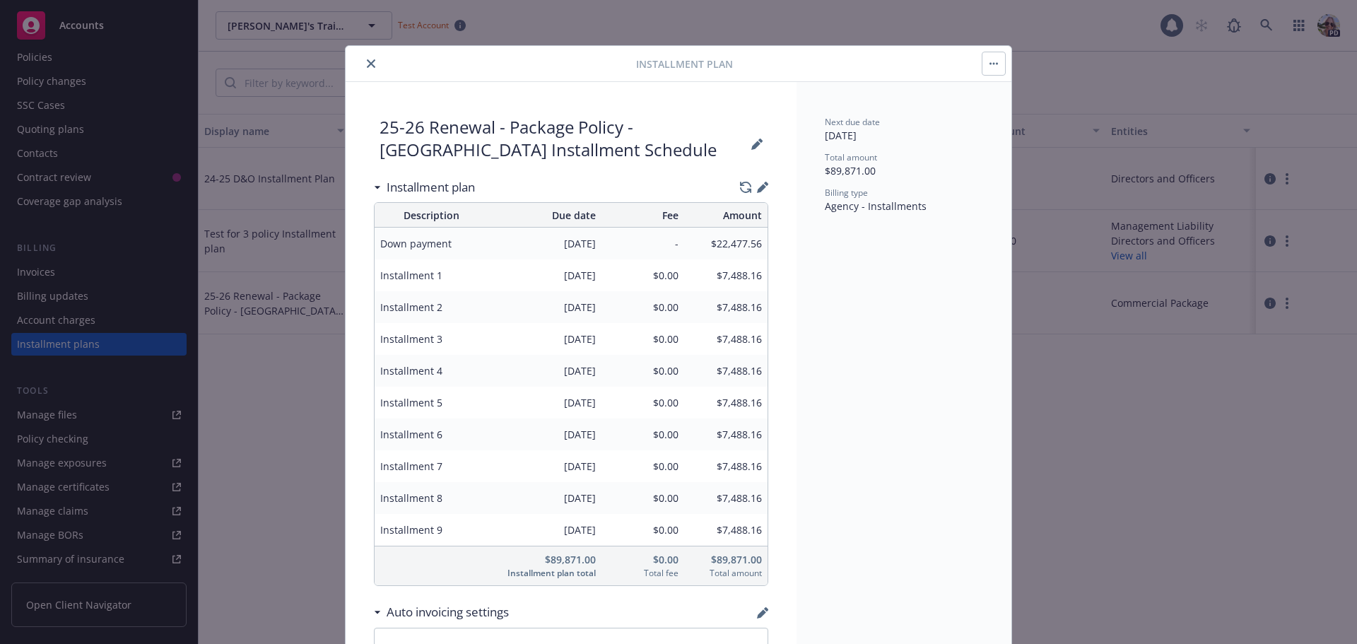
click at [371, 58] on button "close" at bounding box center [371, 63] width 17 height 17
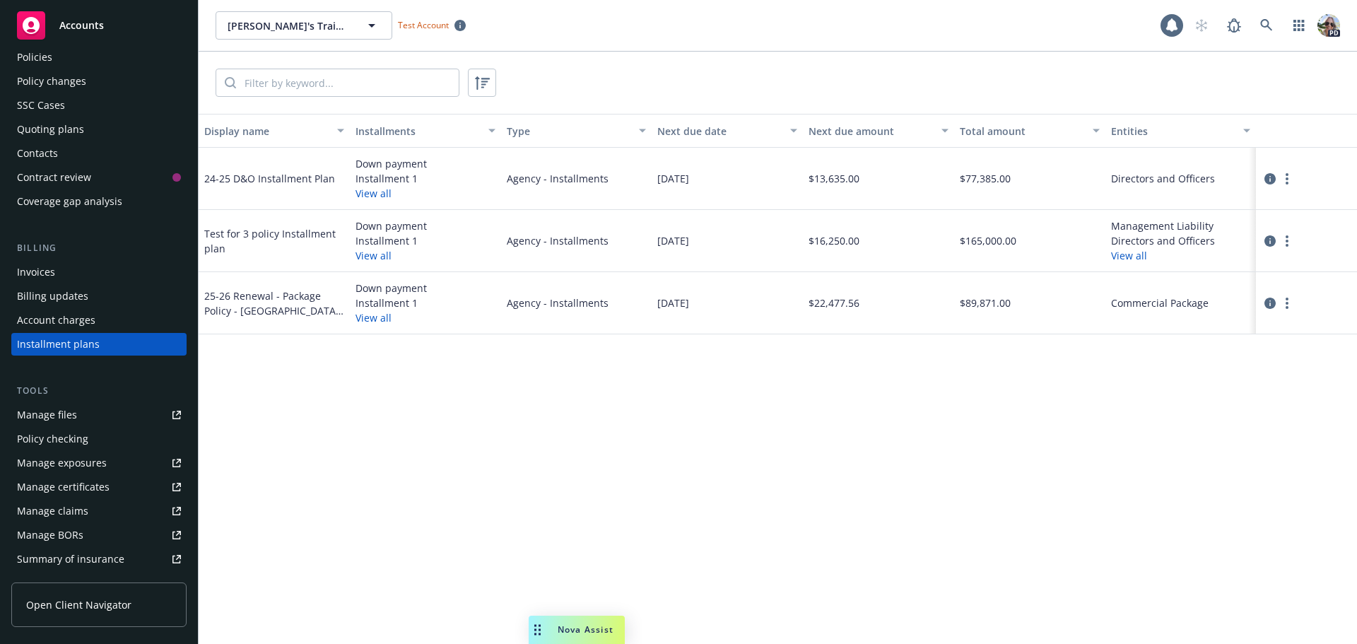
click at [83, 278] on div "Invoices" at bounding box center [99, 272] width 164 height 23
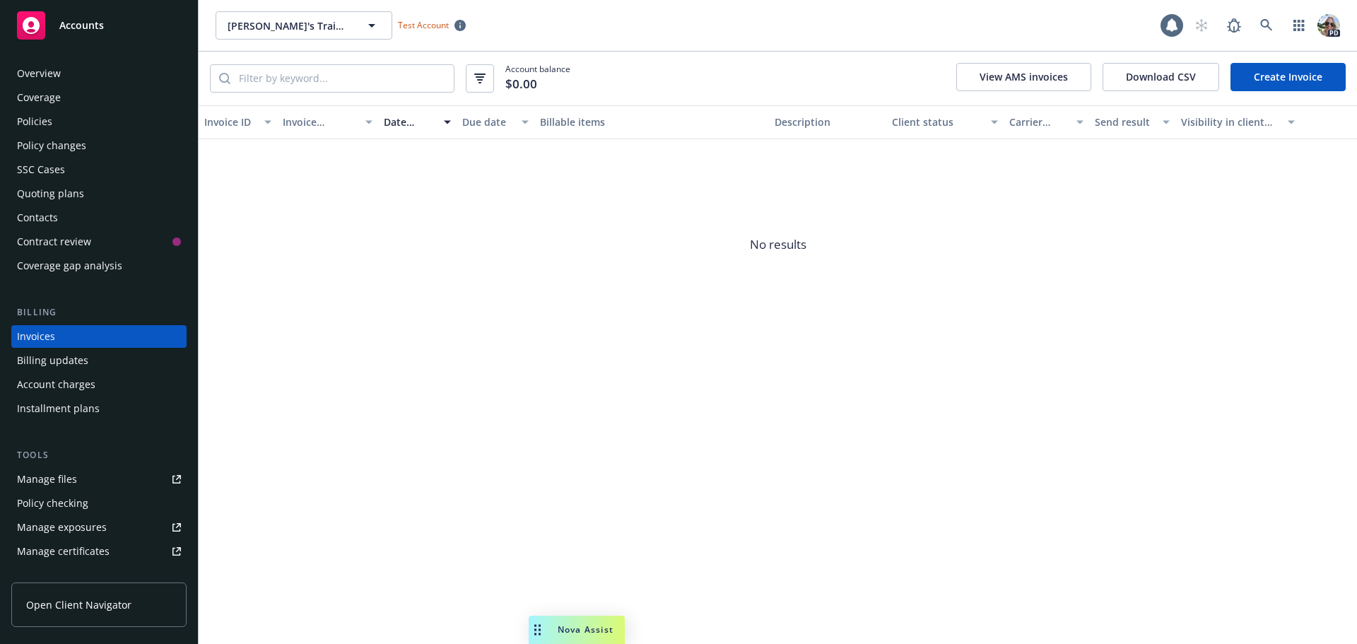
click at [1282, 86] on link "Create Invoice" at bounding box center [1287, 77] width 115 height 28
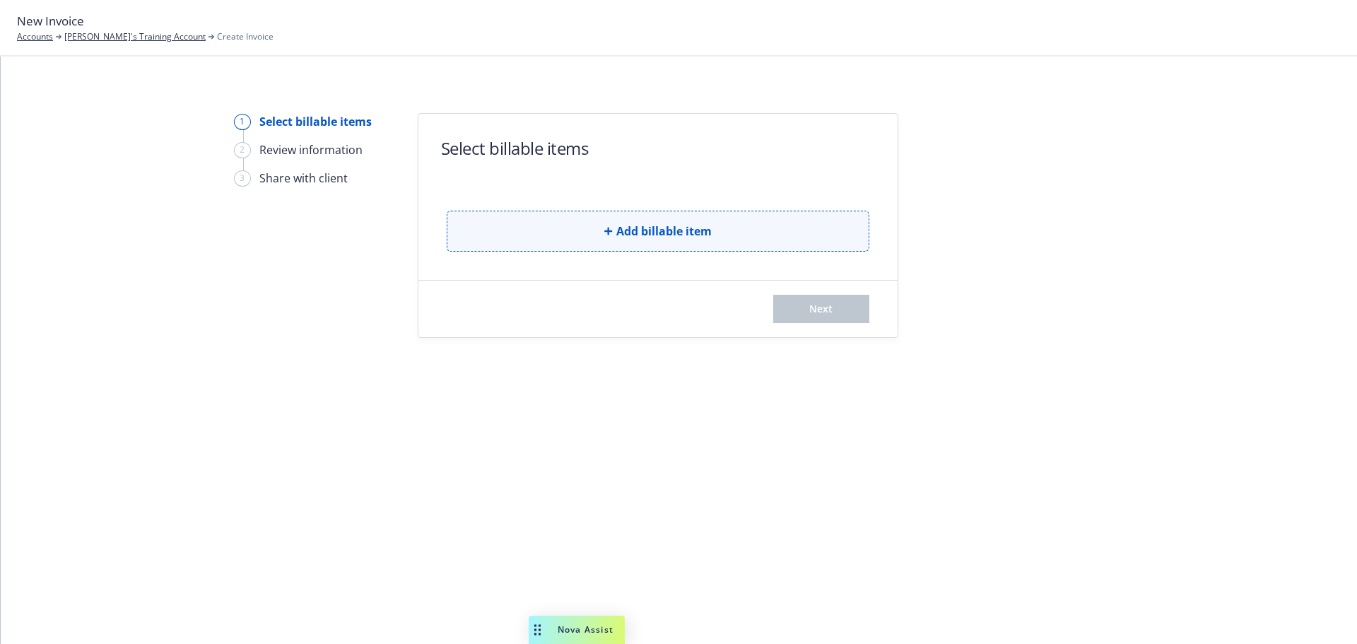
click at [644, 240] on button "Add billable item" at bounding box center [658, 231] width 423 height 41
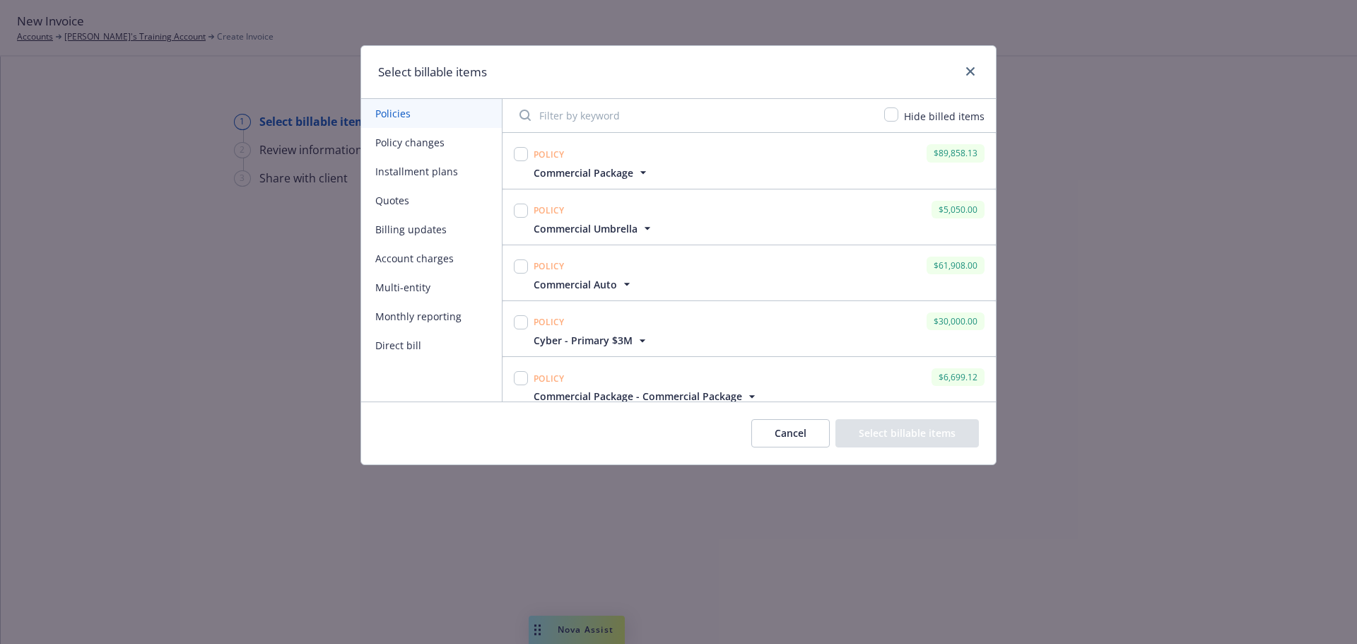
click at [777, 433] on button "Cancel" at bounding box center [790, 433] width 78 height 28
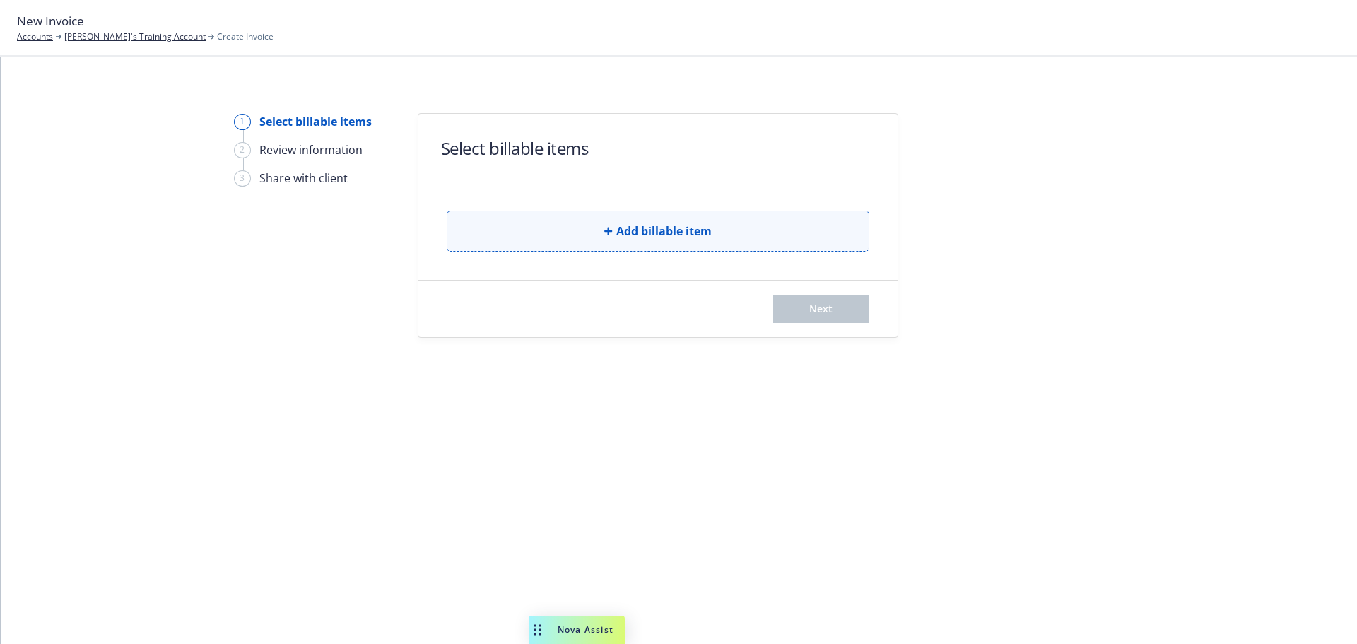
click at [618, 230] on span "Add billable item" at bounding box center [663, 231] width 95 height 17
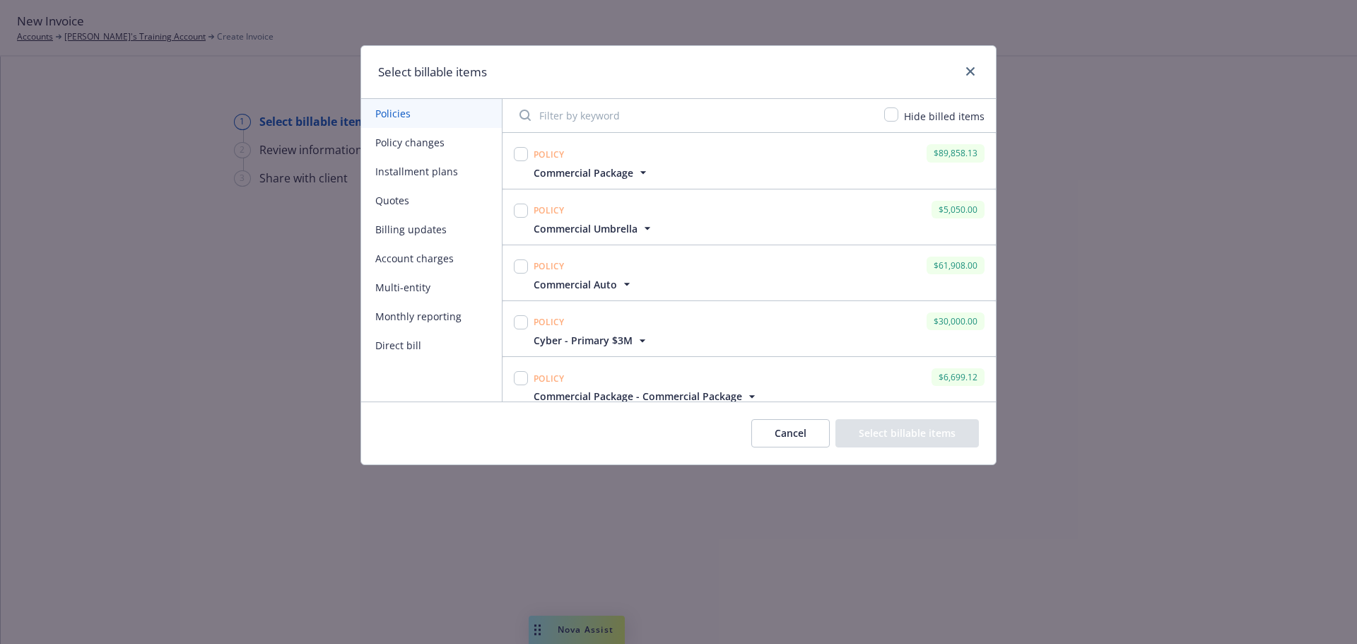
click at [377, 170] on button "Installment plans" at bounding box center [431, 171] width 141 height 29
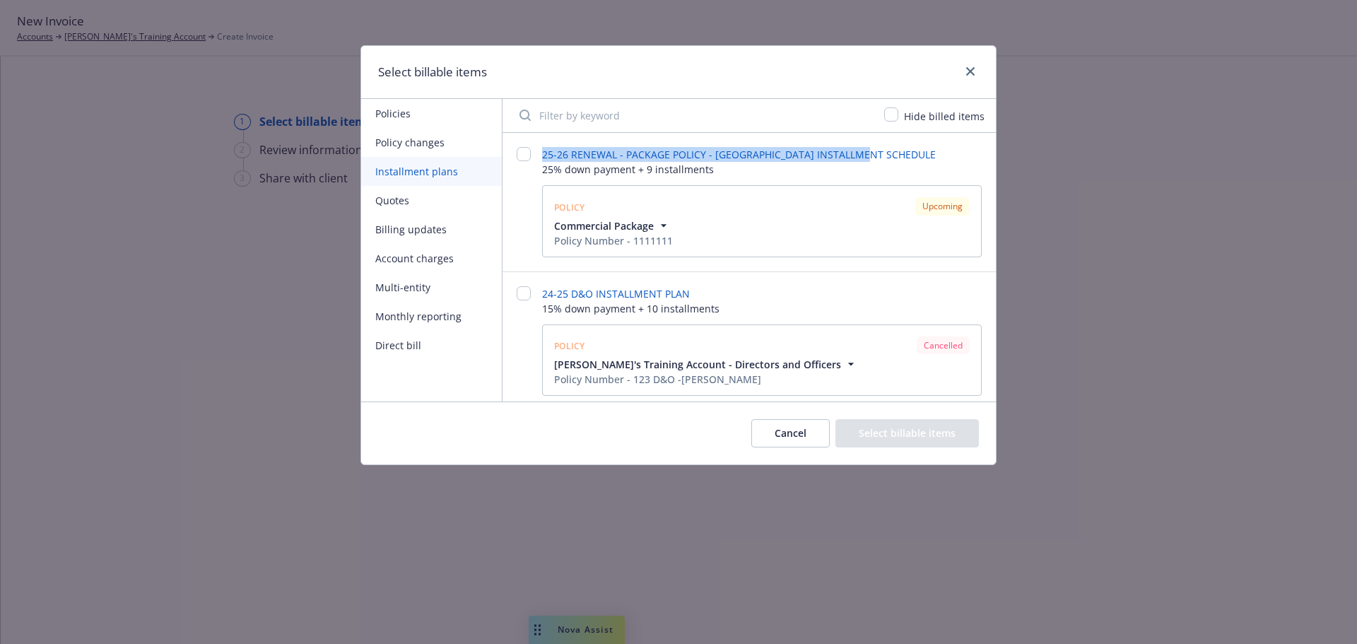
drag, startPoint x: 877, startPoint y: 160, endPoint x: 539, endPoint y: 155, distance: 337.8
click at [539, 155] on div "25-26 Renewal - Package Policy - [GEOGRAPHIC_DATA] Installment Schedule 25% dow…" at bounding box center [748, 202] width 493 height 138
drag, startPoint x: 893, startPoint y: 164, endPoint x: 883, endPoint y: 161, distance: 11.0
click at [892, 163] on span "25% down payment + 9 installments" at bounding box center [762, 169] width 440 height 15
drag, startPoint x: 874, startPoint y: 155, endPoint x: 543, endPoint y: 153, distance: 330.7
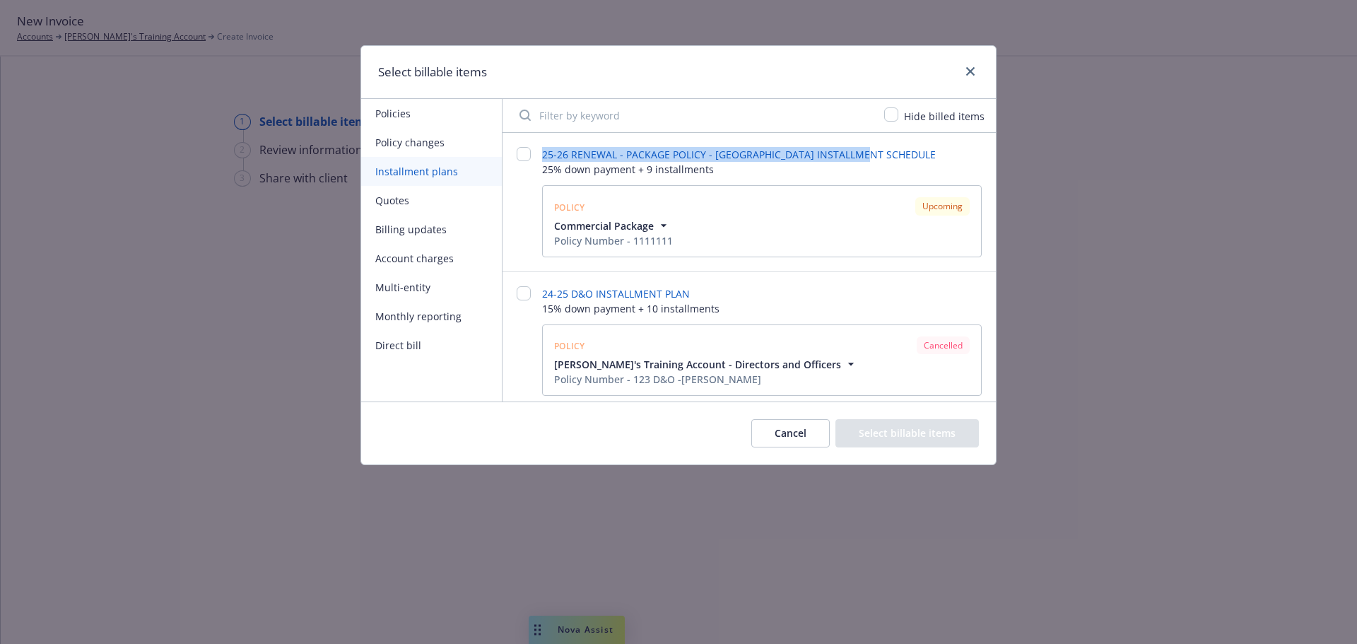
click at [543, 153] on div "25-26 Renewal - Package Policy - [GEOGRAPHIC_DATA] Installment Schedule 25% dow…" at bounding box center [762, 166] width 440 height 38
click at [522, 153] on input "checkbox" at bounding box center [524, 154] width 14 height 14
checkbox input "false"
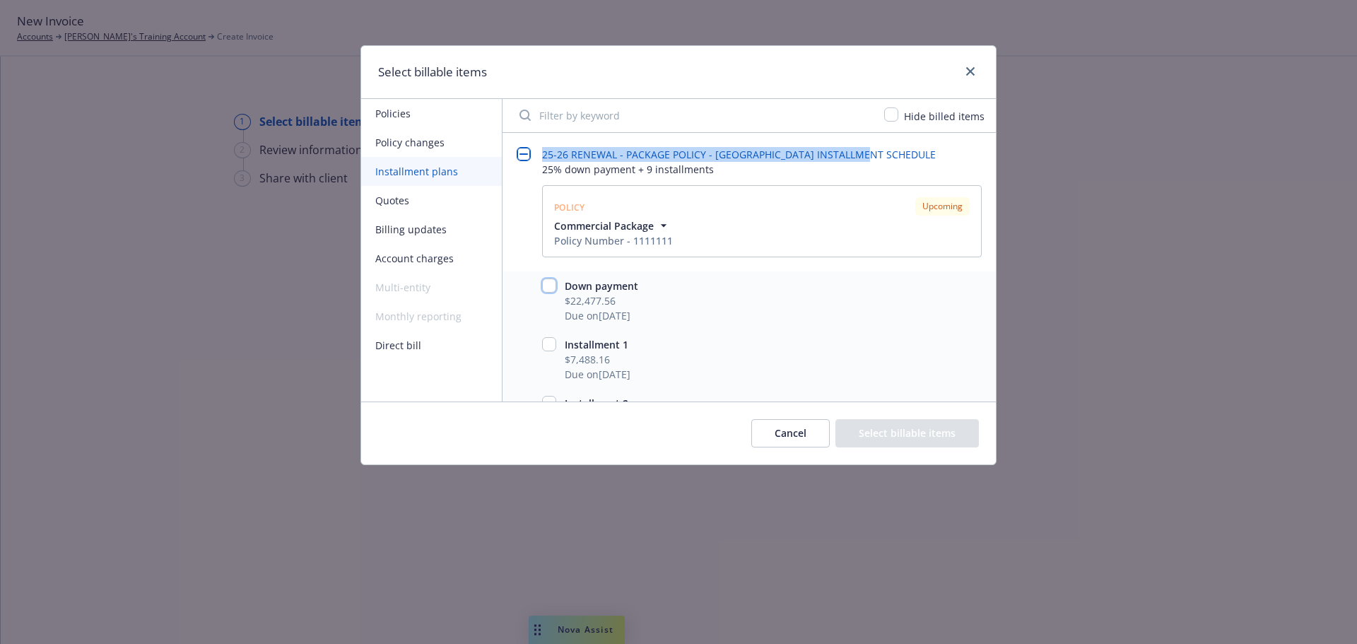
click at [548, 286] on input "checkbox" at bounding box center [549, 285] width 14 height 14
checkbox input "true"
click at [912, 428] on button "Select billable items" at bounding box center [906, 433] width 143 height 28
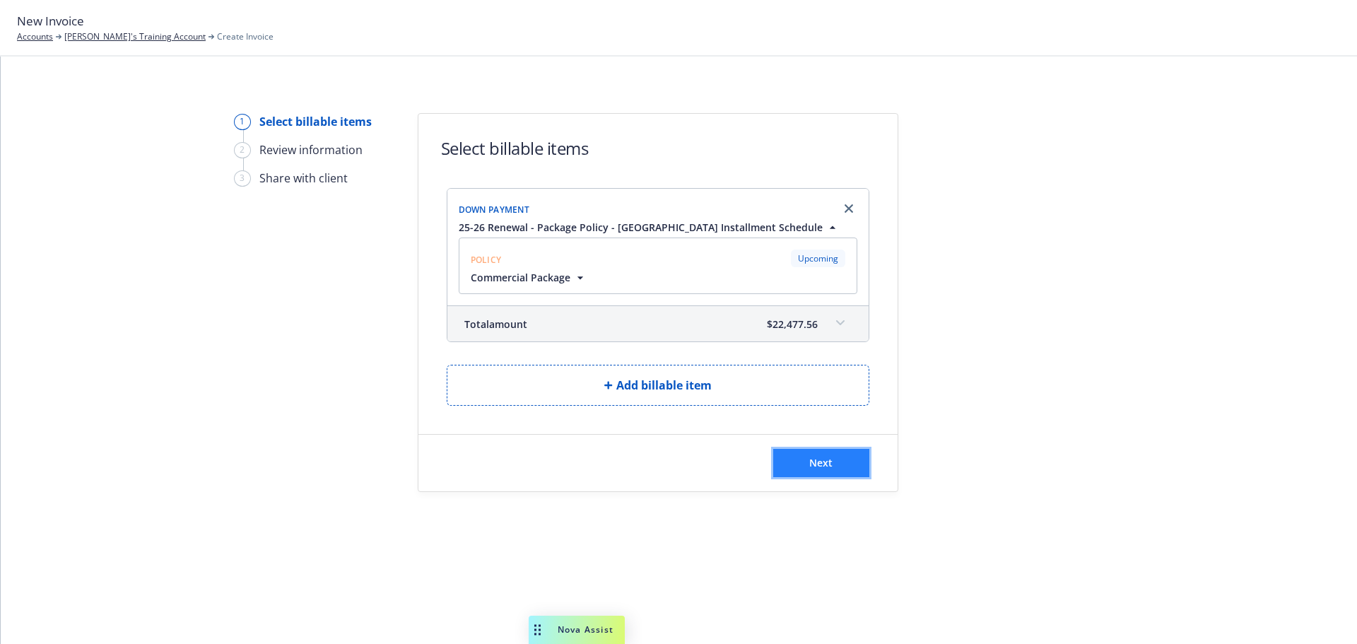
click at [802, 459] on button "Next" at bounding box center [821, 463] width 96 height 28
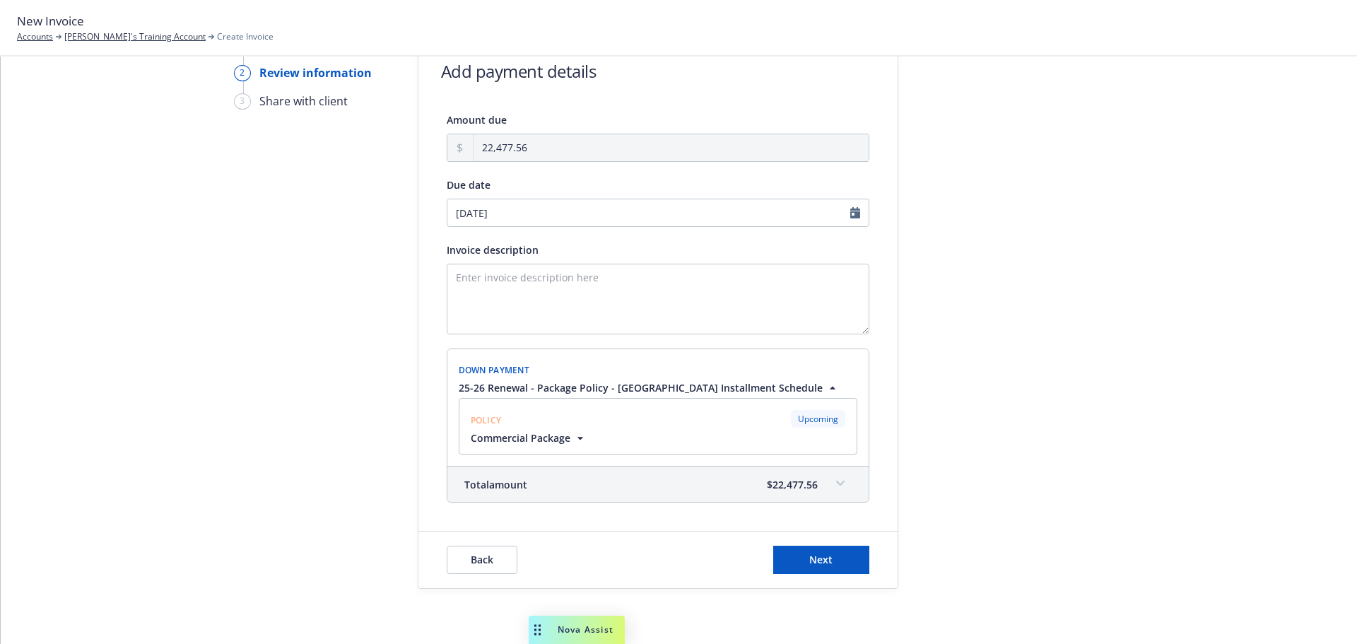
scroll to position [78, 0]
click at [796, 559] on button "Next" at bounding box center [821, 558] width 96 height 28
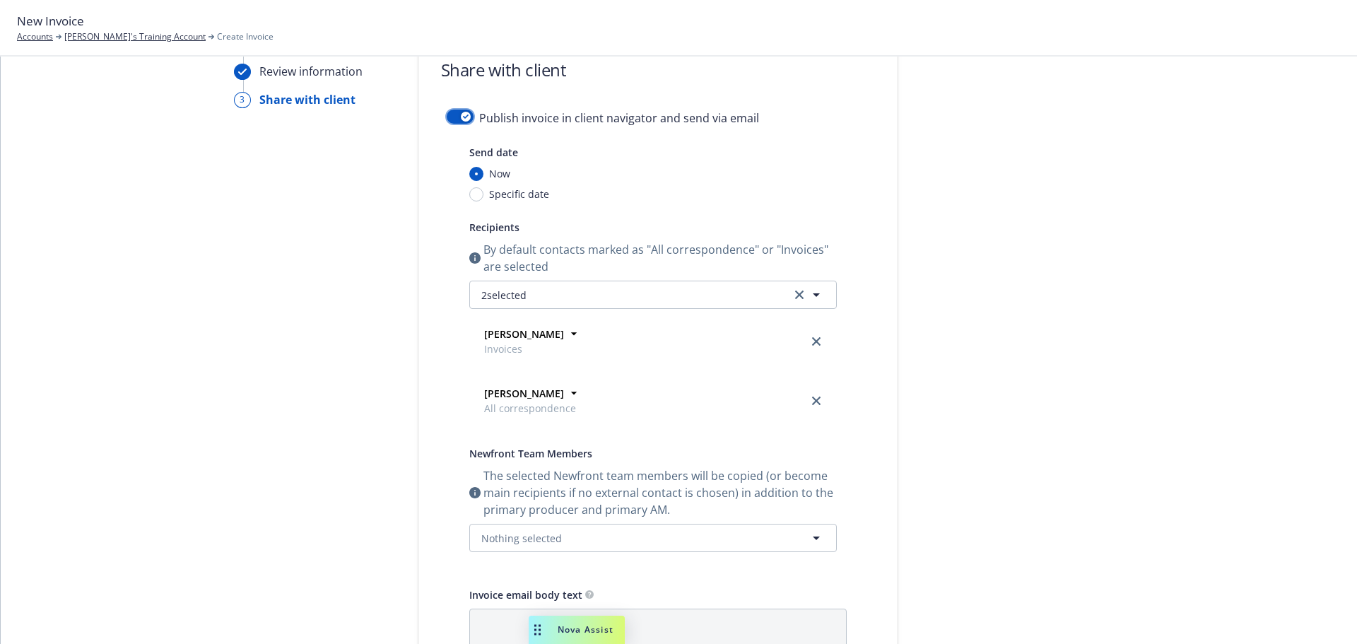
click at [463, 116] on icon "button" at bounding box center [466, 116] width 6 height 4
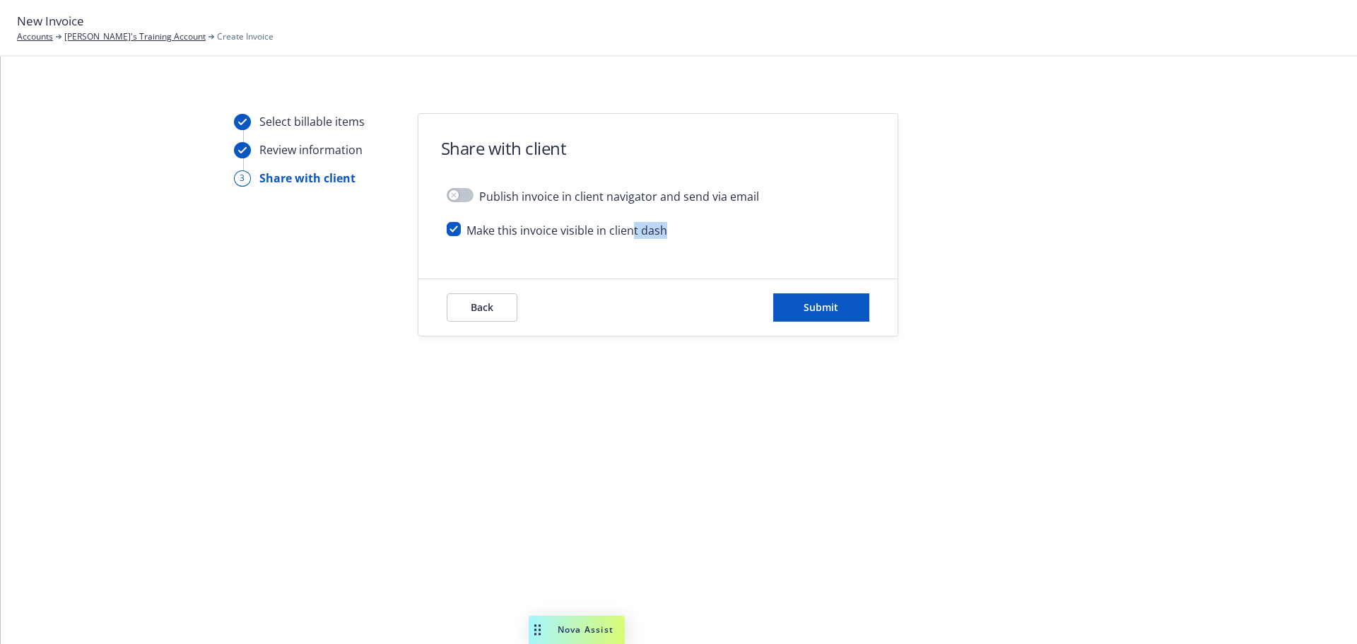
drag, startPoint x: 667, startPoint y: 230, endPoint x: 633, endPoint y: 231, distance: 33.9
click at [633, 231] on div "Make this invoice visible in client dash" at bounding box center [658, 236] width 423 height 28
click at [659, 233] on span "Make this invoice visible in client dash" at bounding box center [566, 230] width 201 height 17
click at [818, 305] on span "Submit" at bounding box center [820, 306] width 35 height 13
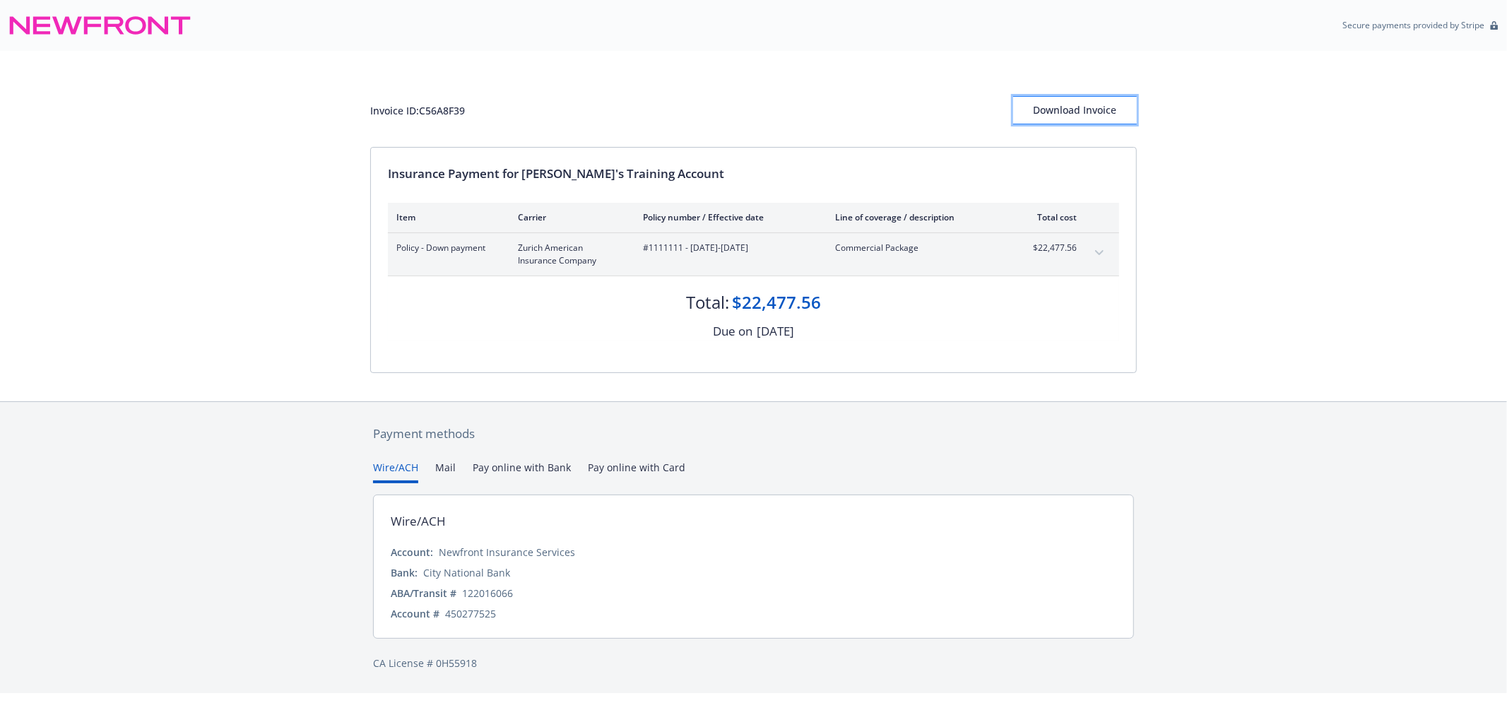
click at [1074, 98] on div "Download Invoice" at bounding box center [1075, 110] width 124 height 27
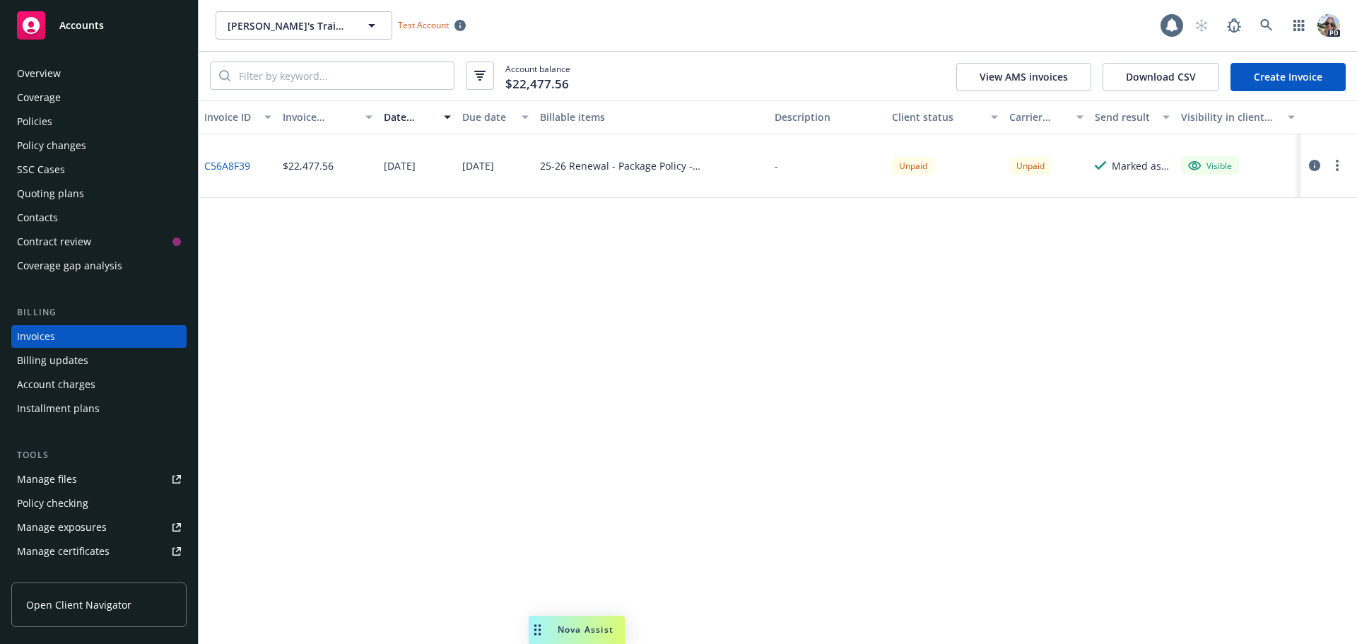
click at [99, 408] on div "Installment plans" at bounding box center [99, 408] width 164 height 23
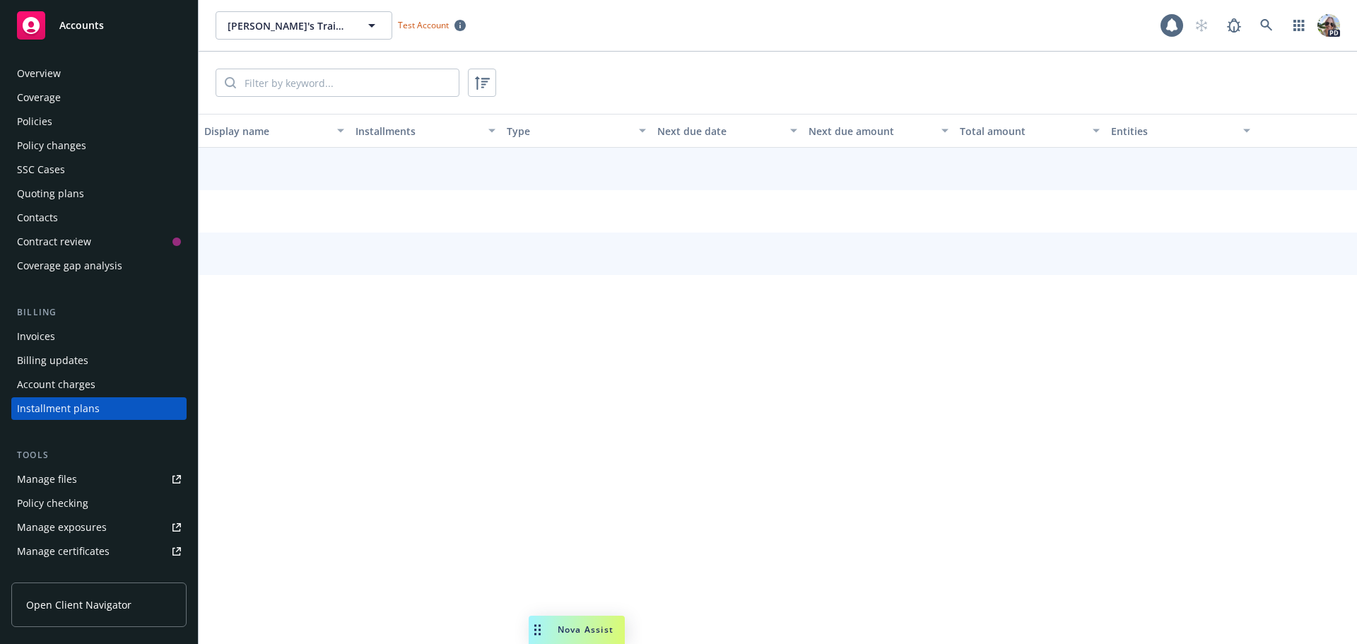
scroll to position [64, 0]
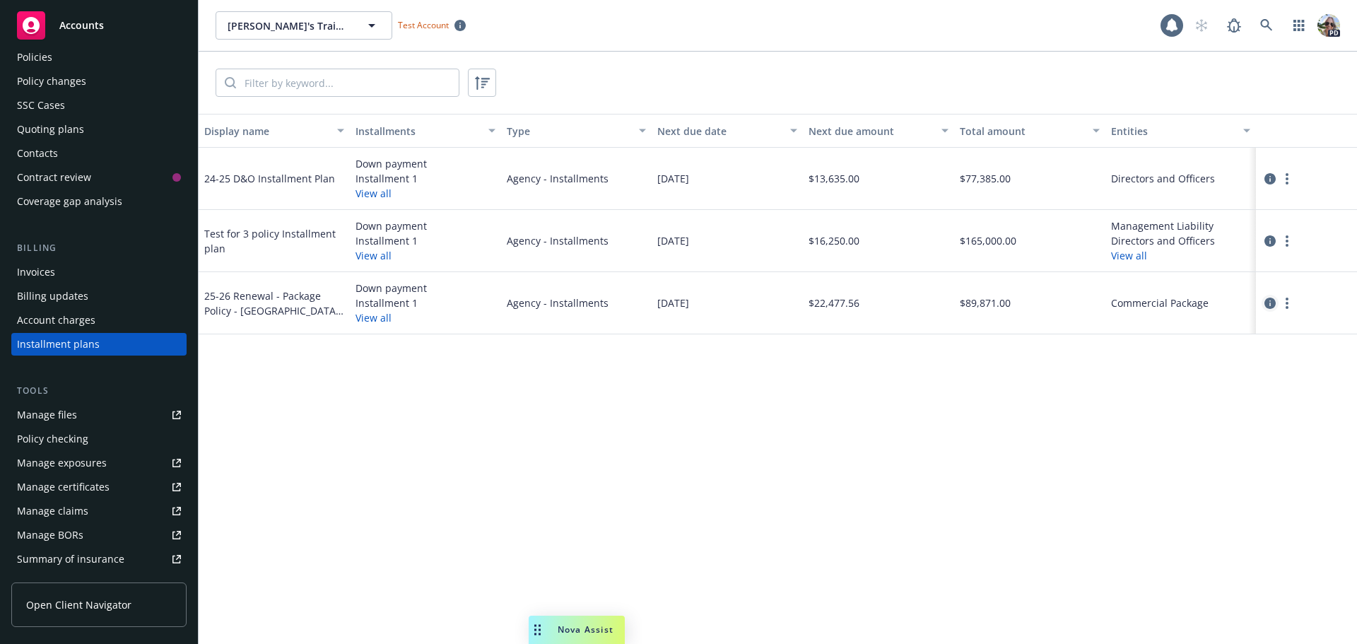
click at [1269, 303] on icon "circleInformation" at bounding box center [1269, 302] width 11 height 11
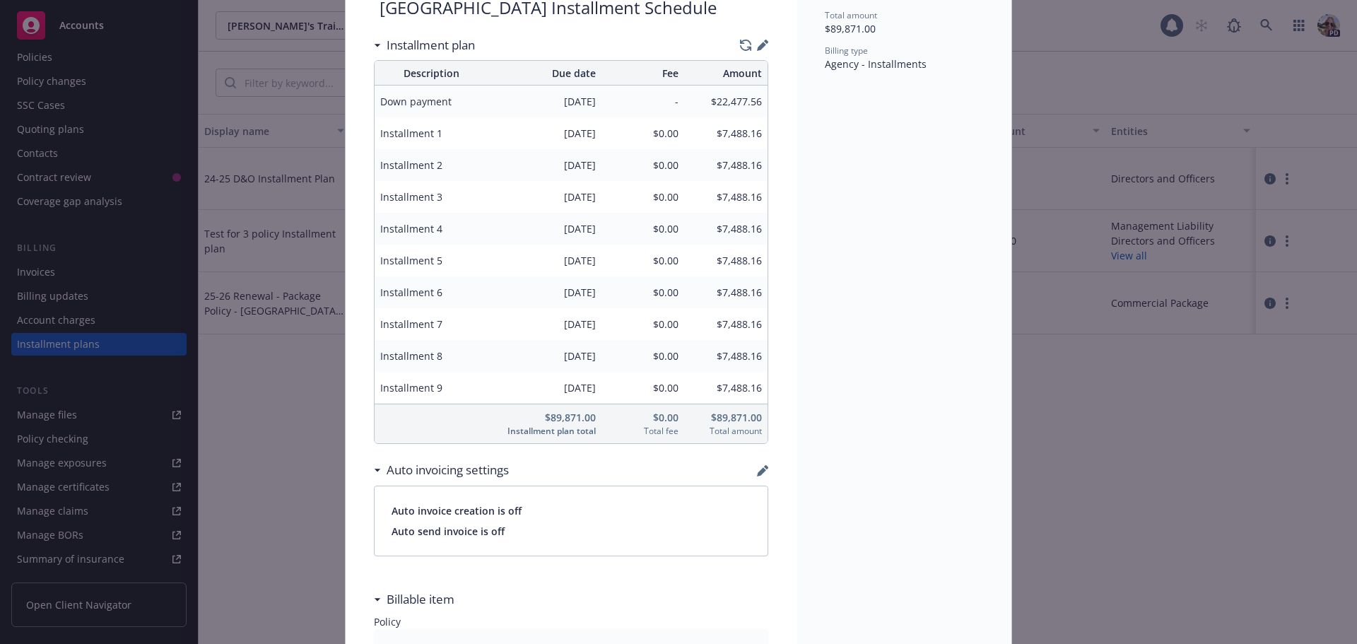
scroll to position [212, 0]
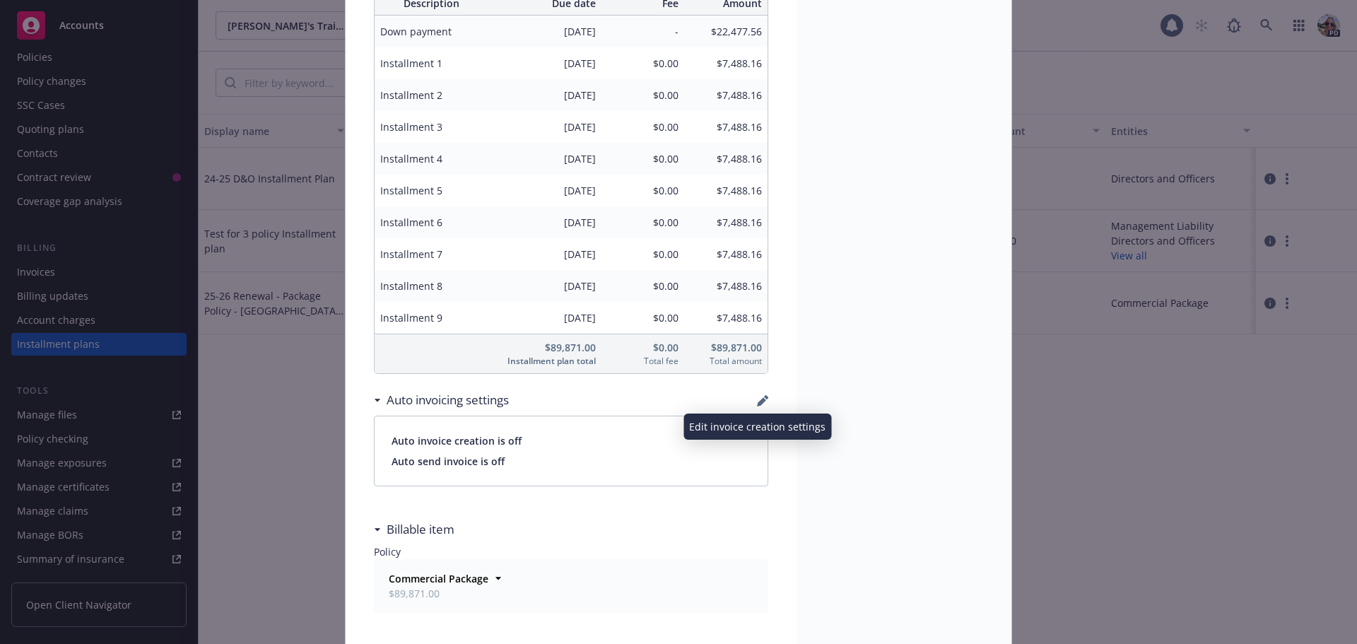
click at [757, 399] on icon "button" at bounding box center [762, 400] width 11 height 11
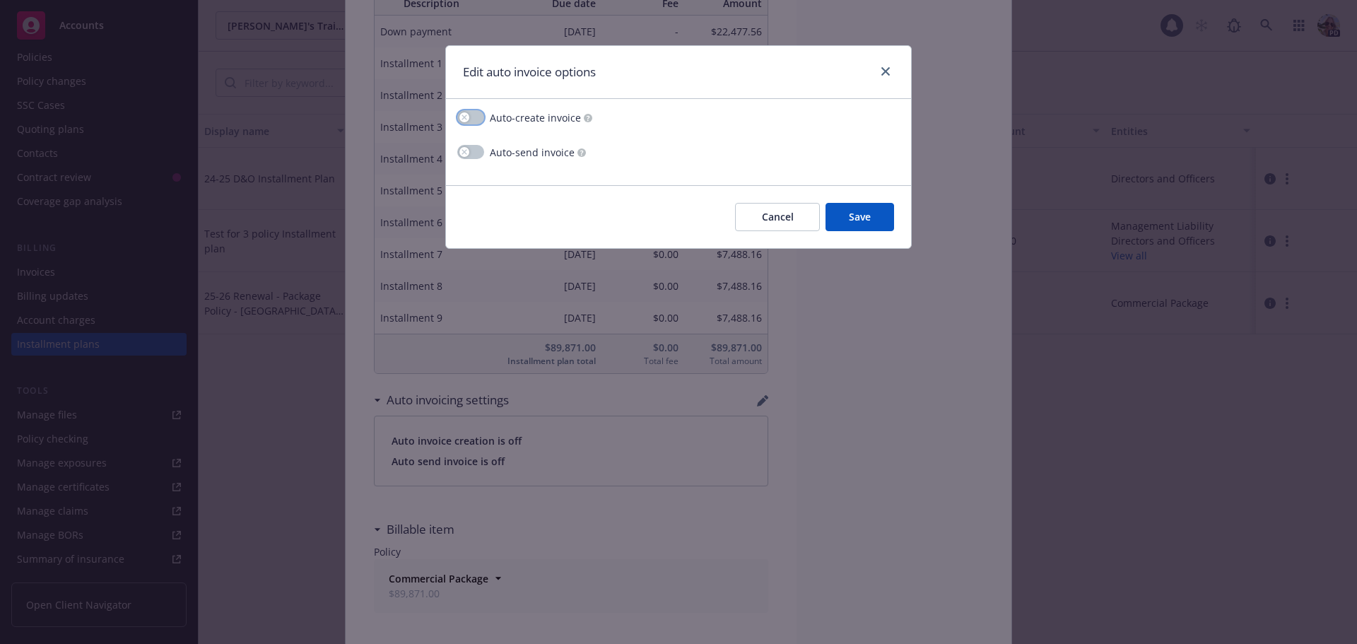
click at [463, 117] on icon "button" at bounding box center [463, 117] width 5 height 5
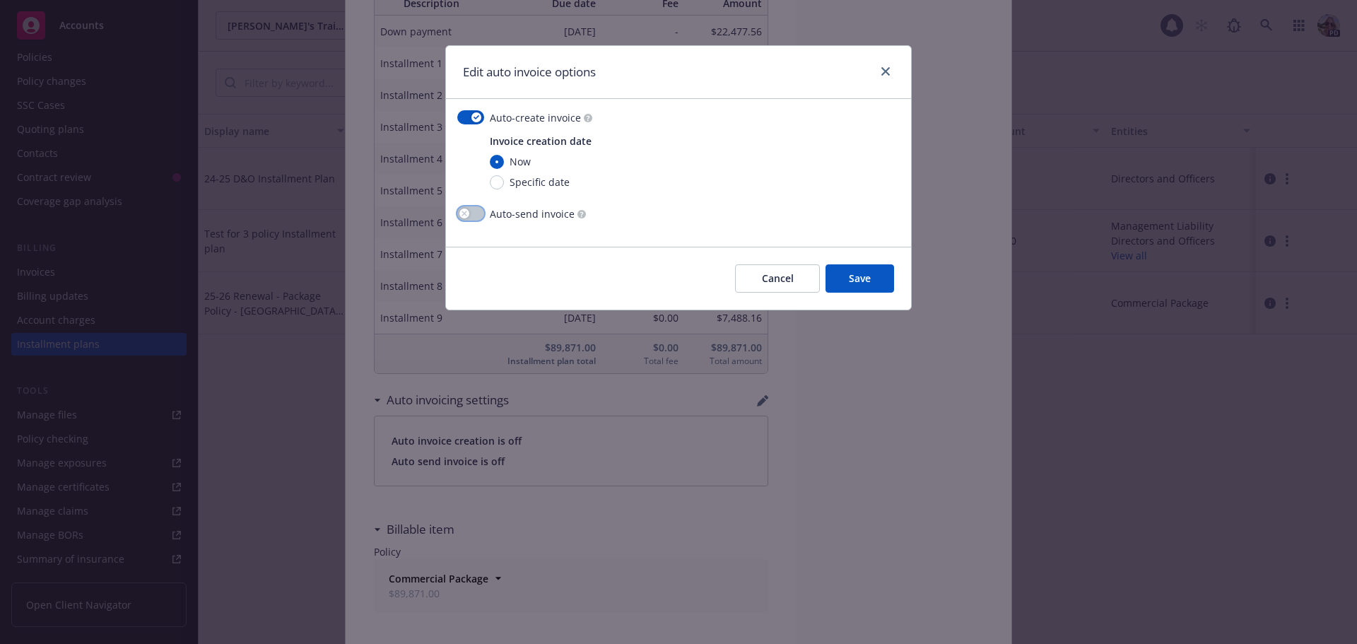
click at [464, 212] on icon "button" at bounding box center [464, 214] width 6 height 6
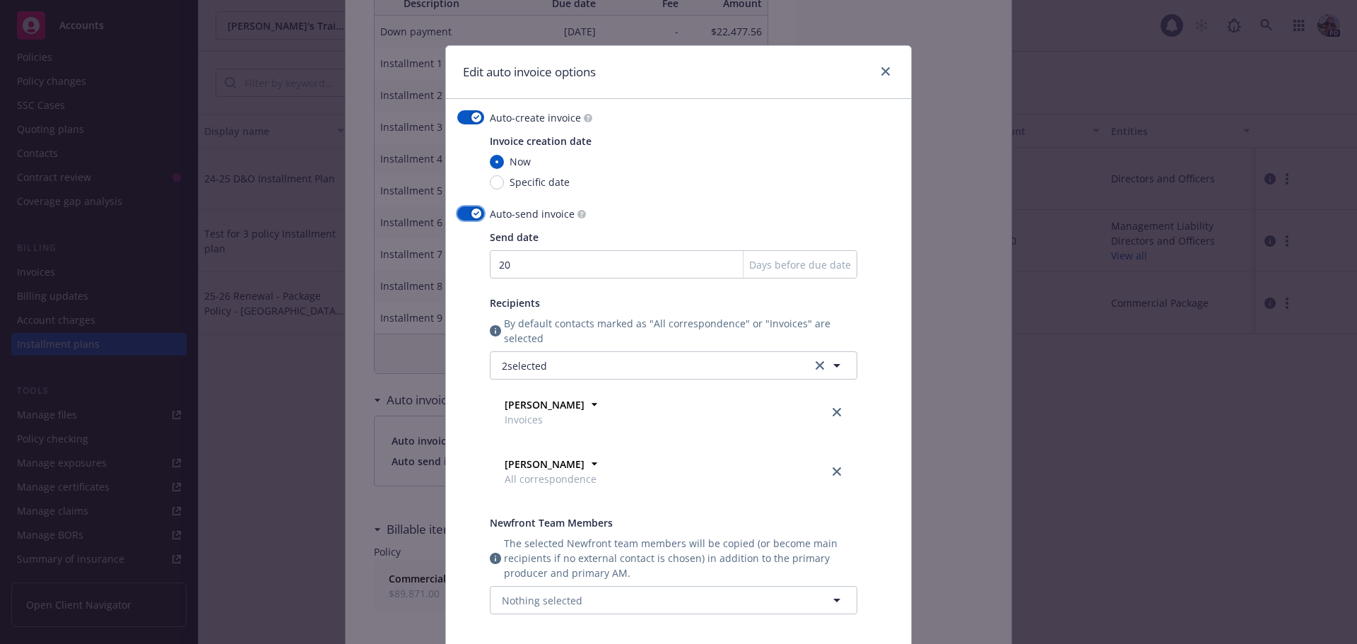
scroll to position [71, 0]
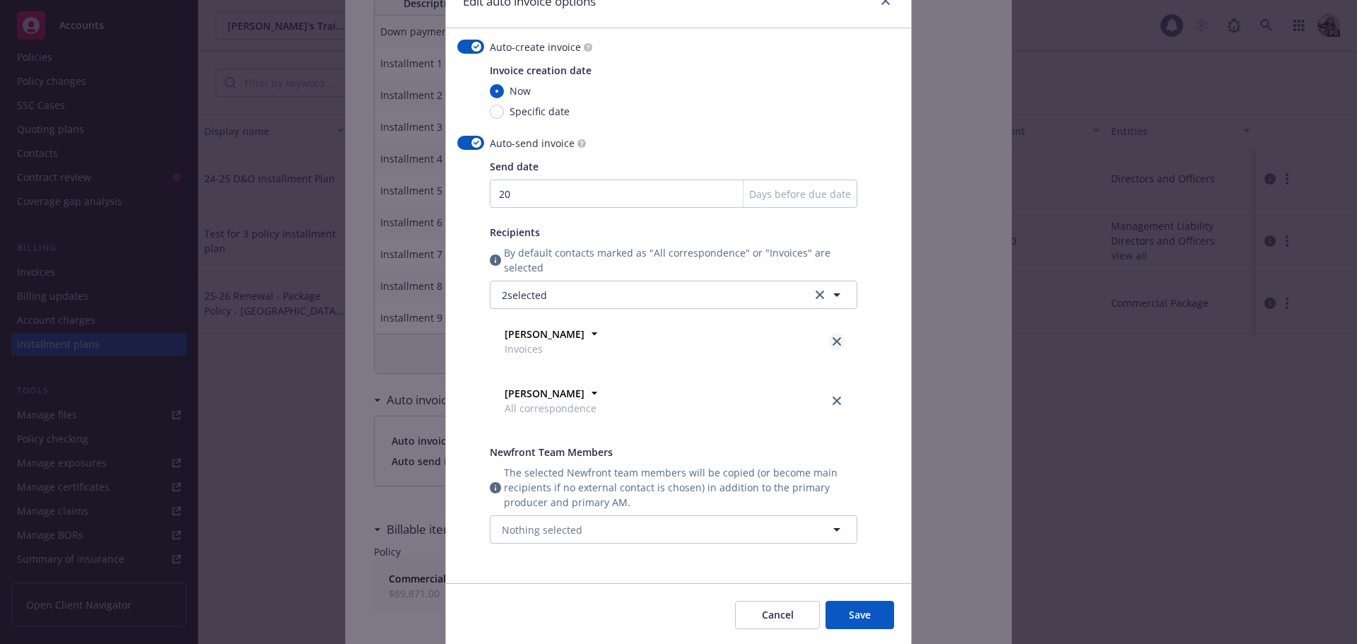
click at [832, 341] on icon "close" at bounding box center [836, 341] width 8 height 8
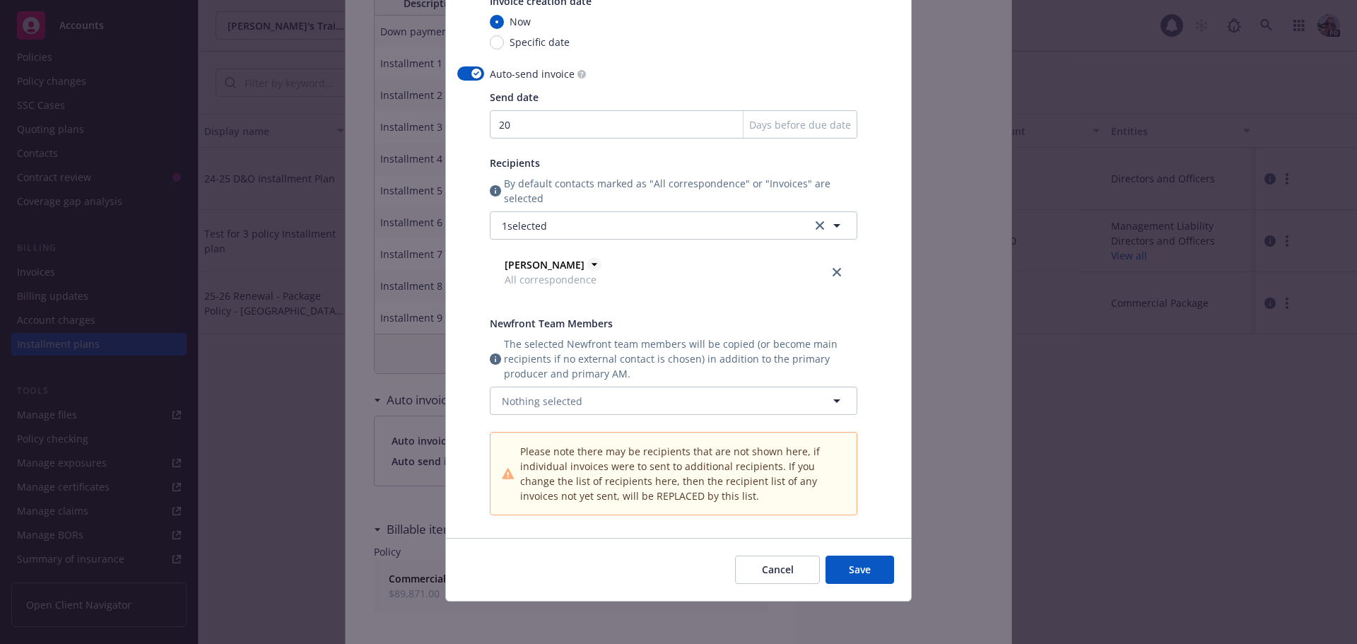
scroll to position [143, 0]
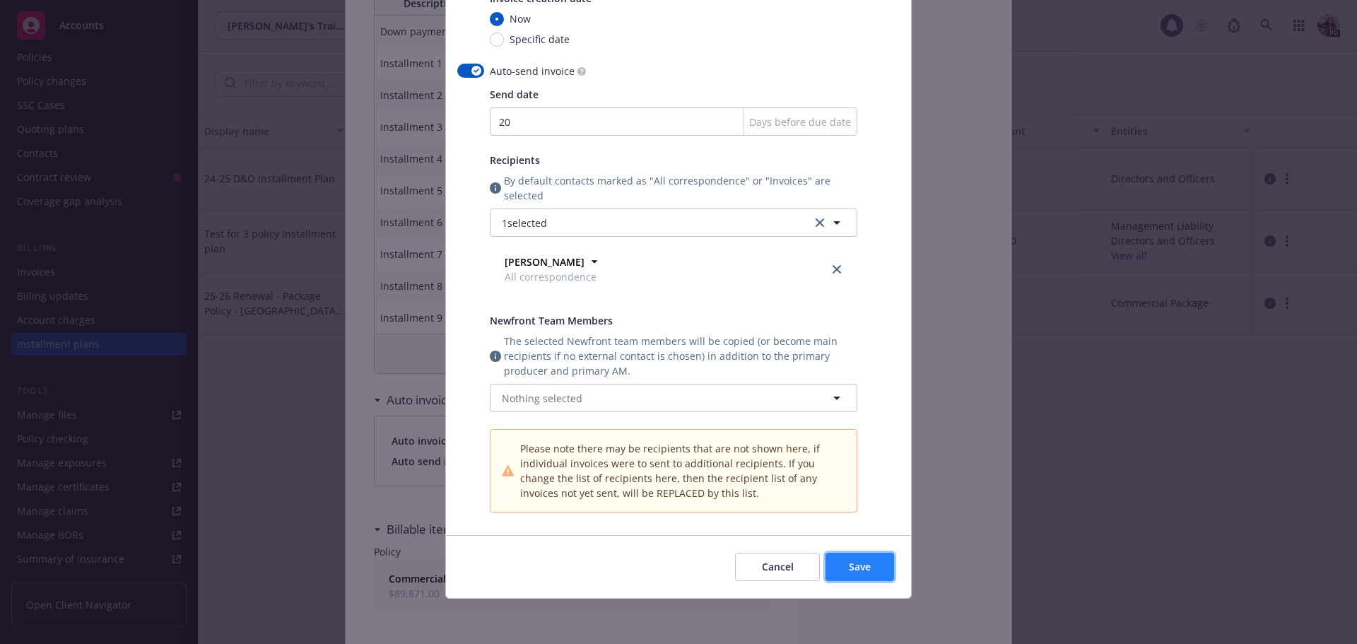
click at [856, 569] on span "Save" at bounding box center [860, 566] width 22 height 13
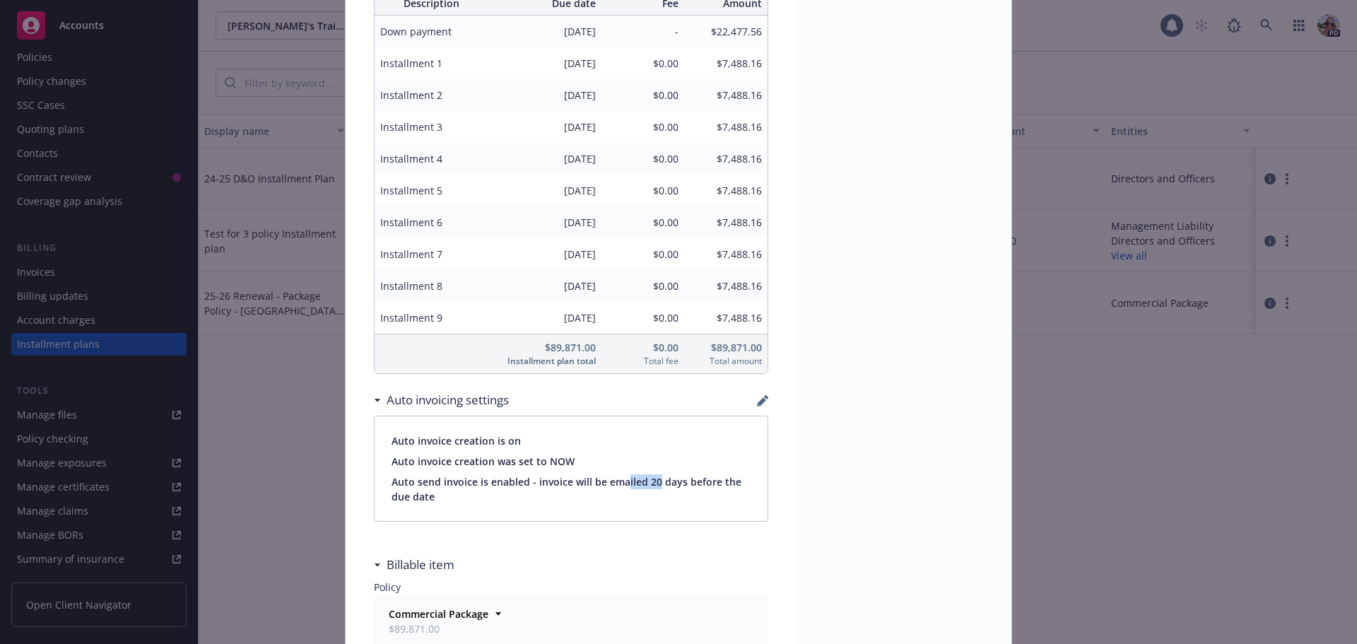
drag, startPoint x: 649, startPoint y: 481, endPoint x: 620, endPoint y: 482, distance: 29.0
click at [620, 482] on span "Auto send invoice is enabled - invoice will be emailed 20 days before the due d…" at bounding box center [570, 489] width 359 height 30
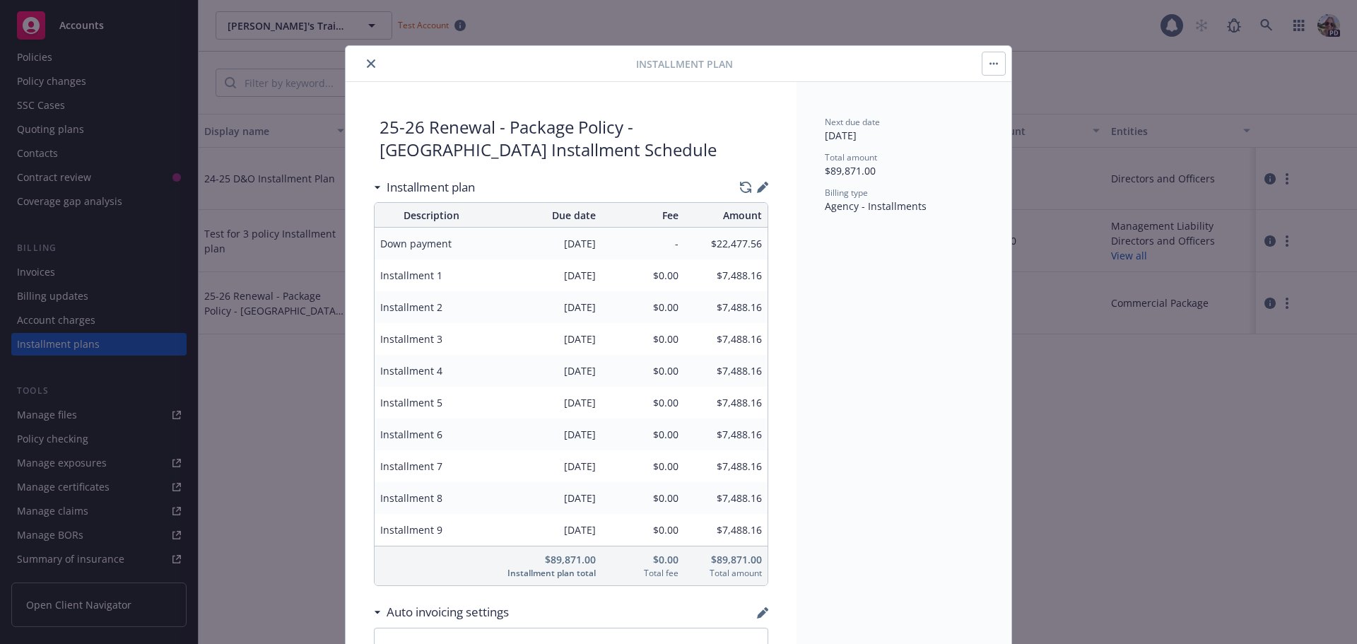
click at [370, 61] on icon "close" at bounding box center [371, 63] width 8 height 8
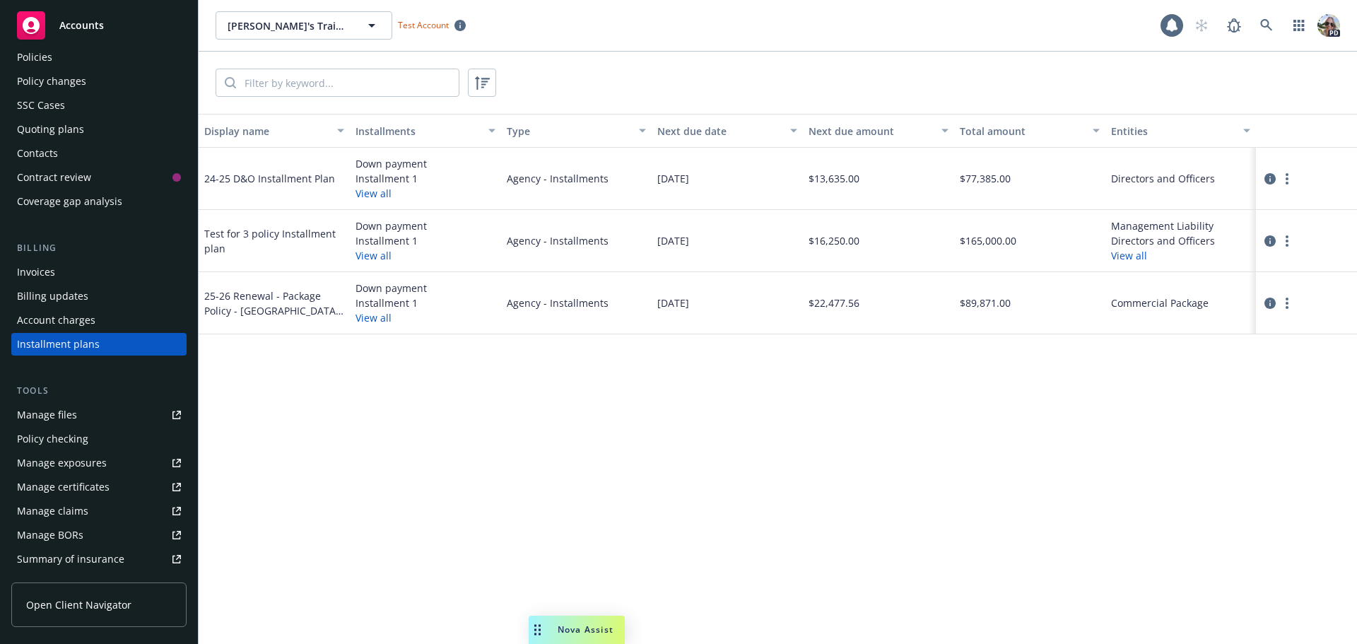
click at [92, 275] on div "Invoices" at bounding box center [99, 272] width 164 height 23
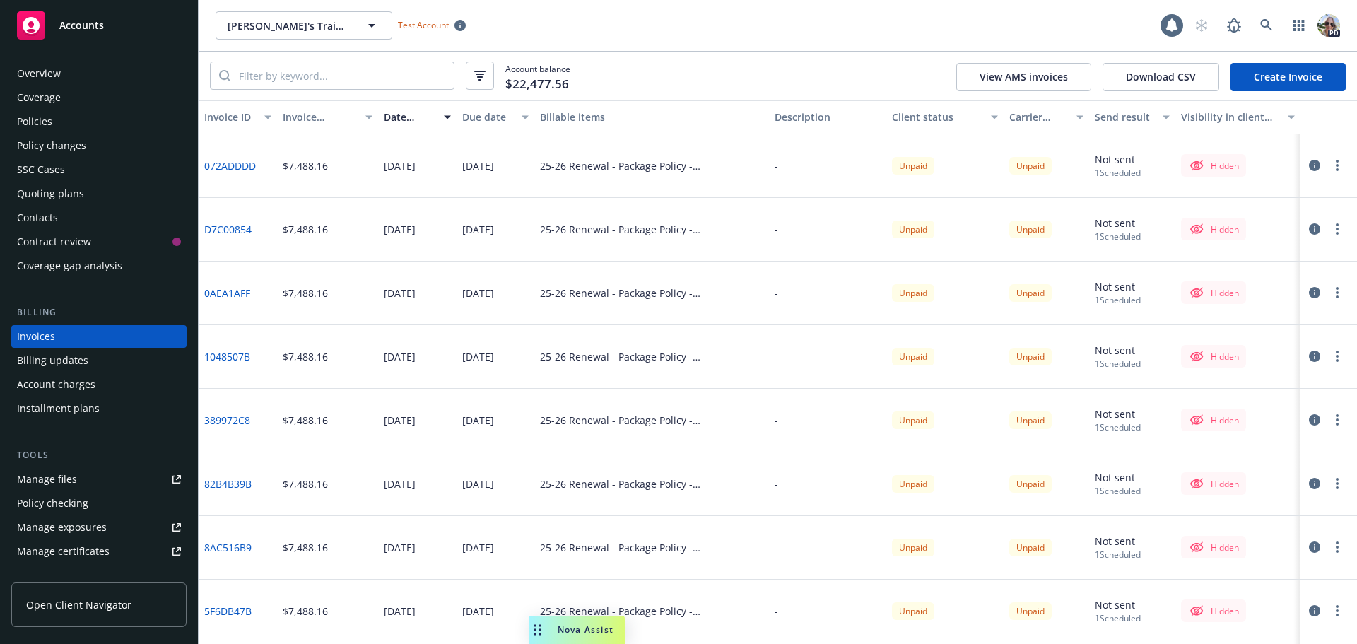
click at [1309, 167] on icon "button" at bounding box center [1314, 165] width 11 height 11
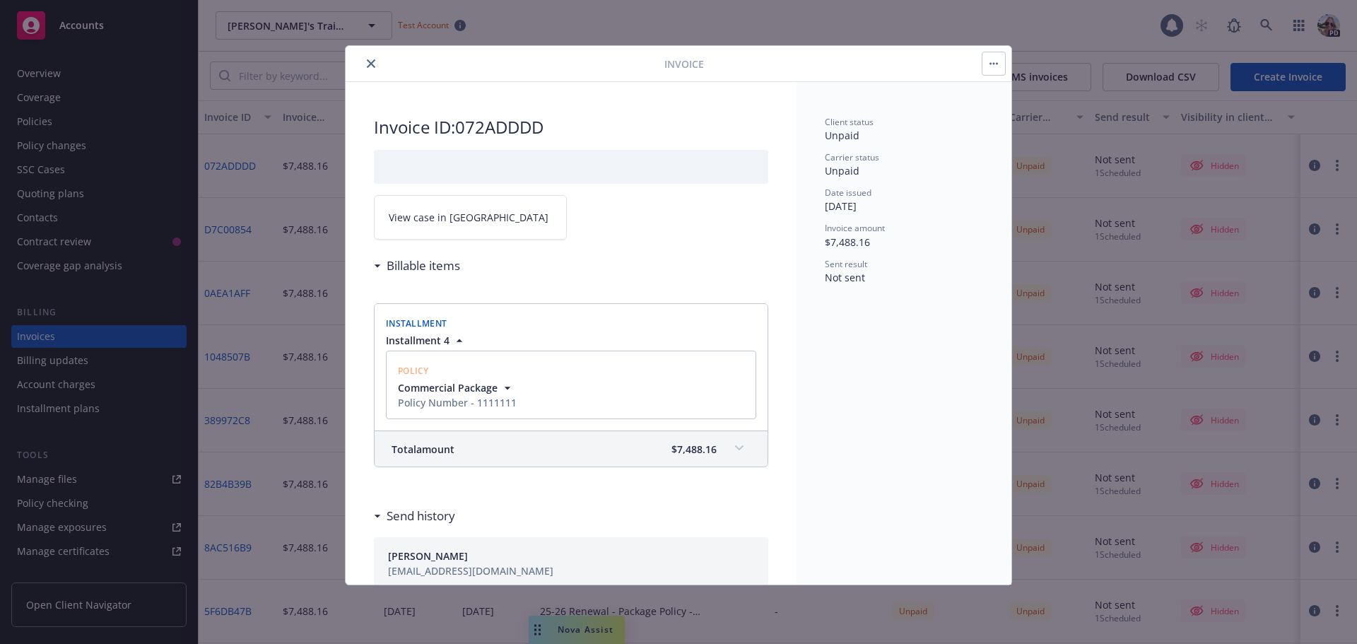
click at [367, 63] on icon "close" at bounding box center [371, 63] width 8 height 8
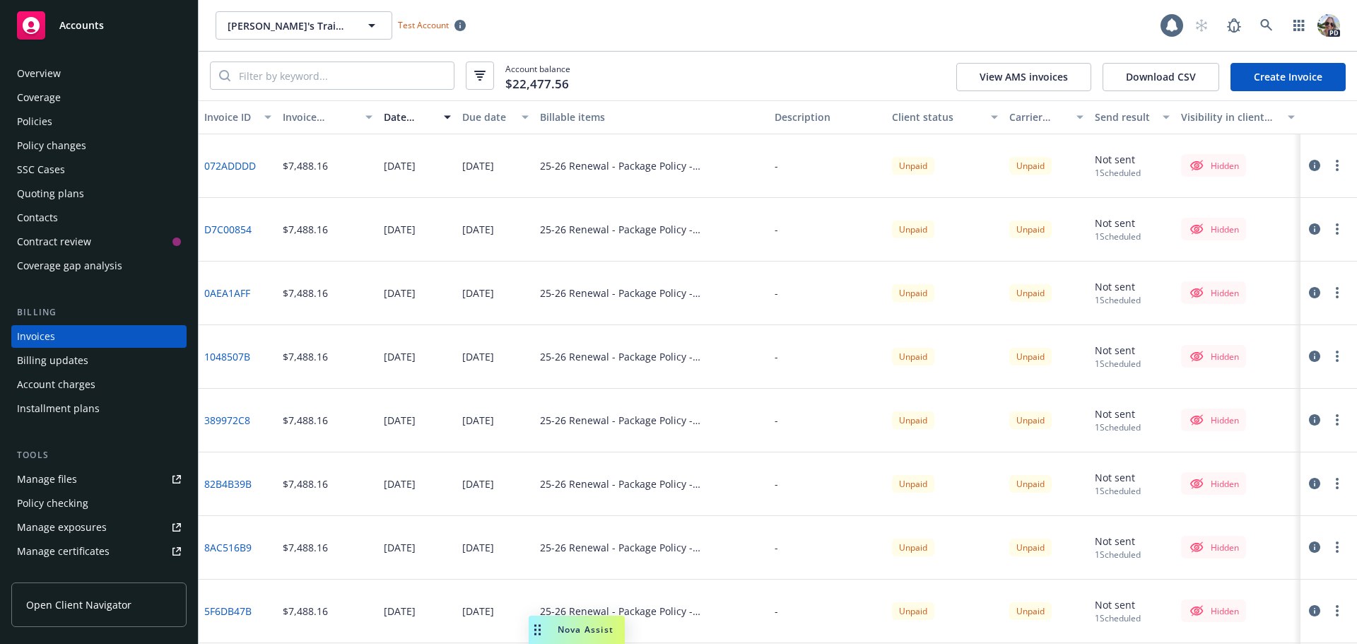
click at [1309, 165] on icon "button" at bounding box center [1314, 165] width 11 height 11
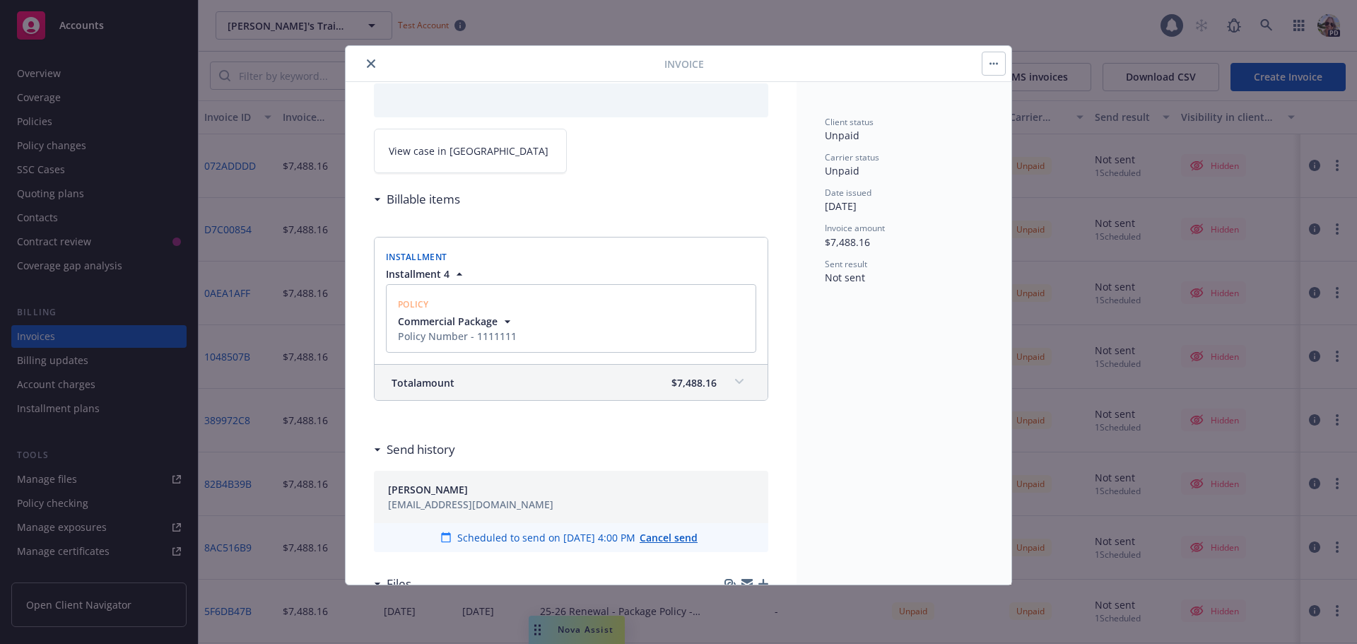
scroll to position [183, 0]
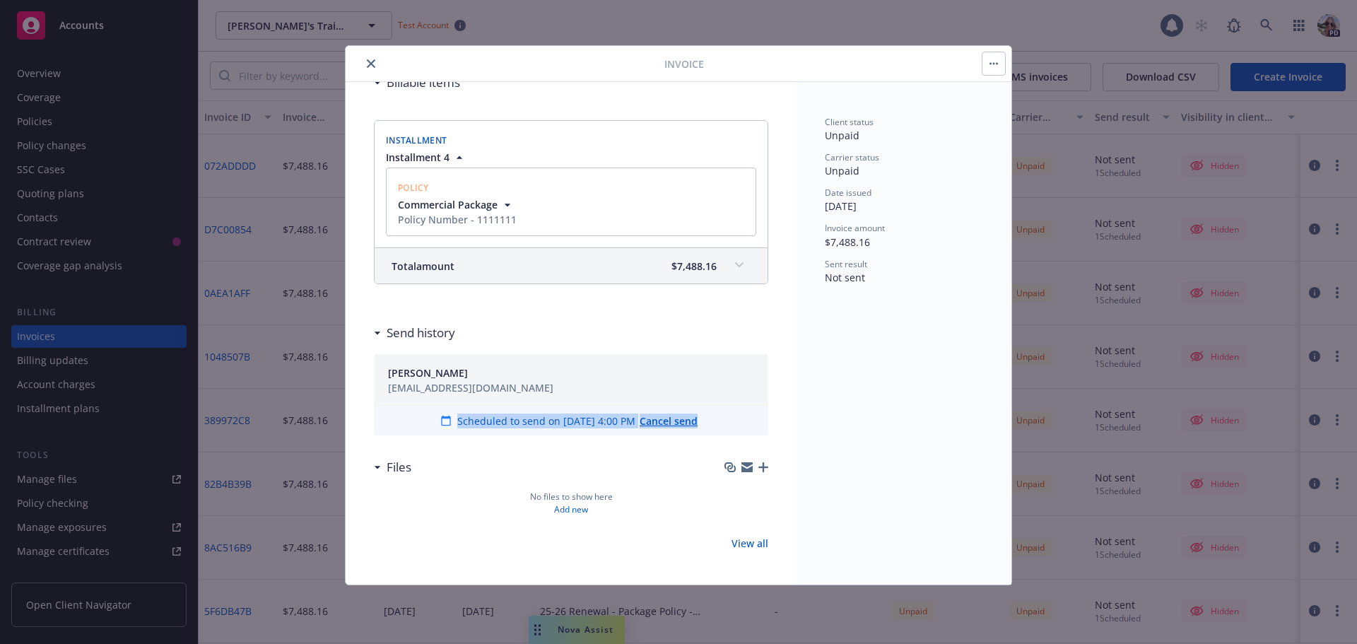
drag, startPoint x: 700, startPoint y: 416, endPoint x: 401, endPoint y: 423, distance: 299.0
click at [401, 423] on div "Scheduled to send on [DATE] 4:00 PM Cancel send" at bounding box center [571, 420] width 394 height 29
click at [558, 565] on div "Invoice ID: 072ADDDD View case in [GEOGRAPHIC_DATA] Billable items Installment …" at bounding box center [571, 241] width 451 height 685
click at [368, 57] on button "close" at bounding box center [371, 63] width 17 height 17
